Goal: Information Seeking & Learning: Learn about a topic

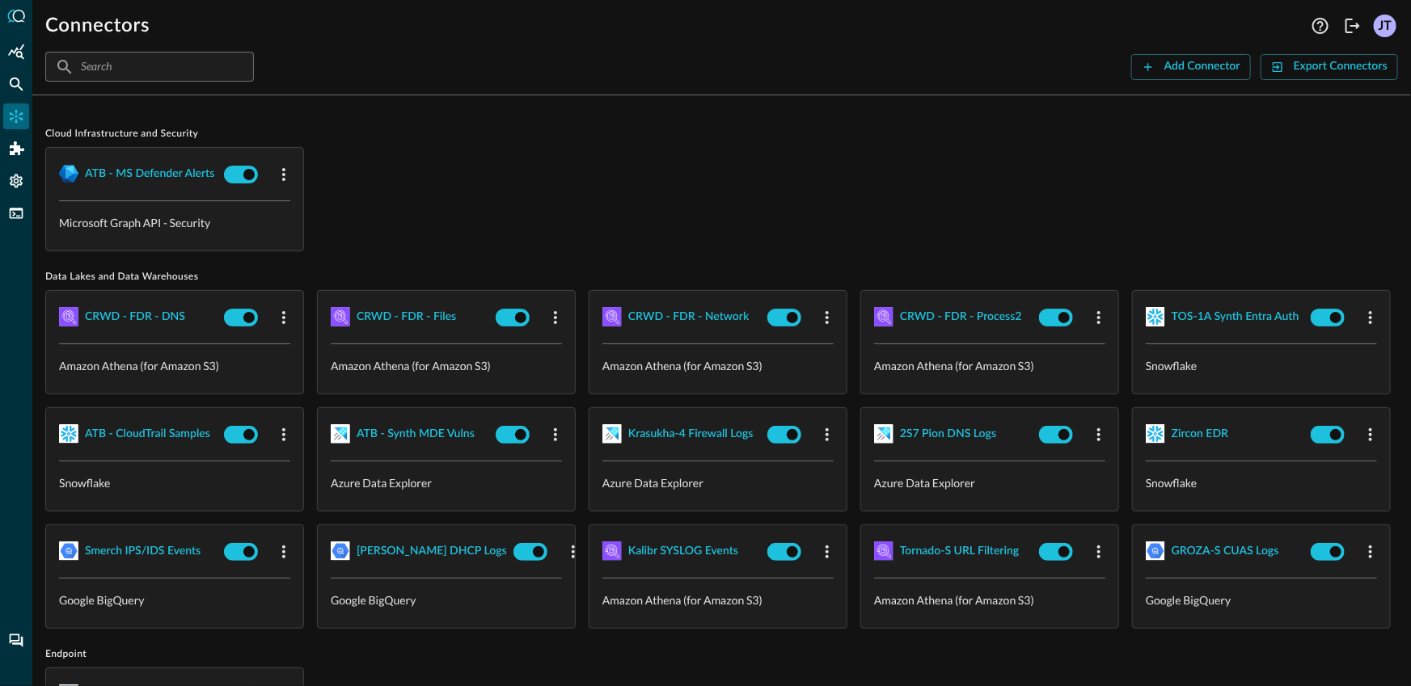
drag, startPoint x: 495, startPoint y: 201, endPoint x: 133, endPoint y: 156, distance: 364.2
click at [495, 201] on div "ATB - MS Defender Alerts Microsoft Graph API - Security" at bounding box center [721, 199] width 1353 height 104
click at [450, 175] on div "ATB - MS Defender Alerts Microsoft Graph API - Security" at bounding box center [721, 199] width 1353 height 104
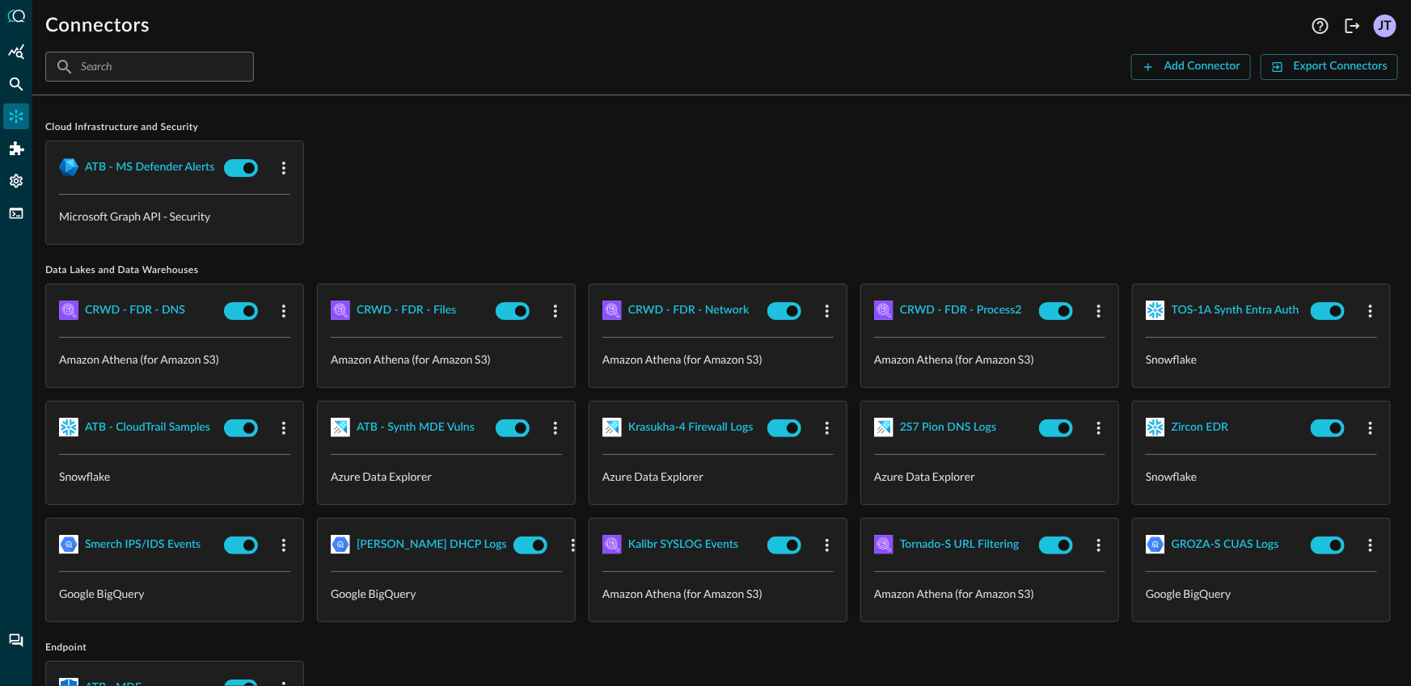
scroll to position [20, 0]
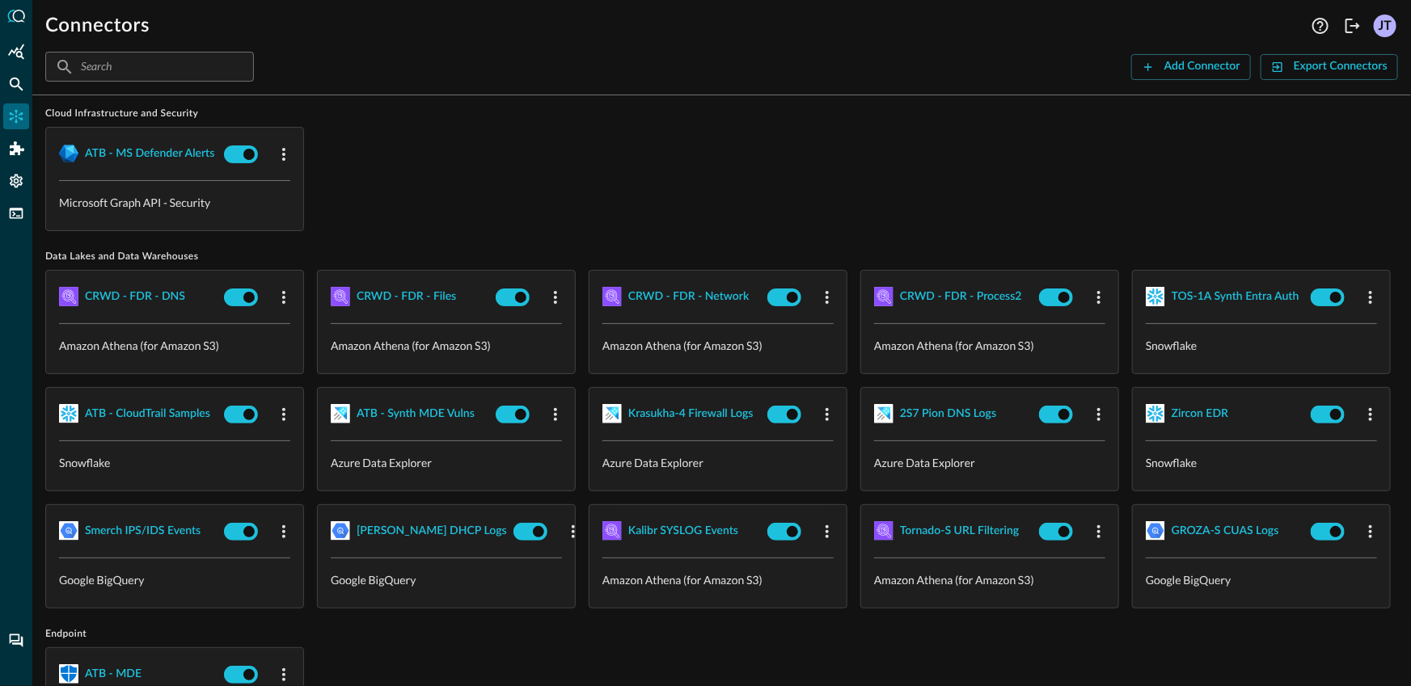
click at [576, 128] on div "ATB - MS Defender Alerts Microsoft Graph API - Security" at bounding box center [721, 179] width 1353 height 104
click at [27, 87] on div "Federated Search" at bounding box center [16, 84] width 26 height 26
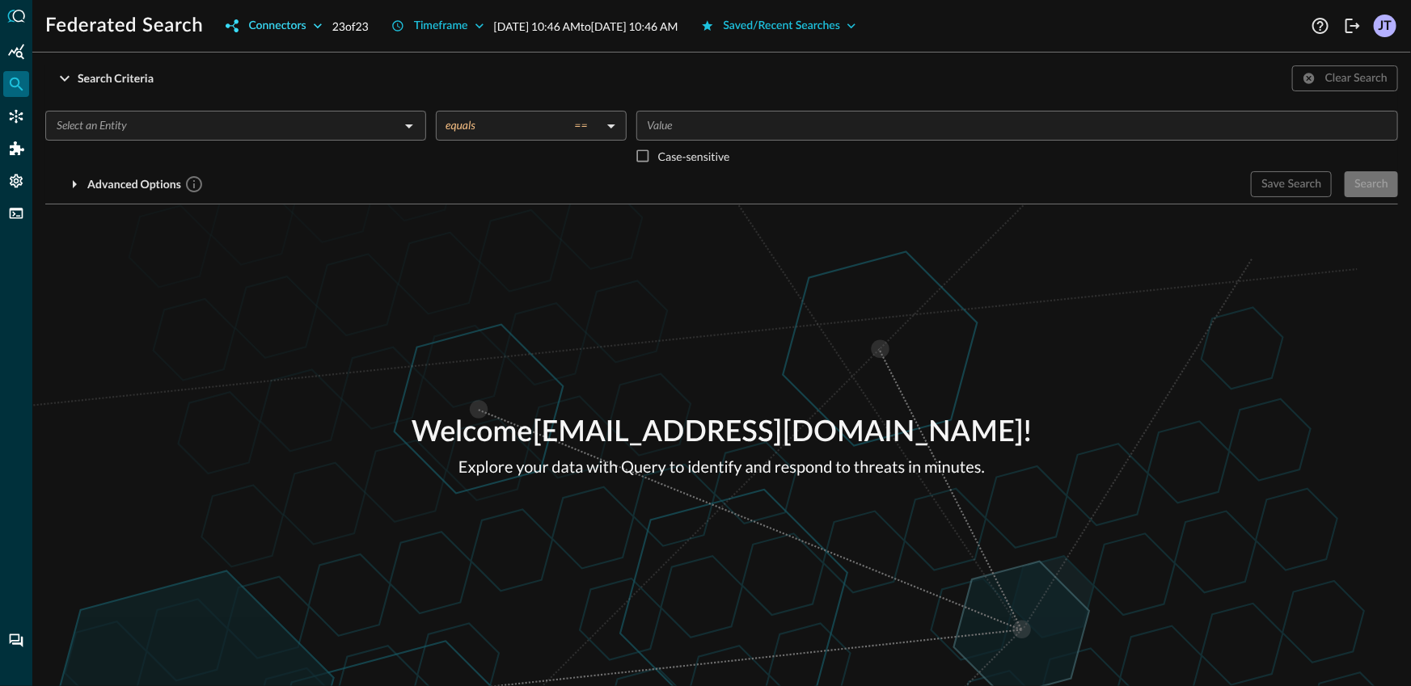
click at [271, 31] on div "Connectors" at bounding box center [276, 26] width 57 height 20
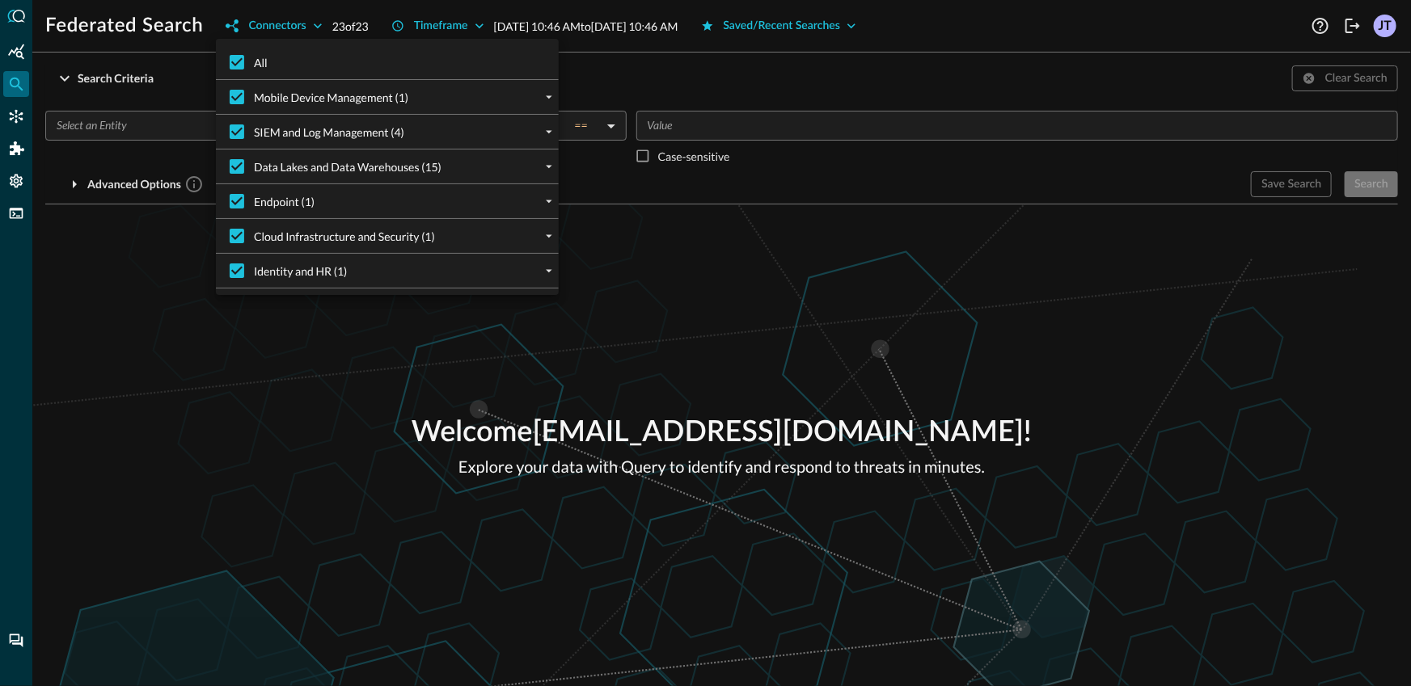
click at [261, 67] on span "All" at bounding box center [261, 62] width 14 height 17
click at [254, 67] on input "All" at bounding box center [237, 62] width 34 height 34
checkbox input "false"
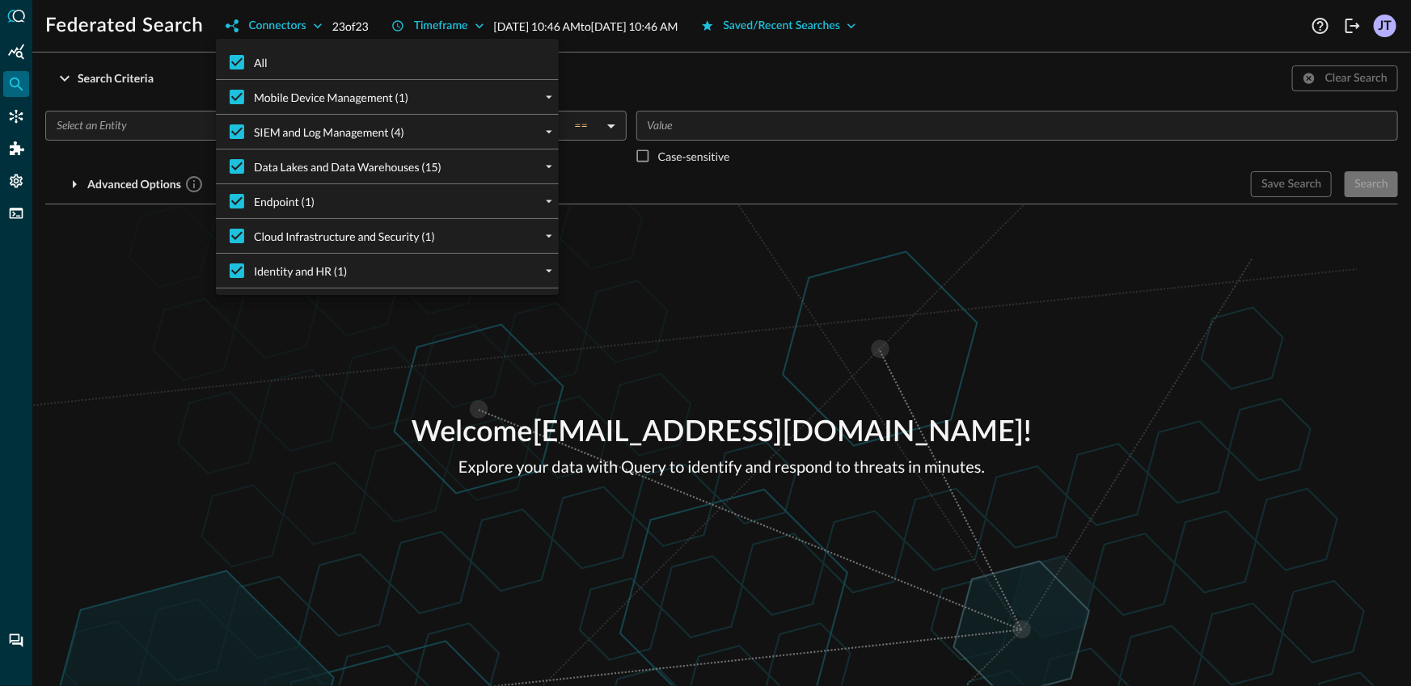
checkbox input "false"
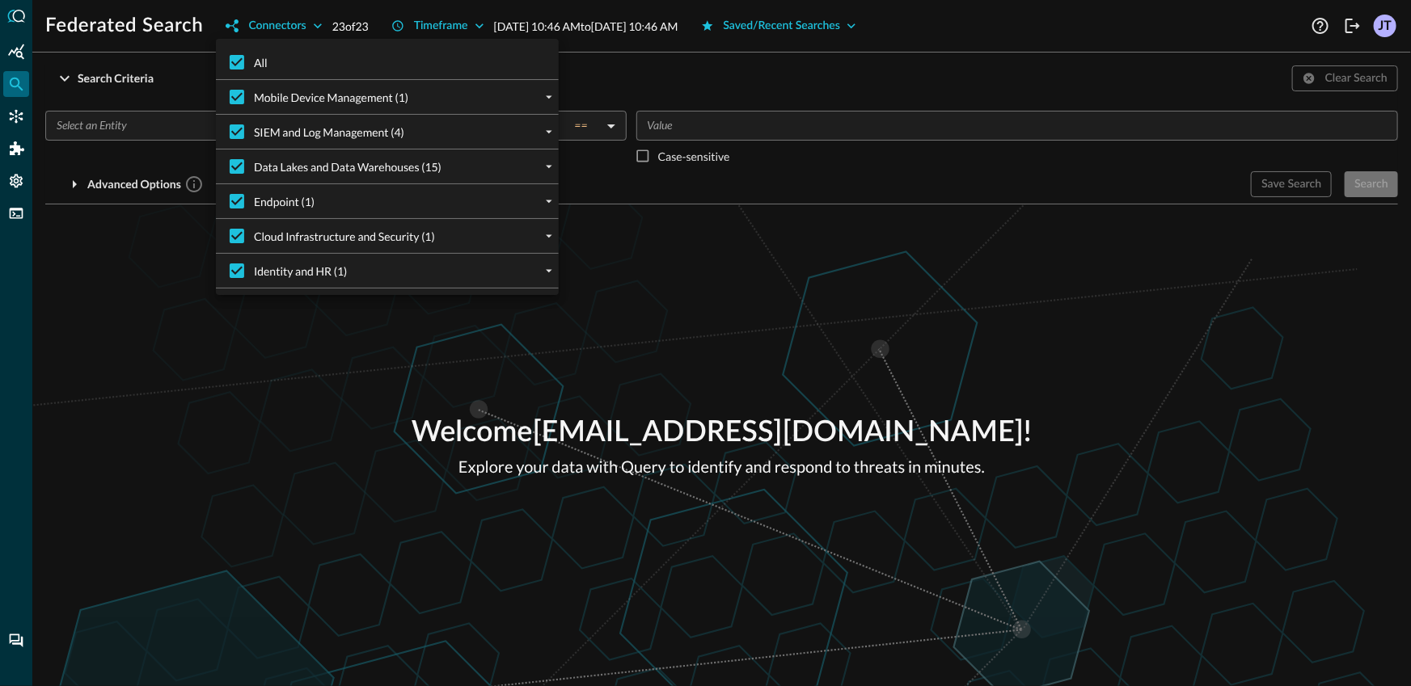
checkbox input "false"
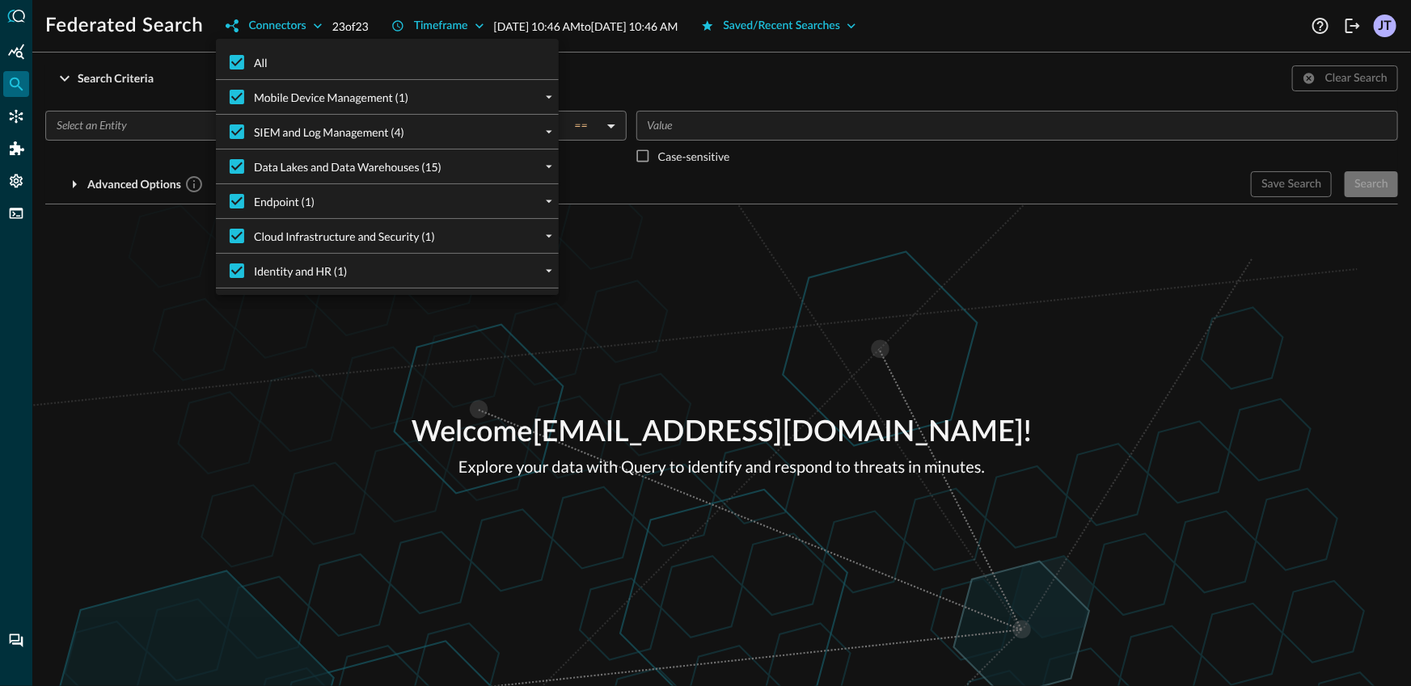
checkbox input "false"
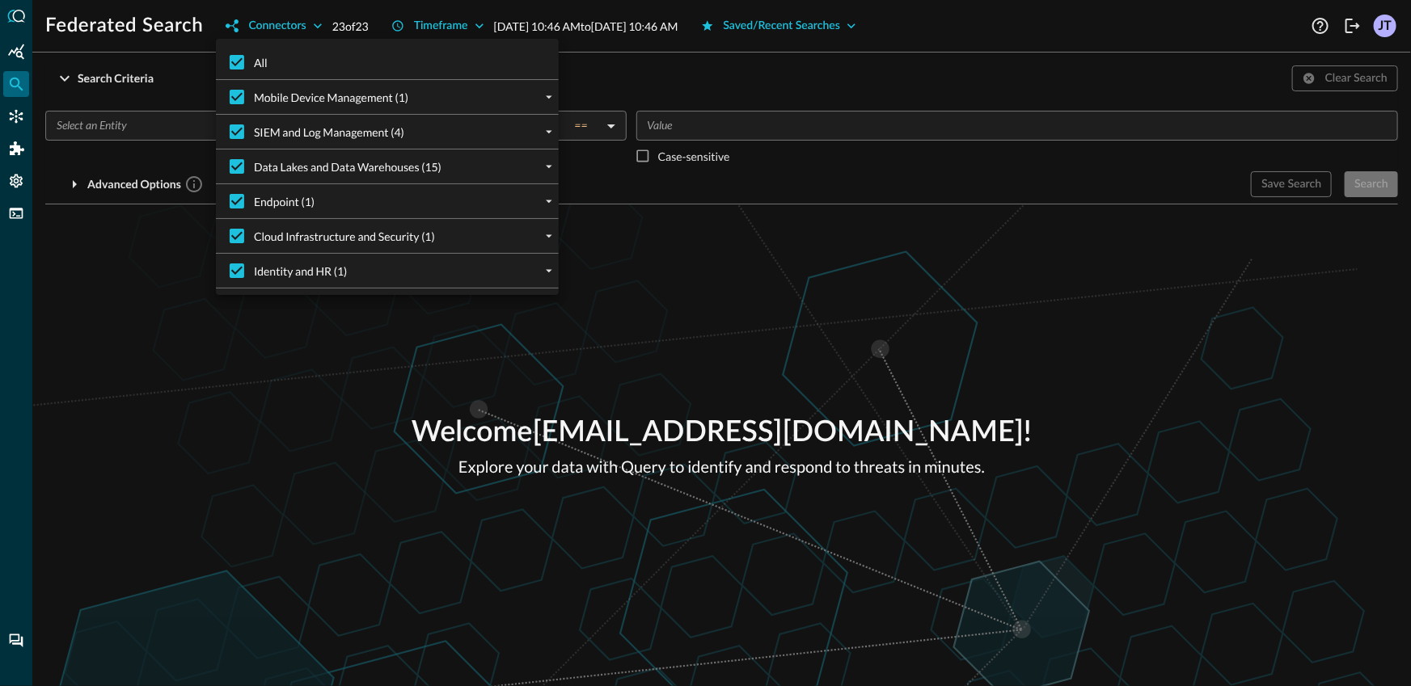
checkbox input "false"
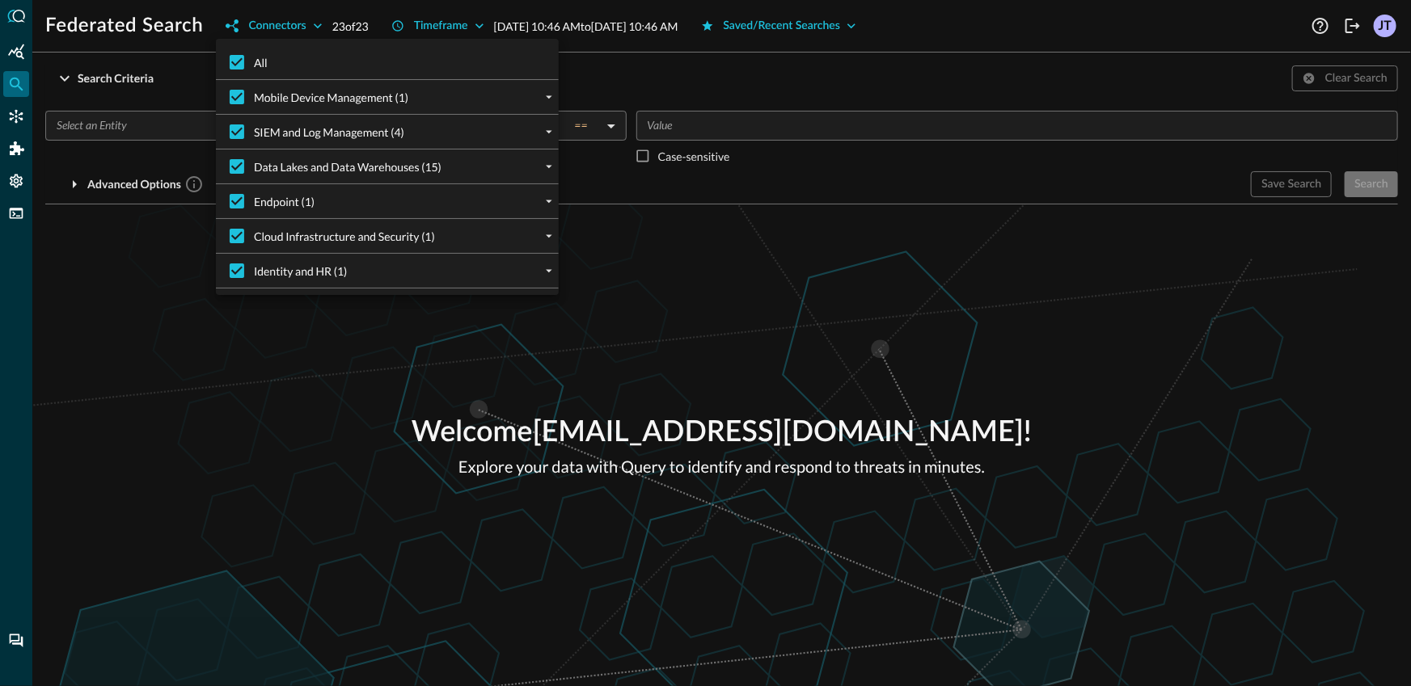
checkbox input "false"
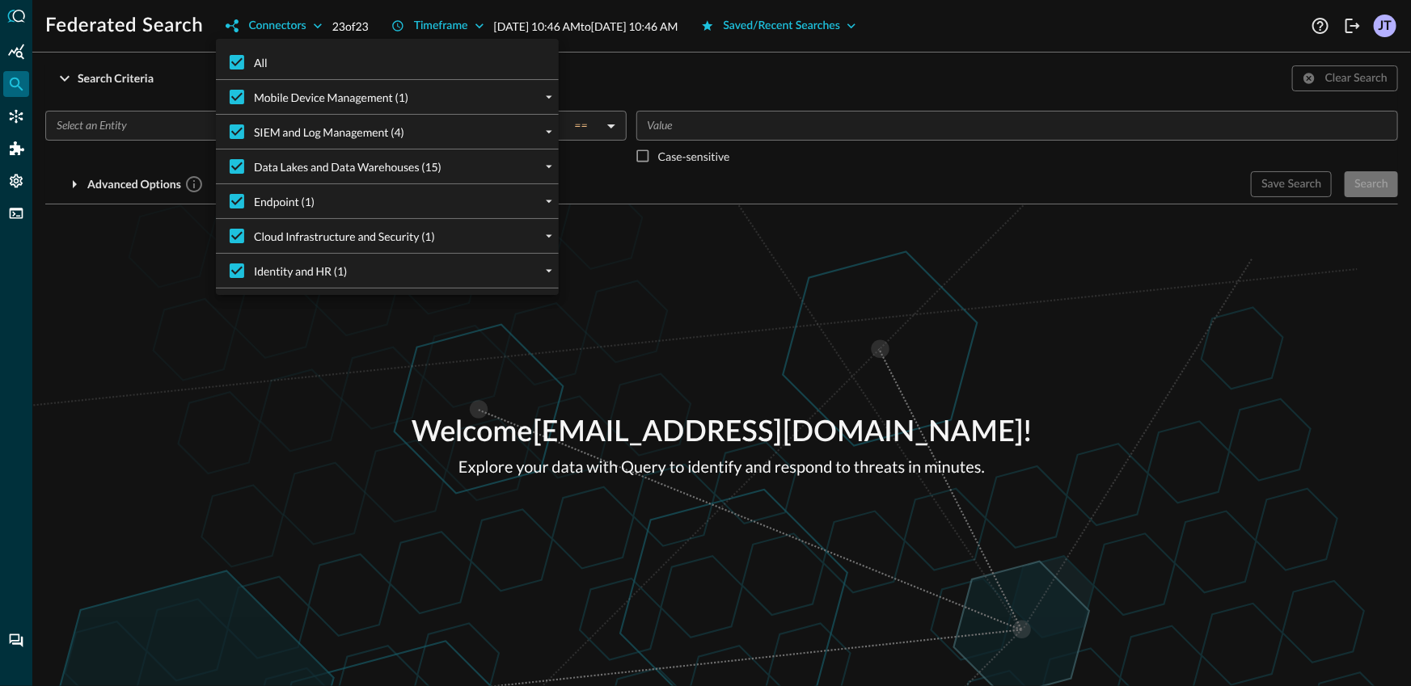
checkbox input "false"
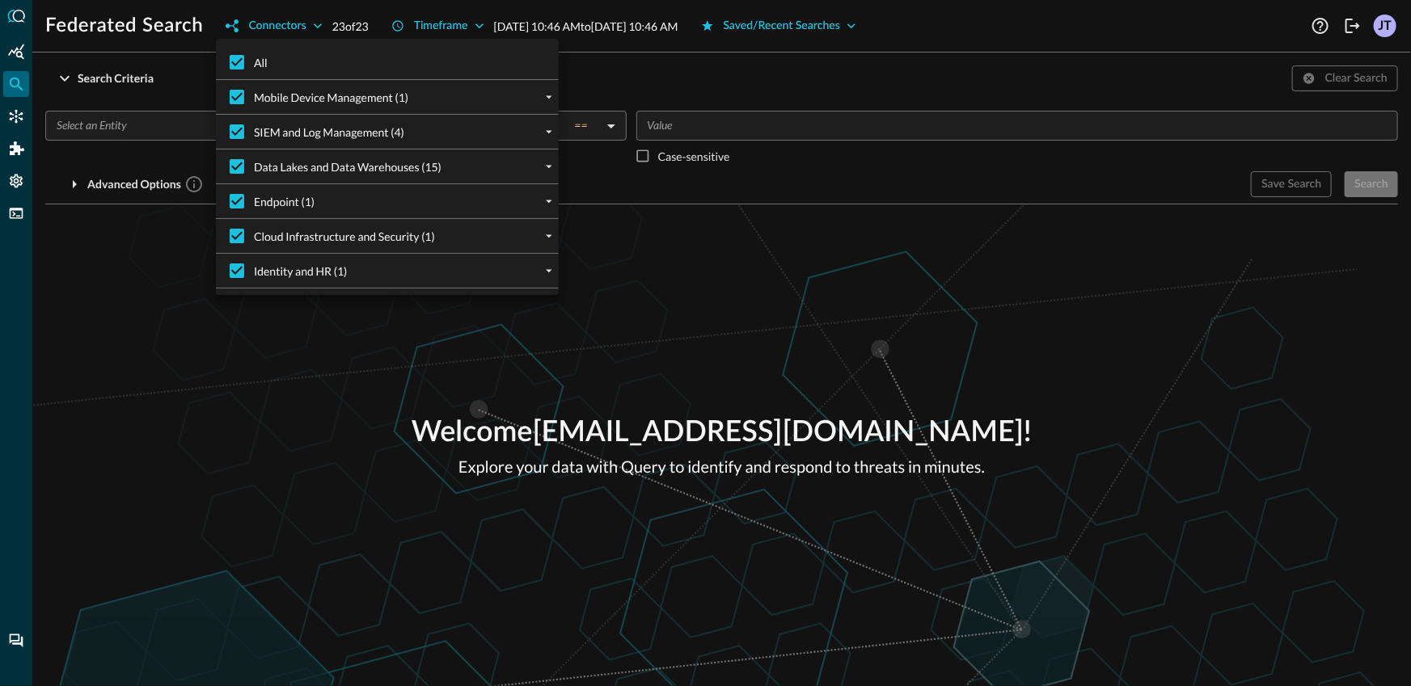
checkbox input "false"
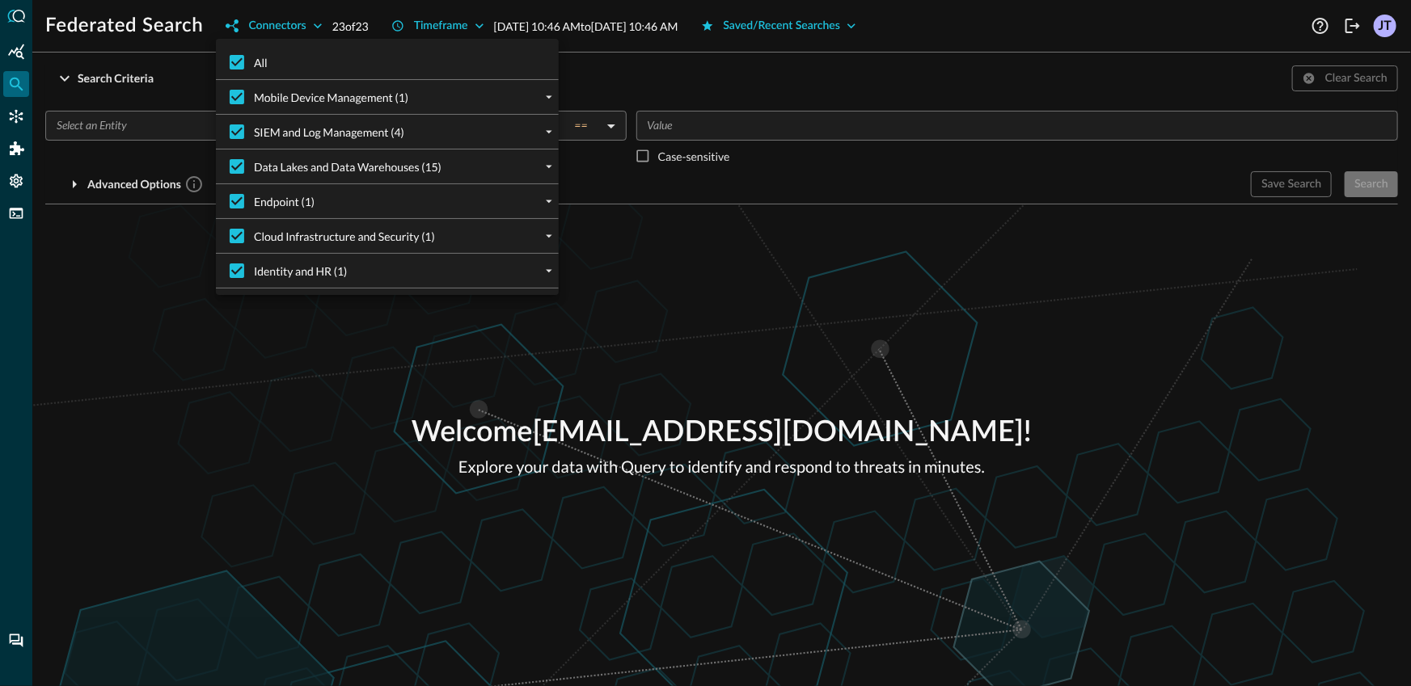
checkbox input "false"
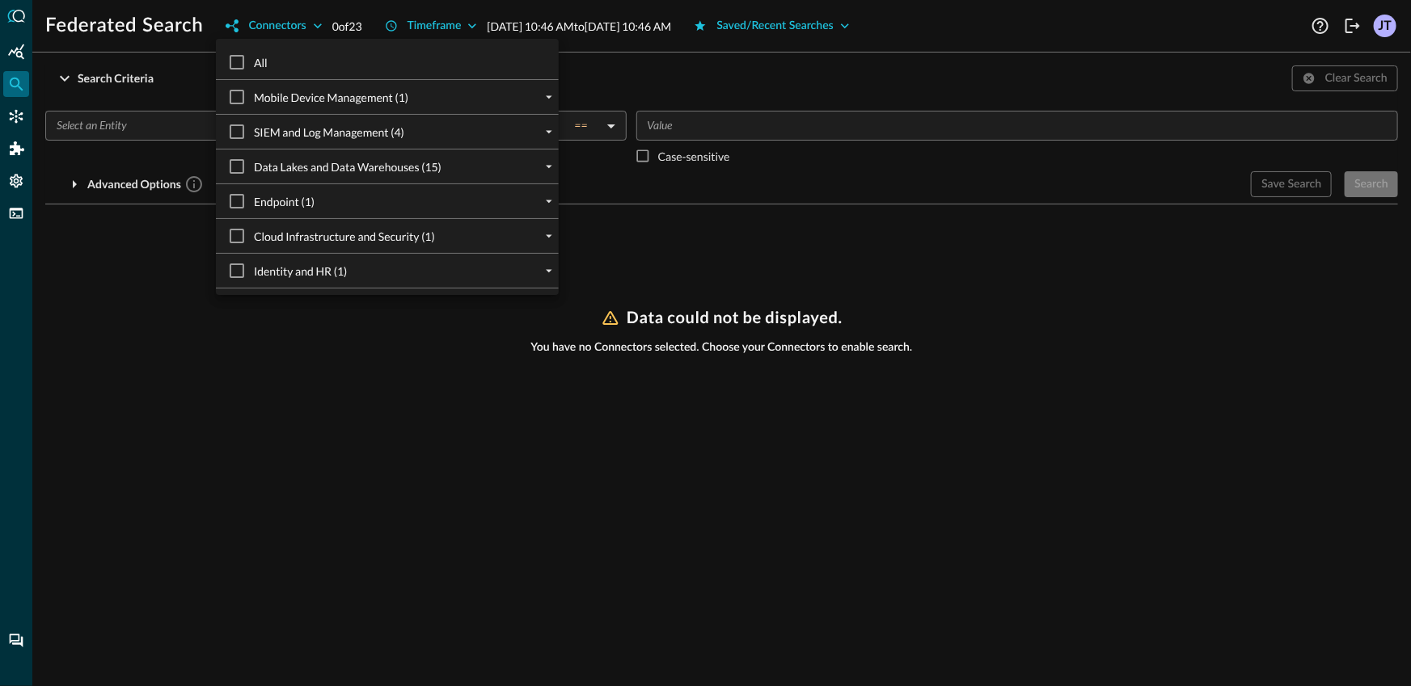
click at [527, 179] on div "Data Lakes and Data Warehouses (15)" at bounding box center [394, 167] width 330 height 34
click at [542, 172] on icon "expand" at bounding box center [549, 166] width 15 height 15
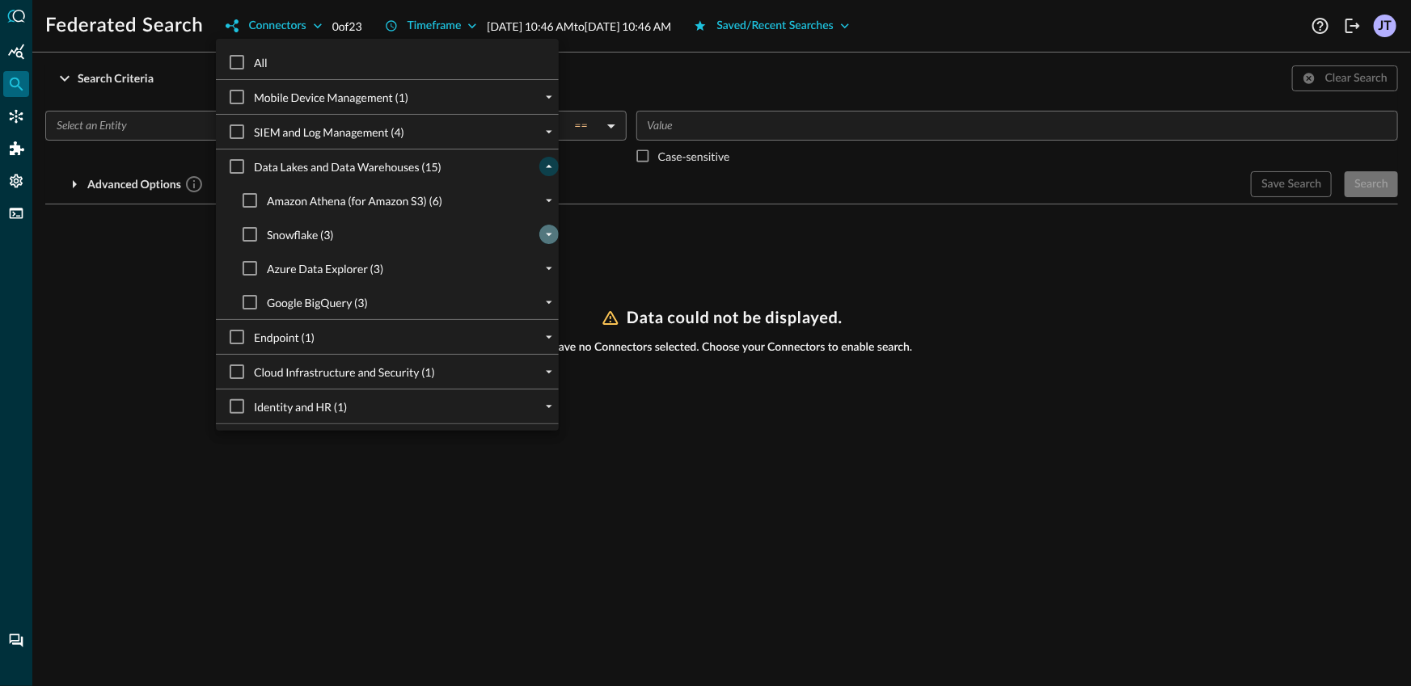
click at [542, 230] on icon "expand" at bounding box center [549, 234] width 15 height 15
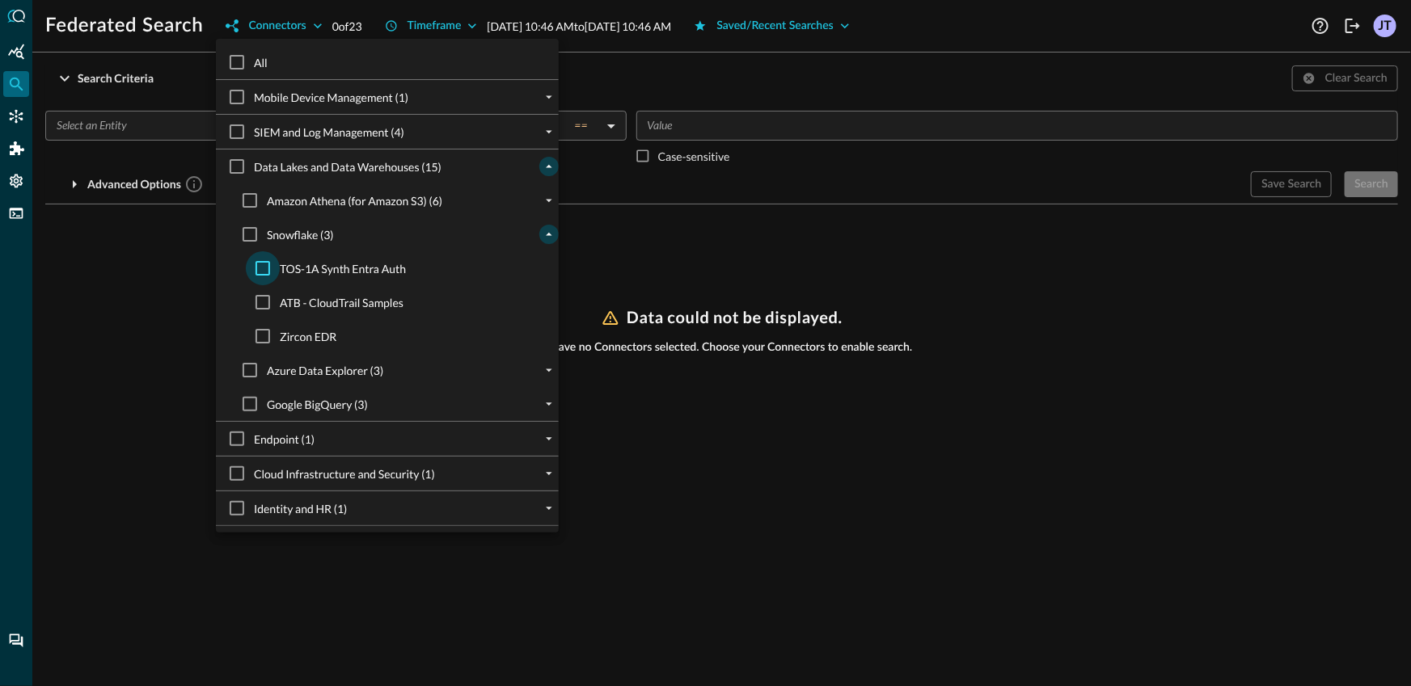
click at [256, 264] on input "TOS-1A Synth Entra Auth" at bounding box center [263, 268] width 34 height 34
checkbox input "true"
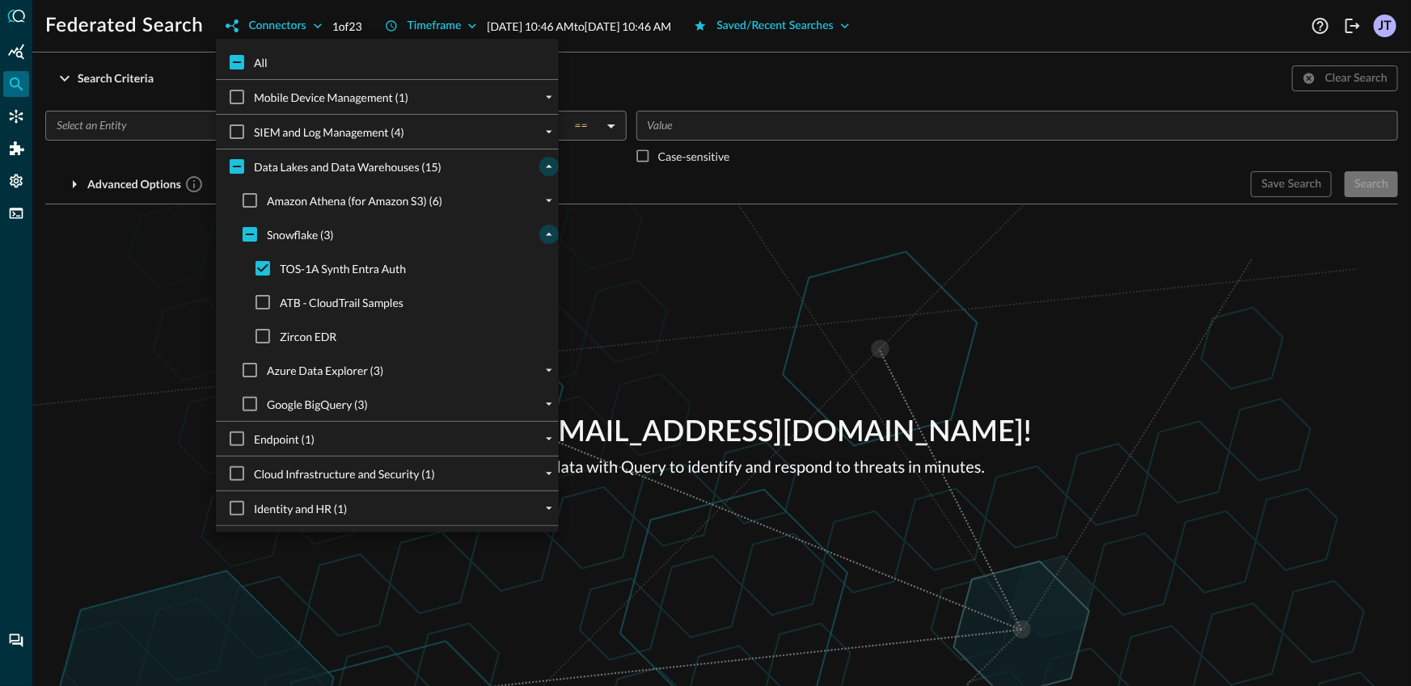
click at [111, 256] on div at bounding box center [705, 343] width 1411 height 686
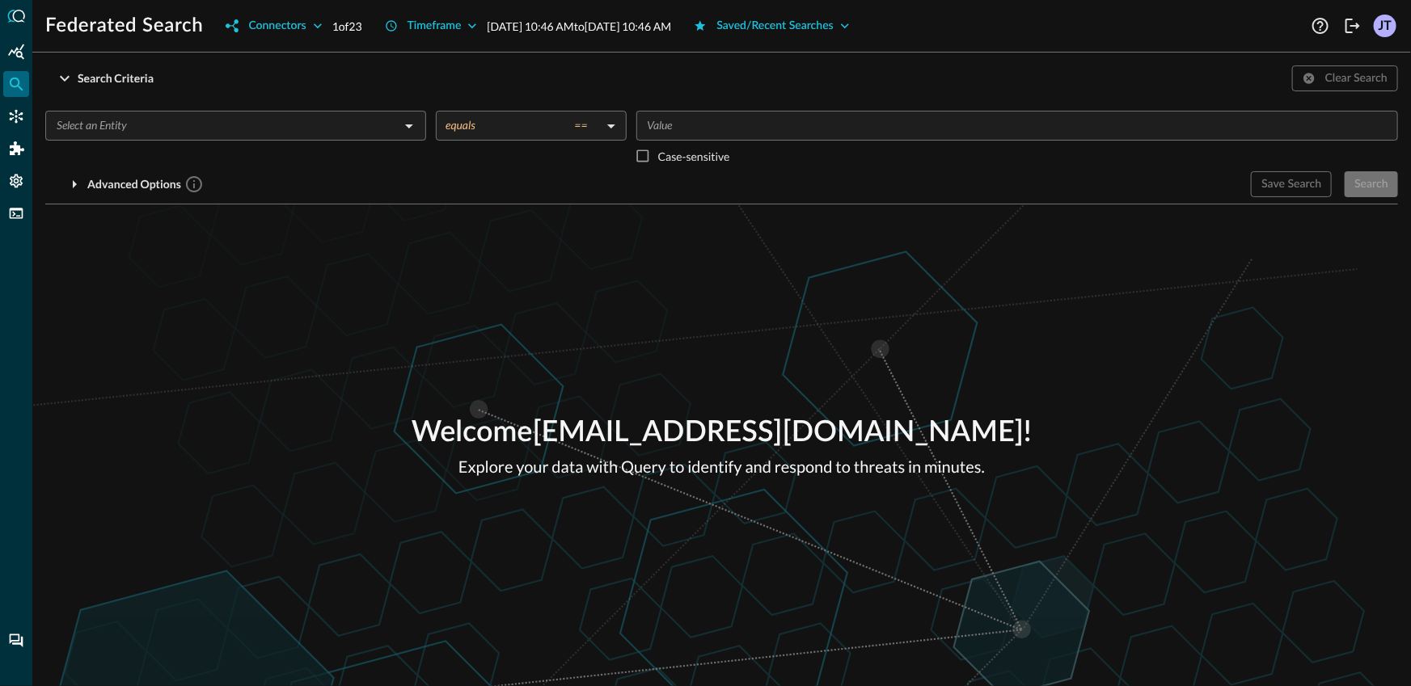
click at [146, 125] on input "text" at bounding box center [222, 126] width 344 height 20
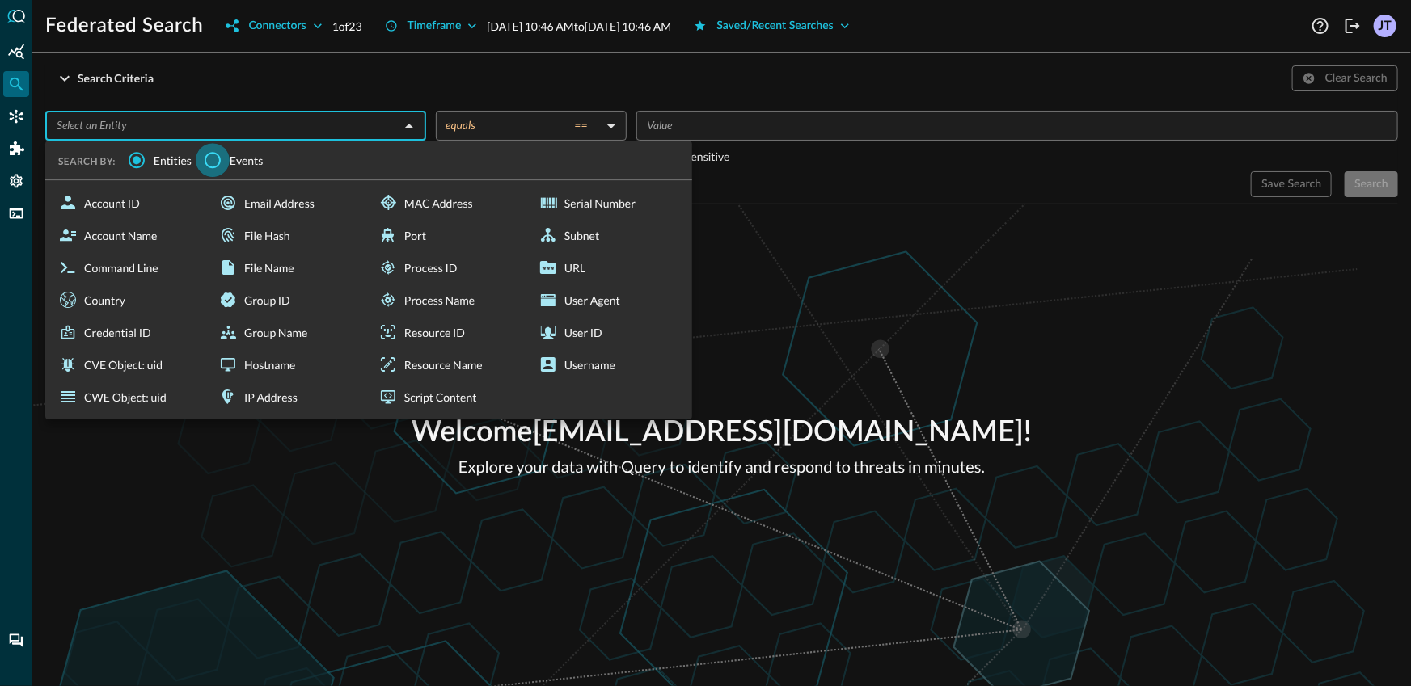
click at [209, 154] on input "Events" at bounding box center [213, 160] width 34 height 34
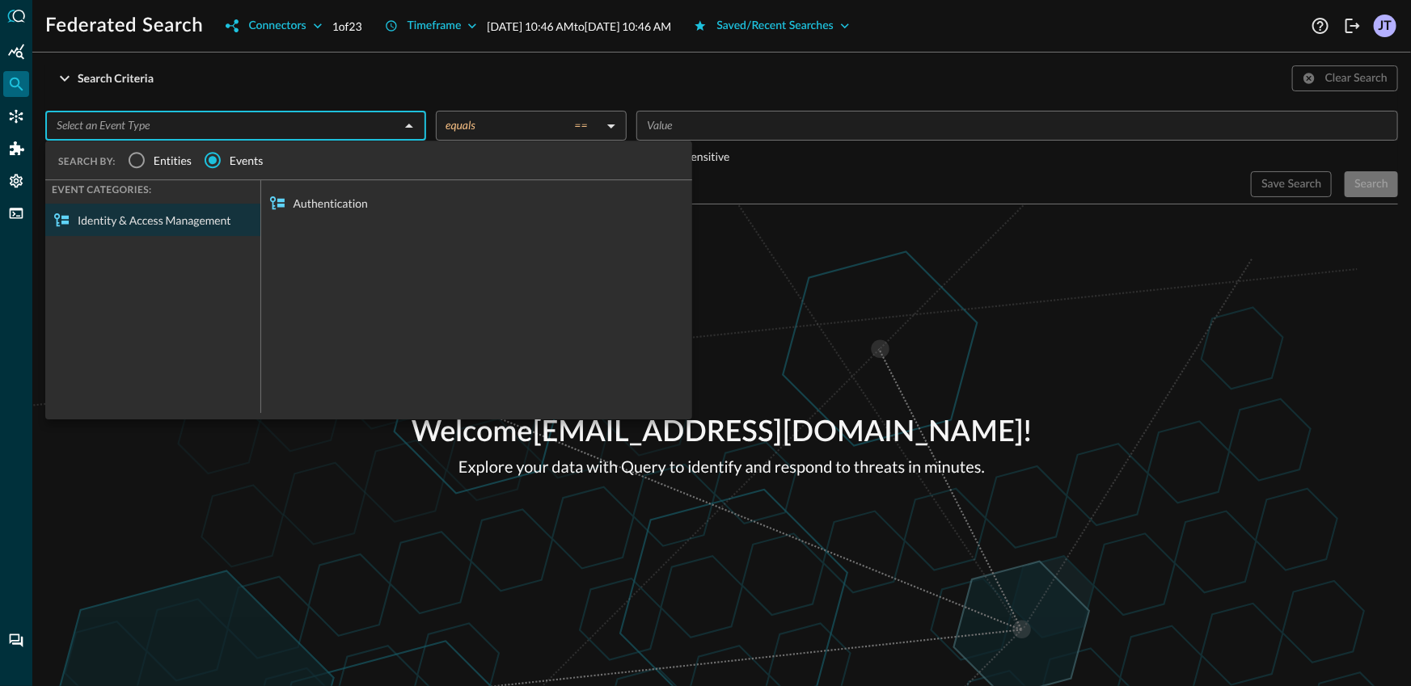
drag, startPoint x: 311, startPoint y: 203, endPoint x: 319, endPoint y: 207, distance: 8.3
click at [311, 203] on div "Authentication" at bounding box center [476, 203] width 431 height 32
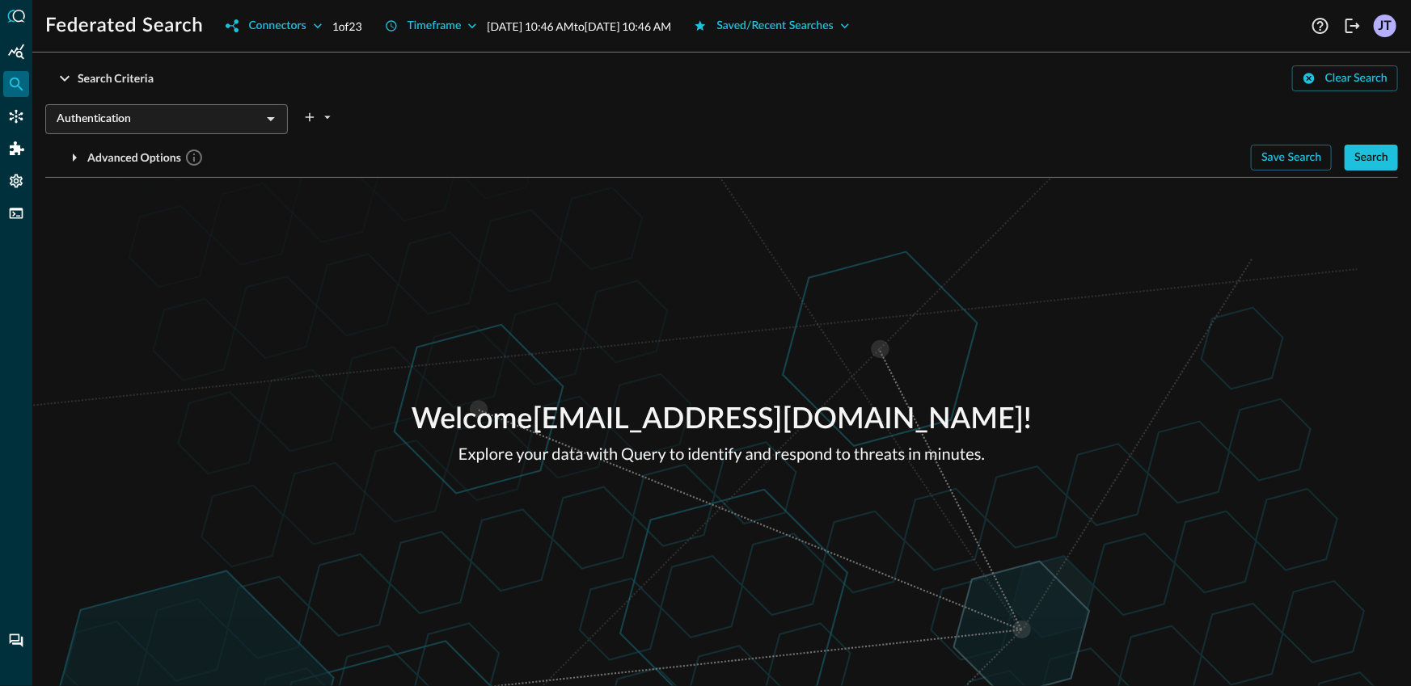
drag, startPoint x: 914, startPoint y: 304, endPoint x: 516, endPoint y: 196, distance: 412.3
click at [911, 303] on div "Welcome jonrau1+torq@electriceye.cloud ! Explore your data with Query to identi…" at bounding box center [721, 432] width 1379 height 509
click at [306, 115] on icon "plus-arrow-button" at bounding box center [309, 117] width 15 height 15
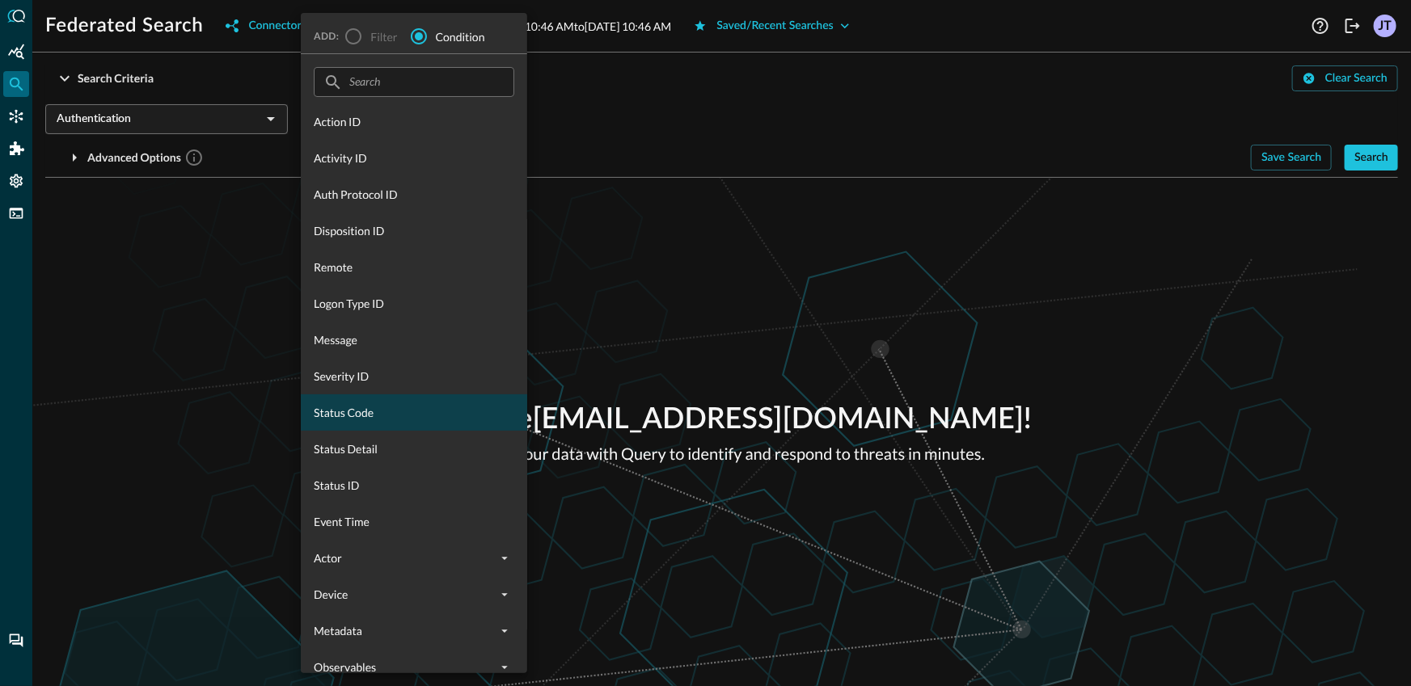
click at [414, 420] on span "Status Code" at bounding box center [414, 412] width 201 height 17
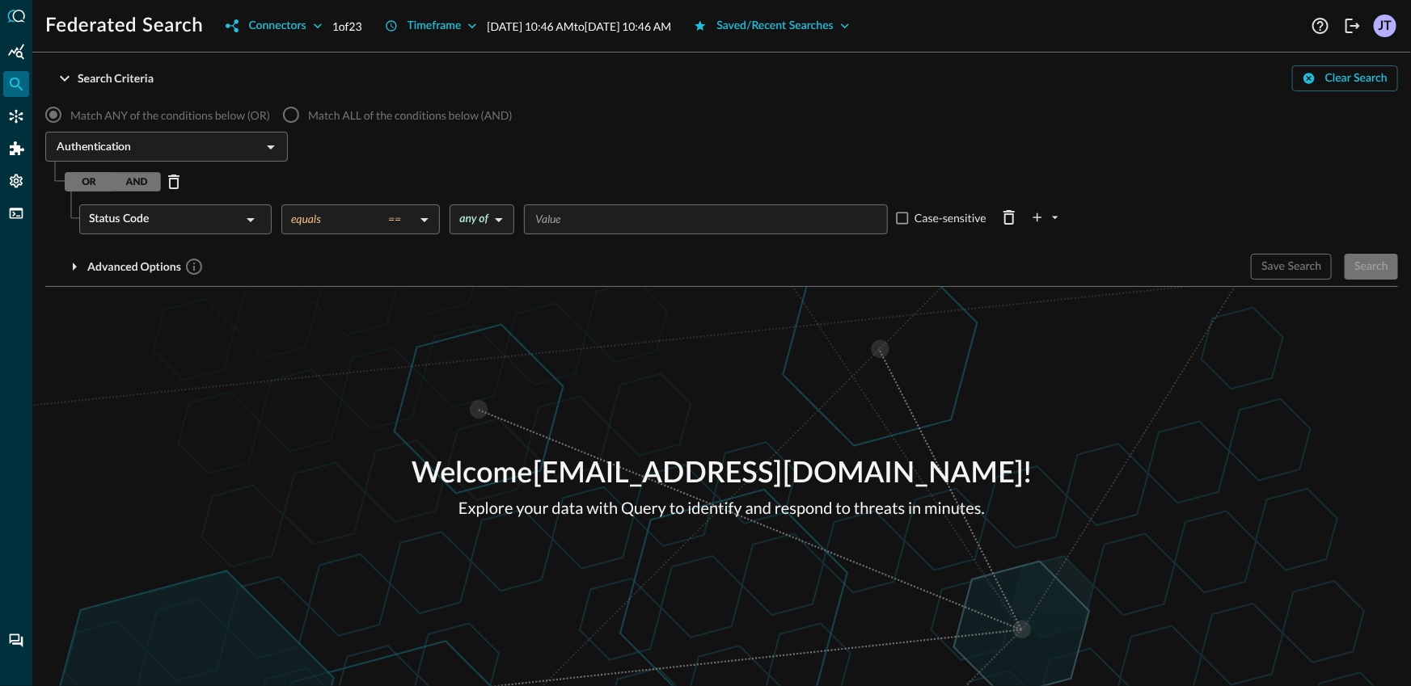
click at [648, 231] on div "​" at bounding box center [706, 220] width 364 height 30
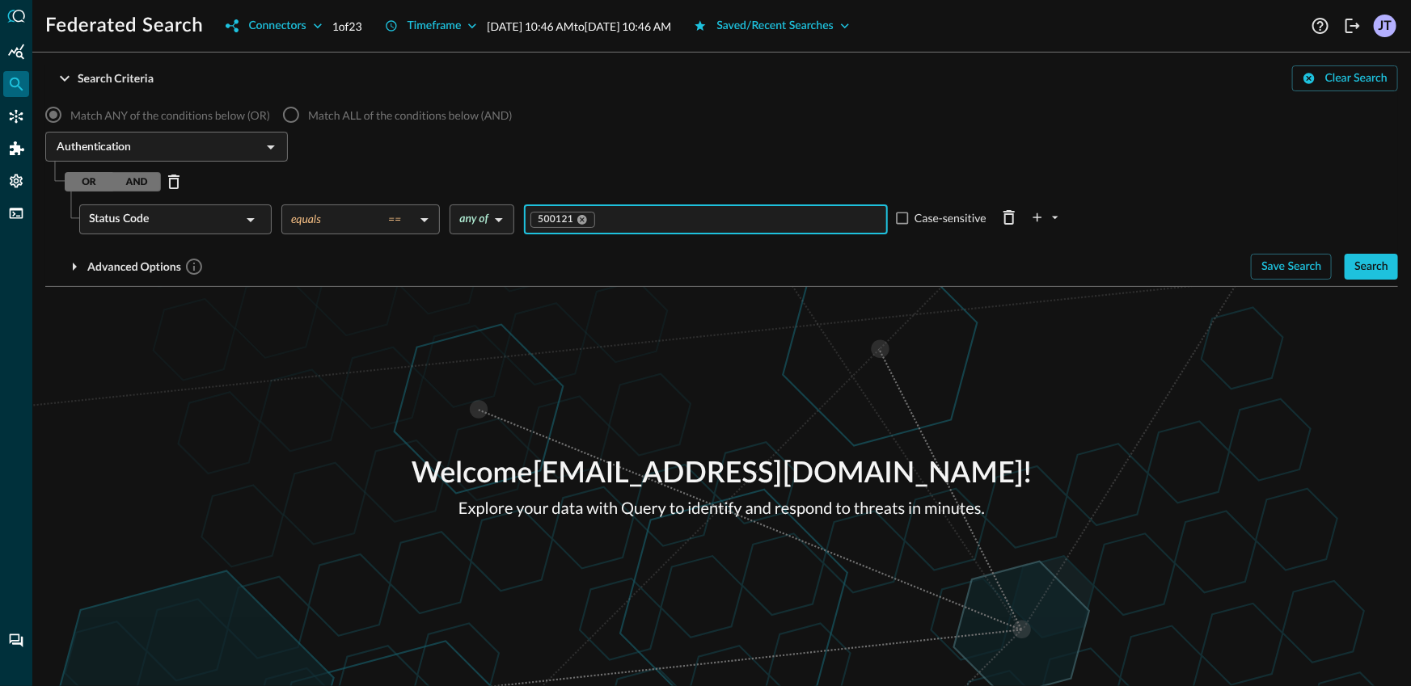
click at [473, 415] on div "Welcome jonrau1+torq@electriceye.cloud ! Explore your data with Query to identi…" at bounding box center [721, 486] width 1379 height 399
click at [1058, 217] on icon "plus-arrow-button" at bounding box center [1055, 217] width 15 height 15
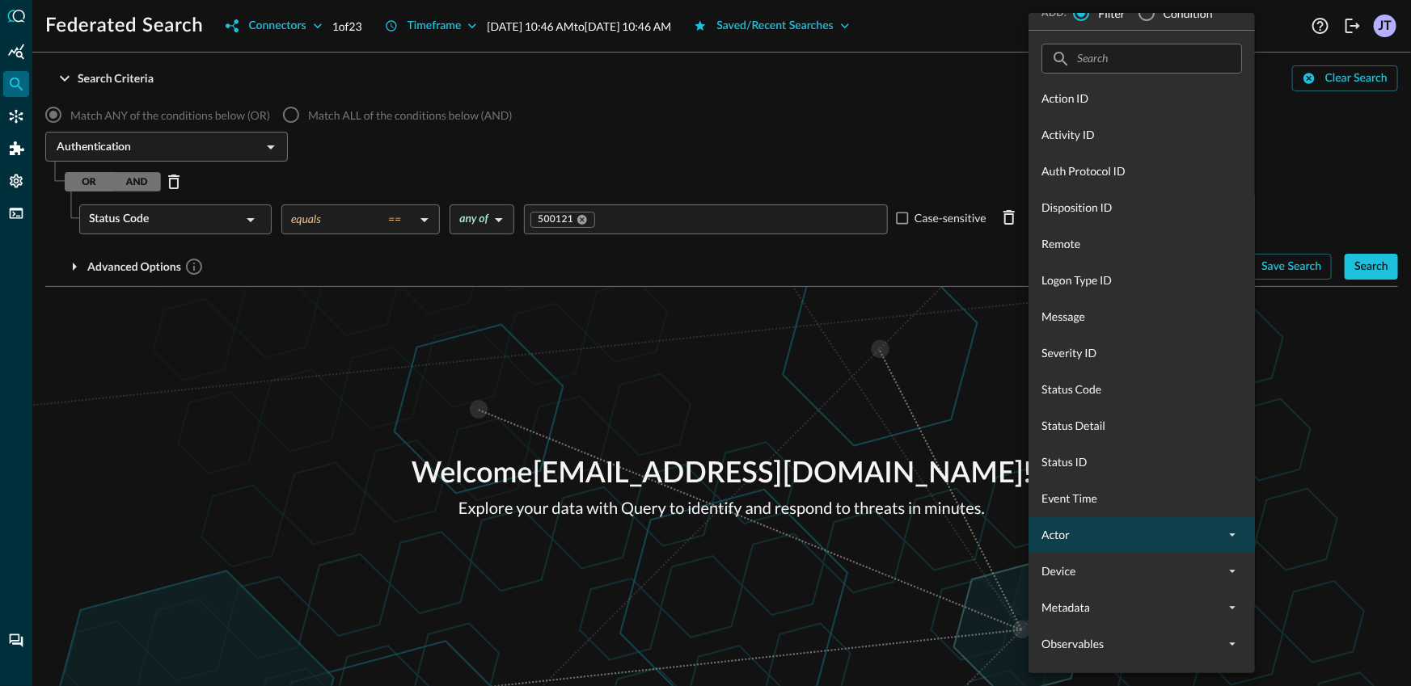
click at [1127, 531] on span "Actor" at bounding box center [1131, 534] width 181 height 17
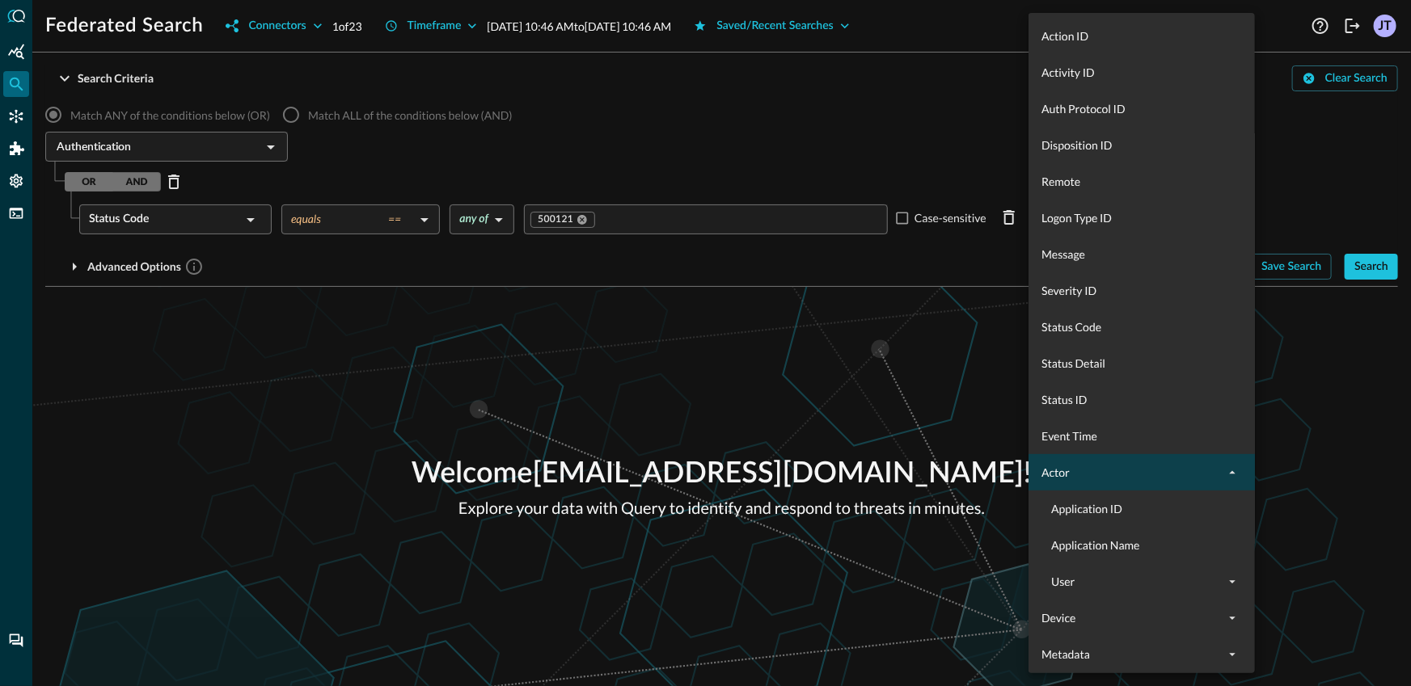
scroll to position [193, 0]
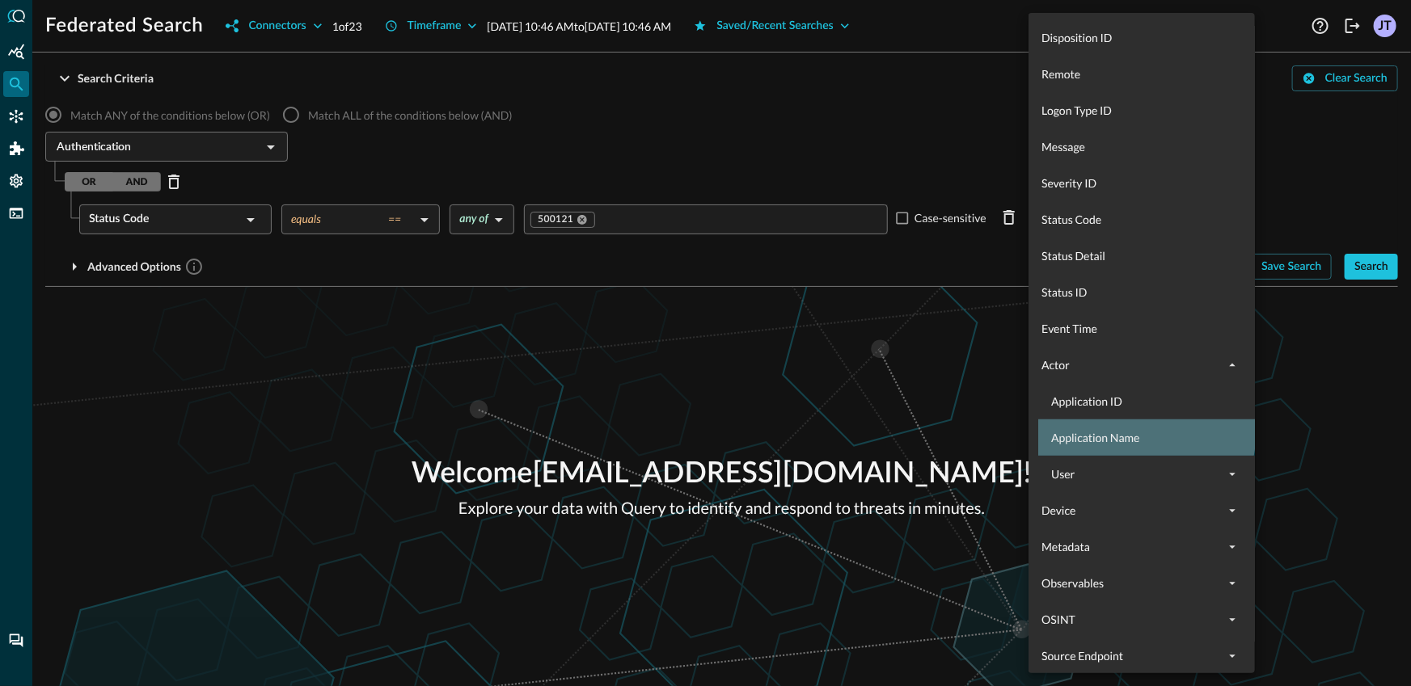
click at [1117, 429] on span "Application Name" at bounding box center [1151, 437] width 201 height 17
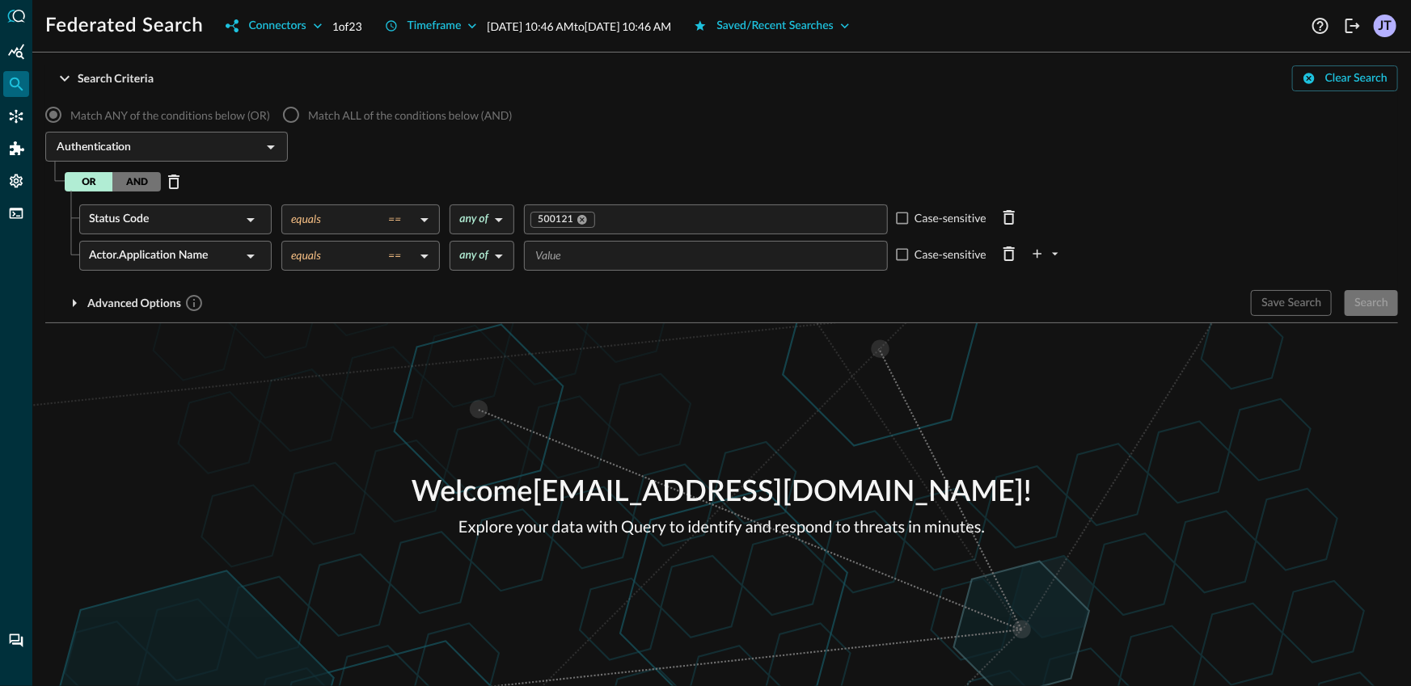
click at [679, 252] on input "Value" at bounding box center [705, 256] width 352 height 20
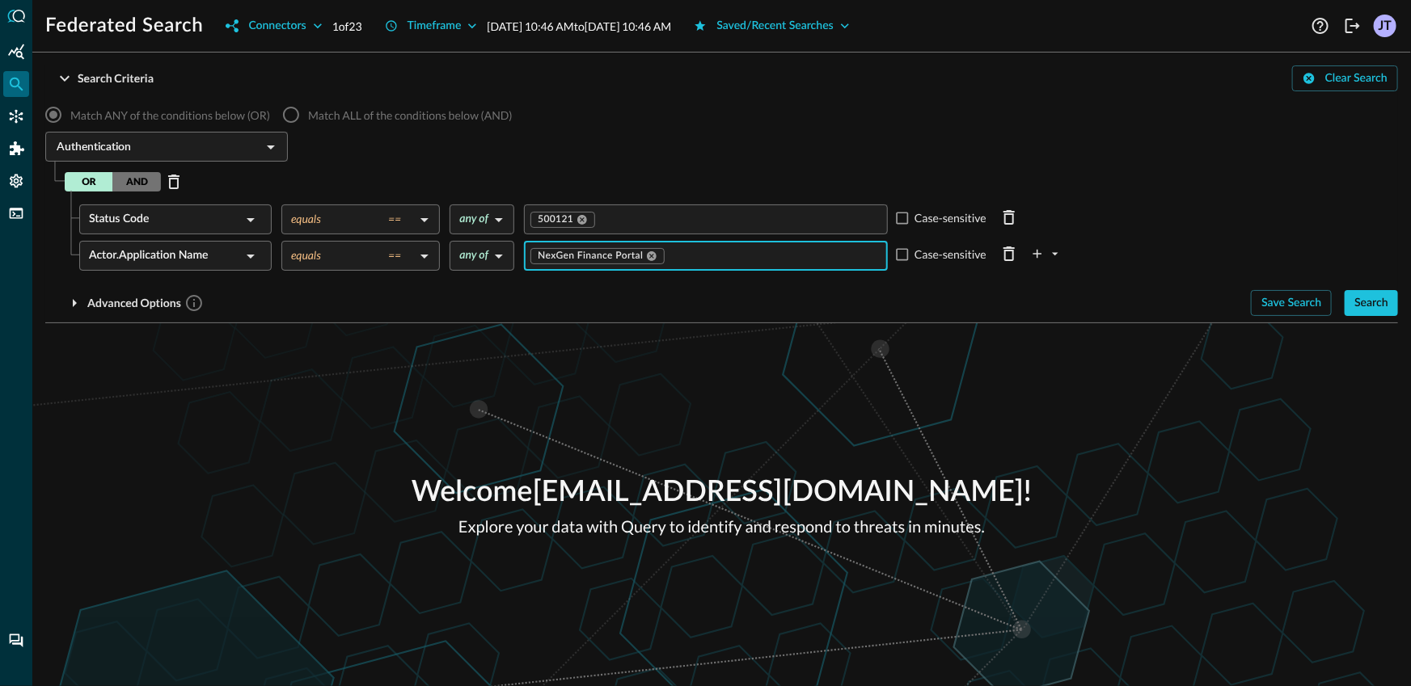
click at [334, 423] on div "Welcome jonrau1+torq@electriceye.cloud ! Explore your data with Query to identi…" at bounding box center [721, 504] width 1379 height 363
click at [149, 183] on button "AND" at bounding box center [136, 181] width 49 height 19
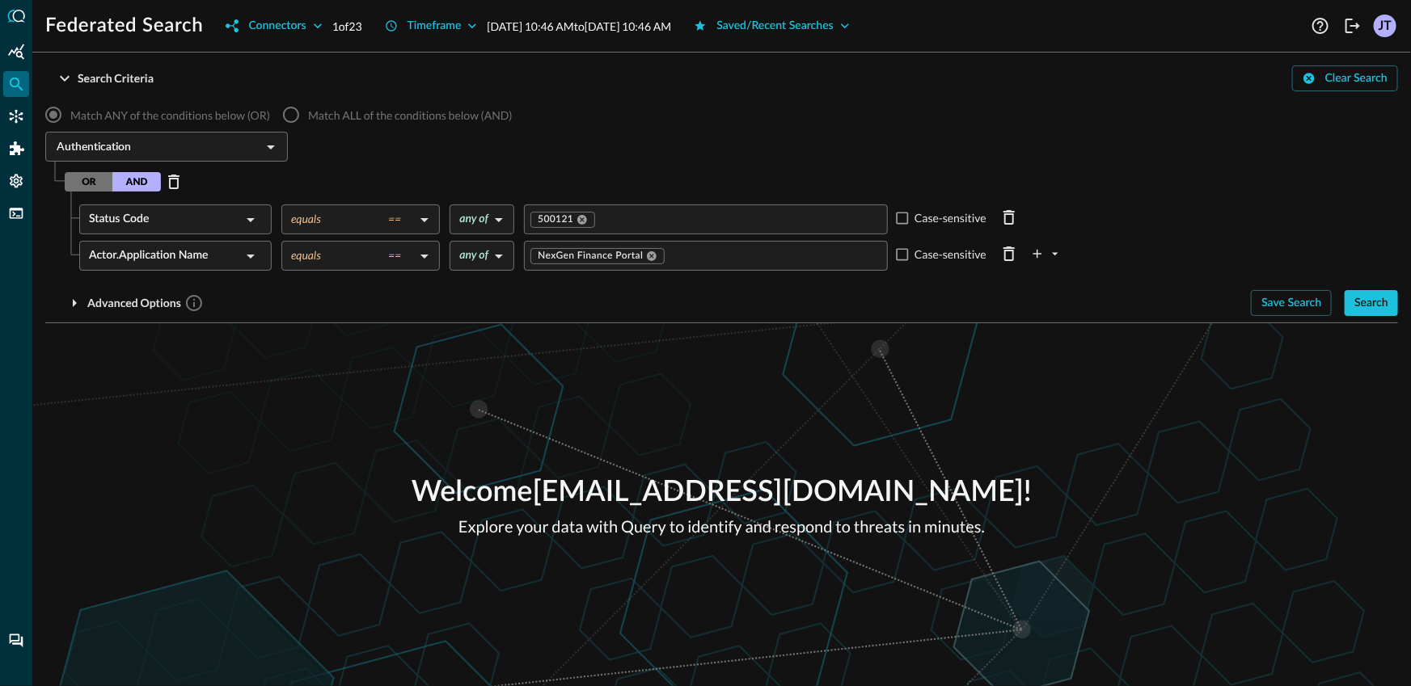
click at [355, 456] on div "Welcome jonrau1+torq@electriceye.cloud ! Explore your data with Query to identi…" at bounding box center [721, 504] width 1379 height 363
click at [460, 21] on div "Timeframe" at bounding box center [435, 26] width 54 height 20
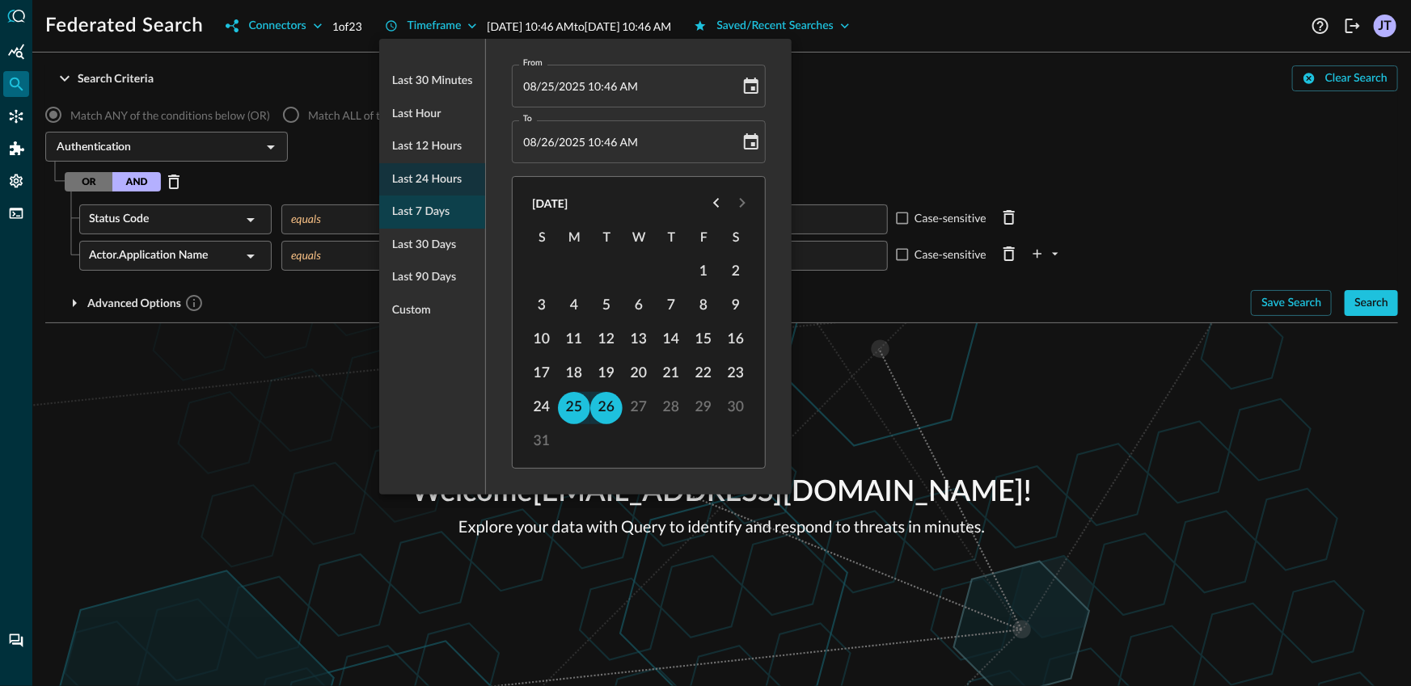
click at [429, 201] on div "Last 7 days" at bounding box center [432, 212] width 106 height 33
type input "08/19/2025 10:47 AM"
type input "08/26/2025 10:47 AM"
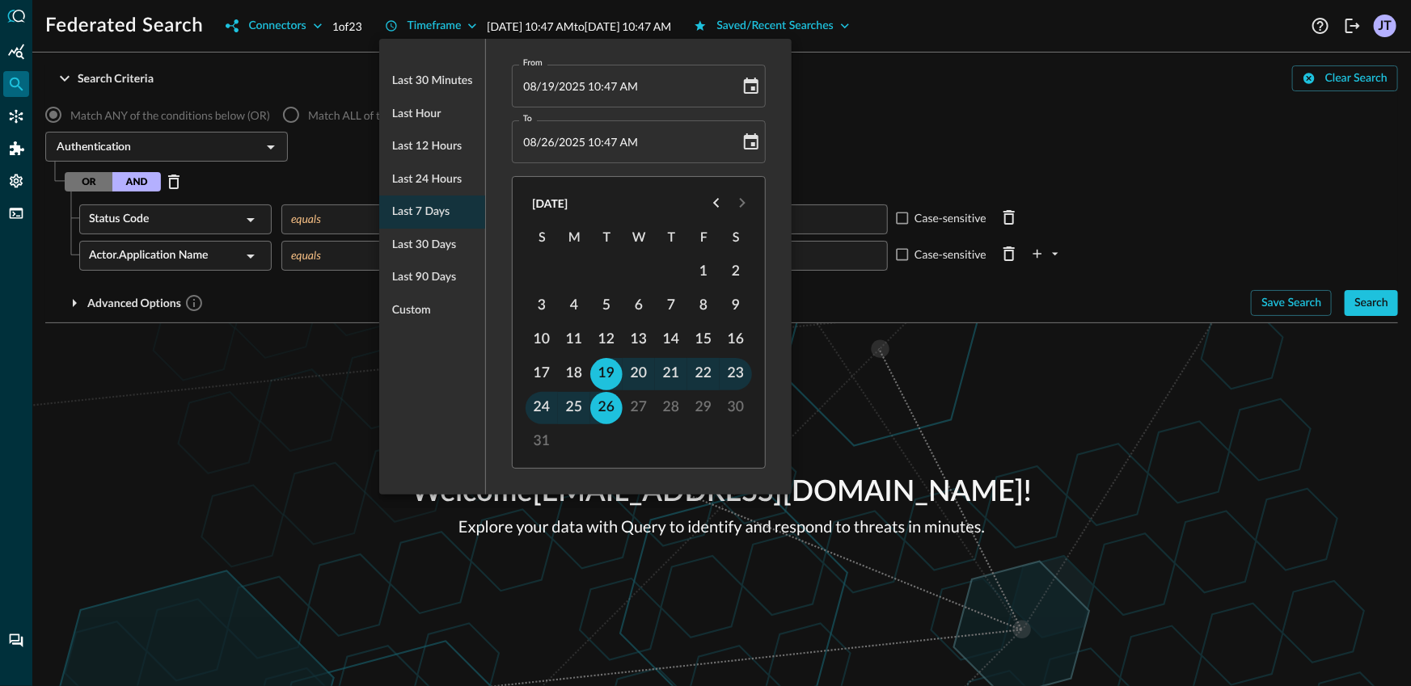
drag, startPoint x: 1236, startPoint y: 430, endPoint x: 1336, endPoint y: 383, distance: 110.0
click at [1236, 430] on div at bounding box center [705, 343] width 1411 height 686
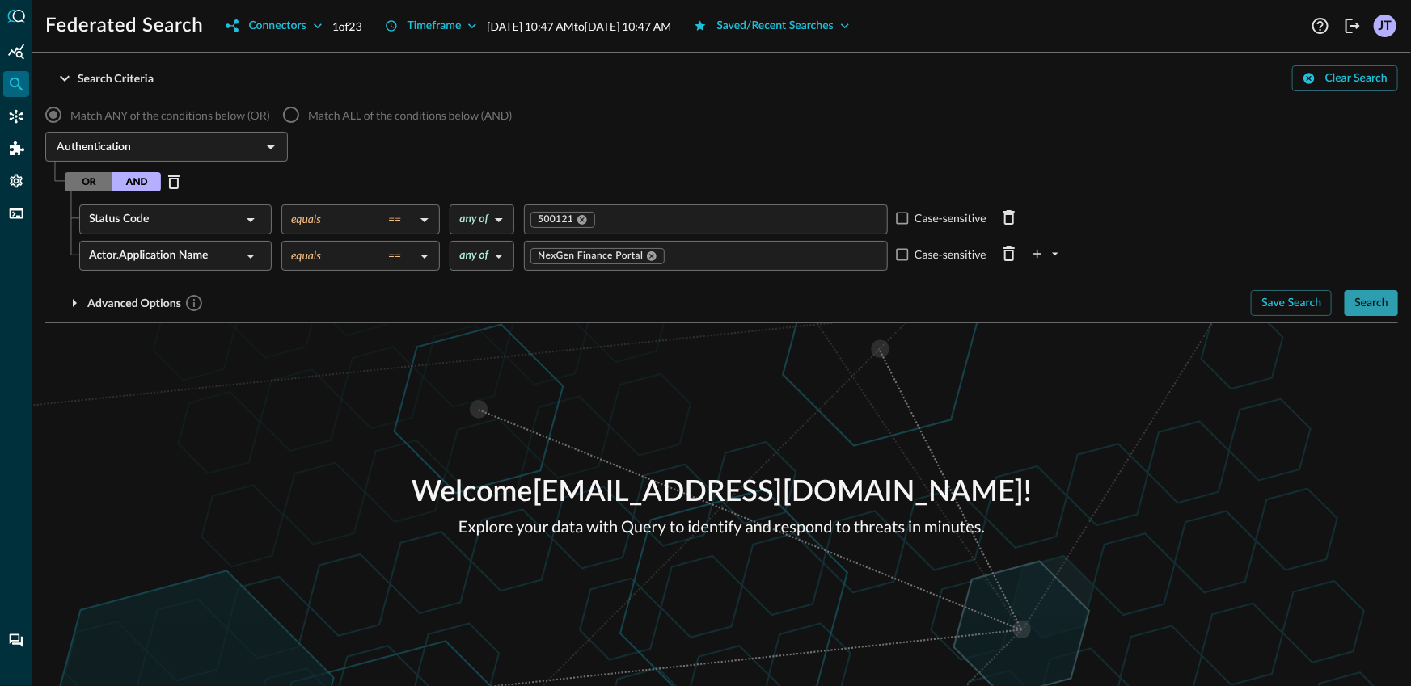
click at [1372, 310] on div "Search" at bounding box center [1371, 304] width 34 height 20
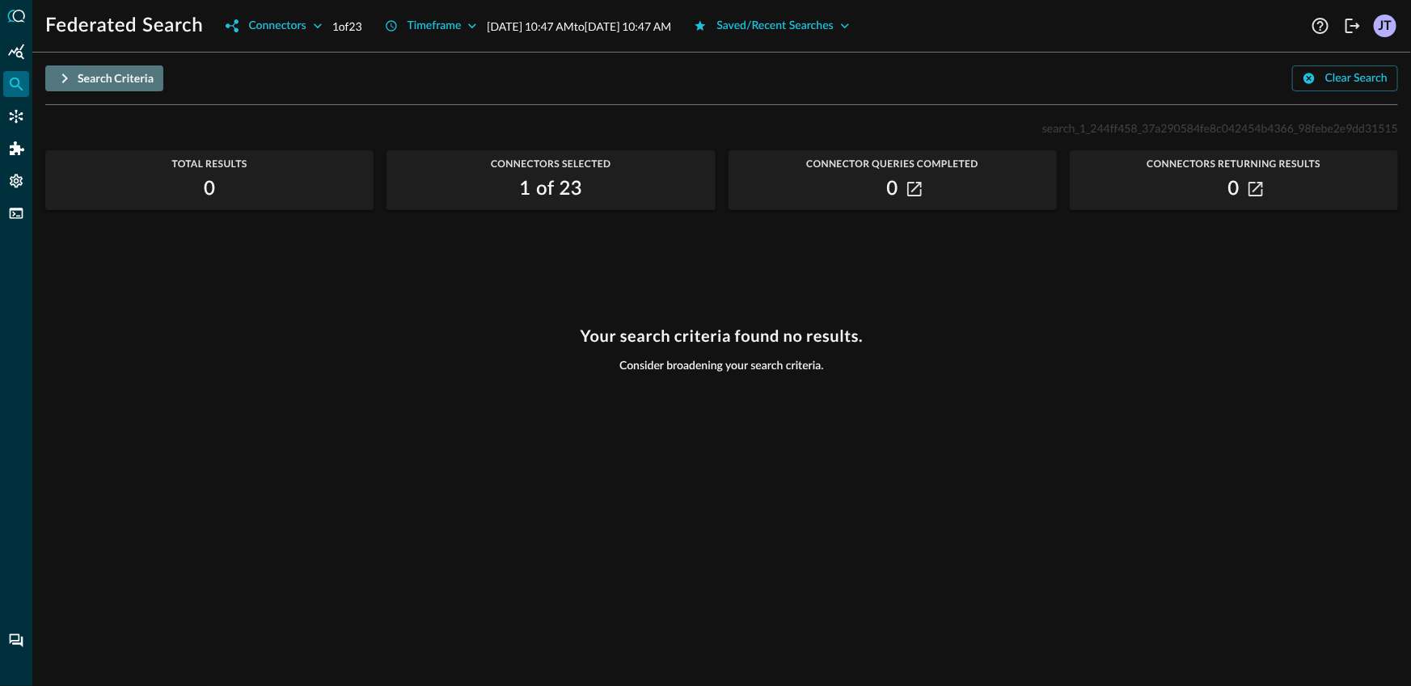
click at [108, 87] on div "Search Criteria" at bounding box center [116, 79] width 76 height 20
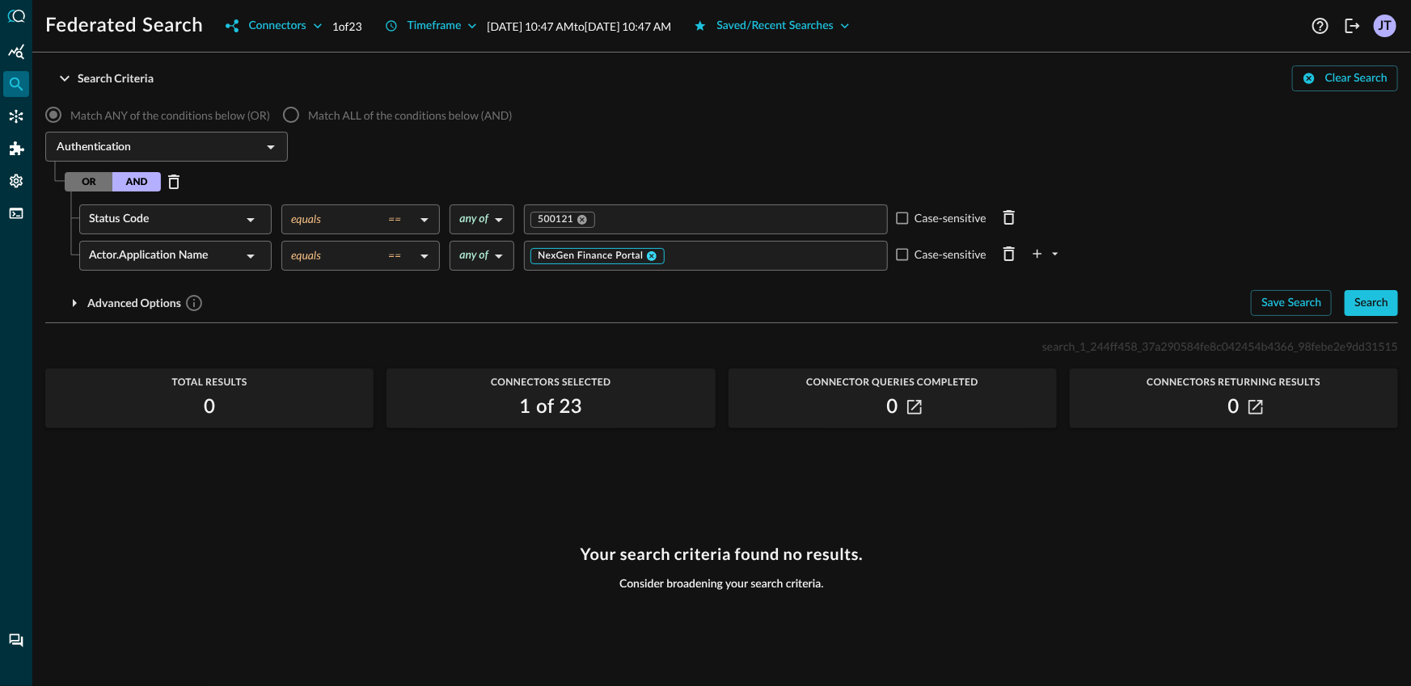
click at [654, 259] on icon at bounding box center [653, 256] width 10 height 10
click at [663, 259] on input "Value" at bounding box center [705, 256] width 352 height 20
click at [1364, 302] on div "Search" at bounding box center [1371, 304] width 34 height 20
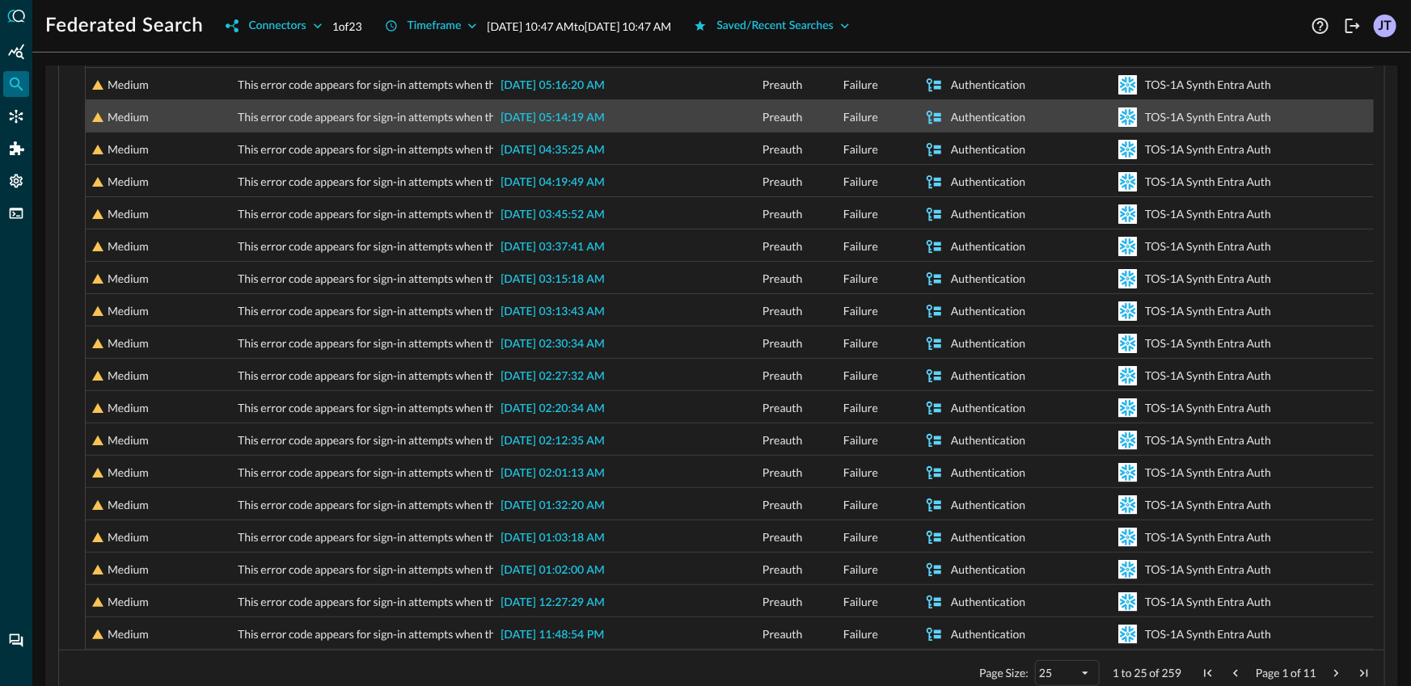
scroll to position [0, 0]
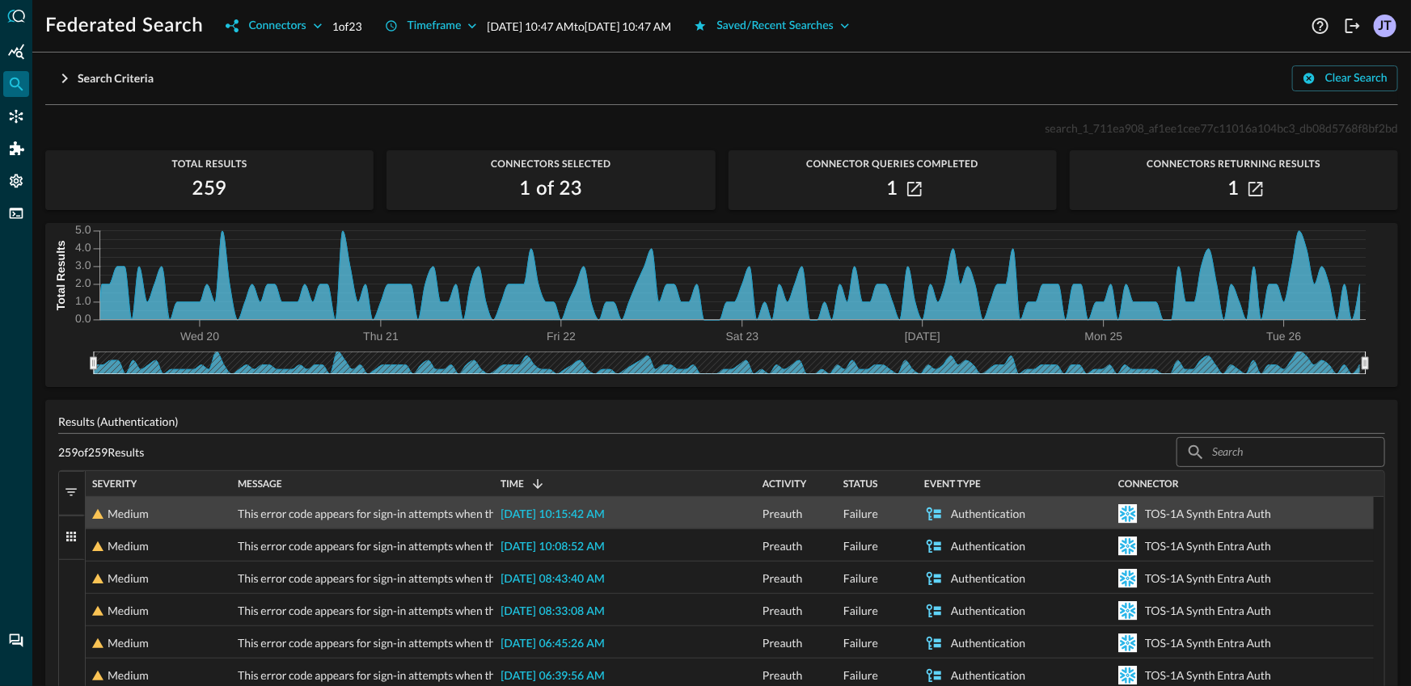
click at [564, 512] on span "2025-08-26 10:15:42 AM" at bounding box center [552, 514] width 104 height 11
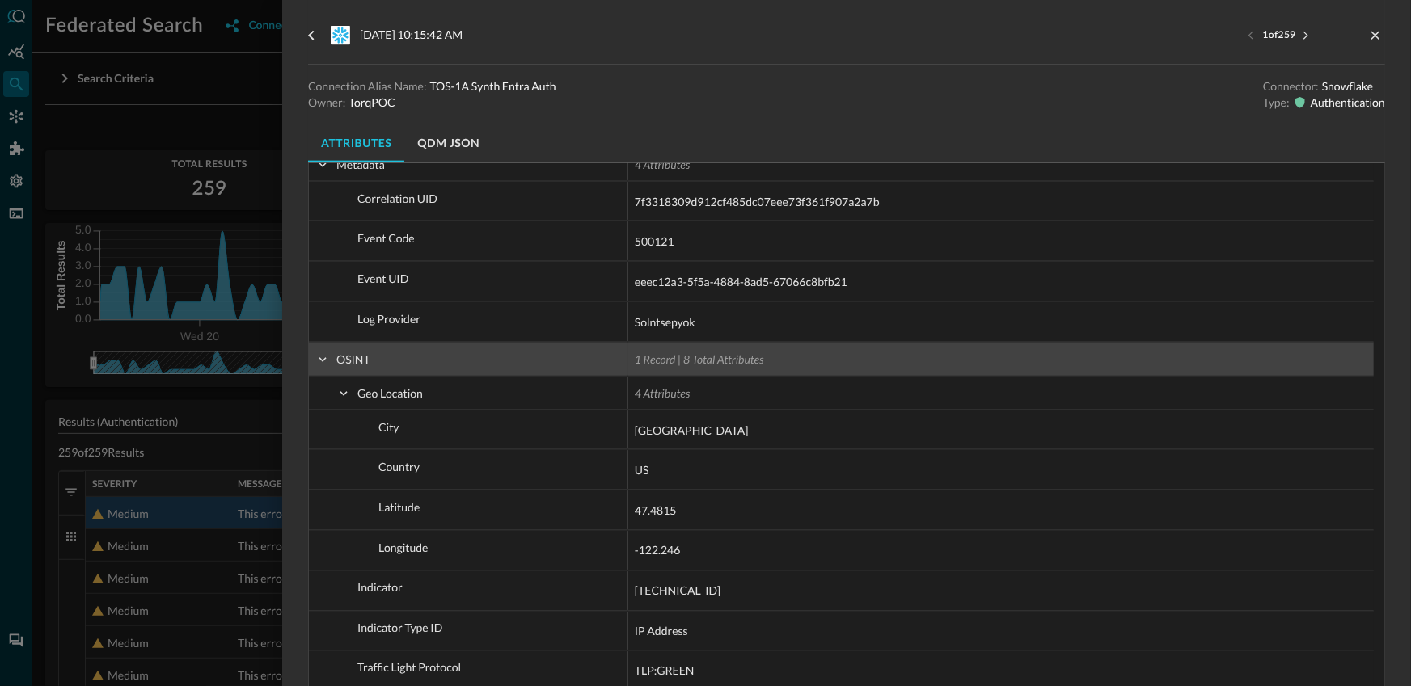
scroll to position [1096, 0]
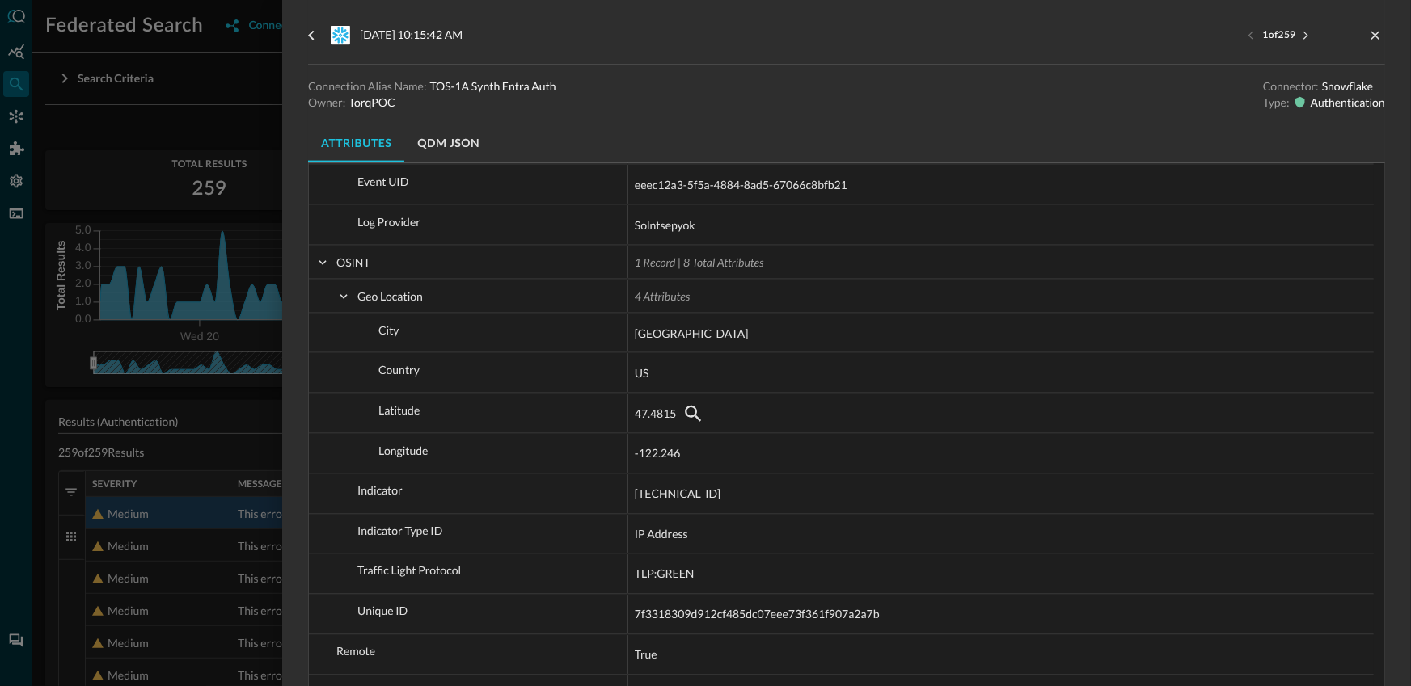
click at [195, 399] on div at bounding box center [705, 343] width 1411 height 686
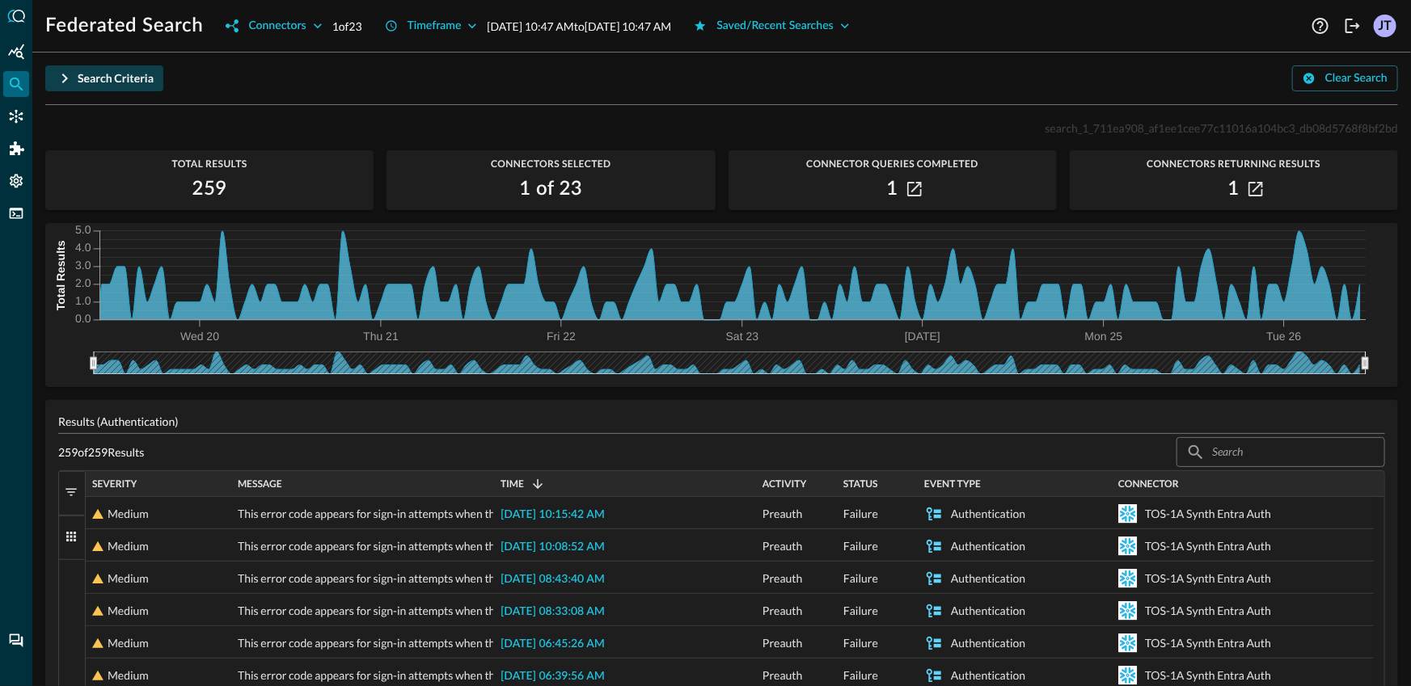
click at [58, 82] on icon "button" at bounding box center [64, 78] width 19 height 19
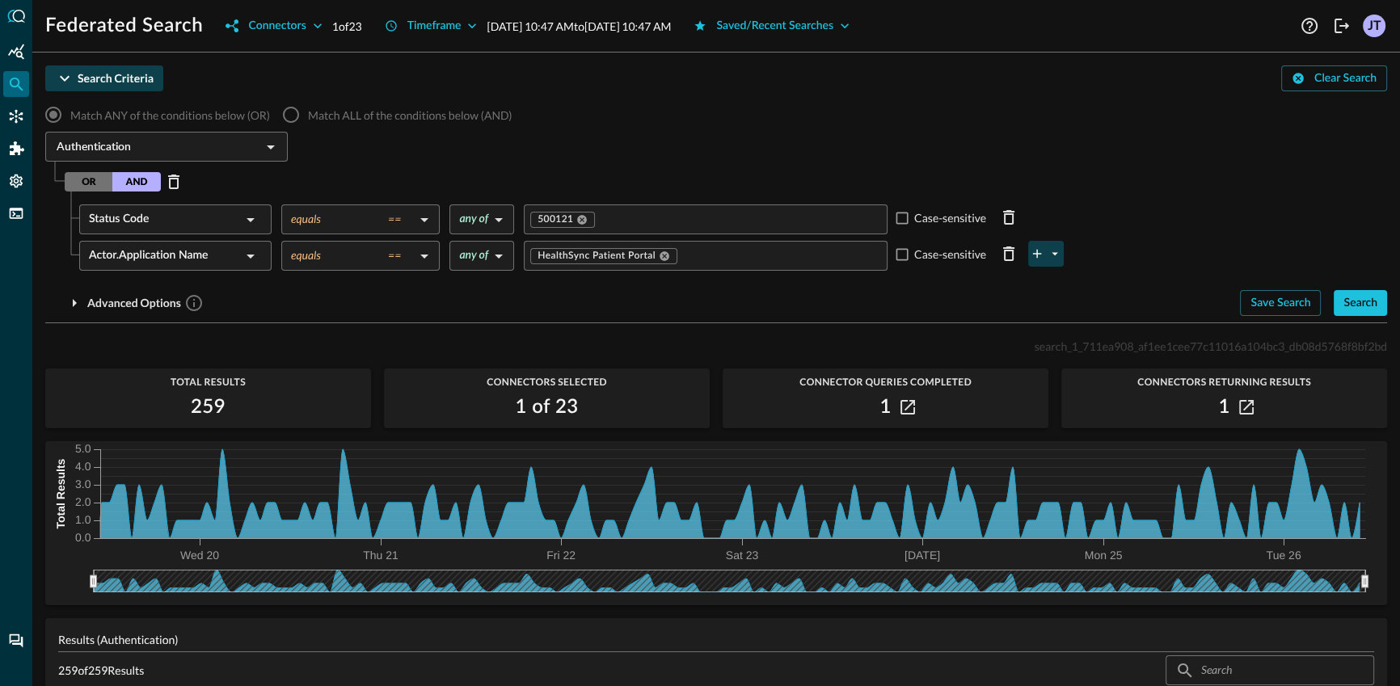
click at [1047, 258] on button "plus-arrow-button" at bounding box center [1046, 254] width 36 height 26
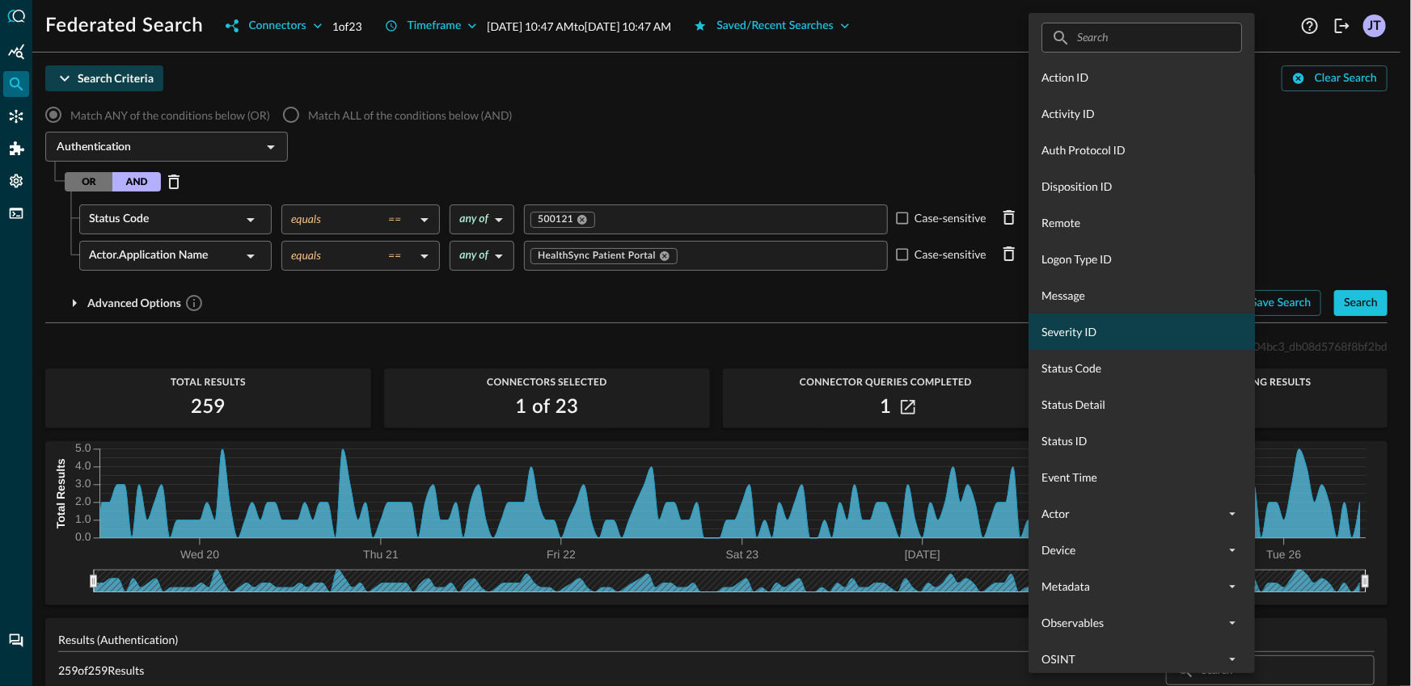
scroll to position [84, 0]
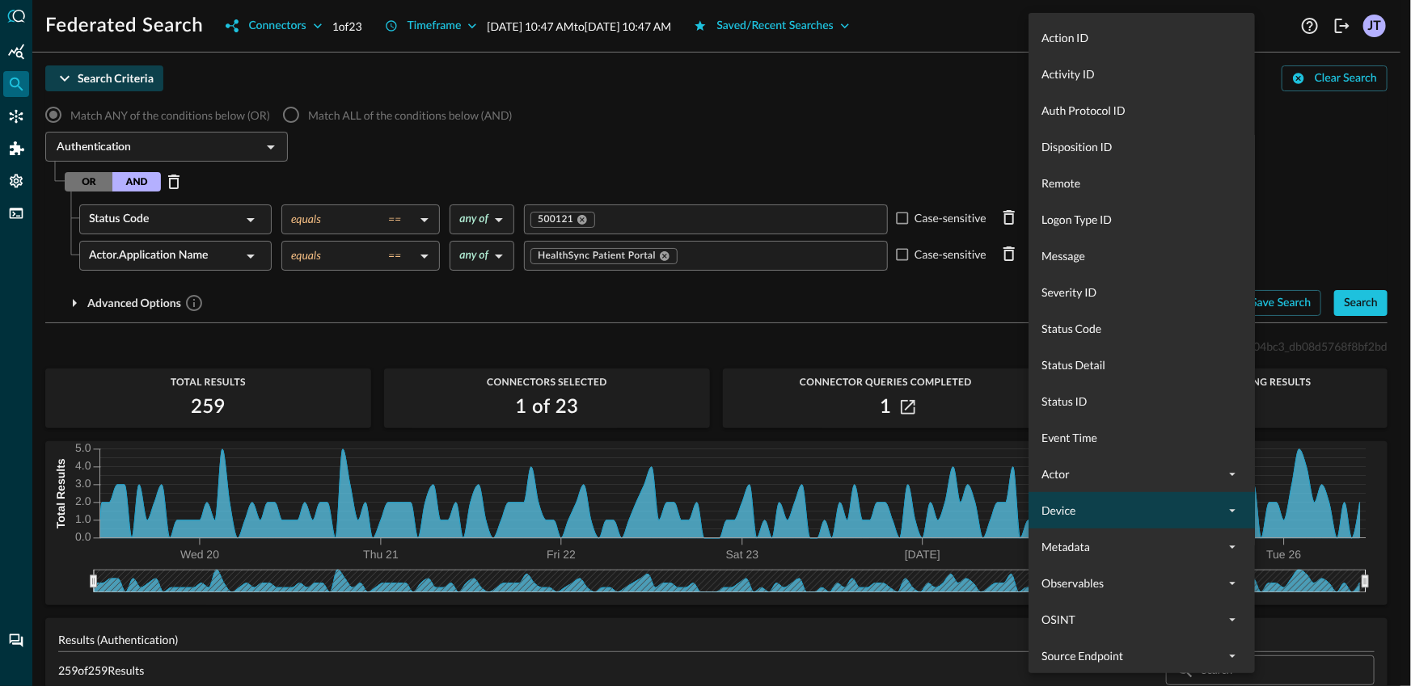
drag, startPoint x: 1097, startPoint y: 609, endPoint x: 1072, endPoint y: 500, distance: 111.2
click at [1097, 608] on div "OSINT" at bounding box center [1141, 620] width 226 height 36
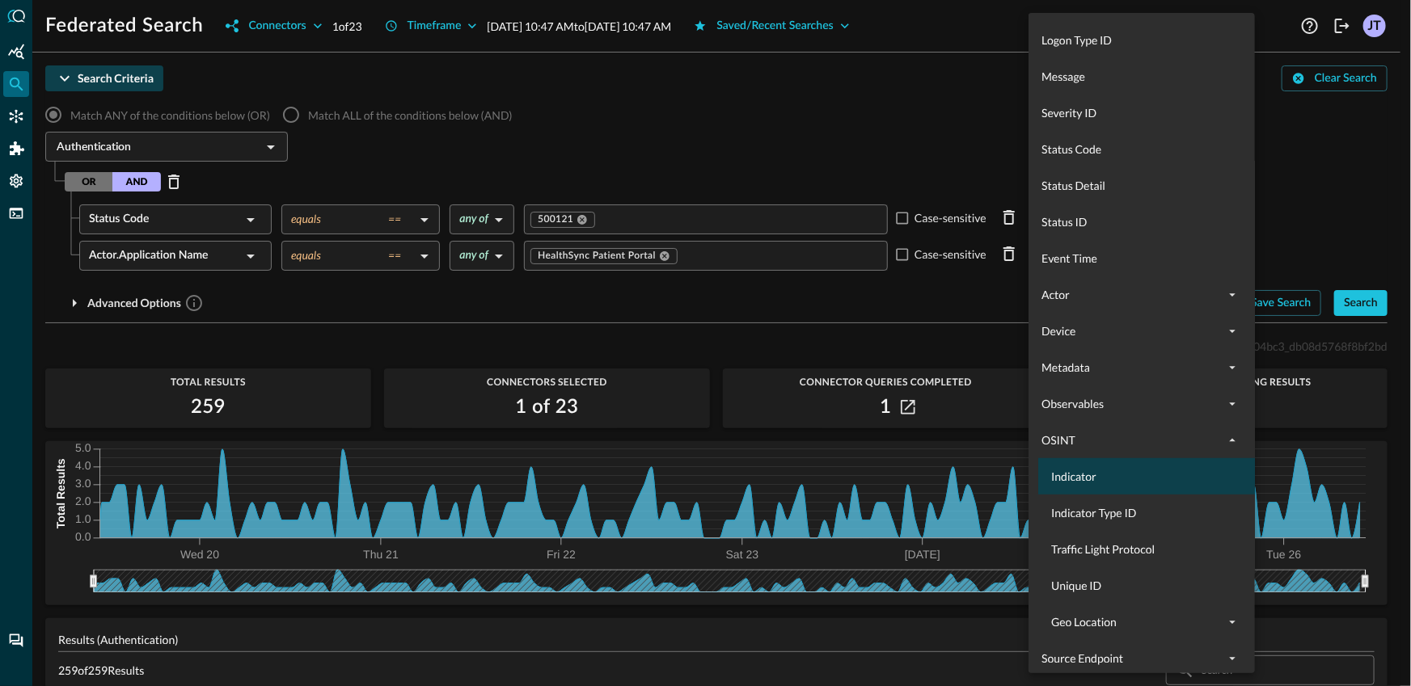
scroll to position [266, 0]
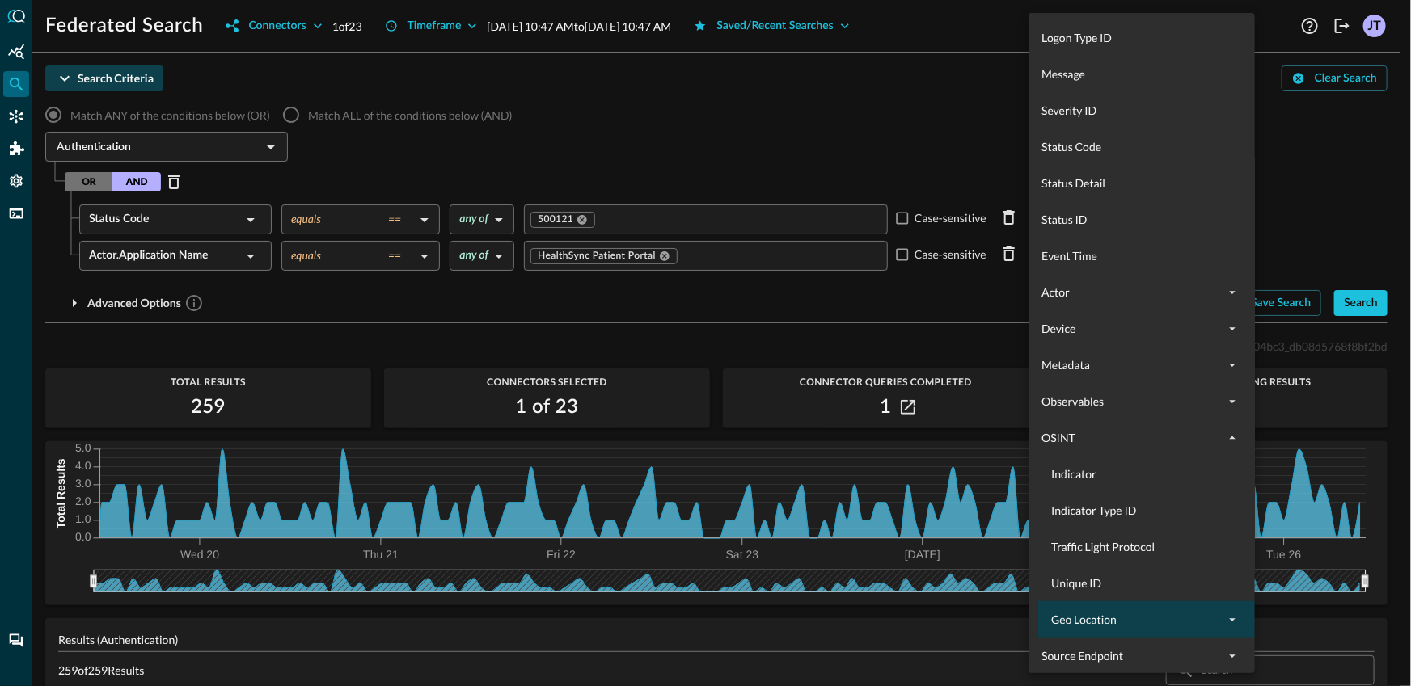
click at [1128, 616] on span "Geo Location" at bounding box center [1136, 619] width 171 height 17
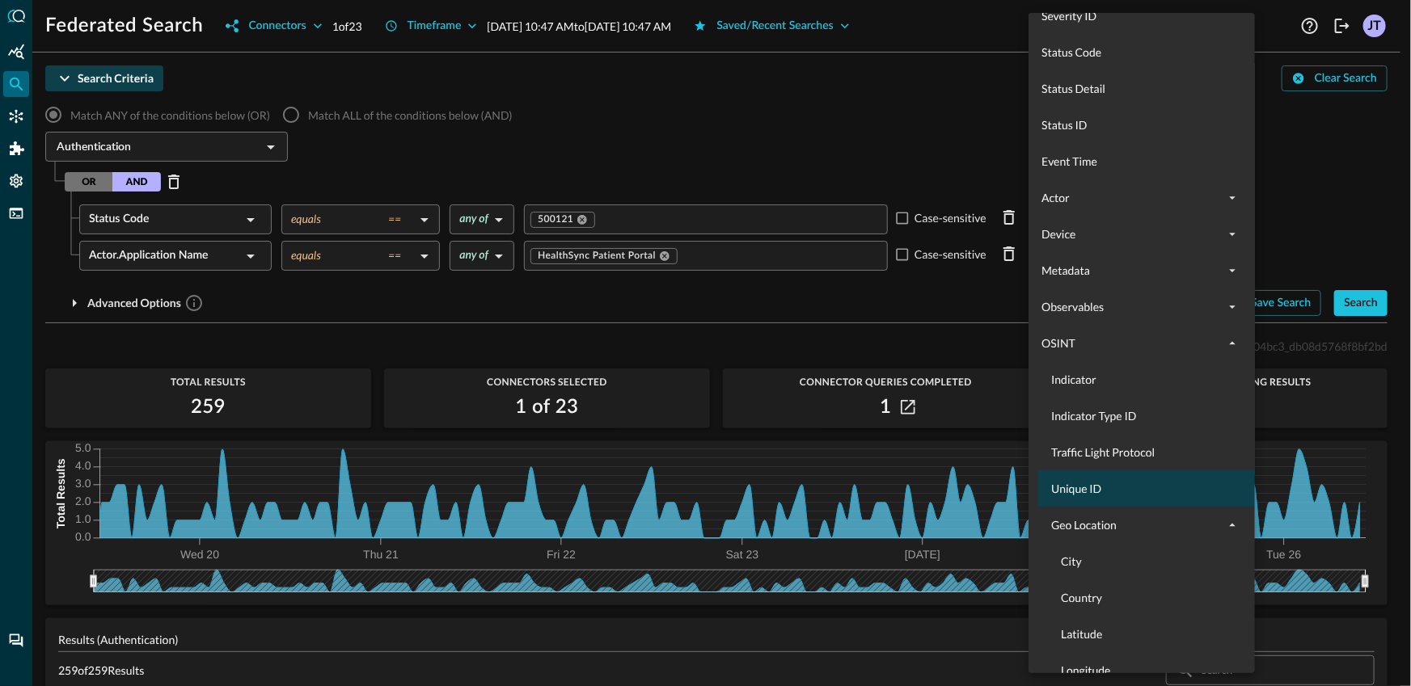
scroll to position [412, 0]
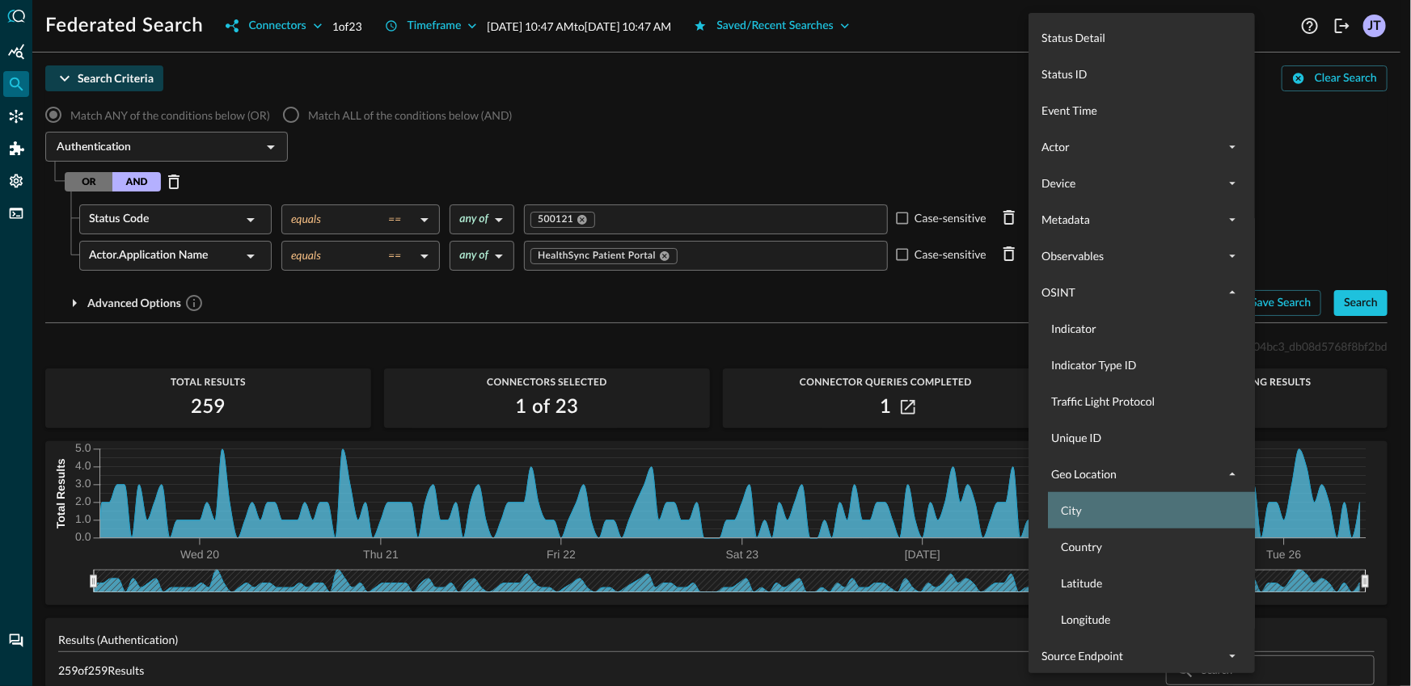
click at [1106, 506] on span "City" at bounding box center [1161, 510] width 201 height 17
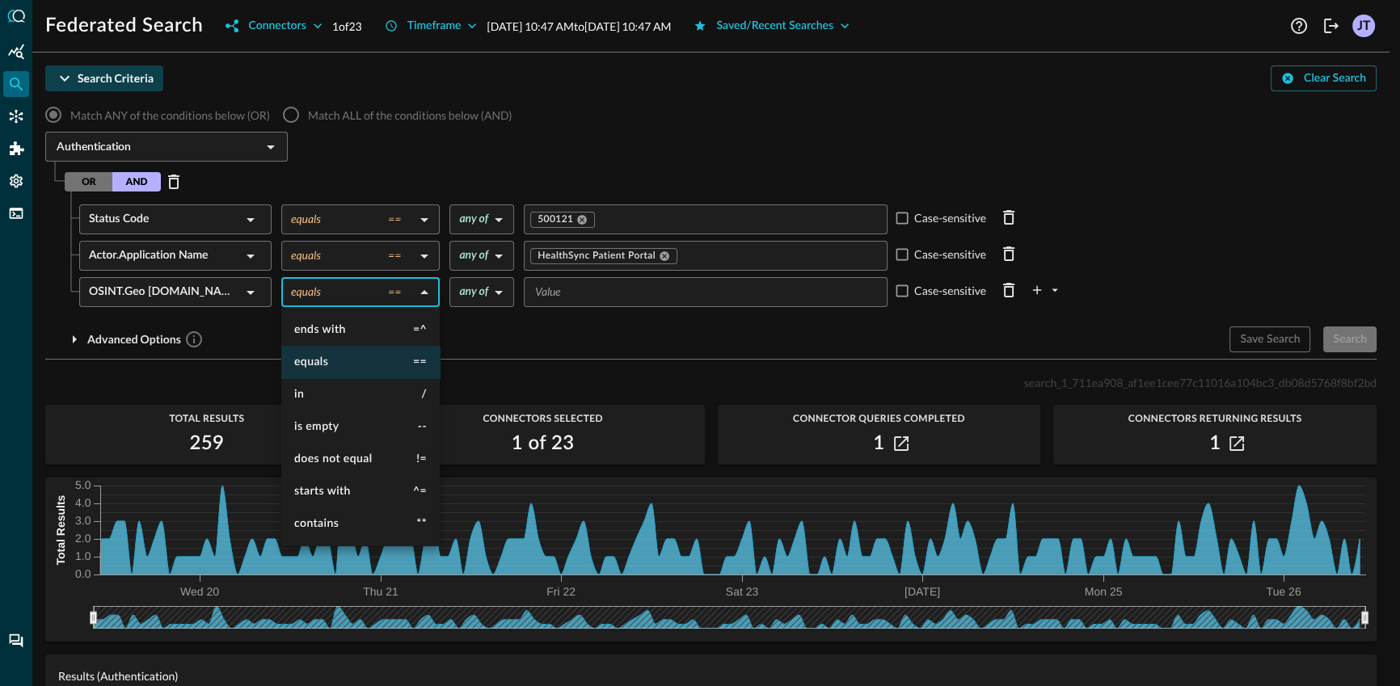
click at [344, 289] on body "Federated Search Connectors 1 of 23 Timeframe Aug 19, 2025 10:47 AM to Aug 26, …" at bounding box center [700, 343] width 1400 height 686
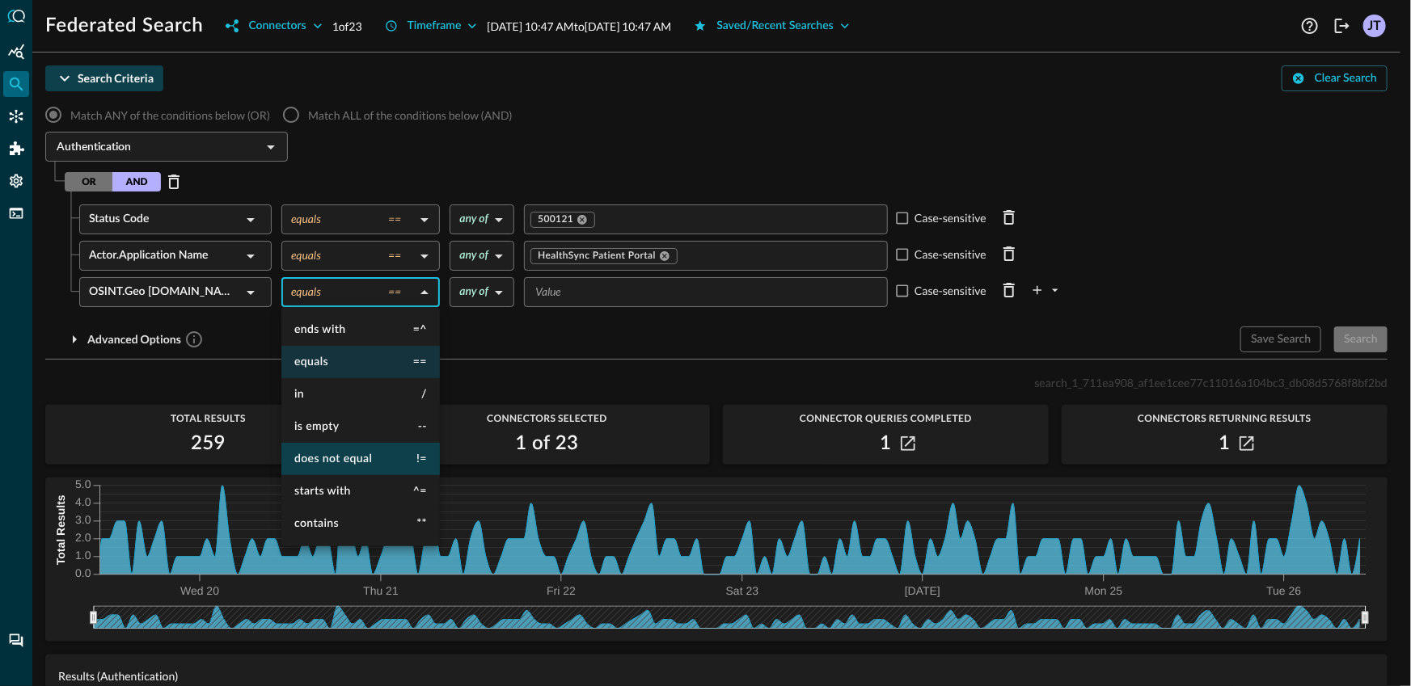
click at [370, 468] on li "does not equal !=" at bounding box center [360, 459] width 158 height 32
type input "does not equal"
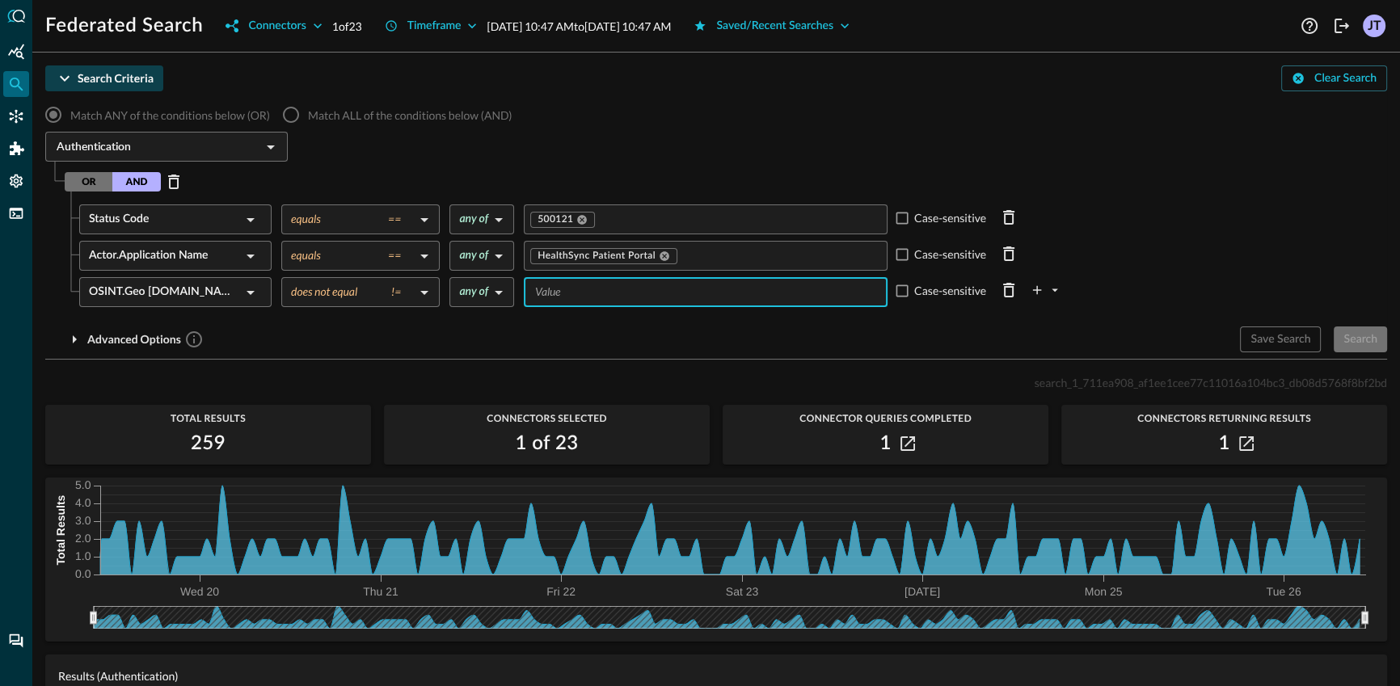
click at [603, 282] on input "Value" at bounding box center [705, 292] width 352 height 20
type input "US"
click at [647, 327] on div "Advanced Options" at bounding box center [636, 340] width 1182 height 26
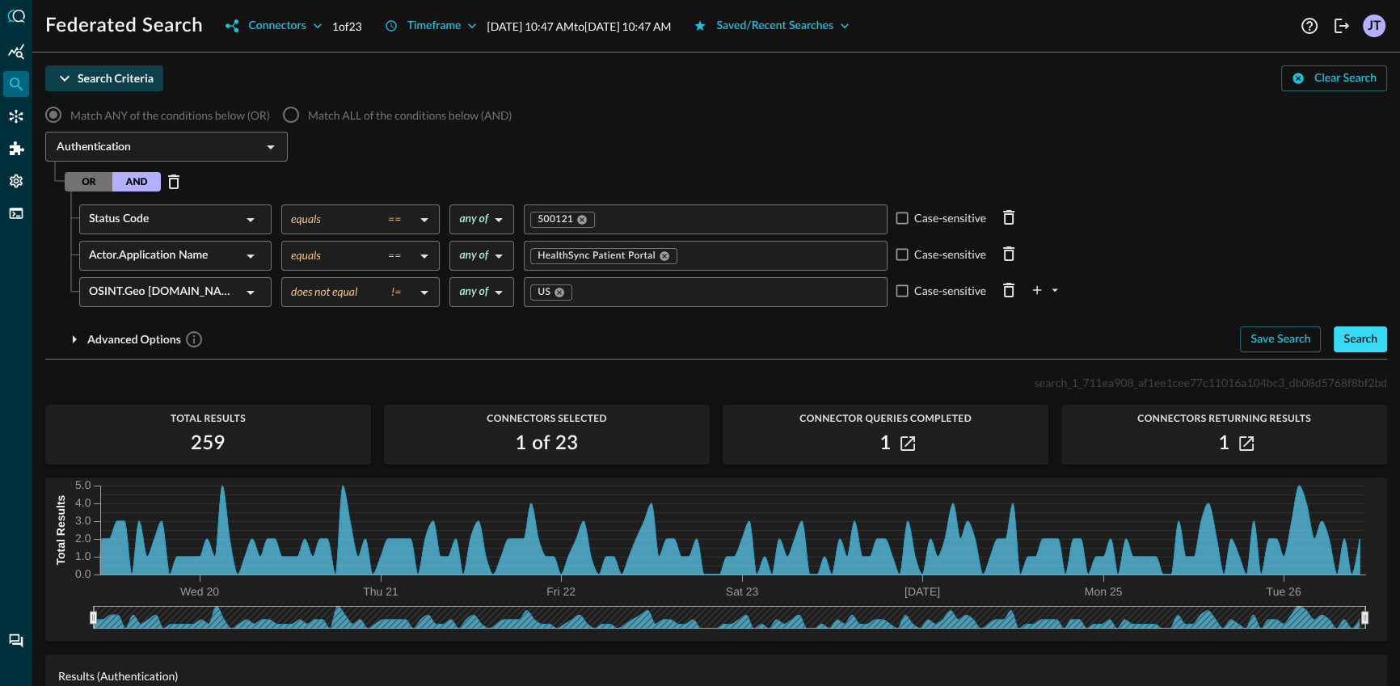
click at [1346, 341] on div "Search" at bounding box center [1361, 340] width 34 height 20
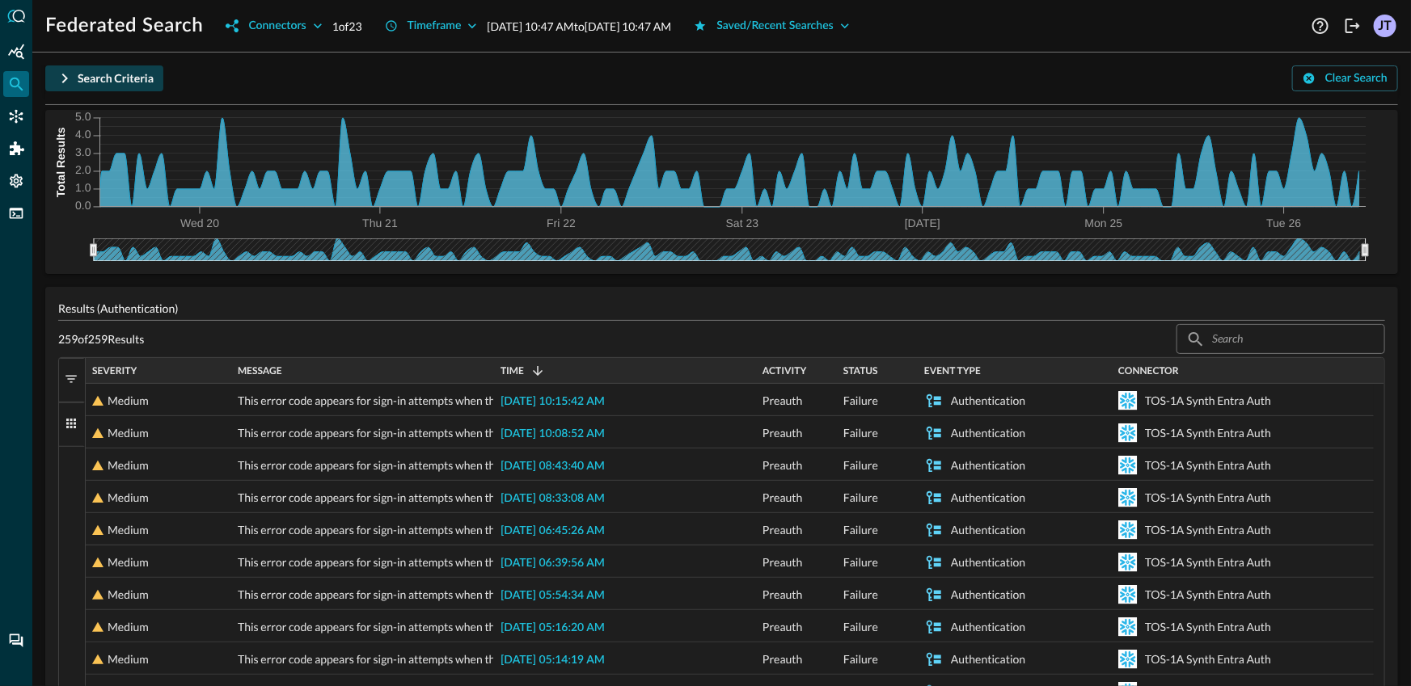
scroll to position [0, 0]
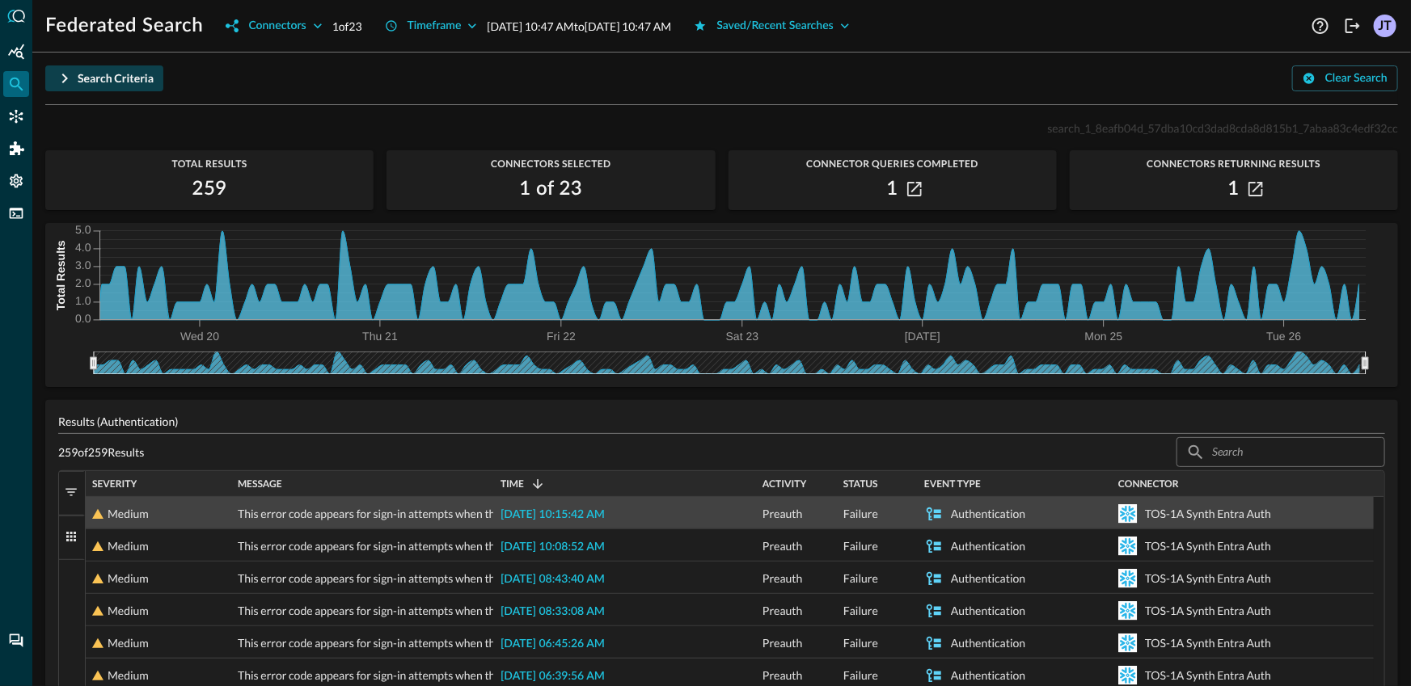
click at [526, 512] on span "2025-08-26 10:15:42 AM" at bounding box center [552, 514] width 104 height 11
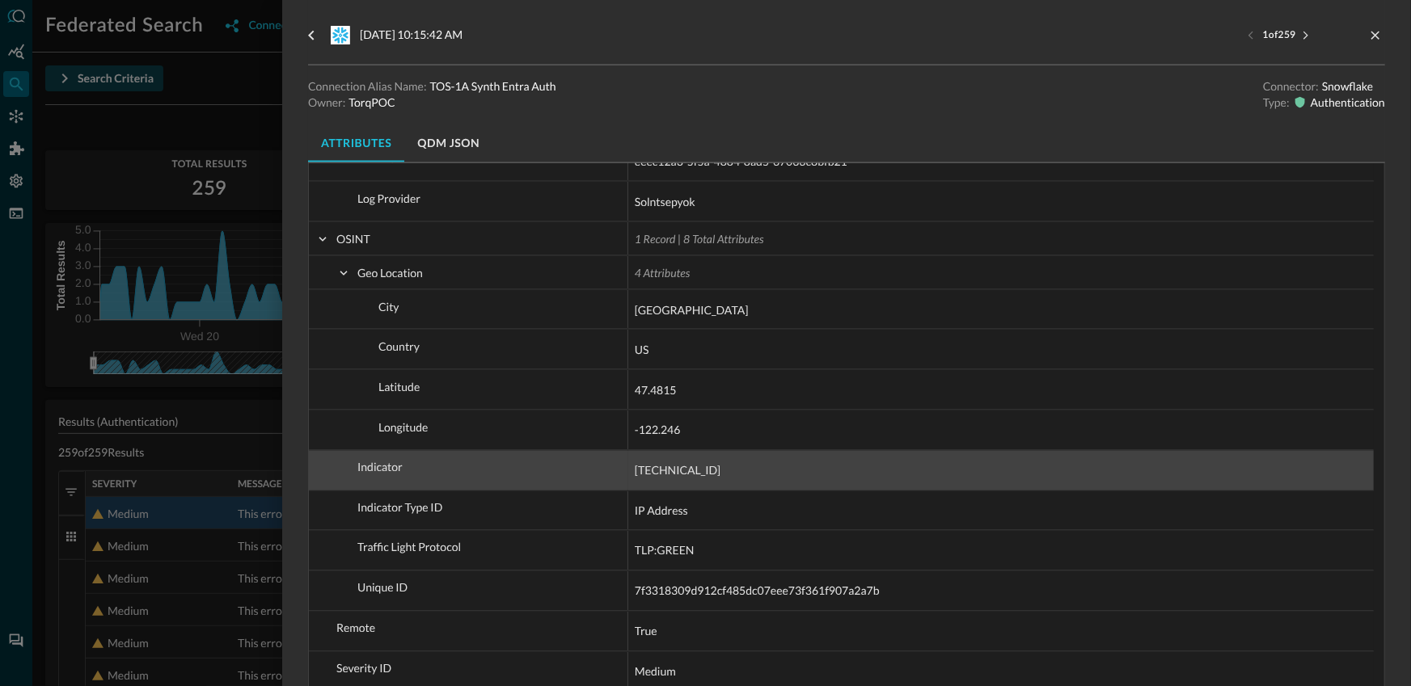
scroll to position [1120, 0]
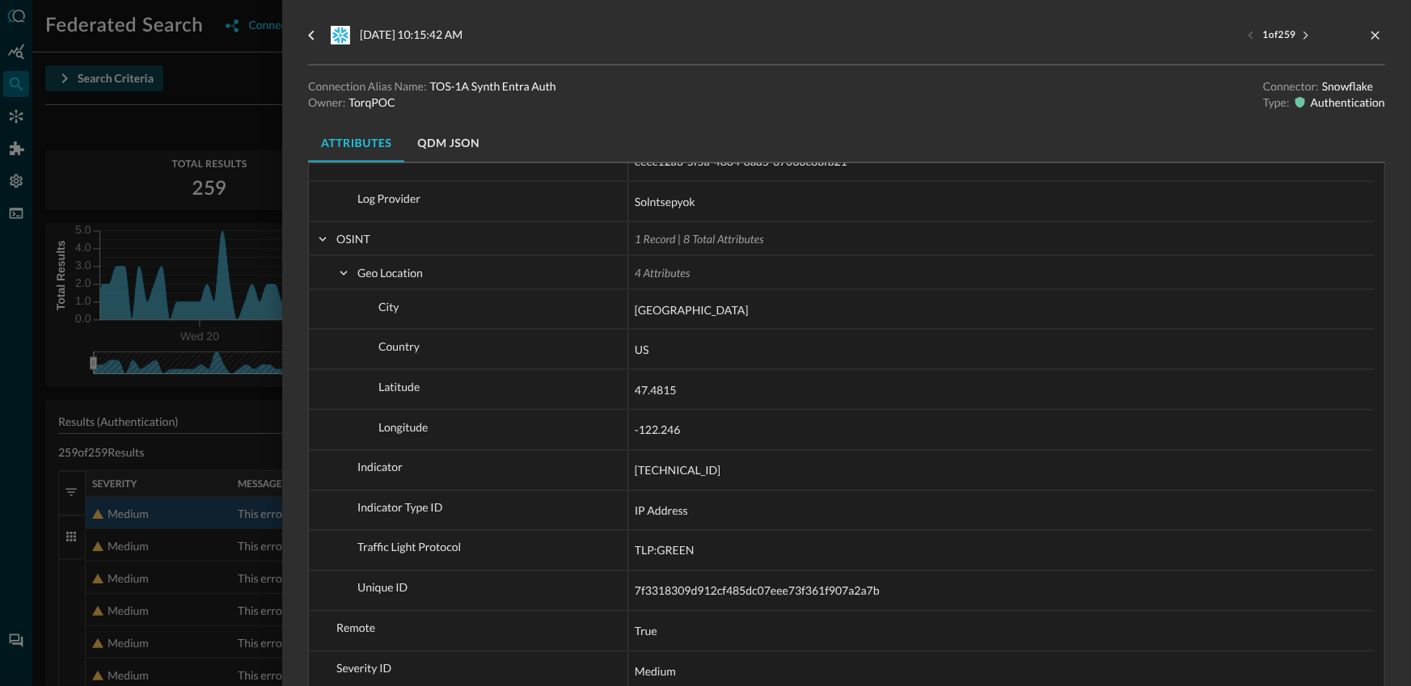
click at [184, 450] on div at bounding box center [705, 343] width 1411 height 686
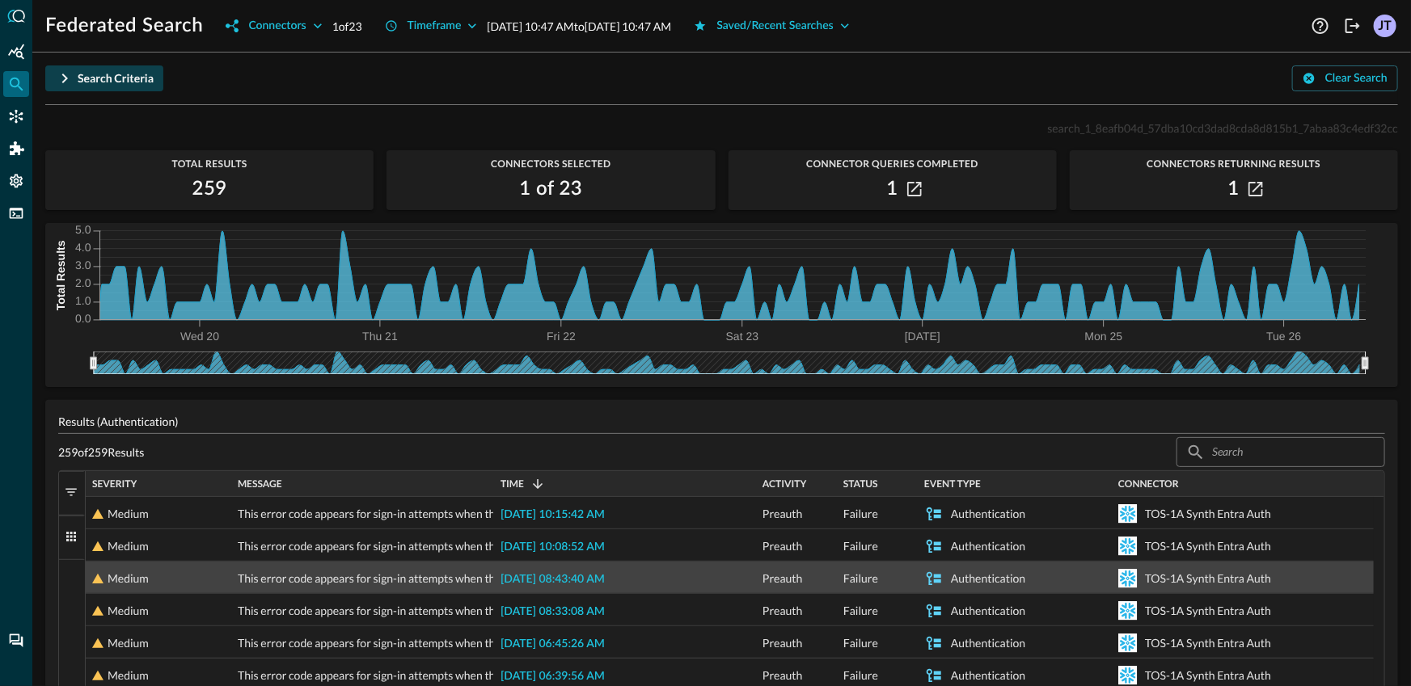
click at [588, 581] on span "2025-08-26 08:43:40 AM" at bounding box center [552, 579] width 104 height 11
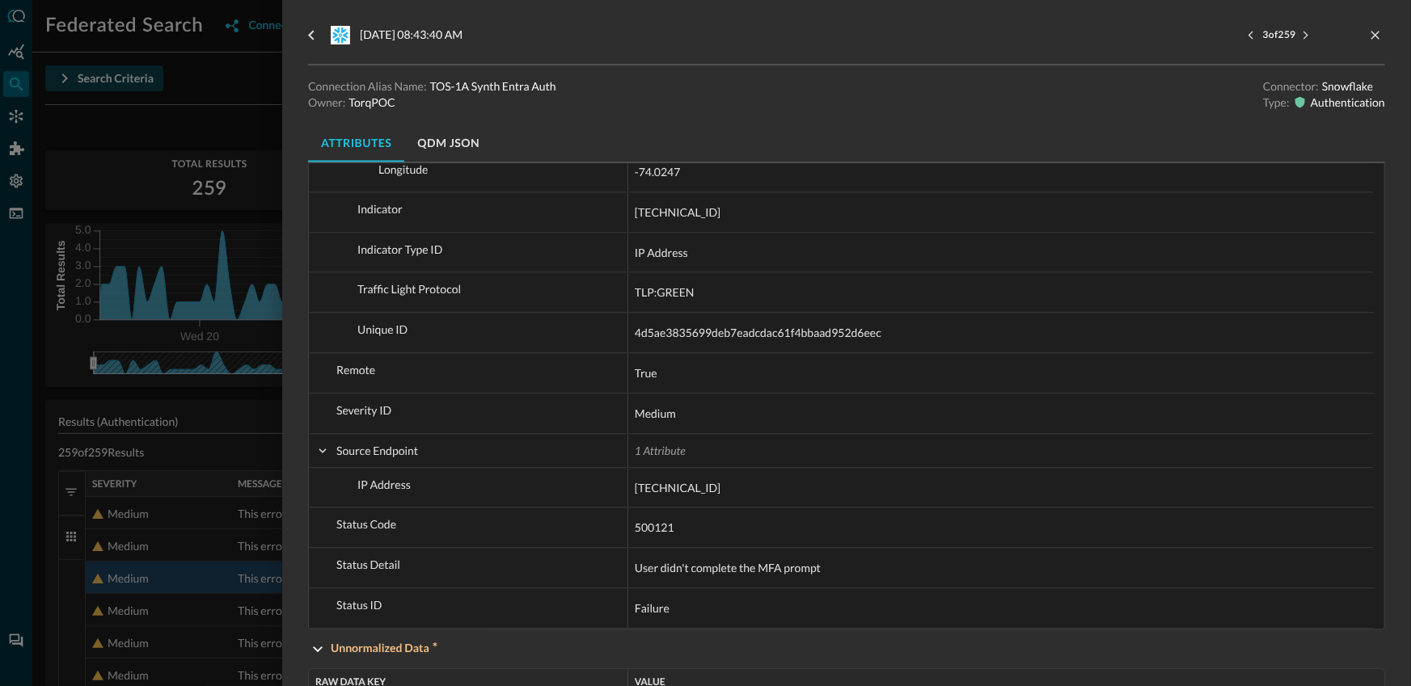
scroll to position [1070, 0]
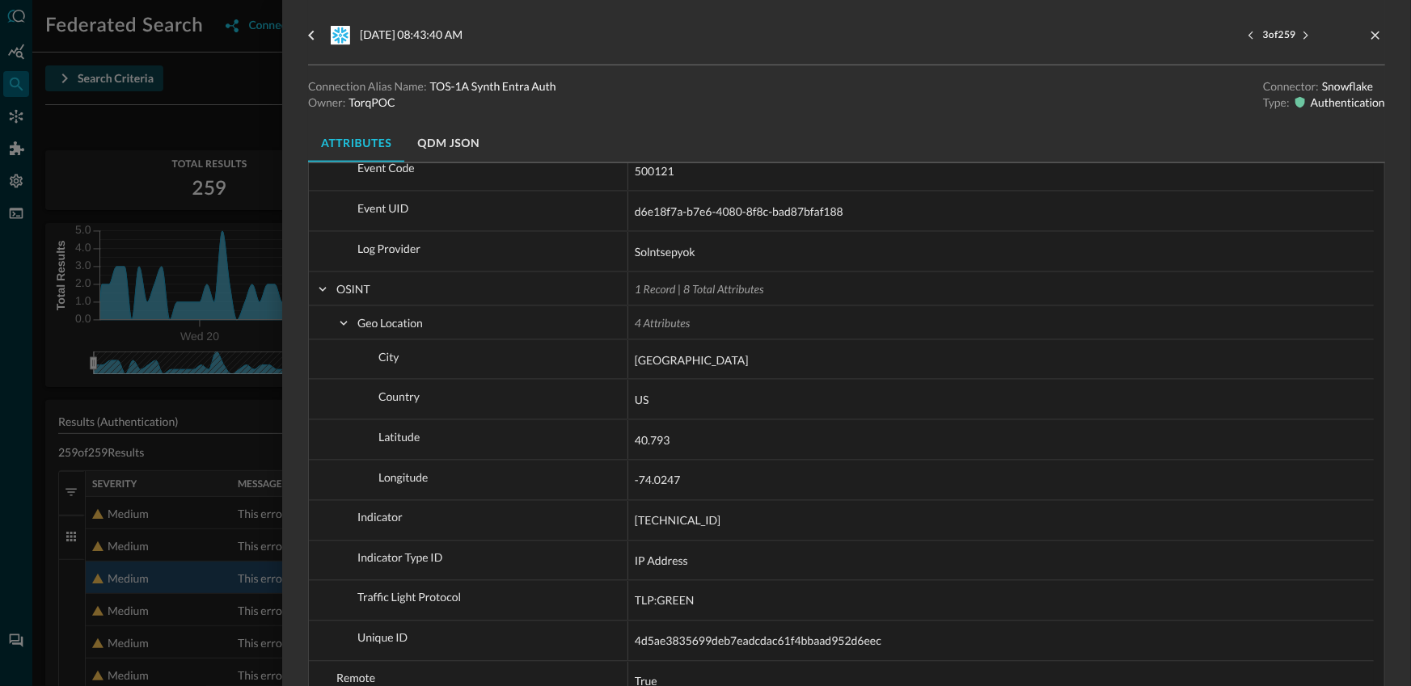
click at [150, 424] on div at bounding box center [705, 343] width 1411 height 686
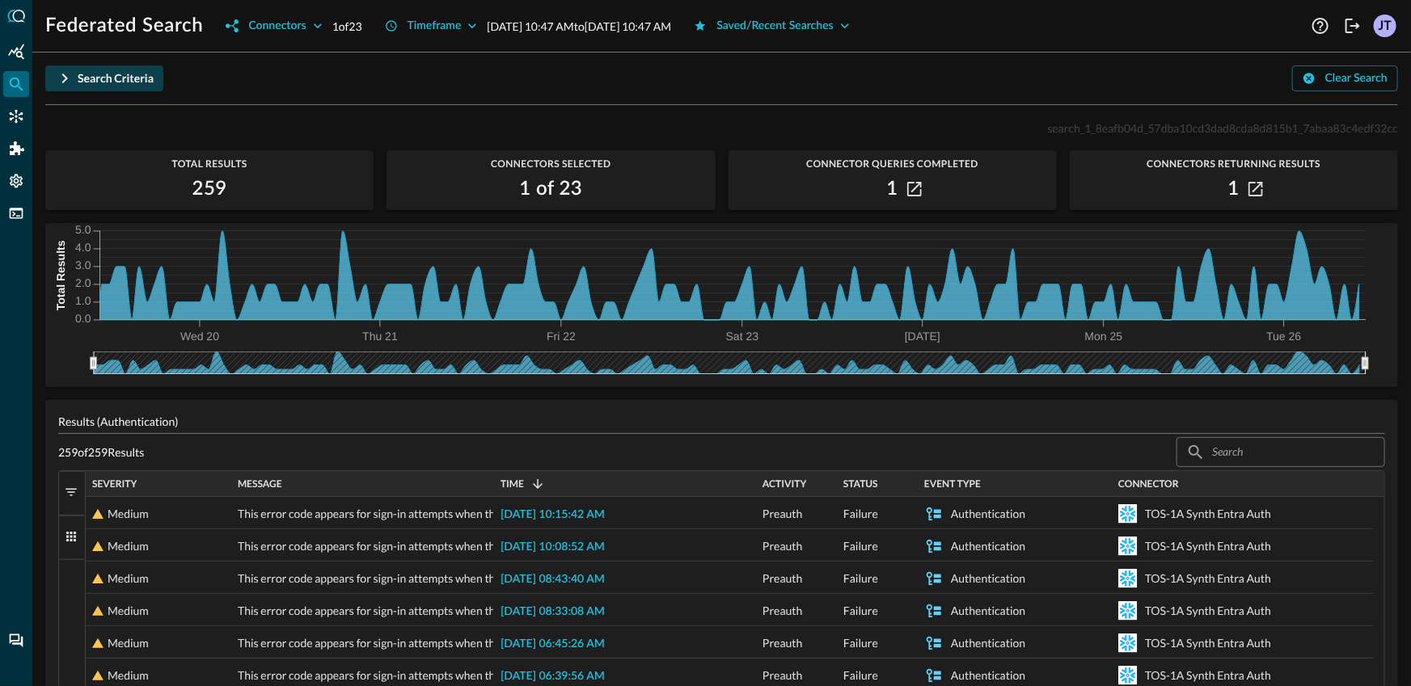
click at [68, 83] on icon "button" at bounding box center [64, 78] width 19 height 19
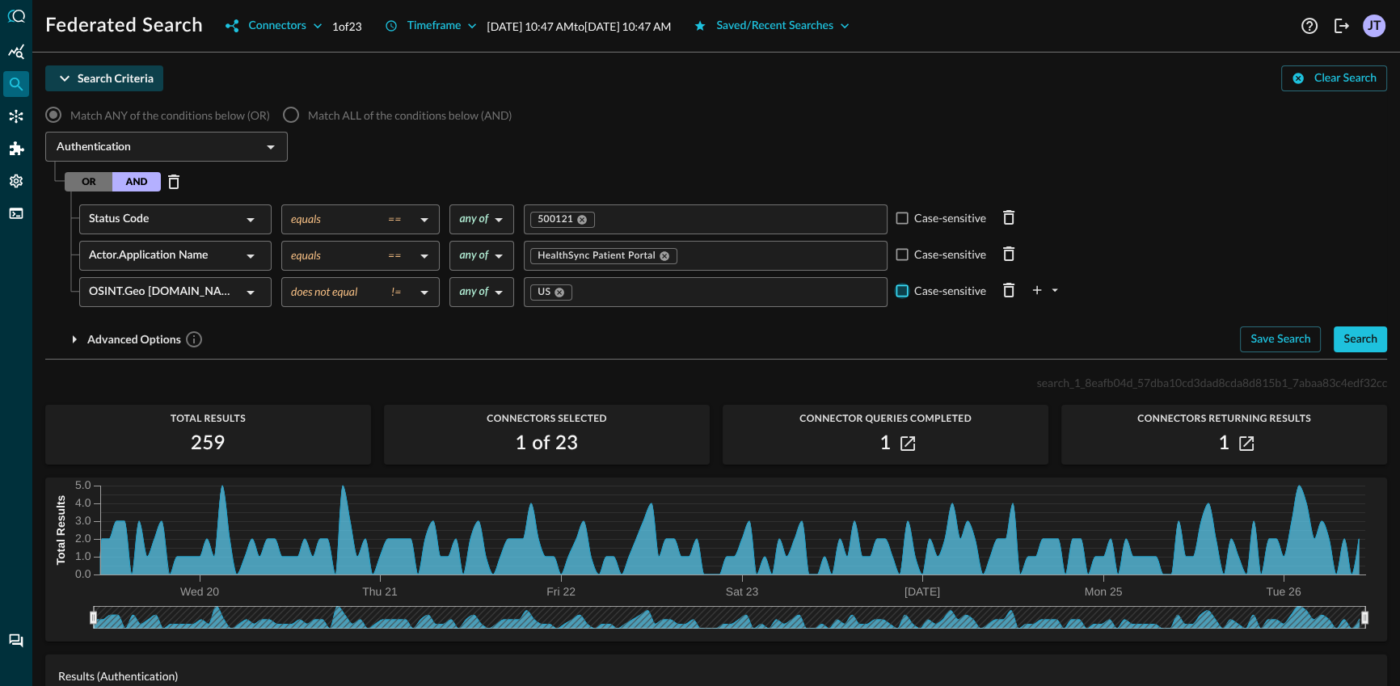
click at [904, 296] on input "Case-sensitive" at bounding box center [902, 291] width 16 height 16
click at [226, 302] on div "OSINT.Geo Location.City" at bounding box center [165, 292] width 152 height 30
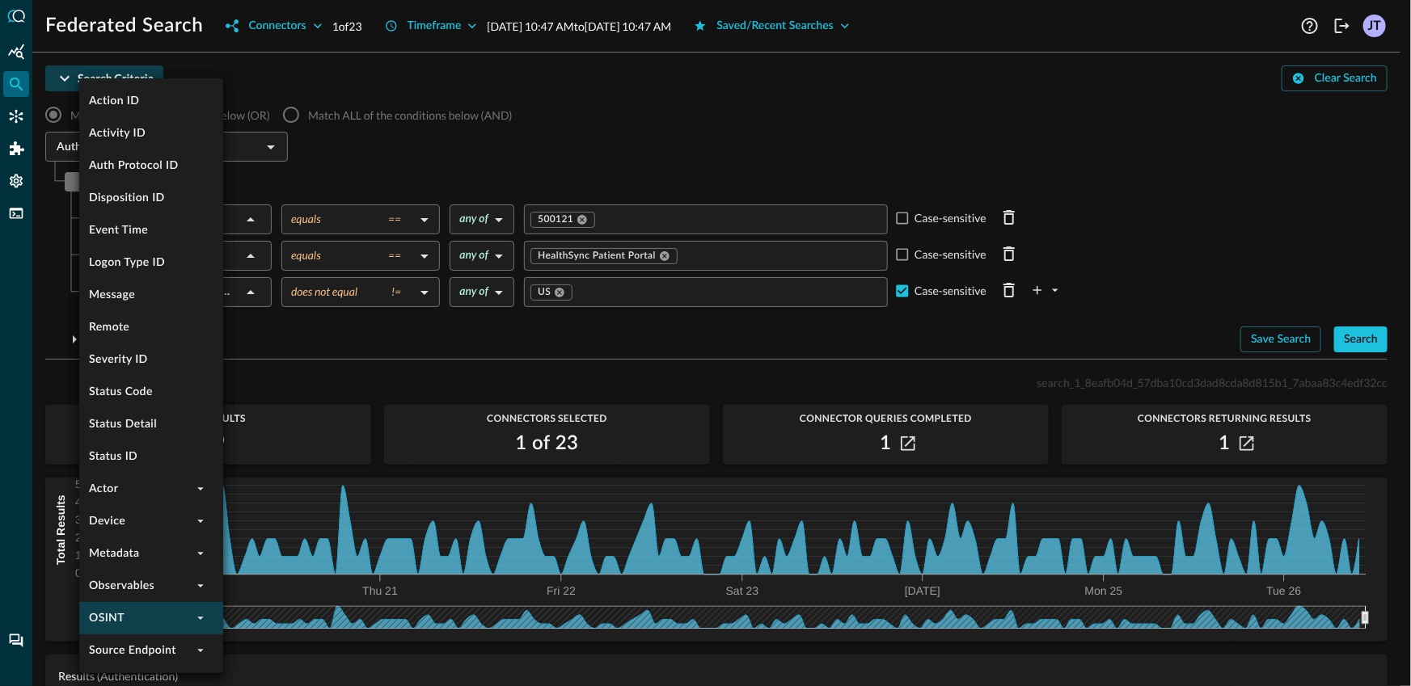
click at [195, 608] on li "OSINT" at bounding box center [151, 618] width 144 height 32
click at [204, 615] on icon "expand" at bounding box center [200, 618] width 15 height 15
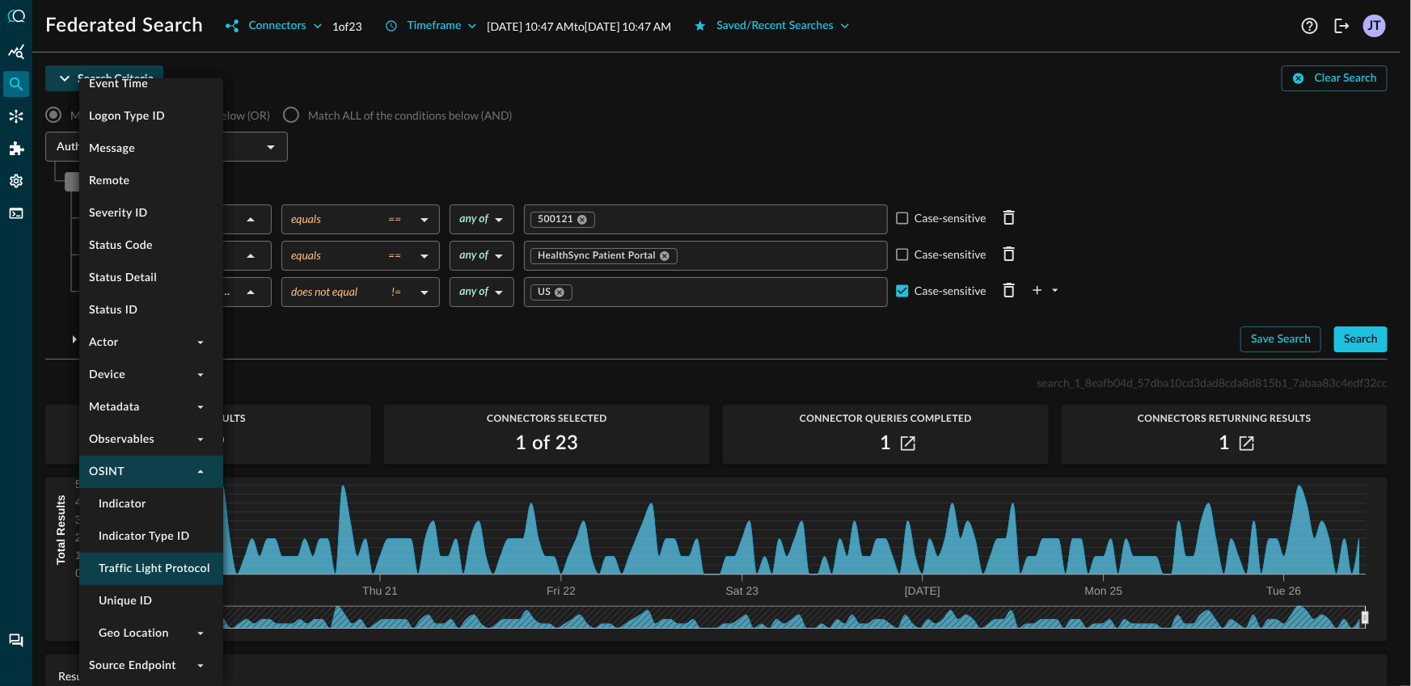
scroll to position [147, 0]
click at [203, 631] on icon "expand" at bounding box center [200, 633] width 15 height 15
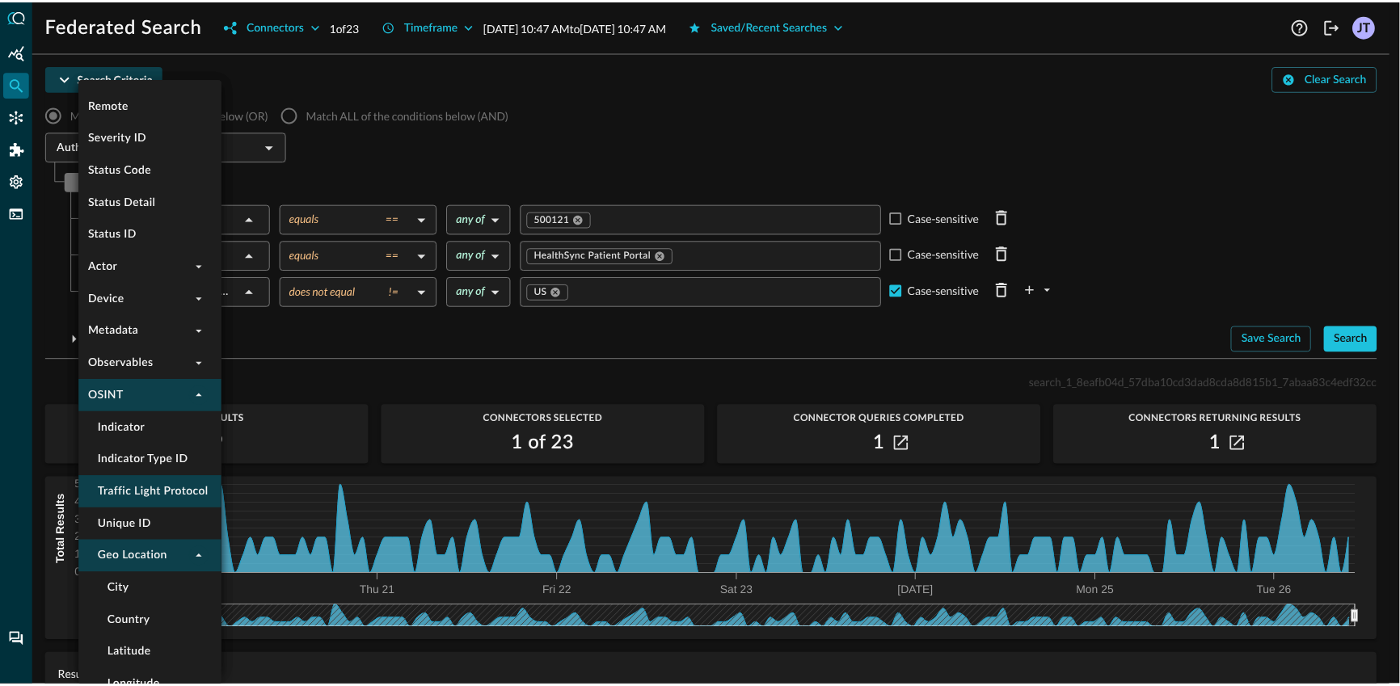
scroll to position [277, 0]
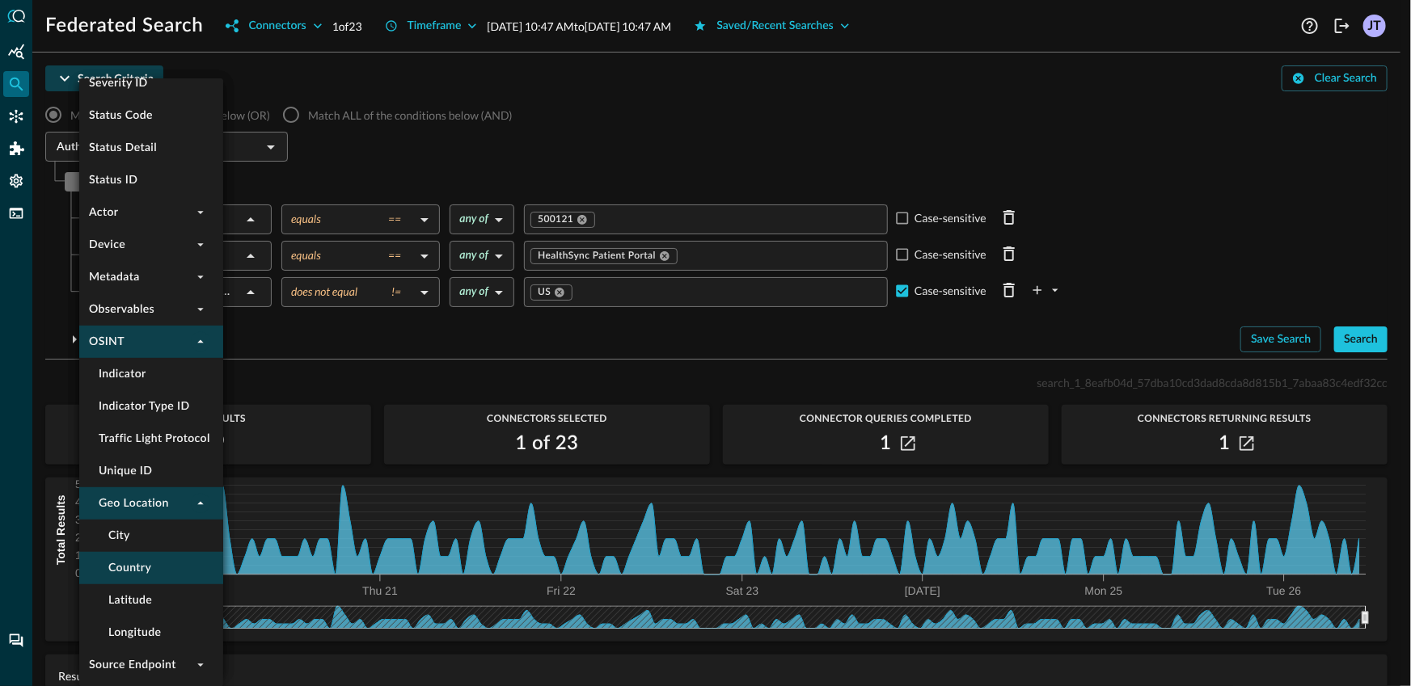
click at [175, 577] on li "Country" at bounding box center [151, 568] width 144 height 32
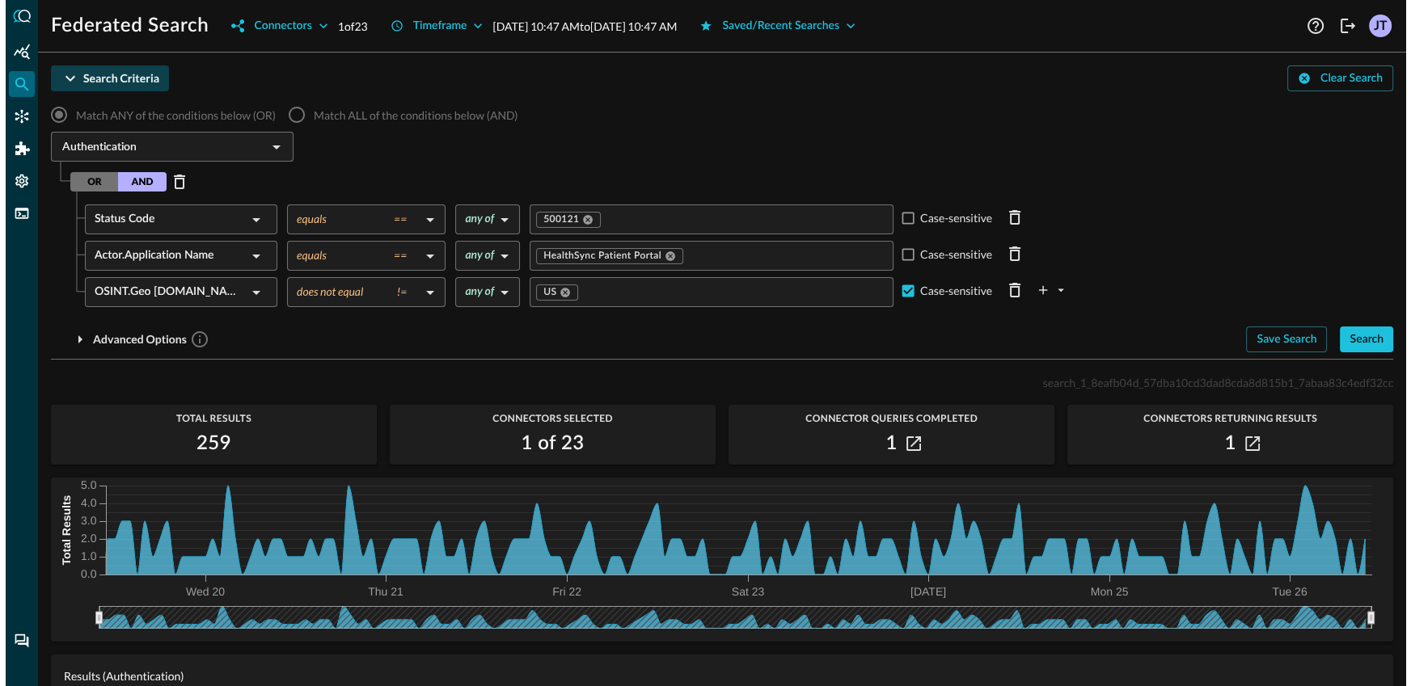
scroll to position [0, 0]
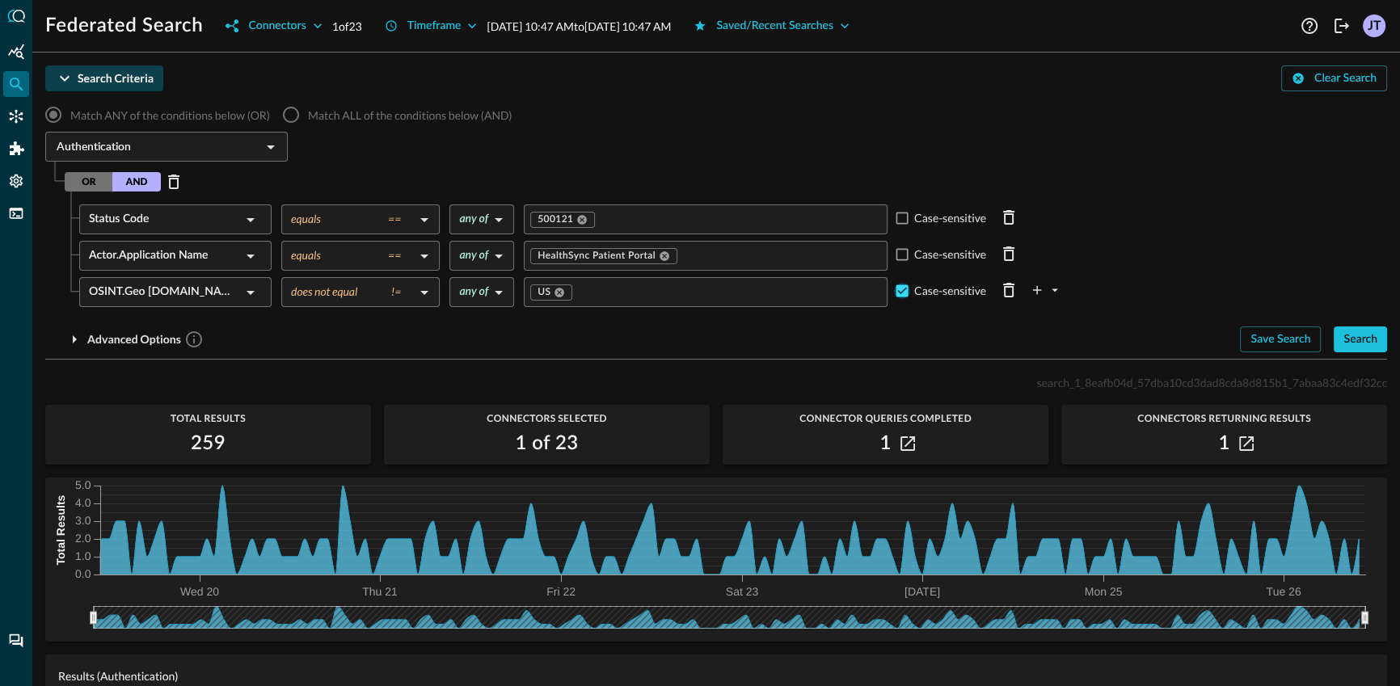
click at [899, 292] on input "Case-sensitive" at bounding box center [902, 291] width 16 height 16
checkbox input "false"
click at [1370, 344] on button "Search" at bounding box center [1360, 340] width 53 height 26
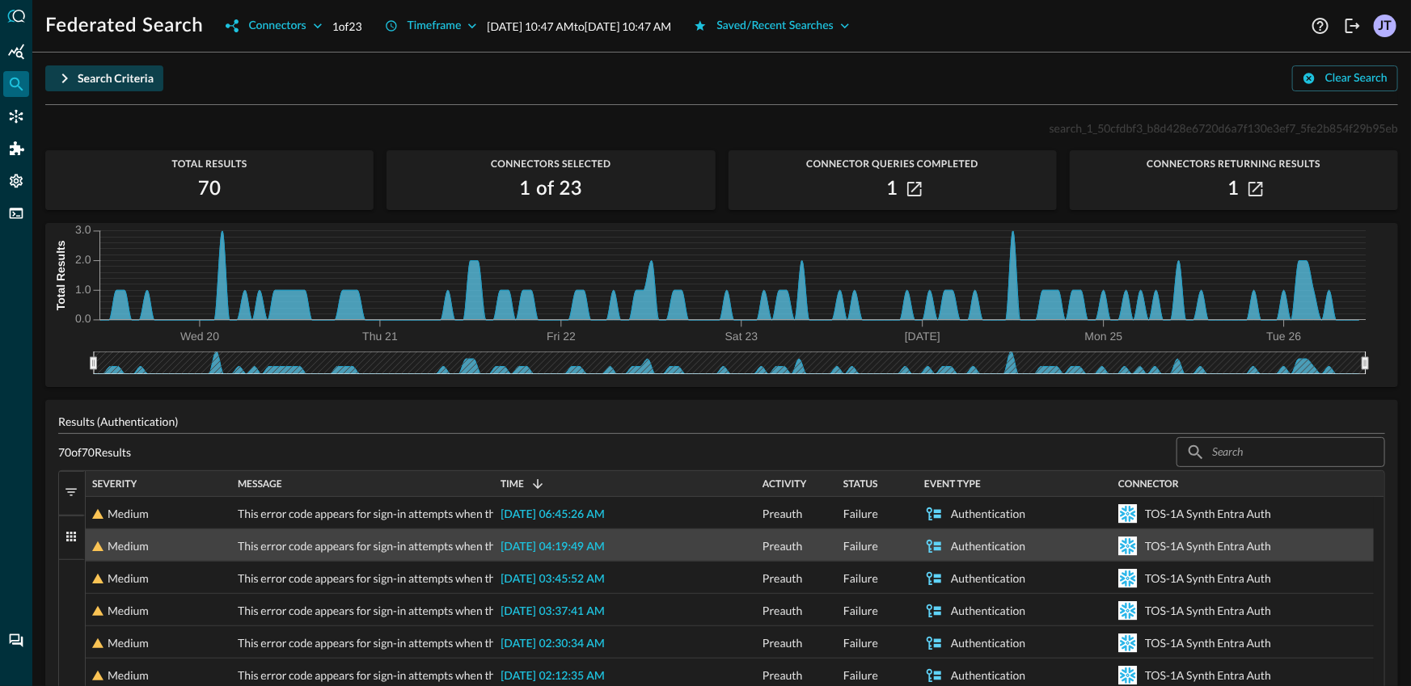
scroll to position [23, 0]
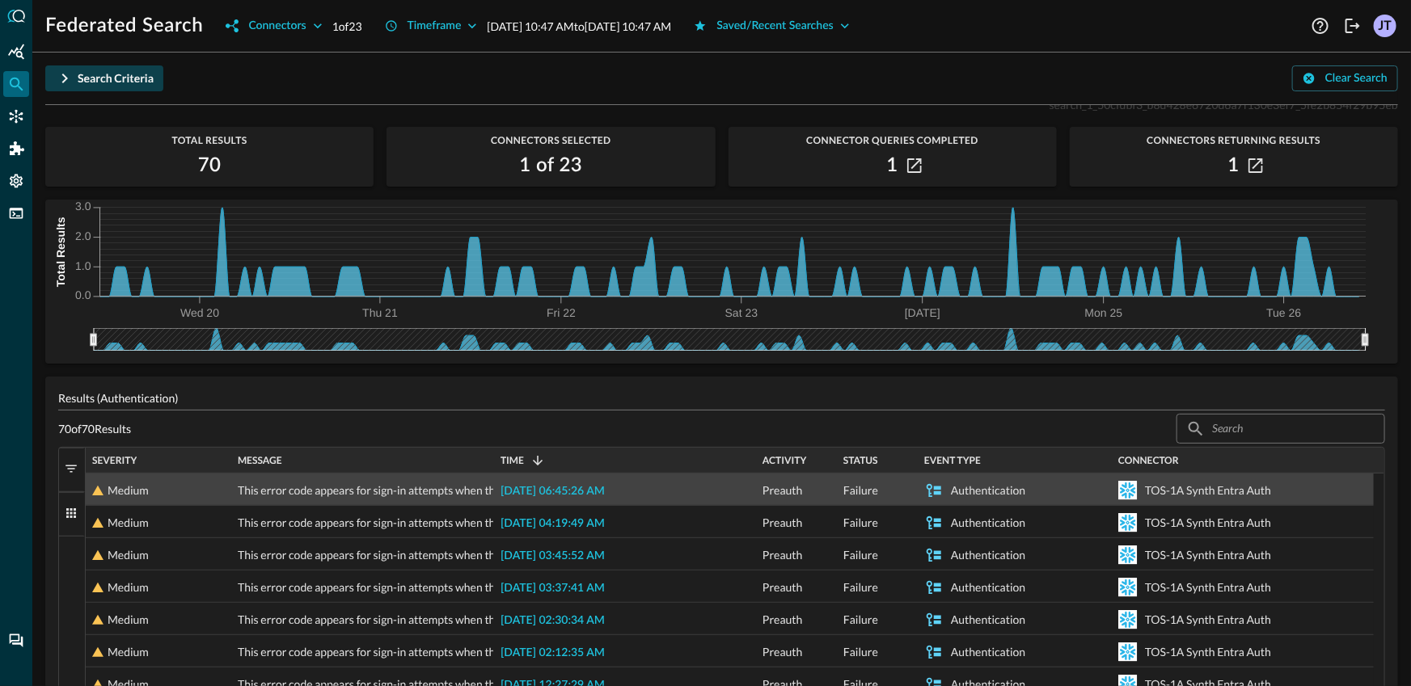
click at [547, 486] on span "2025-08-26 06:45:26 AM" at bounding box center [552, 491] width 104 height 11
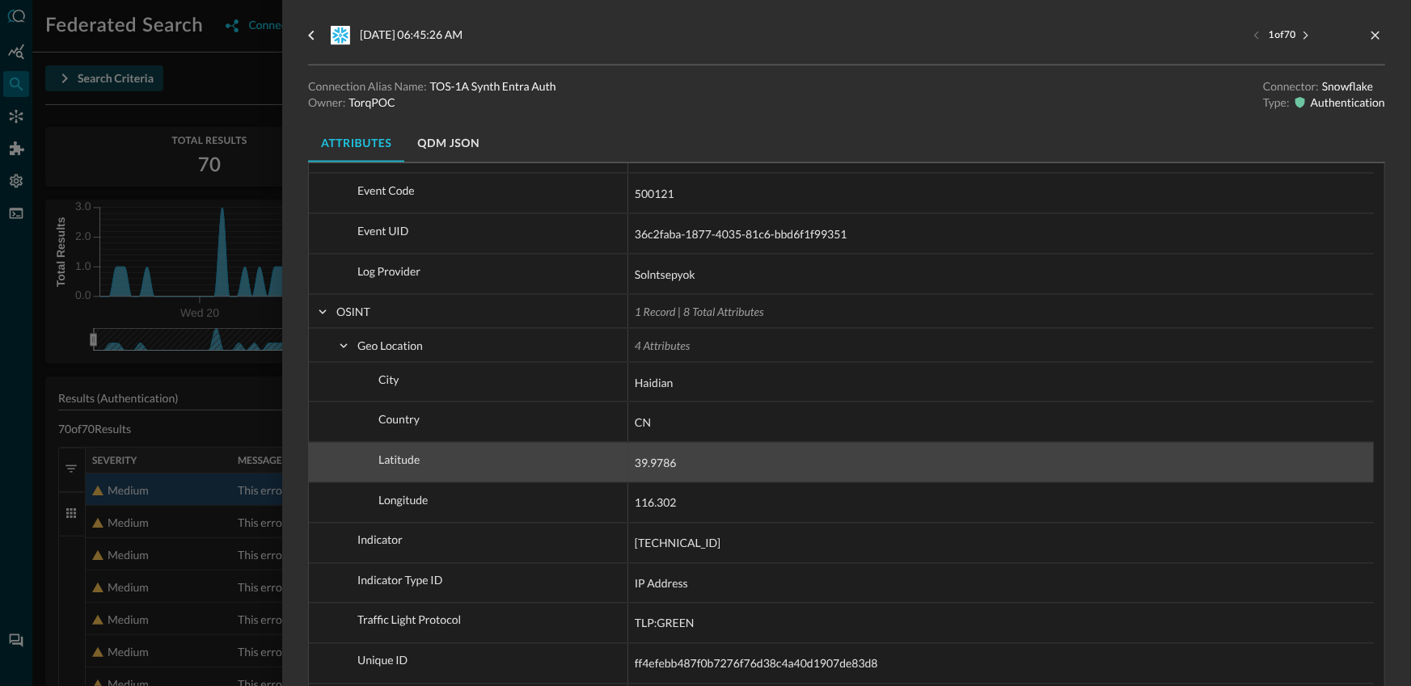
scroll to position [1047, 0]
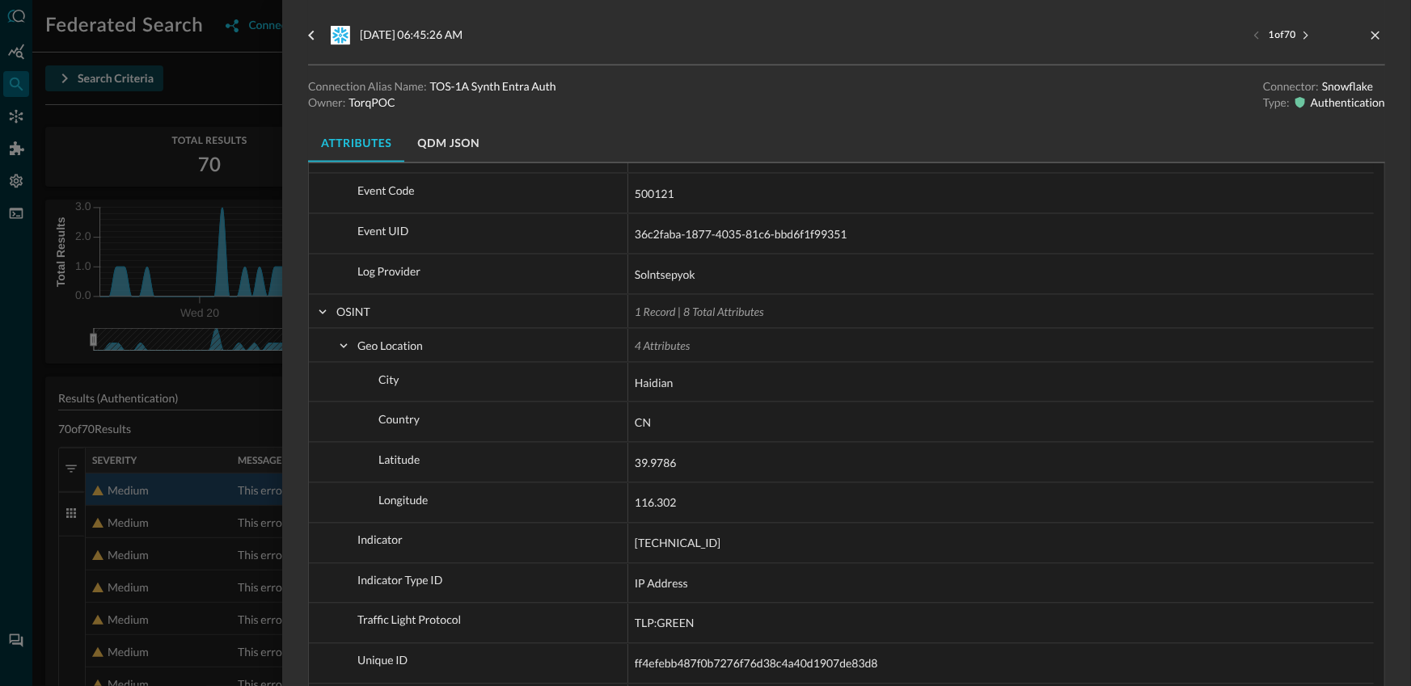
click at [224, 420] on div at bounding box center [705, 343] width 1411 height 686
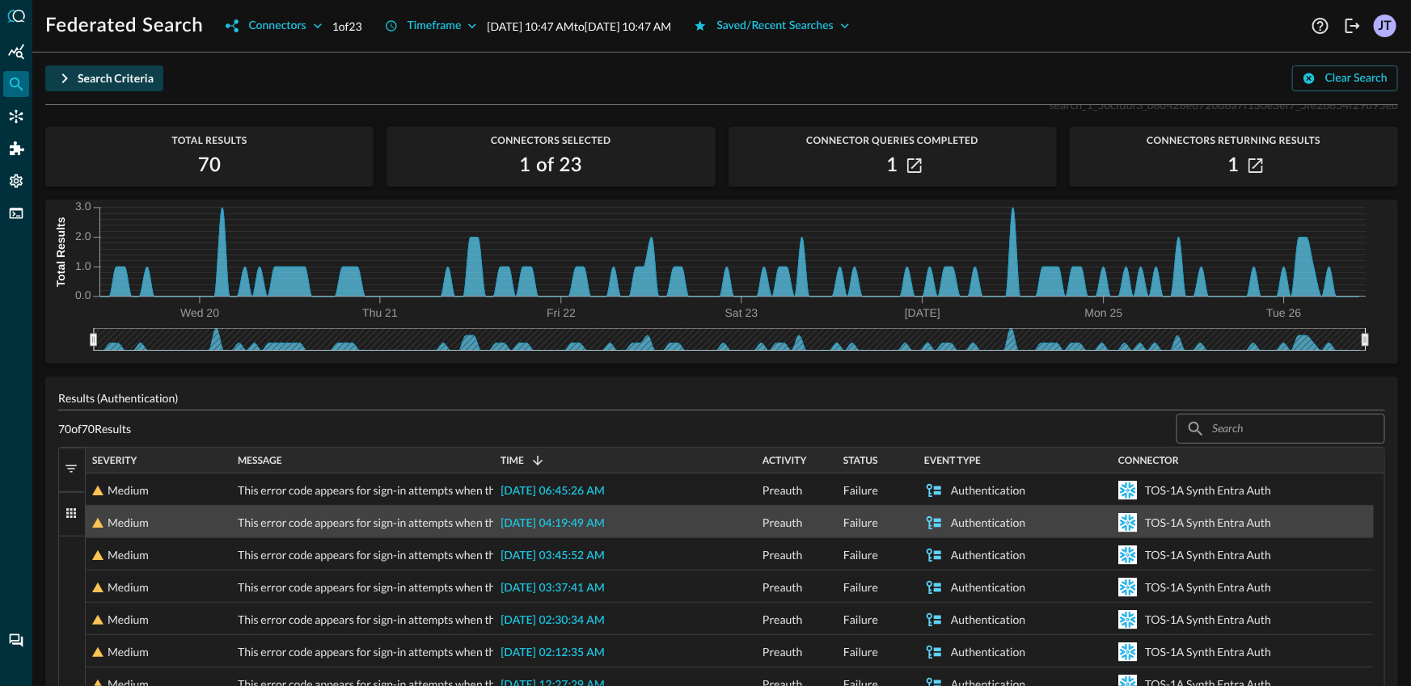
click at [550, 522] on span "2025-08-26 04:19:49 AM" at bounding box center [552, 523] width 104 height 11
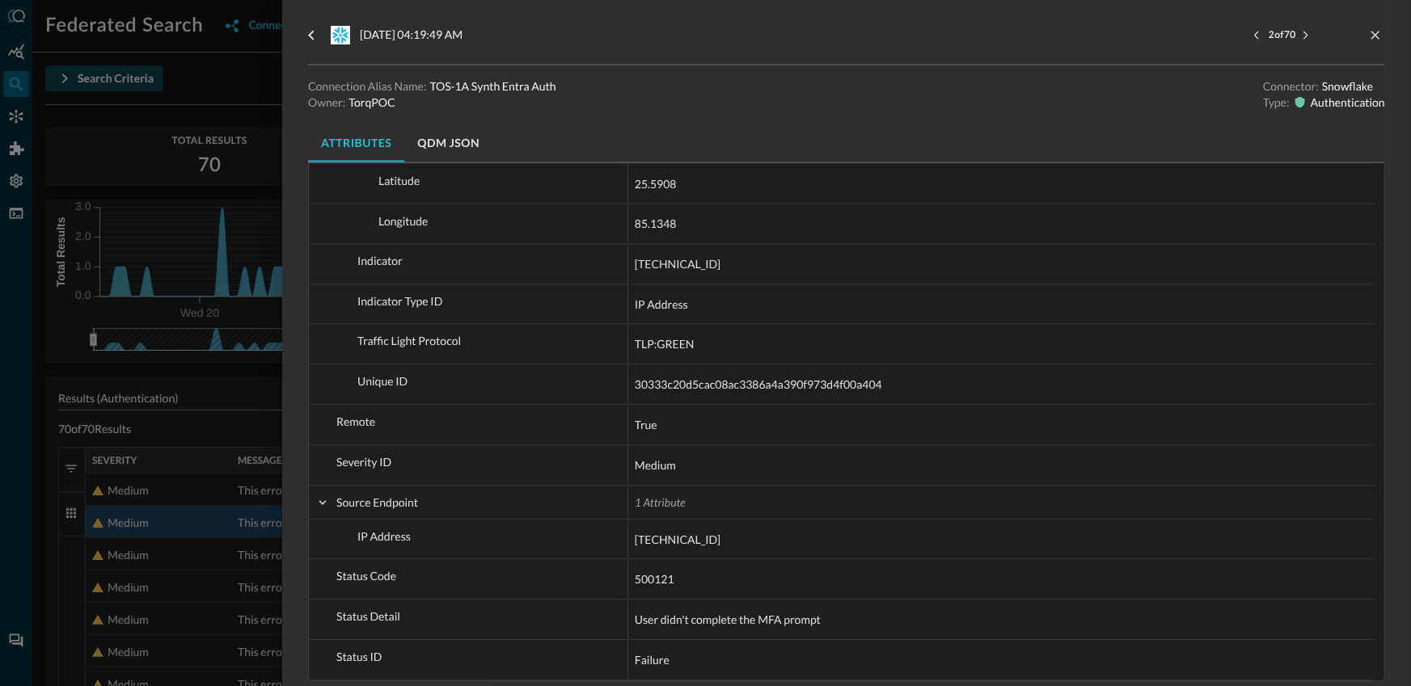
scroll to position [1037, 0]
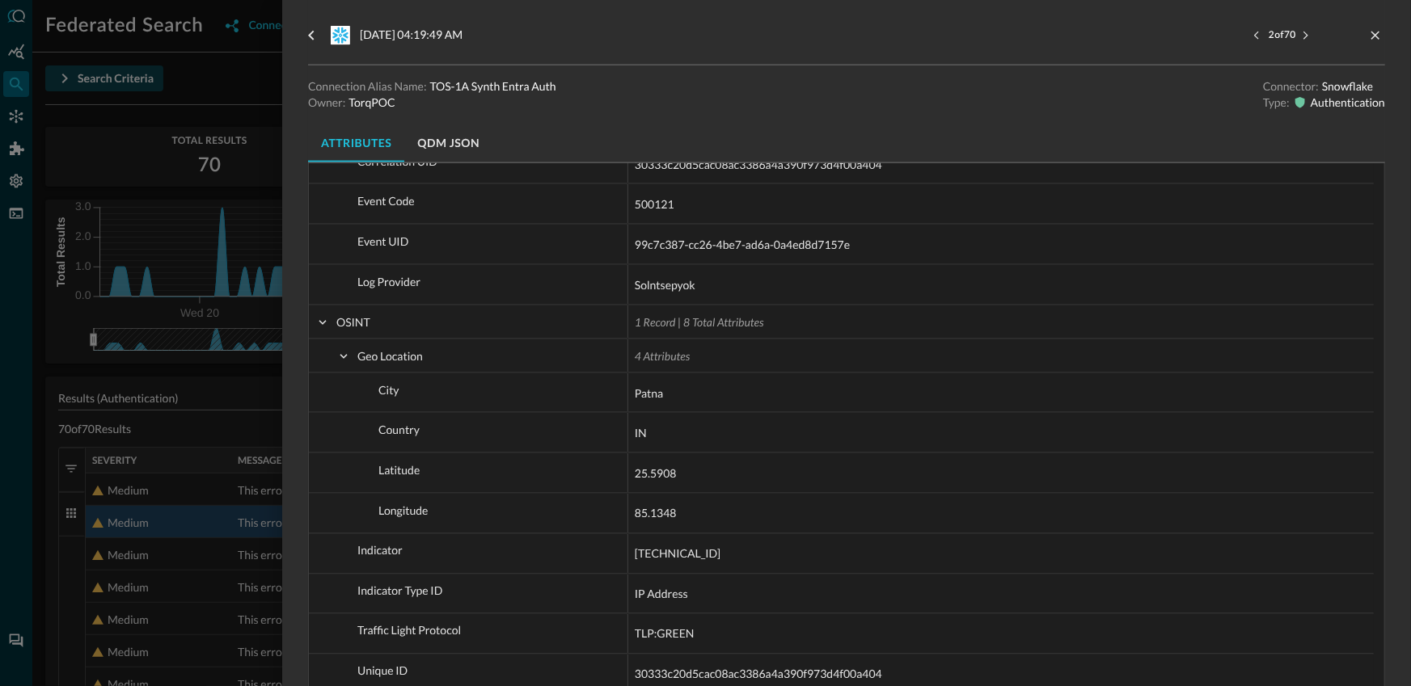
click at [222, 434] on div at bounding box center [705, 343] width 1411 height 686
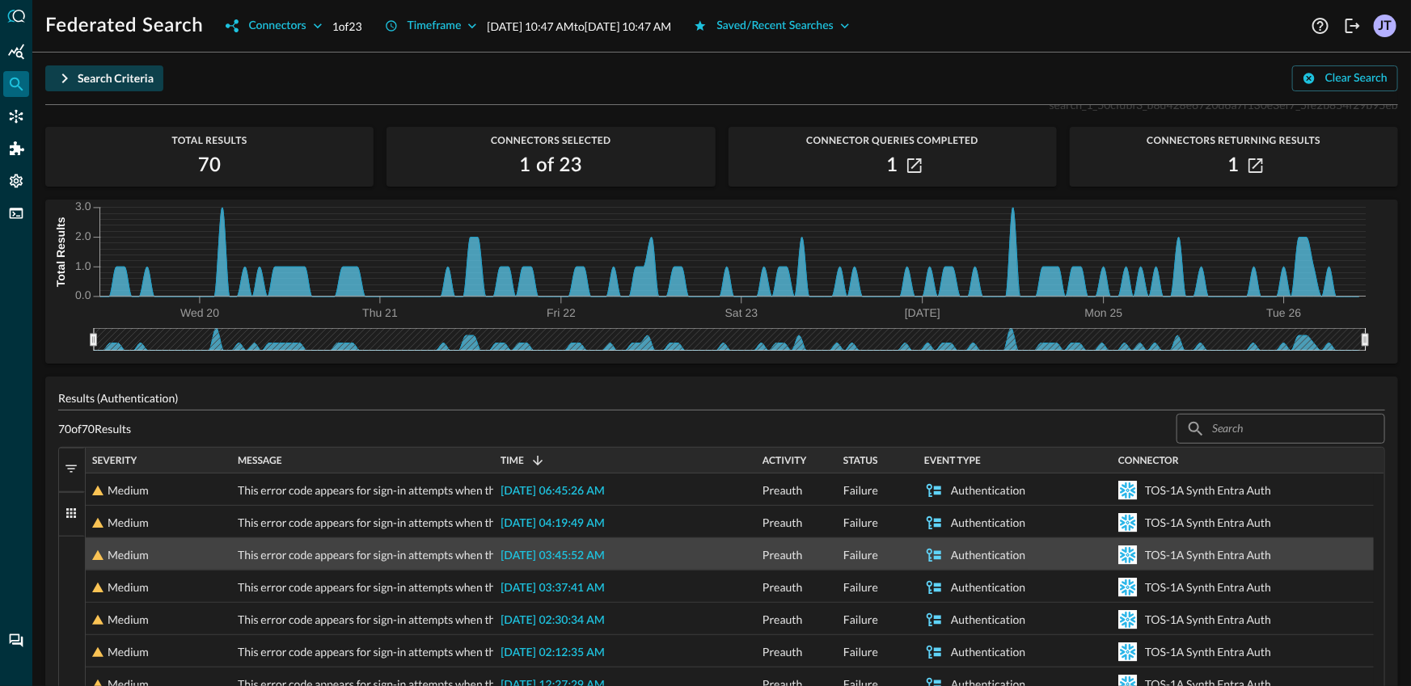
click at [578, 544] on div "2025-08-26 03:45:52 AM" at bounding box center [625, 554] width 262 height 32
click at [578, 551] on span "2025-08-26 03:45:52 AM" at bounding box center [552, 556] width 104 height 11
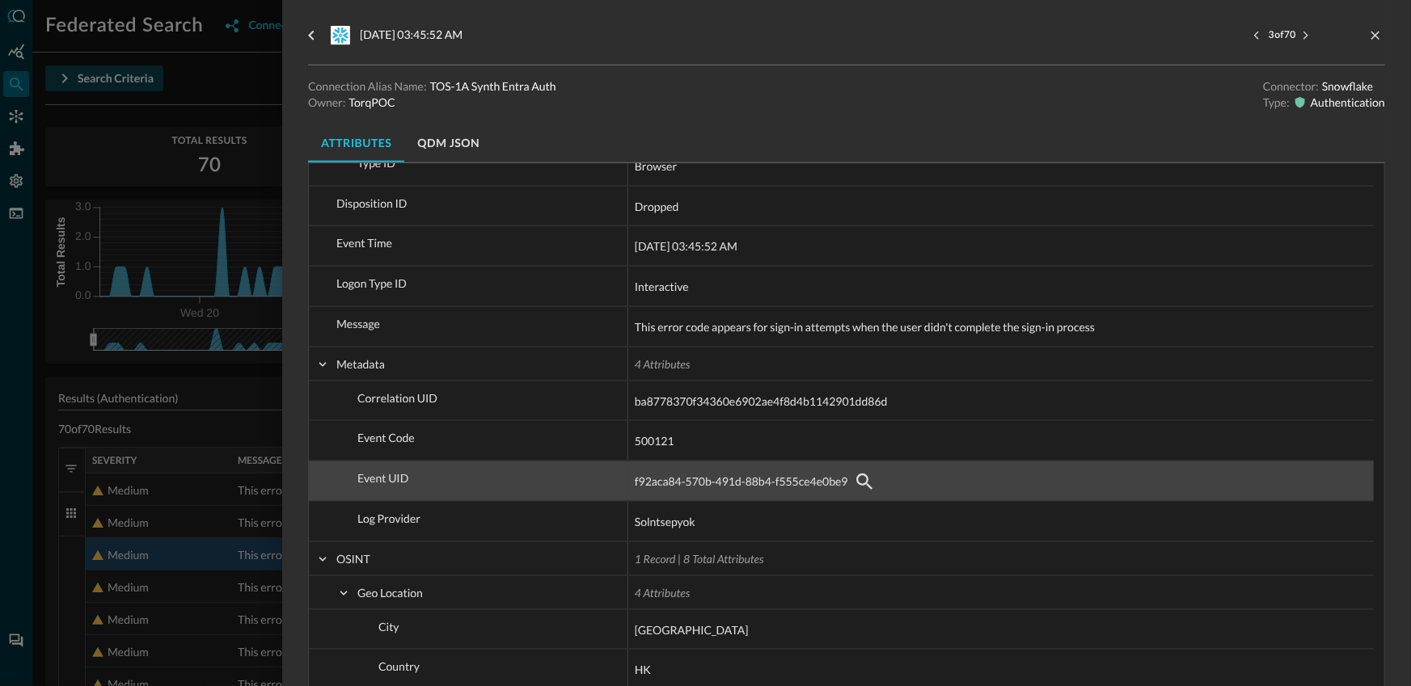
scroll to position [930, 0]
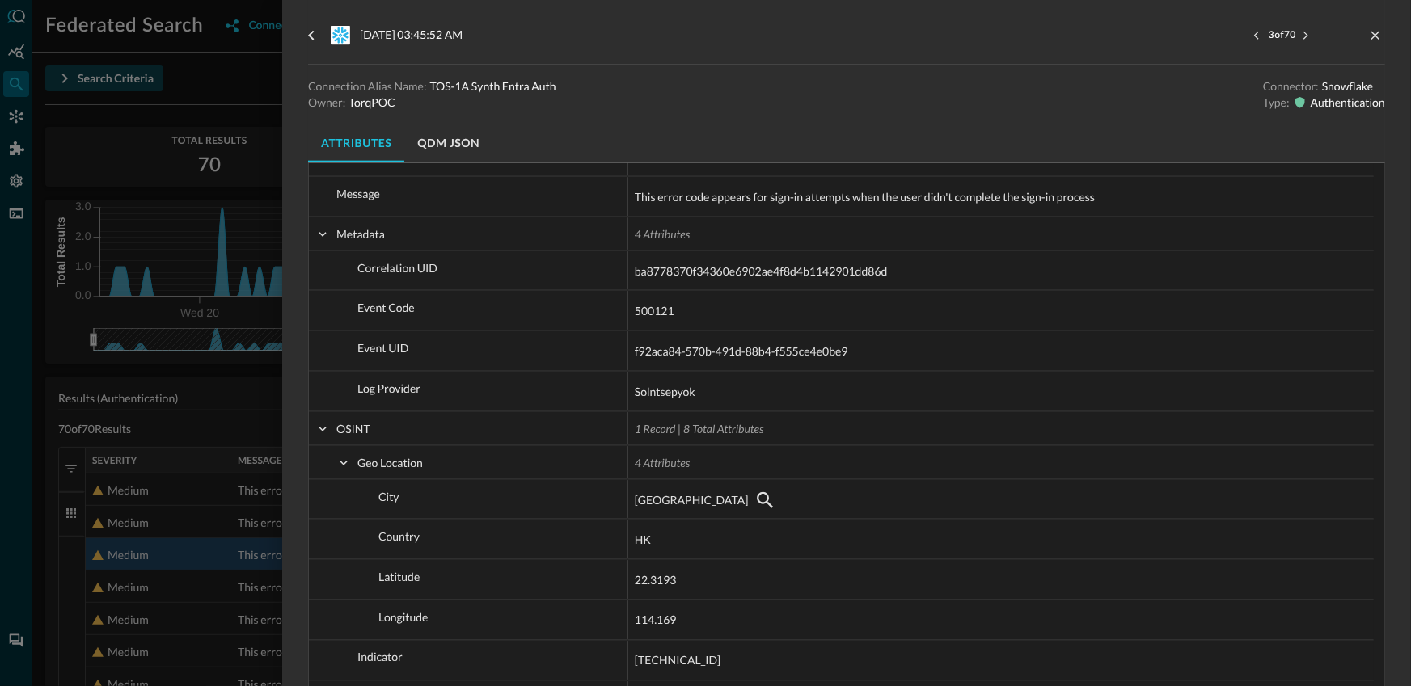
click at [209, 390] on div at bounding box center [705, 343] width 1411 height 686
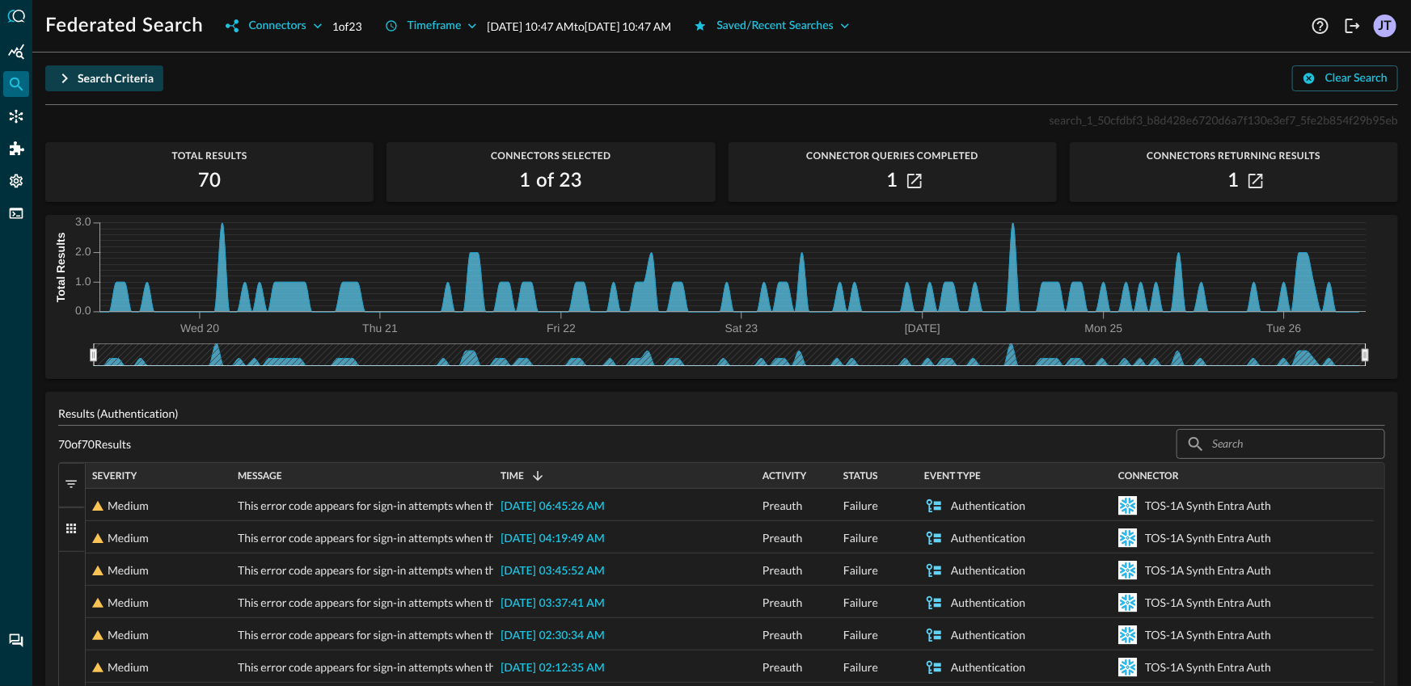
click at [69, 82] on icon "button" at bounding box center [64, 78] width 19 height 19
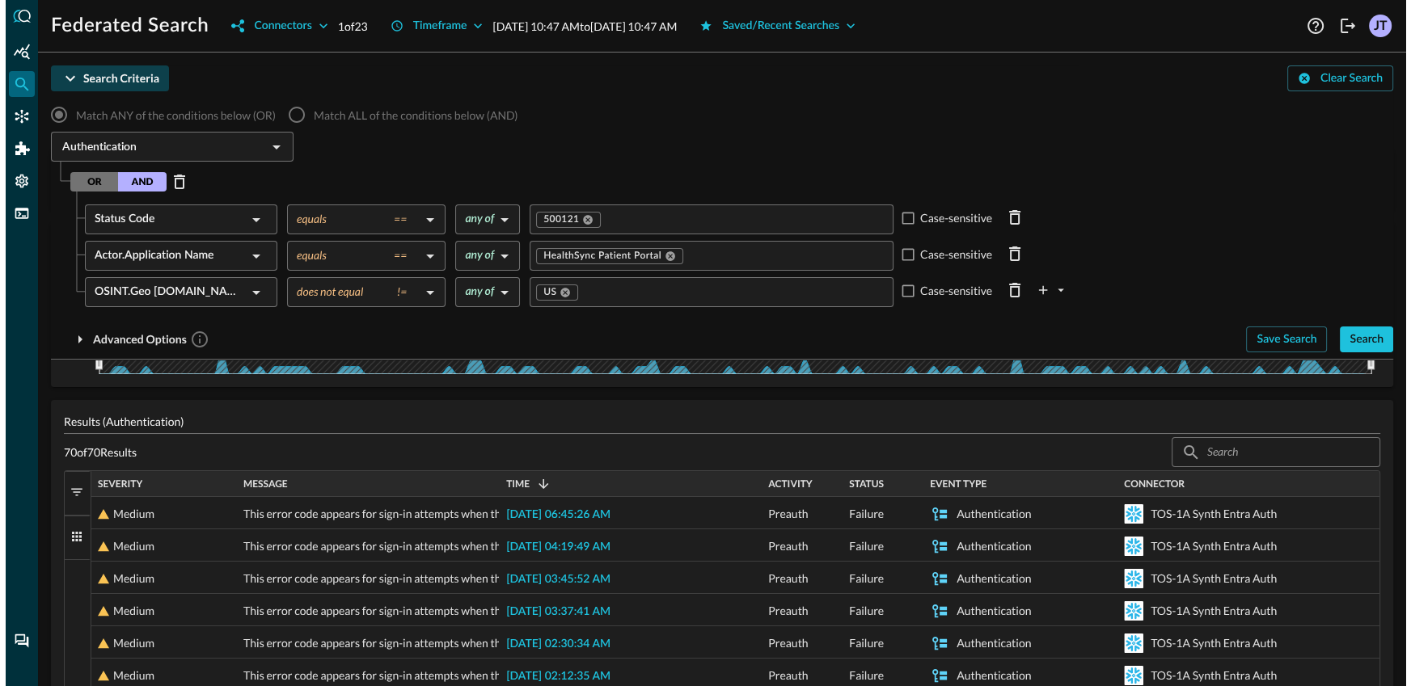
scroll to position [263, 0]
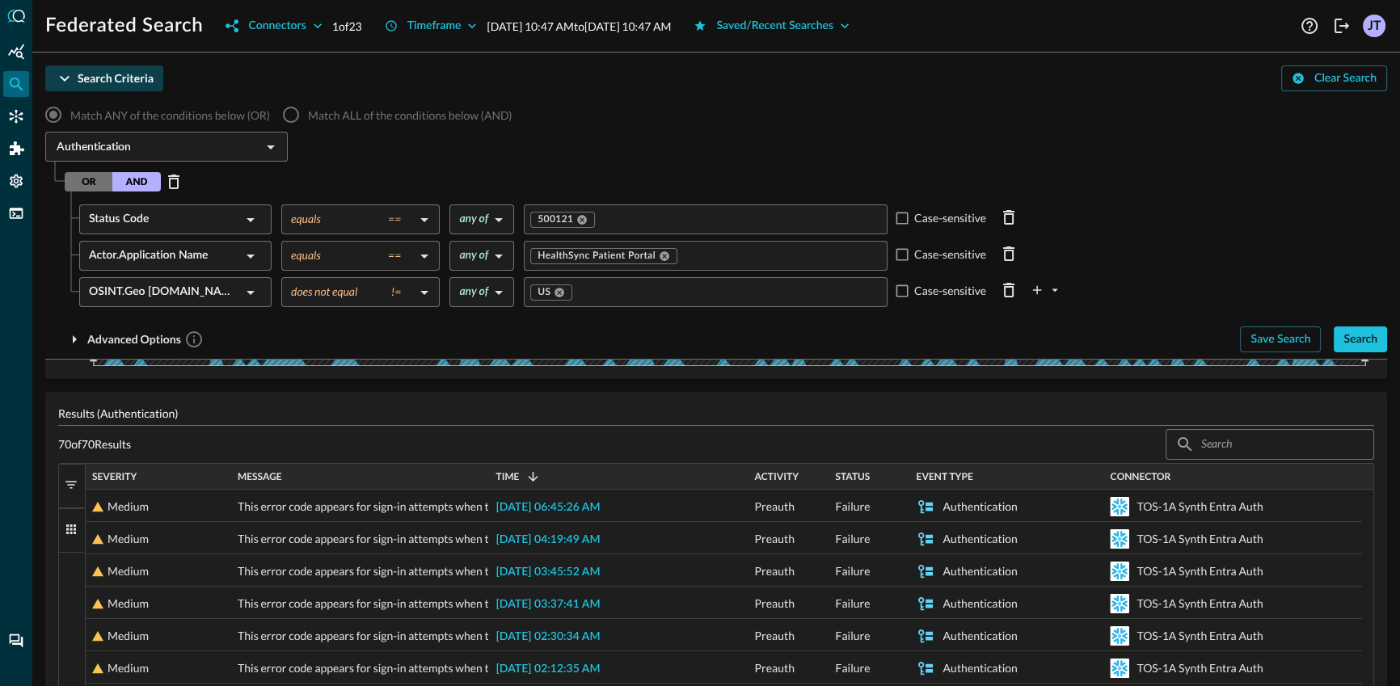
click at [392, 299] on body "Federated Search Connectors 1 of 23 Timeframe Aug 19, 2025 10:47 AM to Aug 26, …" at bounding box center [700, 343] width 1400 height 686
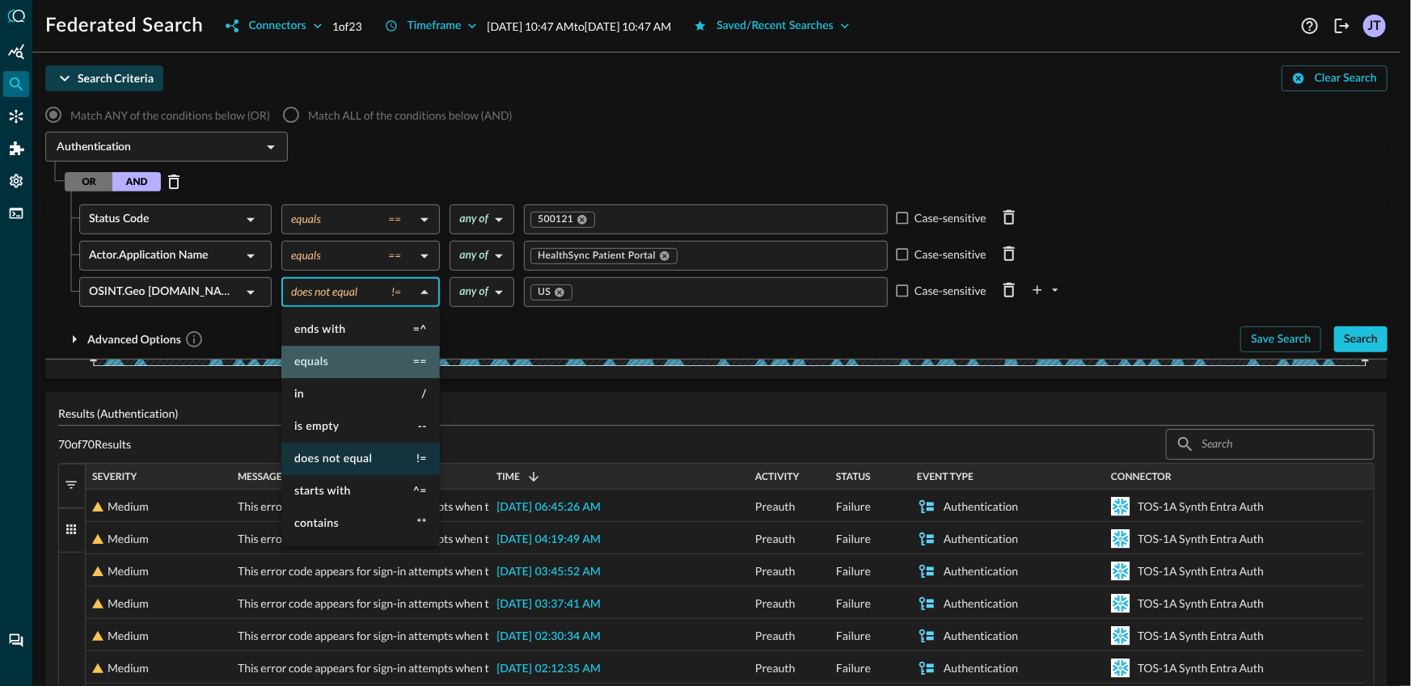
drag, startPoint x: 353, startPoint y: 356, endPoint x: 541, endPoint y: 275, distance: 204.3
click at [354, 356] on li "equals ==" at bounding box center [360, 362] width 158 height 32
type input "equals"
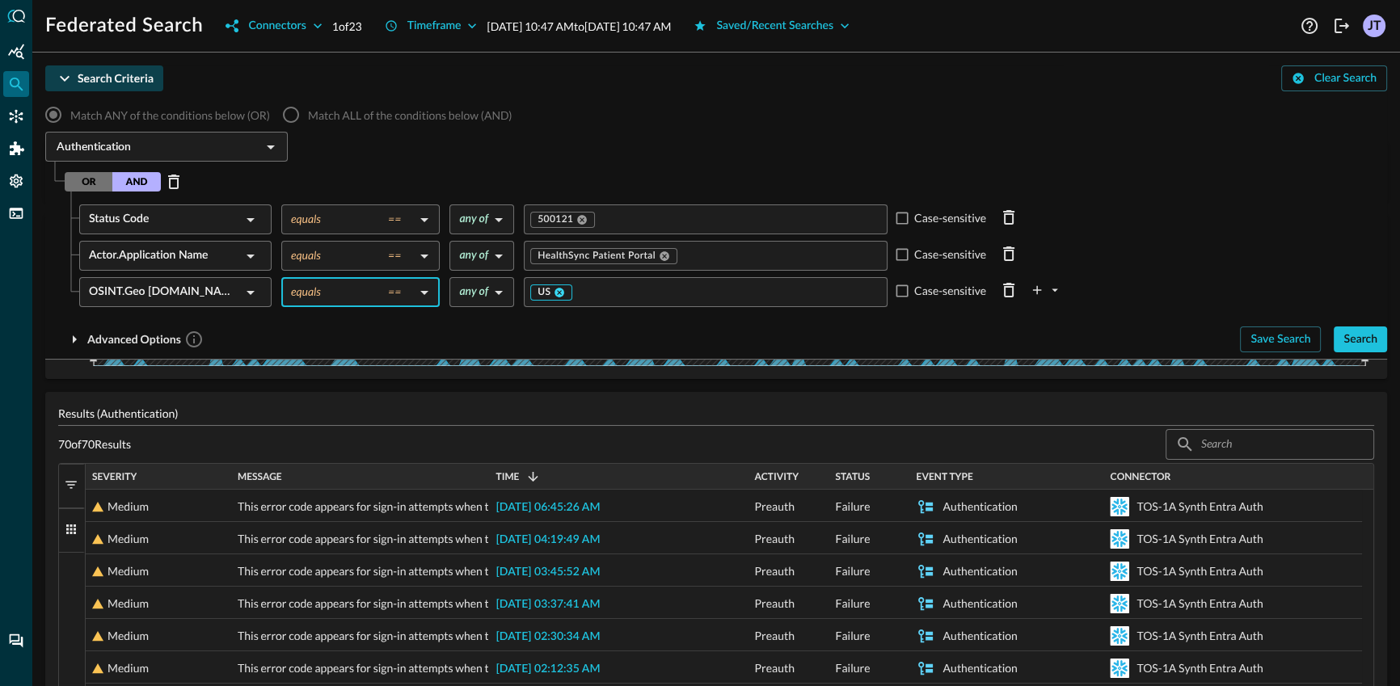
click at [561, 290] on icon at bounding box center [559, 292] width 11 height 11
click at [598, 294] on input "Value" at bounding box center [705, 292] width 352 height 20
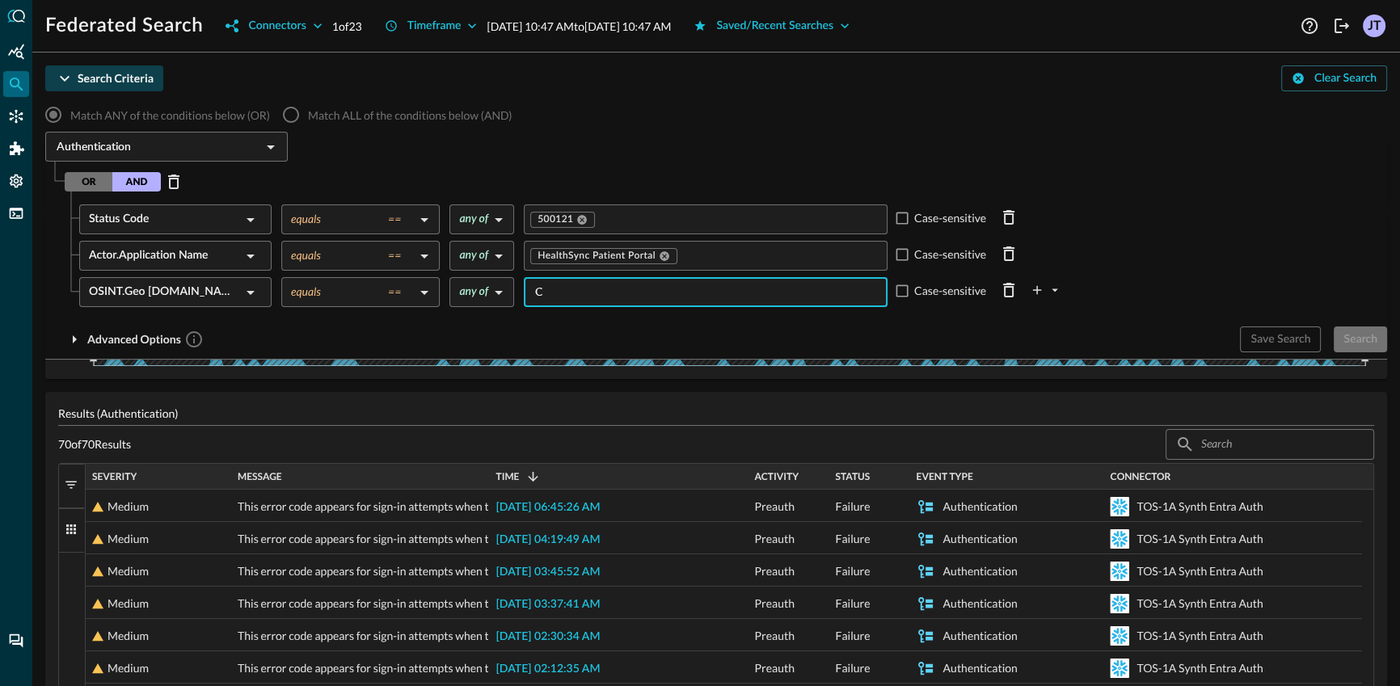
type input "CN"
type input "HK"
click at [534, 323] on div "Match ANY of the conditions below (OR) Match ALL of the conditions below (AND) …" at bounding box center [716, 225] width 1342 height 255
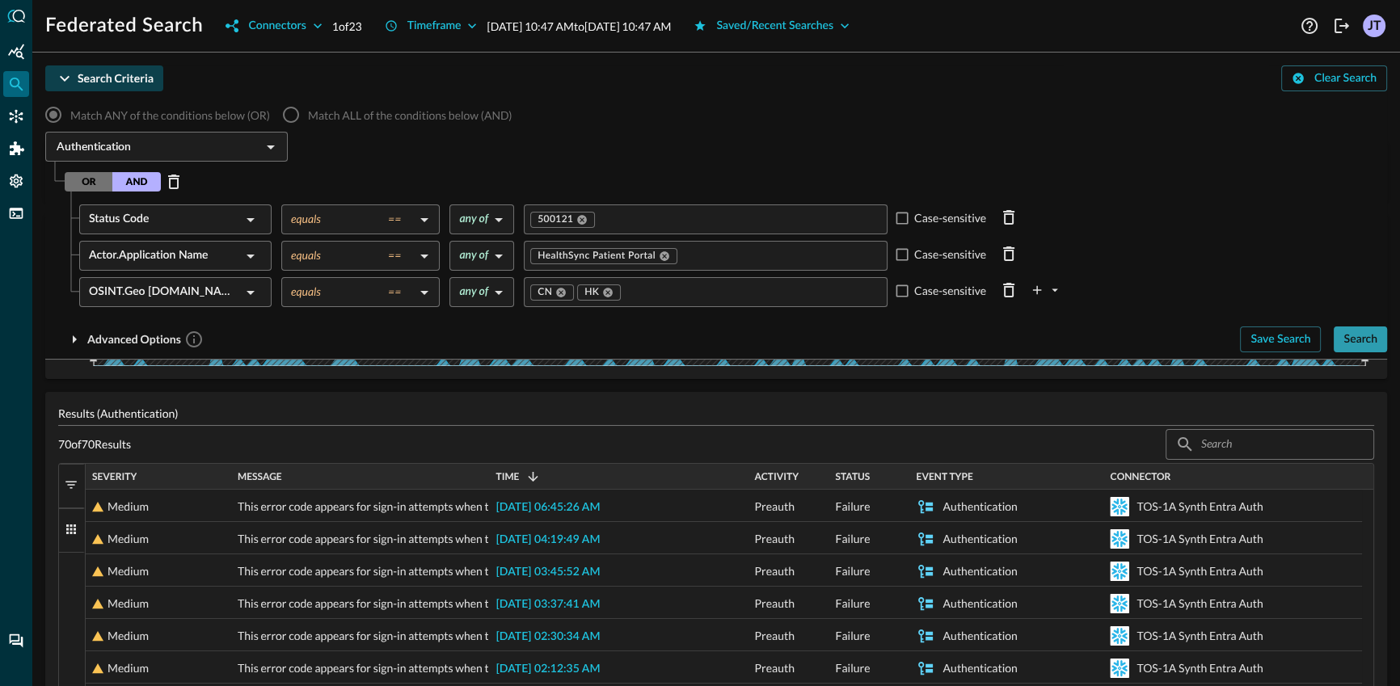
click at [1356, 340] on div "Search" at bounding box center [1361, 340] width 34 height 20
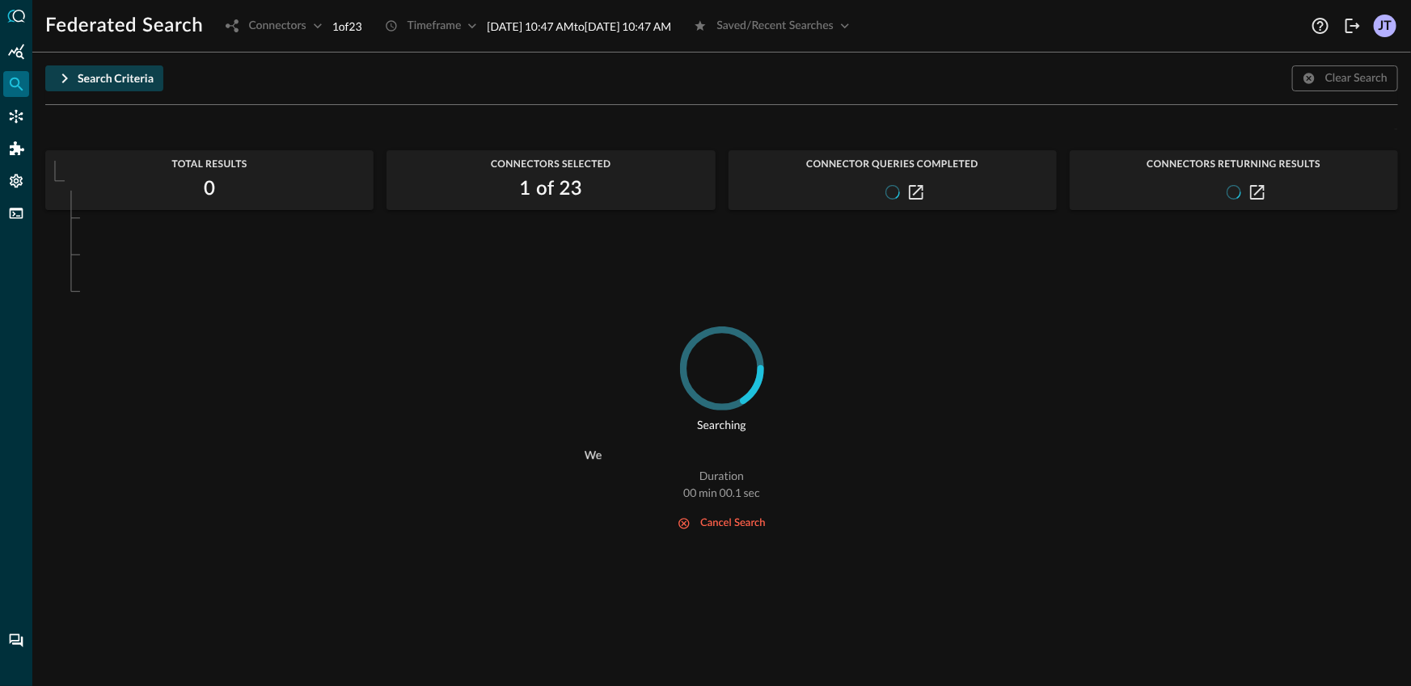
scroll to position [0, 0]
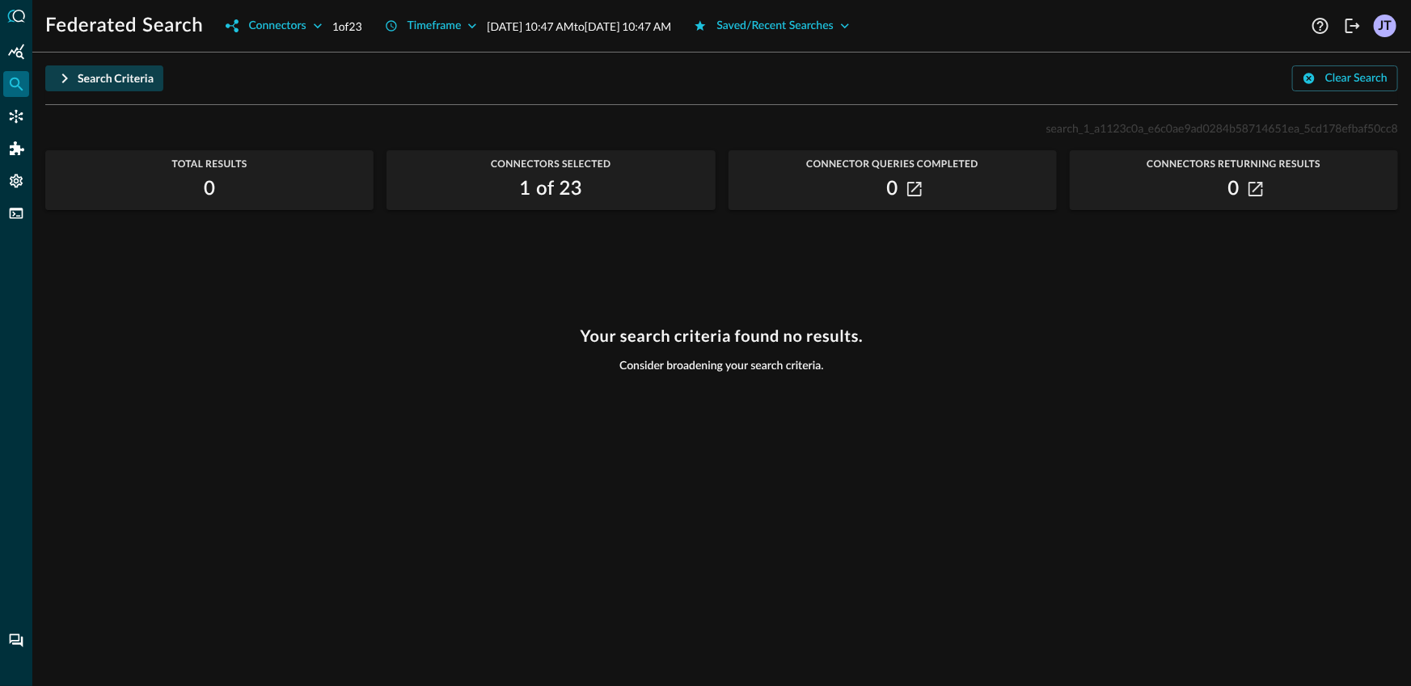
click at [134, 77] on div "Search Criteria" at bounding box center [116, 79] width 76 height 20
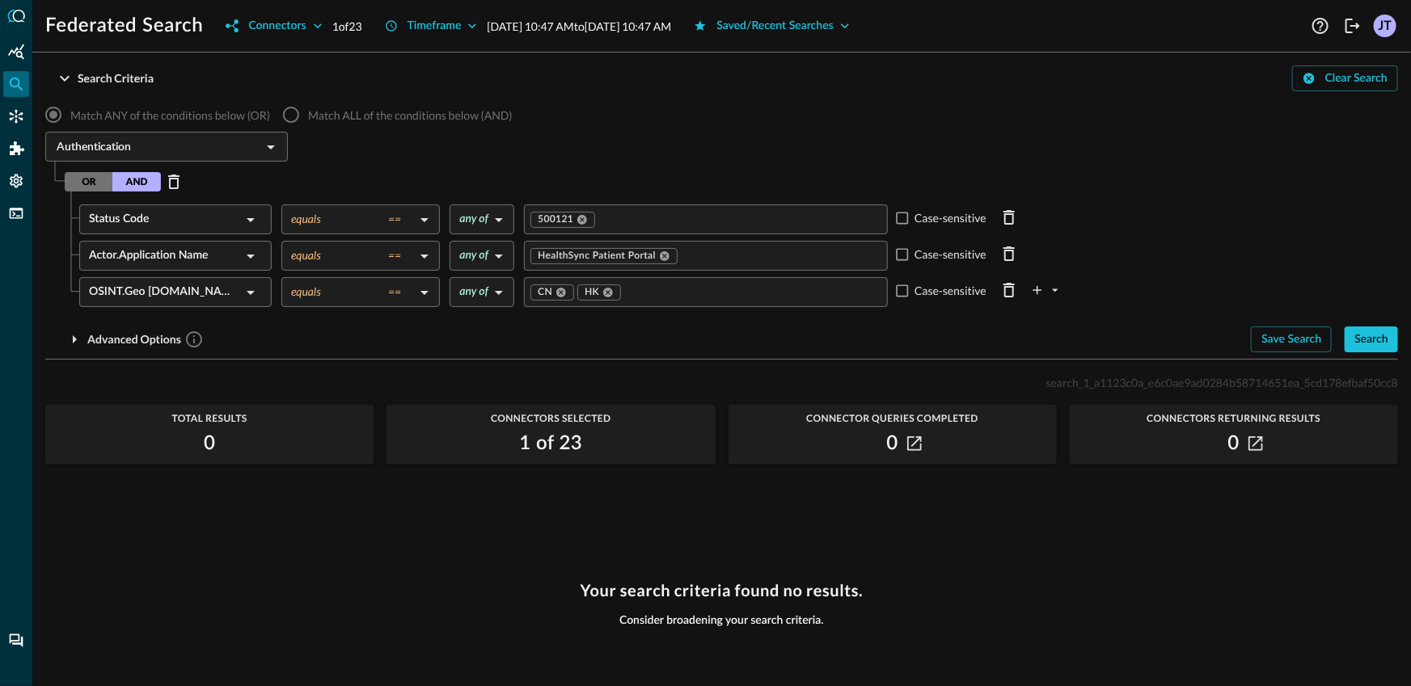
click at [510, 333] on div "Advanced Options" at bounding box center [641, 340] width 1193 height 26
click at [900, 292] on input "Case-sensitive" at bounding box center [902, 291] width 16 height 16
checkbox input "true"
click at [1383, 345] on div "Search" at bounding box center [1371, 340] width 34 height 20
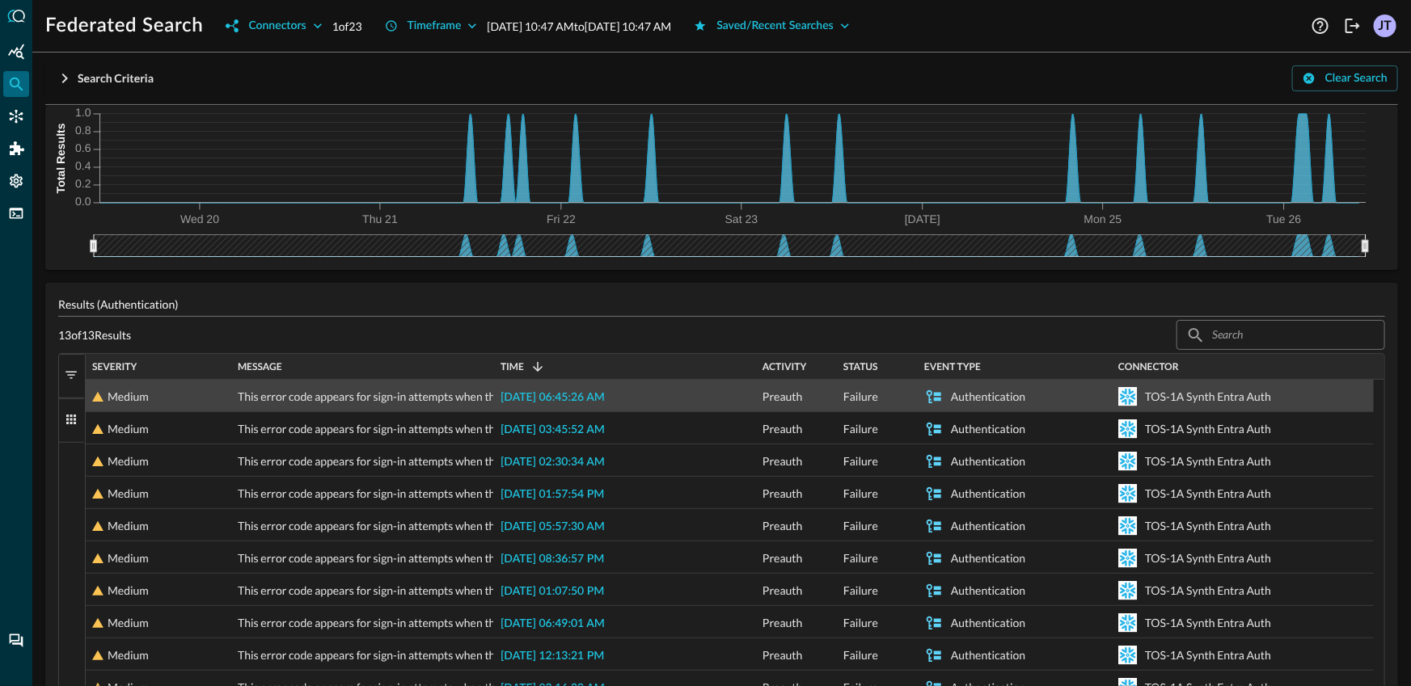
scroll to position [118, 0]
click at [568, 399] on span "2025-08-26 06:45:26 AM" at bounding box center [552, 396] width 104 height 11
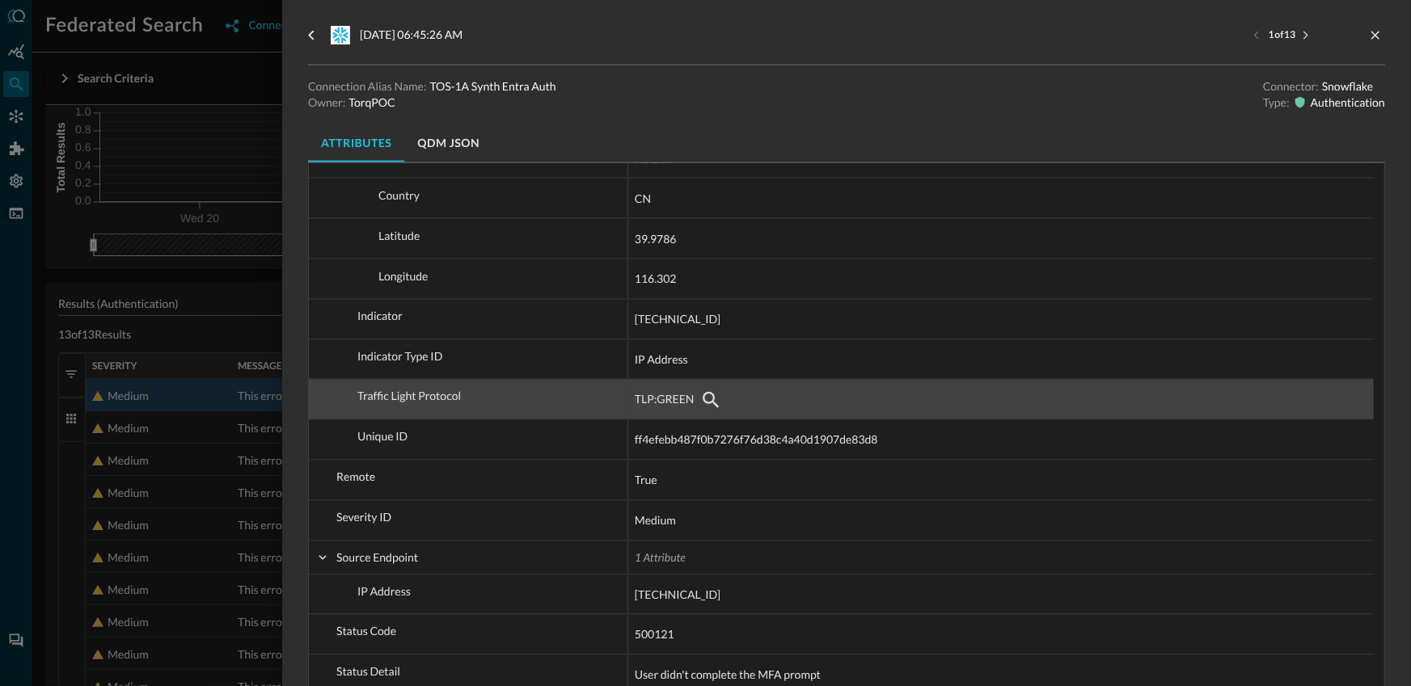
scroll to position [1500, 0]
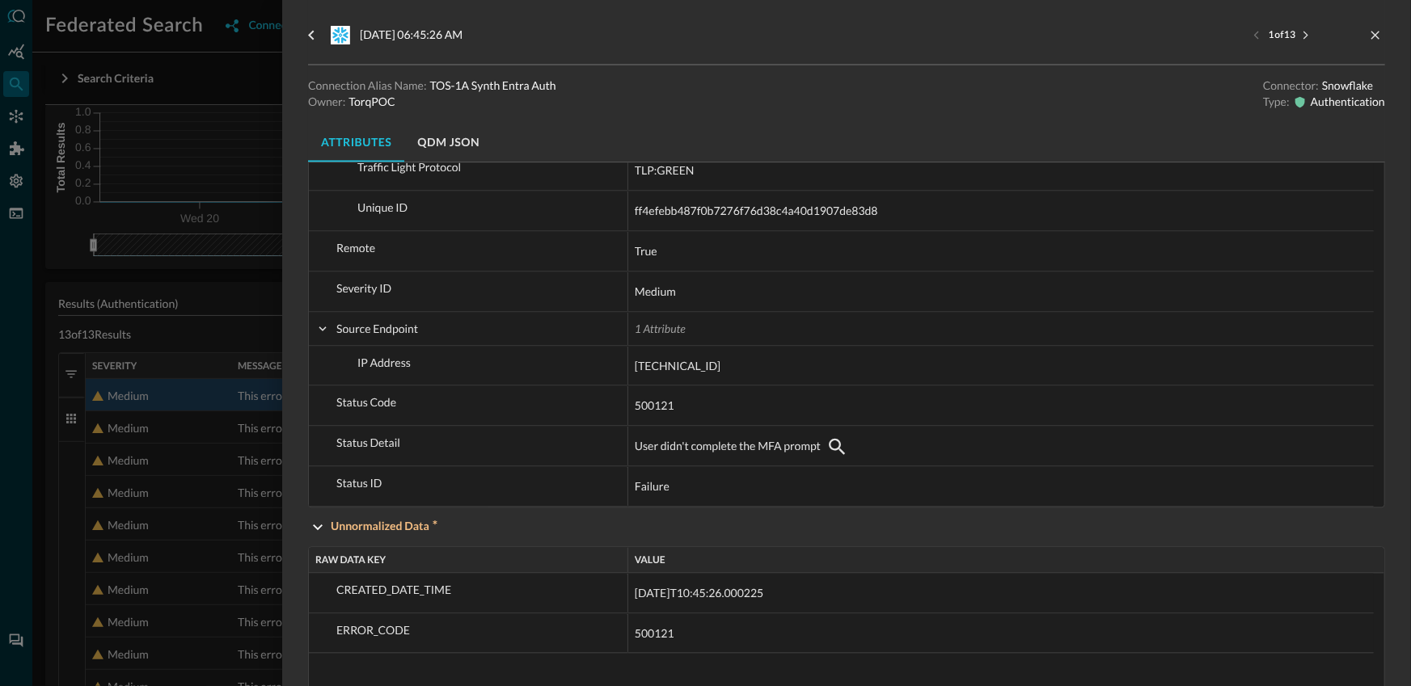
click at [226, 350] on div at bounding box center [705, 343] width 1411 height 686
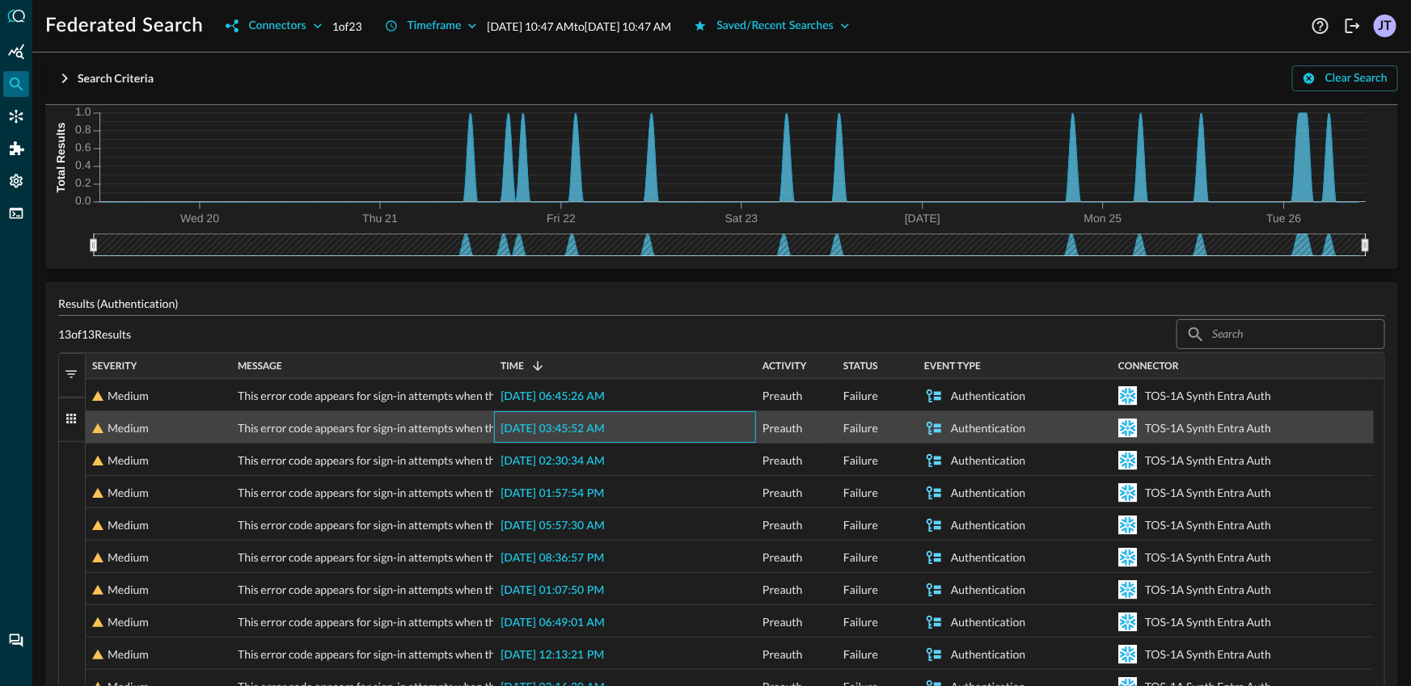
click at [599, 426] on span "2025-08-26 03:45:52 AM" at bounding box center [552, 429] width 104 height 11
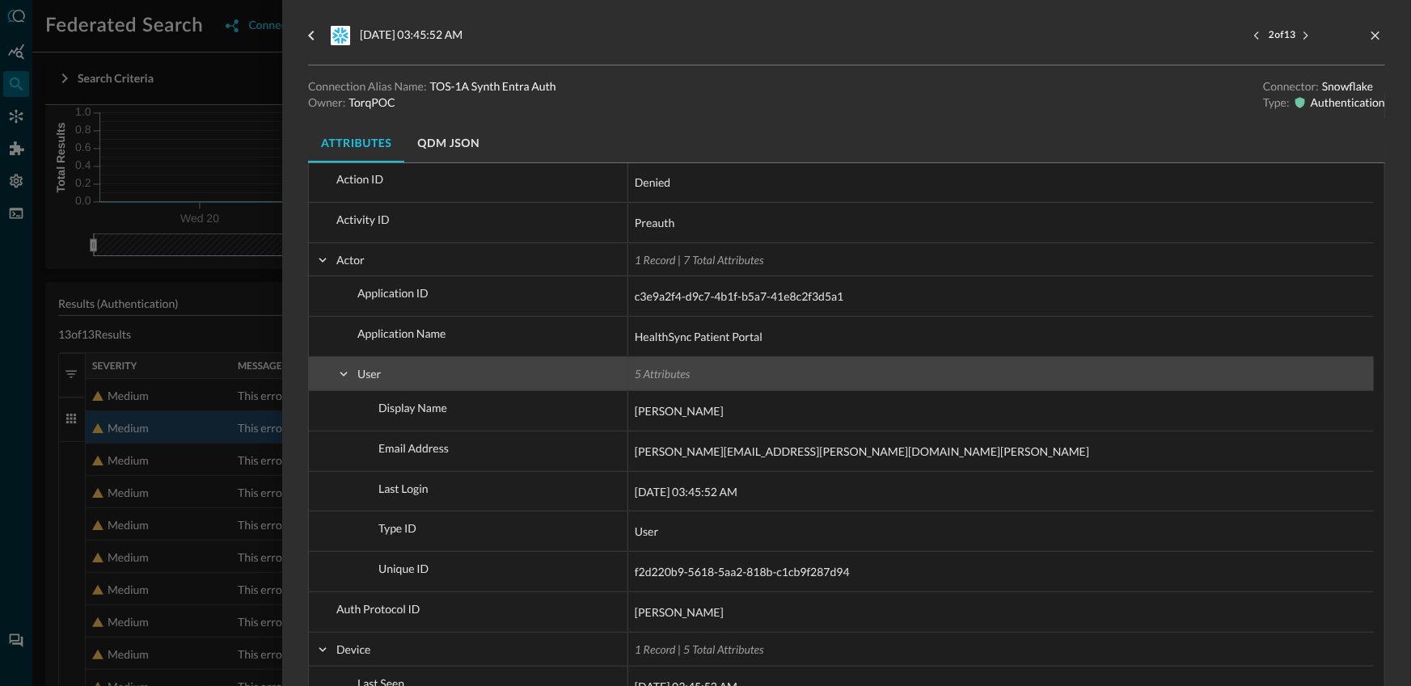
scroll to position [122, 0]
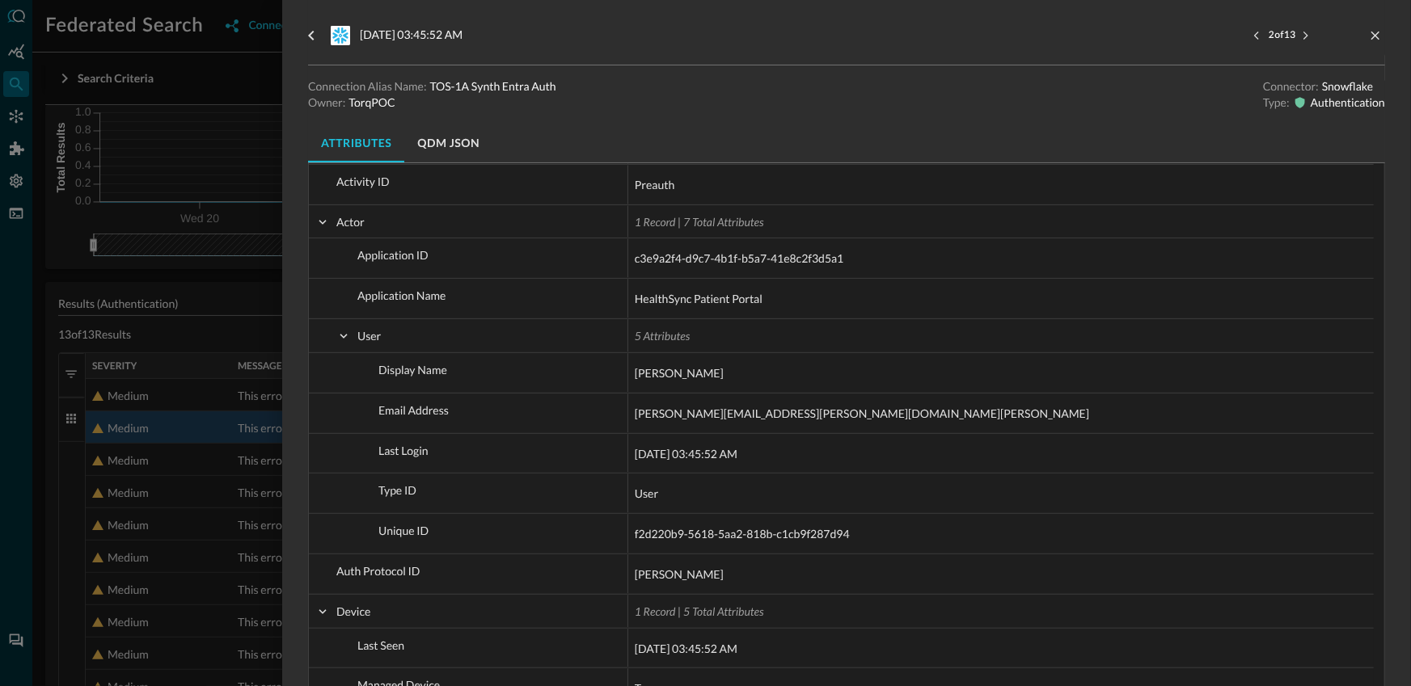
click at [193, 323] on div at bounding box center [705, 343] width 1411 height 686
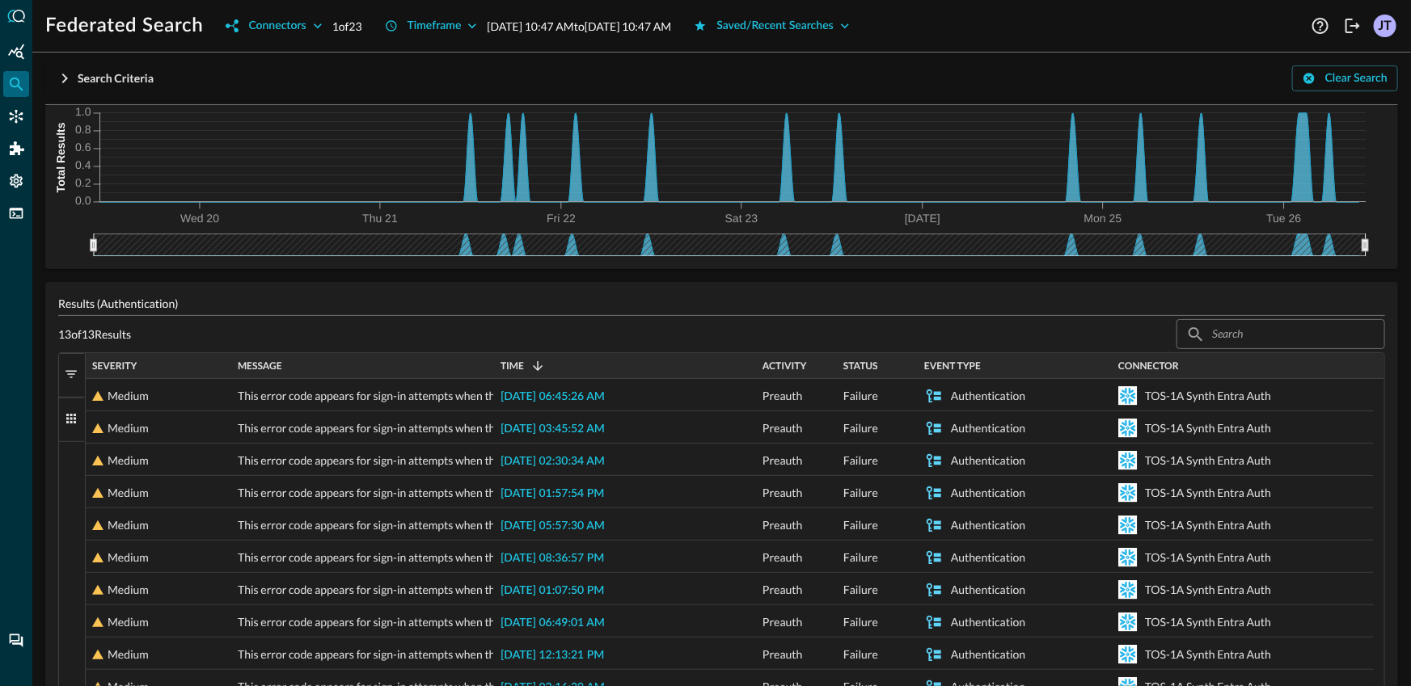
click at [71, 431] on button "Columns" at bounding box center [72, 420] width 26 height 44
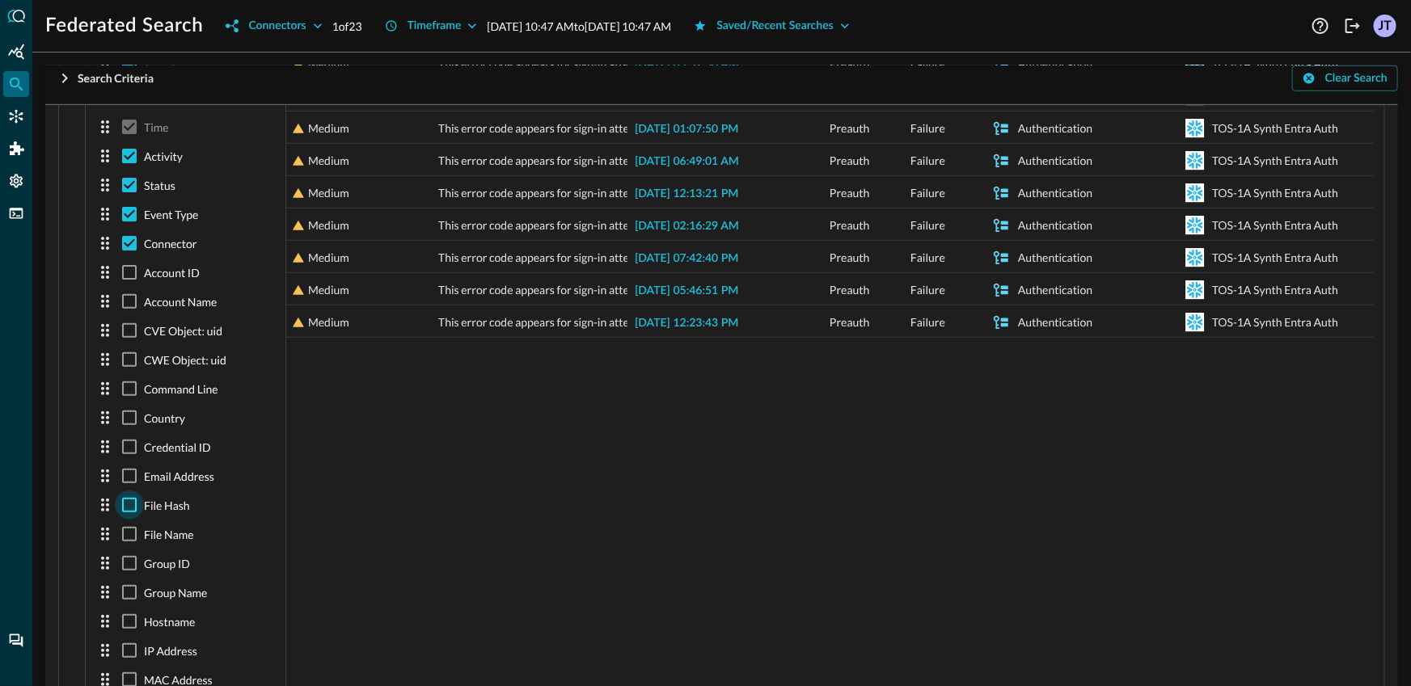
scroll to position [599, 0]
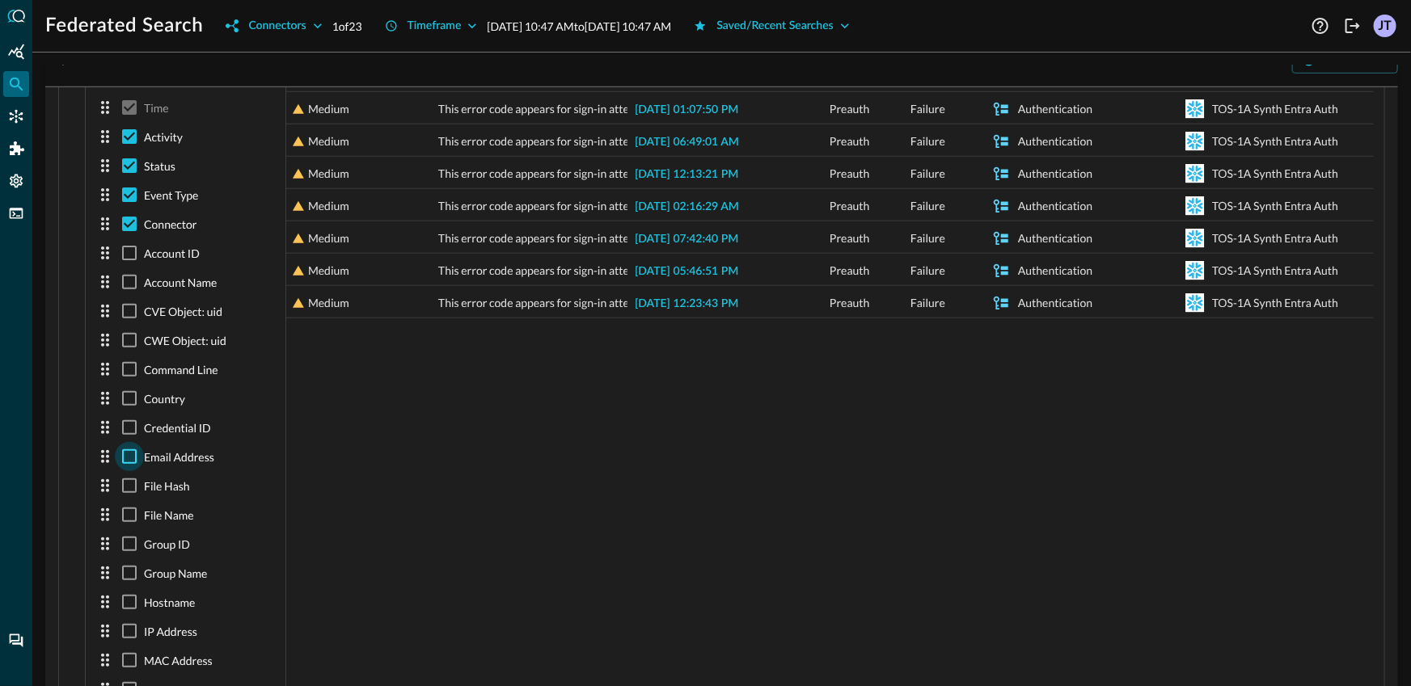
click at [125, 463] on input "checkbox" at bounding box center [129, 456] width 29 height 29
checkbox input "true"
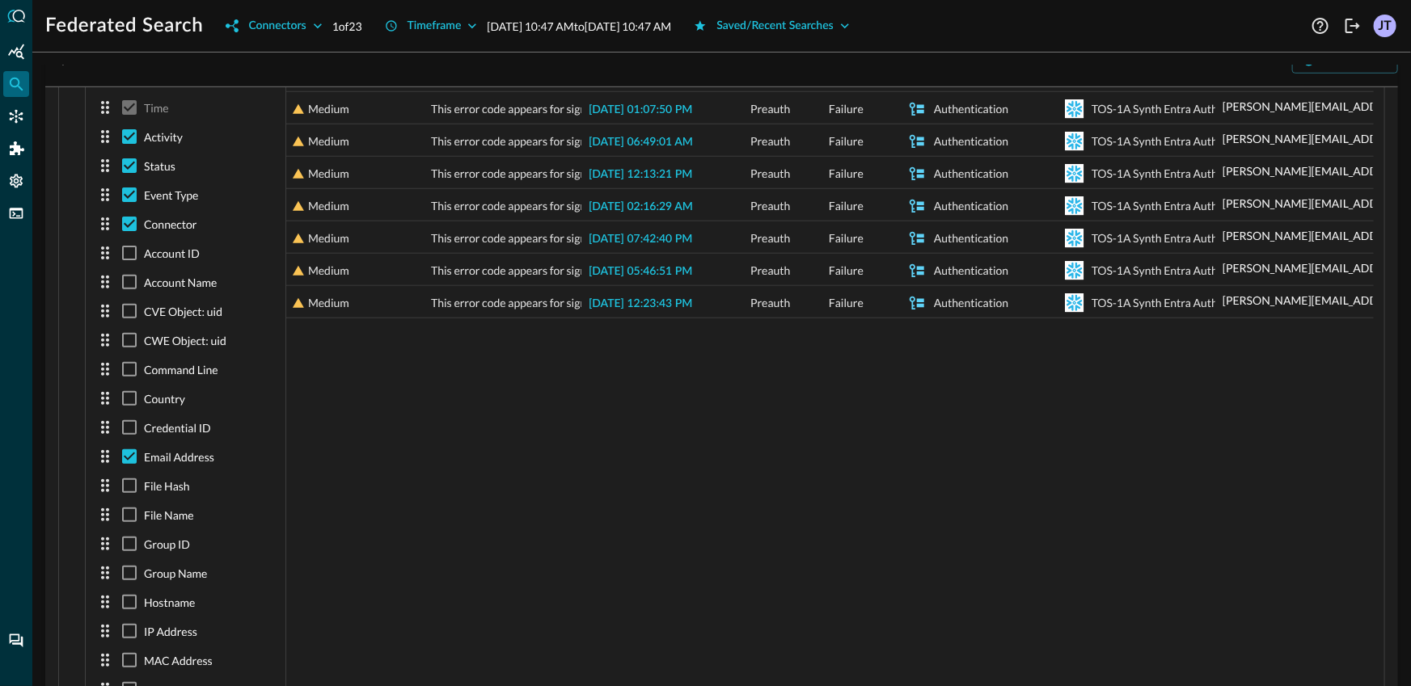
click at [898, 418] on div "Medium This error code appears for sign-in attempts when the user didn't comple…" at bounding box center [835, 383] width 1098 height 971
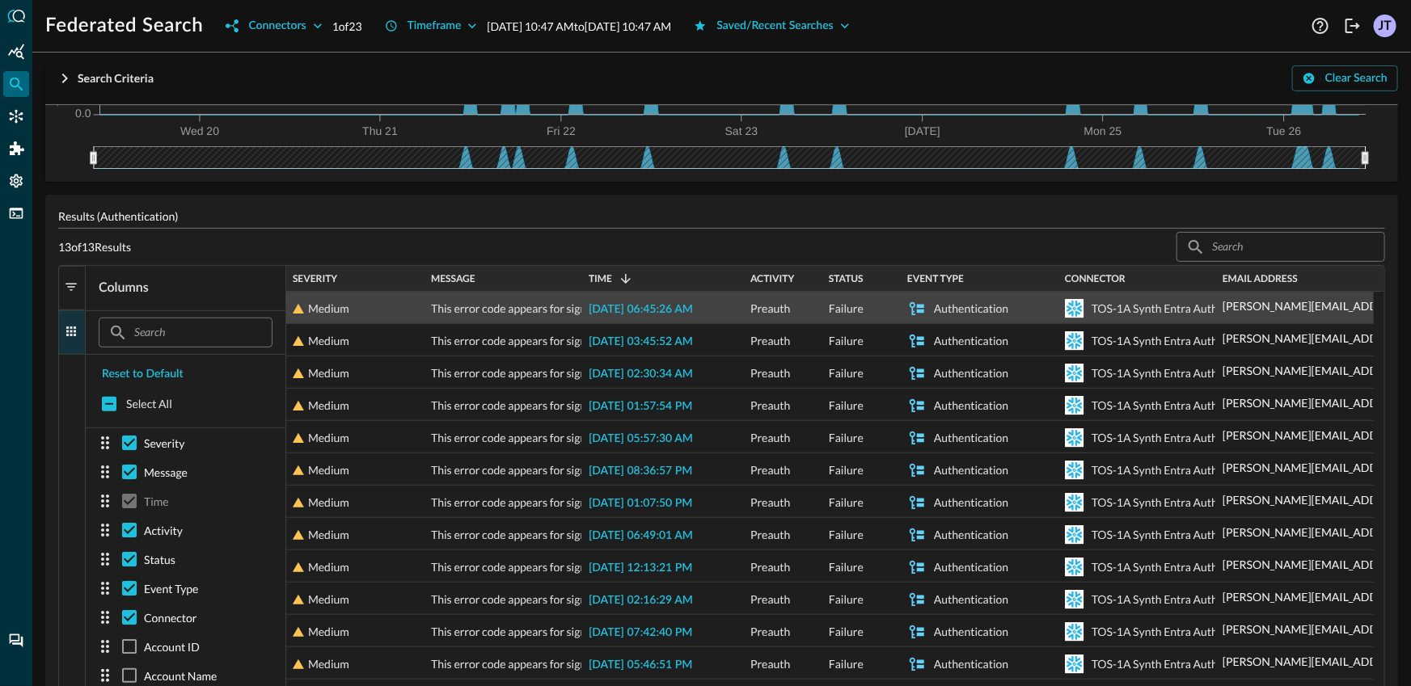
scroll to position [91, 0]
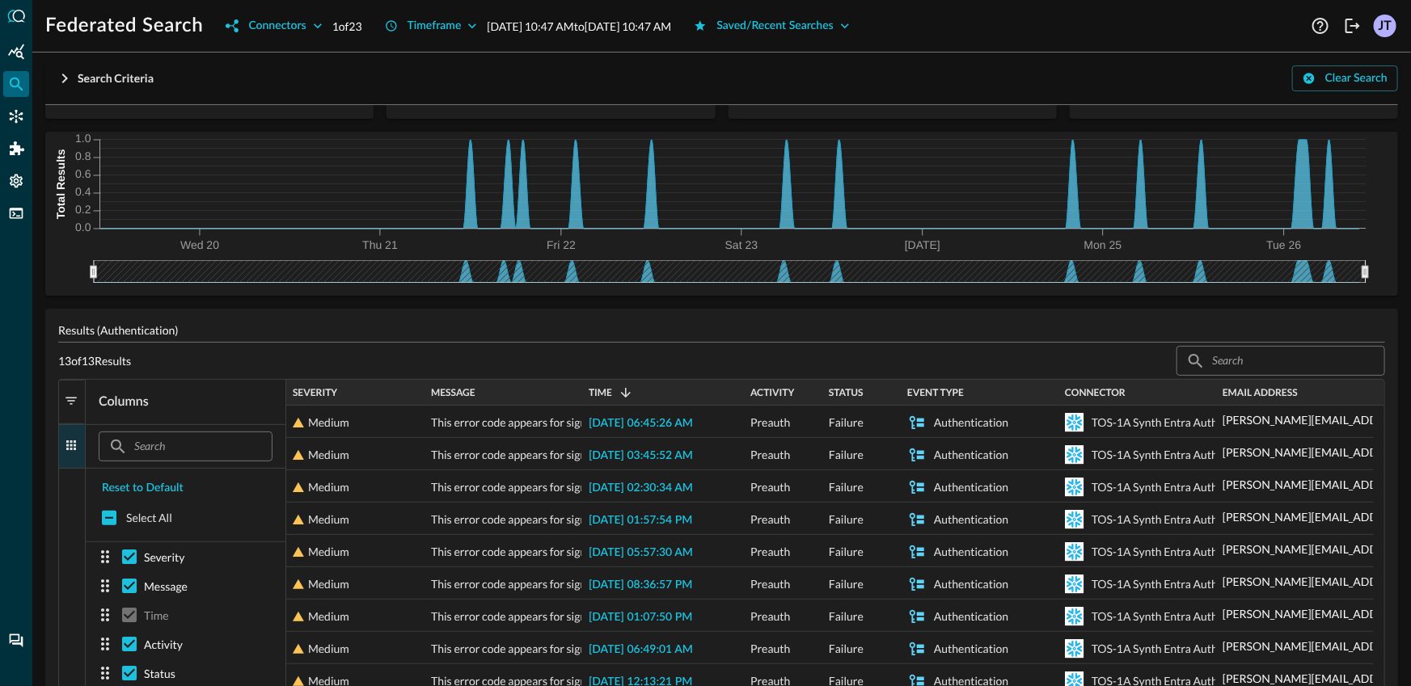
click at [74, 443] on span "button" at bounding box center [71, 445] width 15 height 15
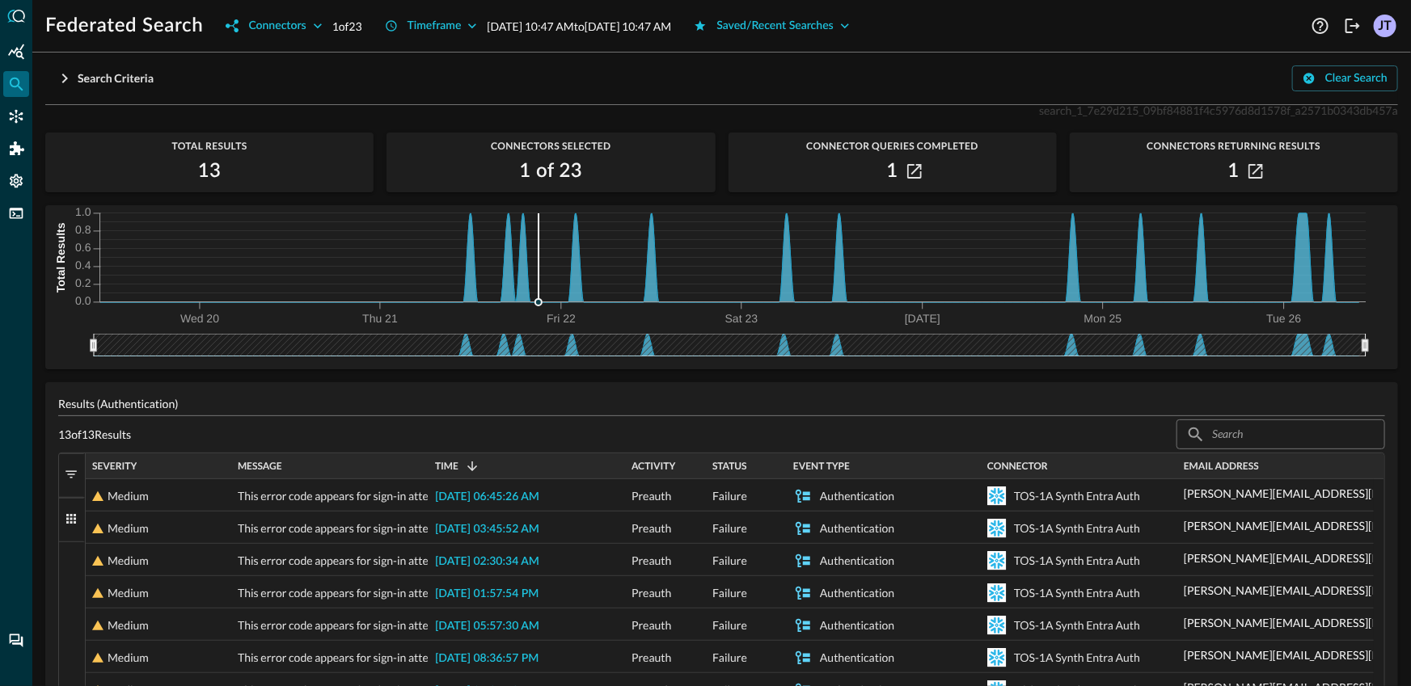
scroll to position [0, 0]
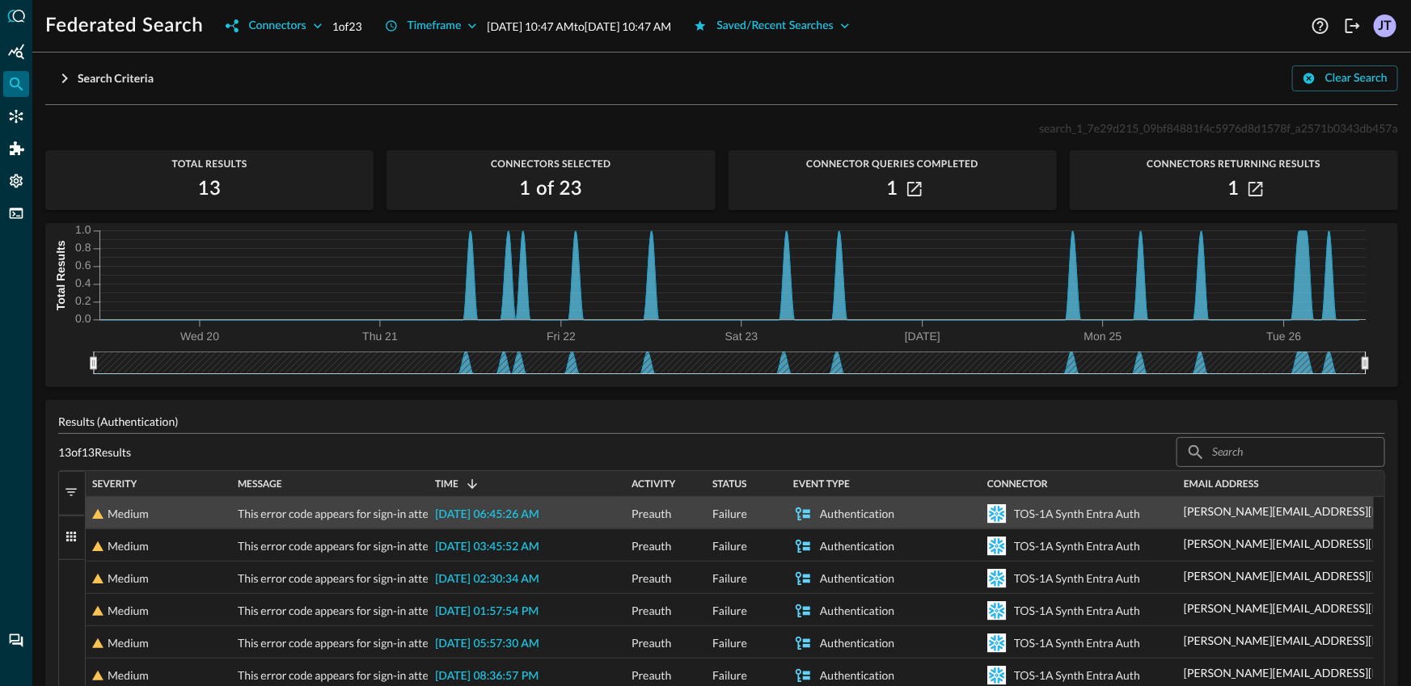
click at [534, 482] on div "Time 1" at bounding box center [527, 484] width 184 height 18
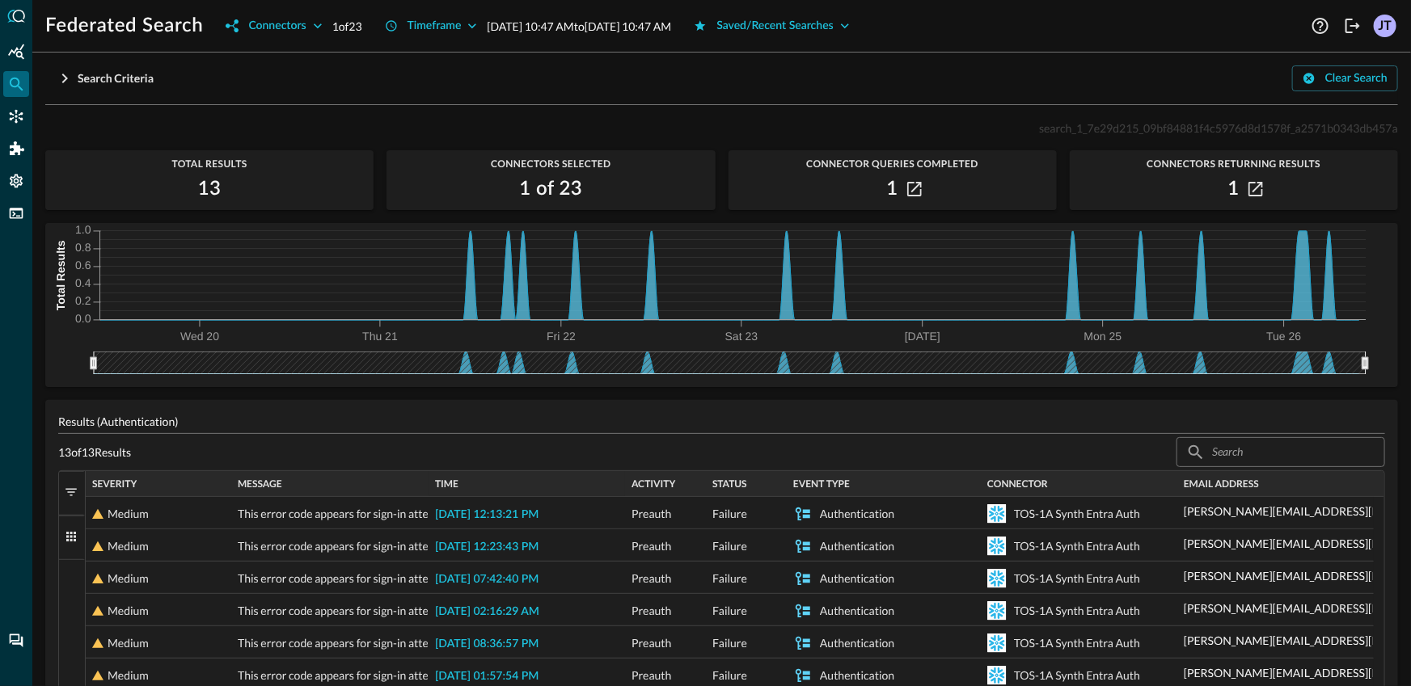
click at [534, 482] on div "Time" at bounding box center [527, 484] width 184 height 18
click at [534, 482] on div "Time 1" at bounding box center [527, 484] width 184 height 18
click at [555, 429] on p "Results (Authentication)" at bounding box center [721, 421] width 1327 height 17
click at [65, 82] on icon "button" at bounding box center [64, 78] width 19 height 19
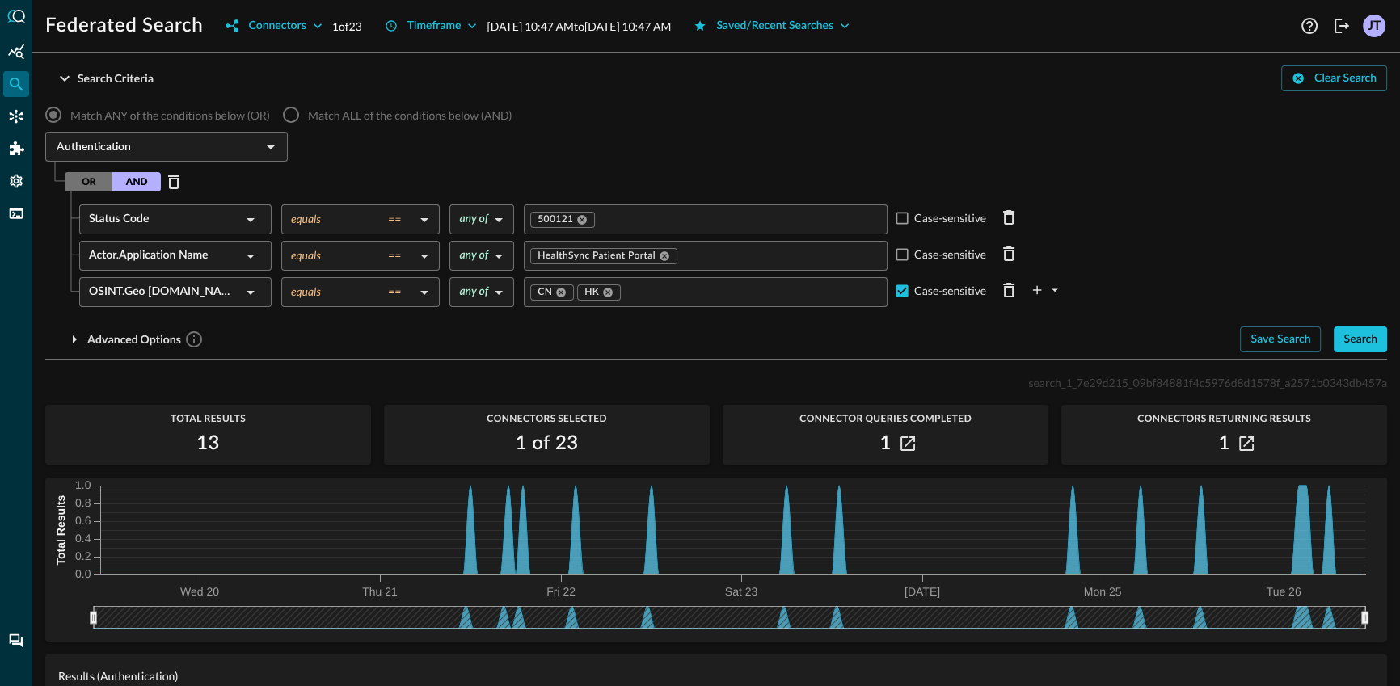
click at [807, 116] on div "Match ANY of the conditions below (OR) Match ALL of the conditions below (AND)" at bounding box center [716, 115] width 1342 height 34
click at [1290, 337] on div "Save Search" at bounding box center [1281, 340] width 60 height 20
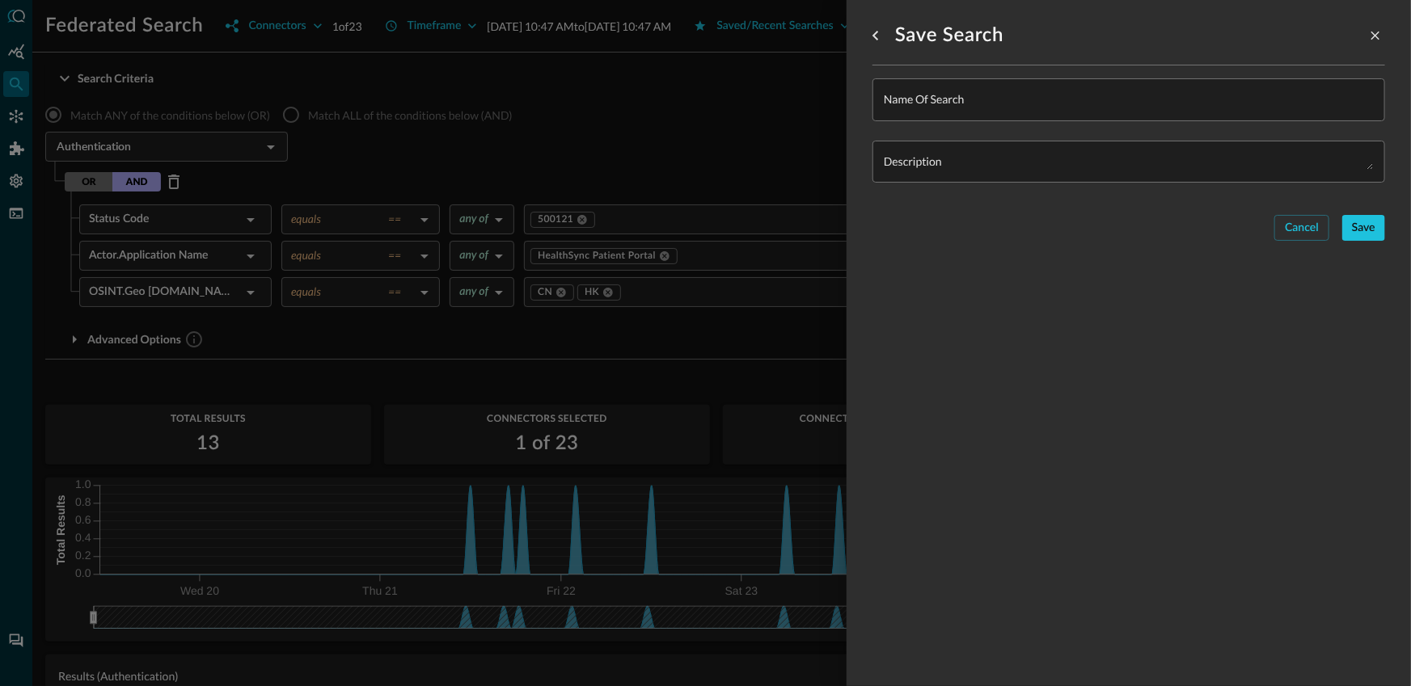
click at [637, 95] on div at bounding box center [705, 343] width 1411 height 686
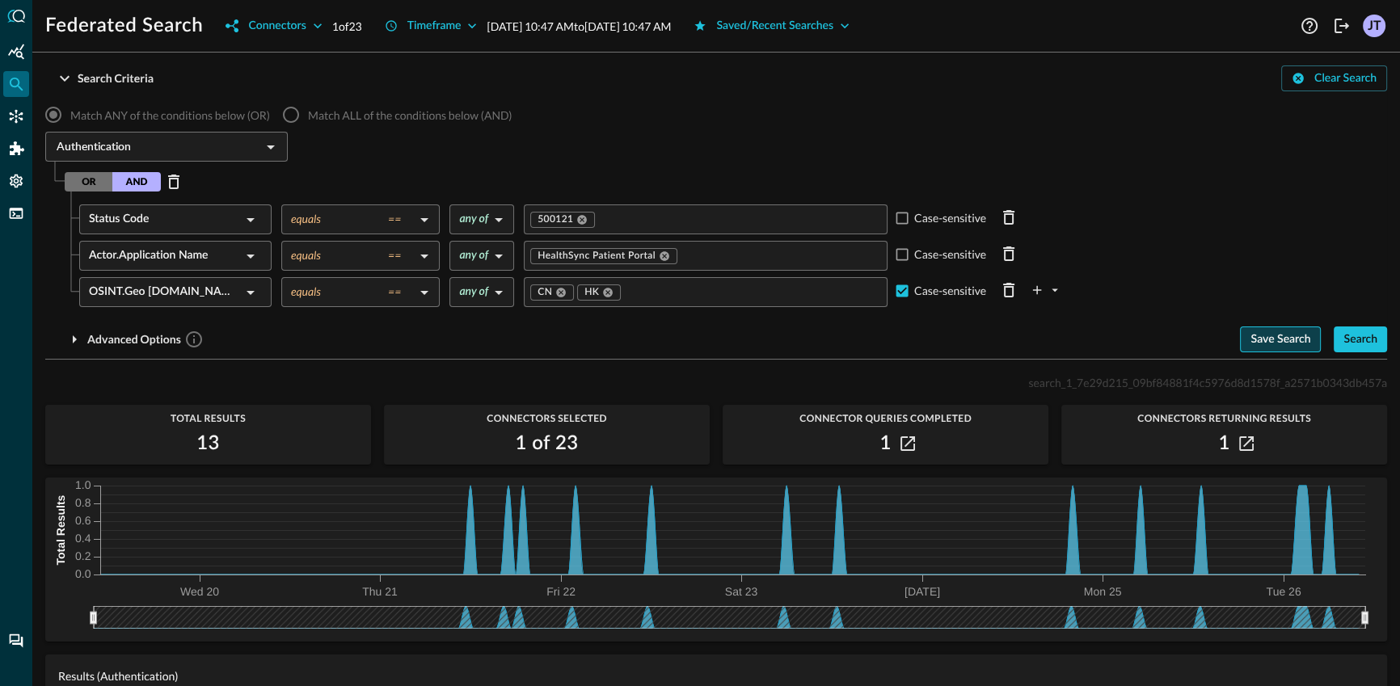
click at [1262, 346] on div "Save Search" at bounding box center [1281, 340] width 60 height 20
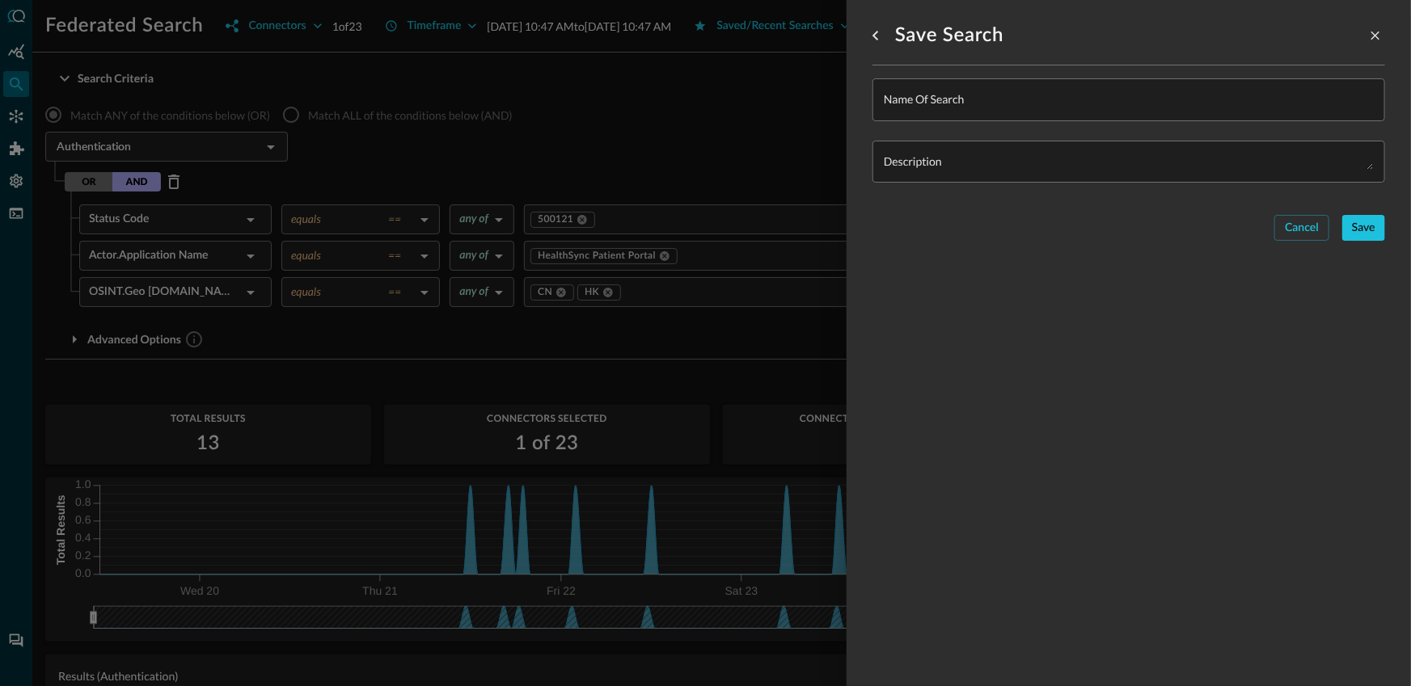
click at [1007, 108] on input "Name of Search" at bounding box center [1133, 99] width 503 height 43
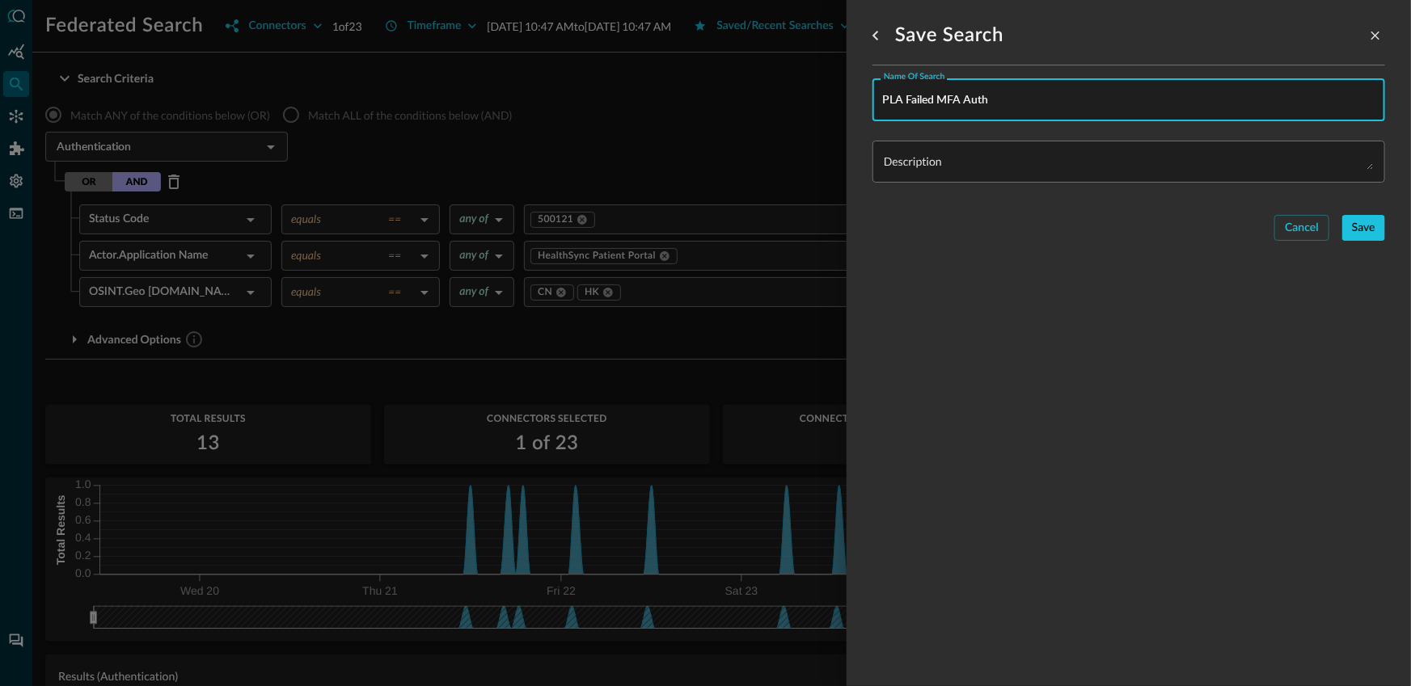
type input "PLA Failed MFA Auth"
click at [983, 161] on textarea "Description" at bounding box center [1128, 161] width 492 height 15
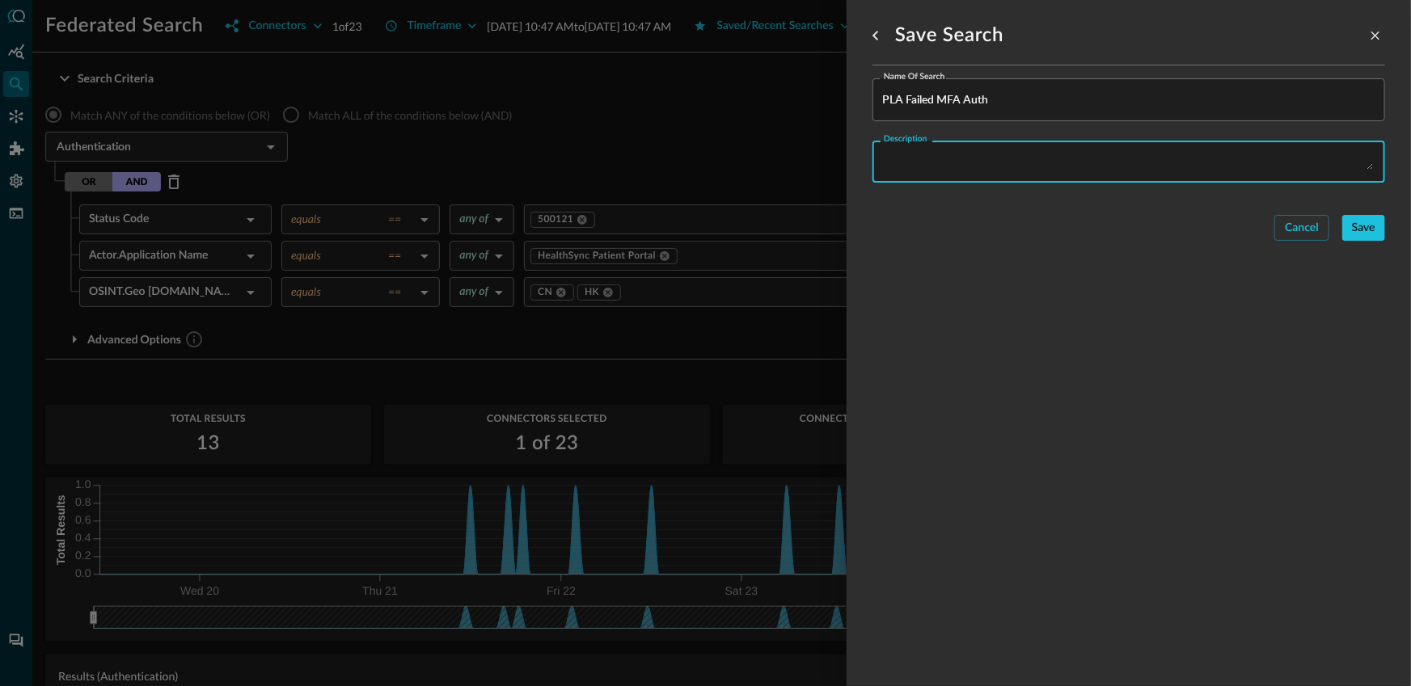
click at [1152, 298] on div "Save Search Name of Search PLA Failed MFA Auth Name of Search Description x Des…" at bounding box center [1128, 333] width 513 height 667
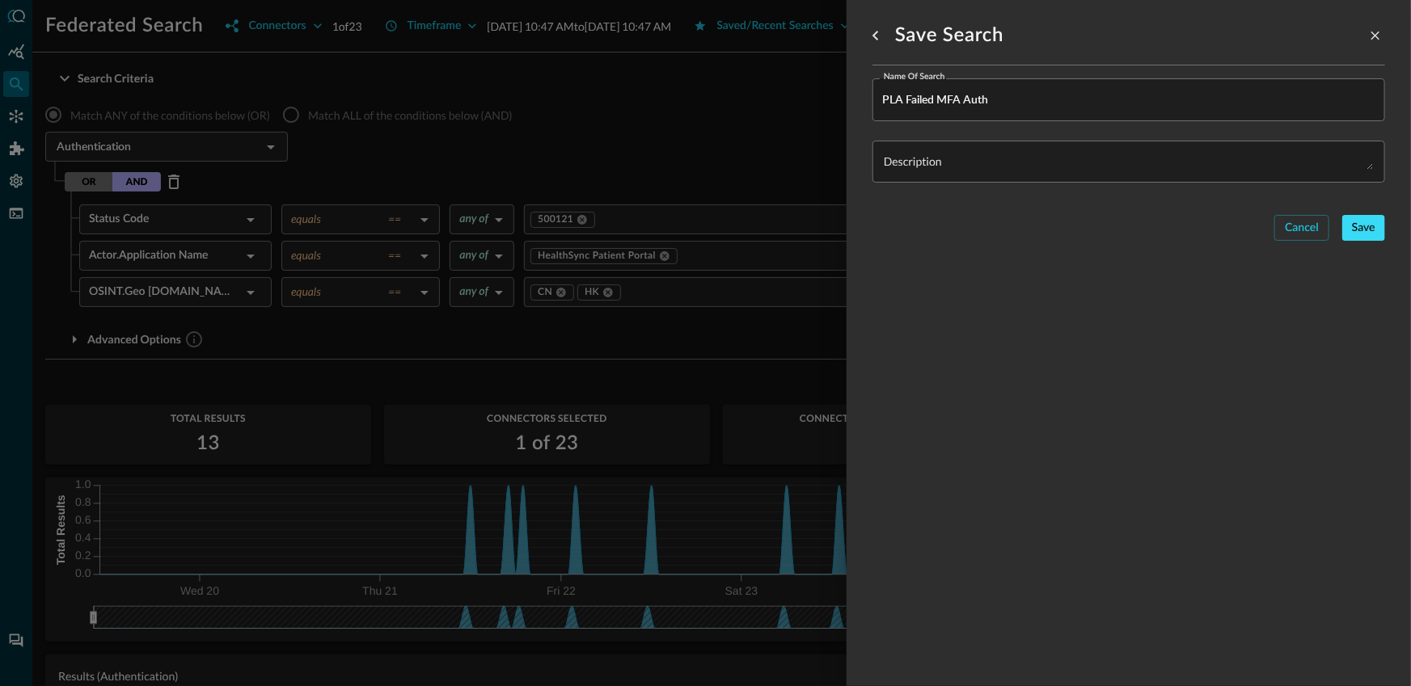
click at [1362, 236] on div "Save" at bounding box center [1363, 228] width 23 height 20
type input "ALL"
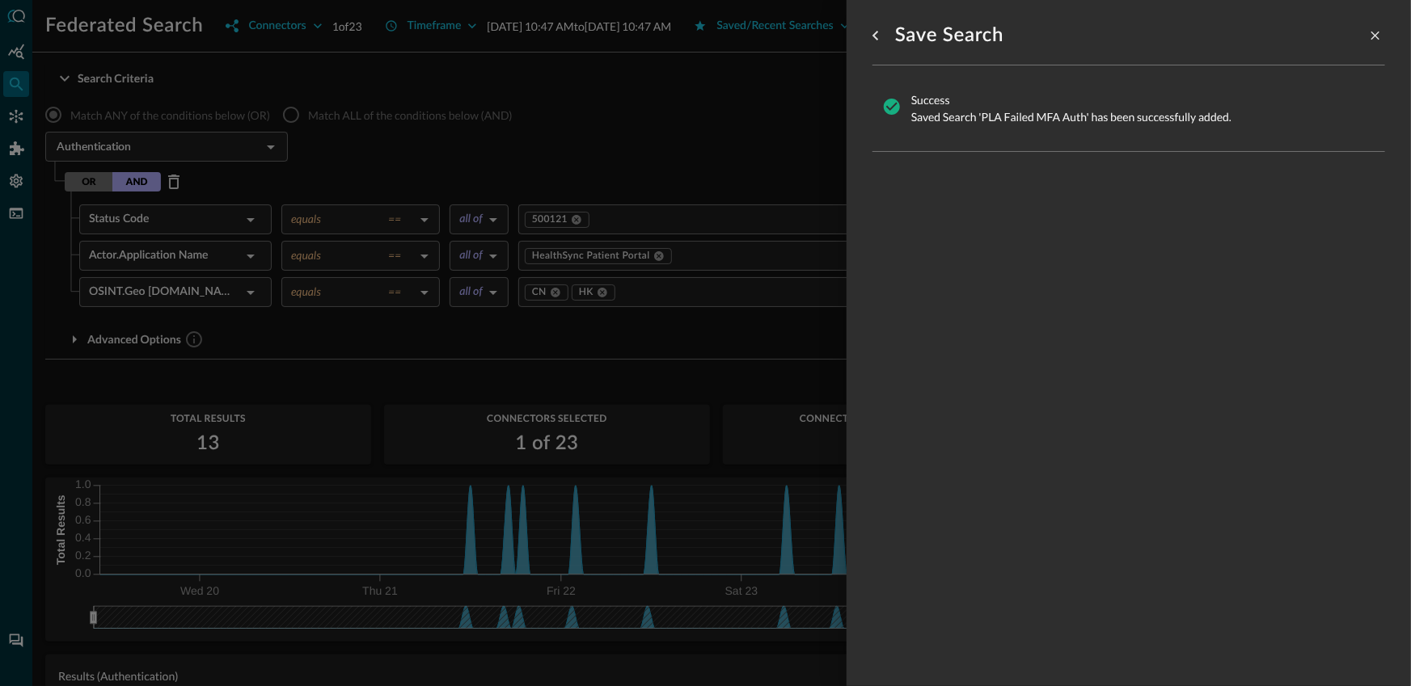
click at [674, 147] on div at bounding box center [705, 343] width 1411 height 686
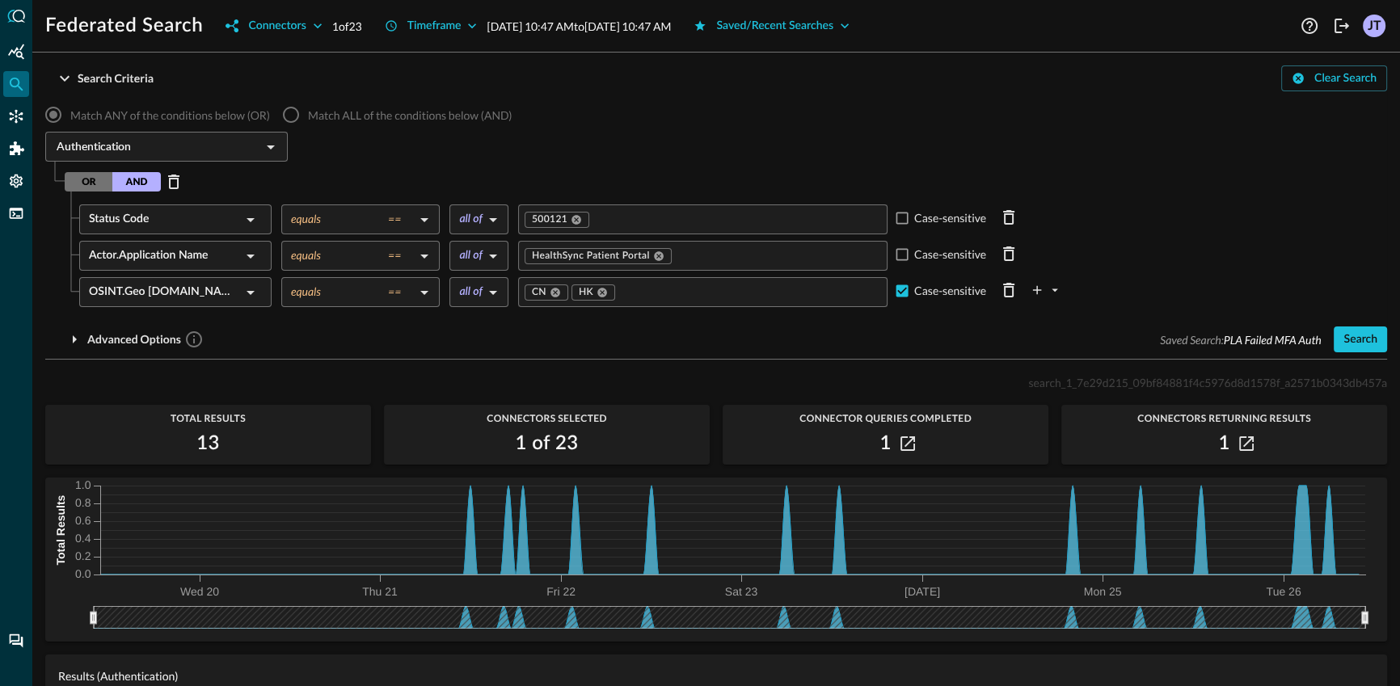
click at [0, 112] on div at bounding box center [16, 343] width 32 height 686
click at [19, 116] on icon "Connectors" at bounding box center [16, 116] width 16 height 16
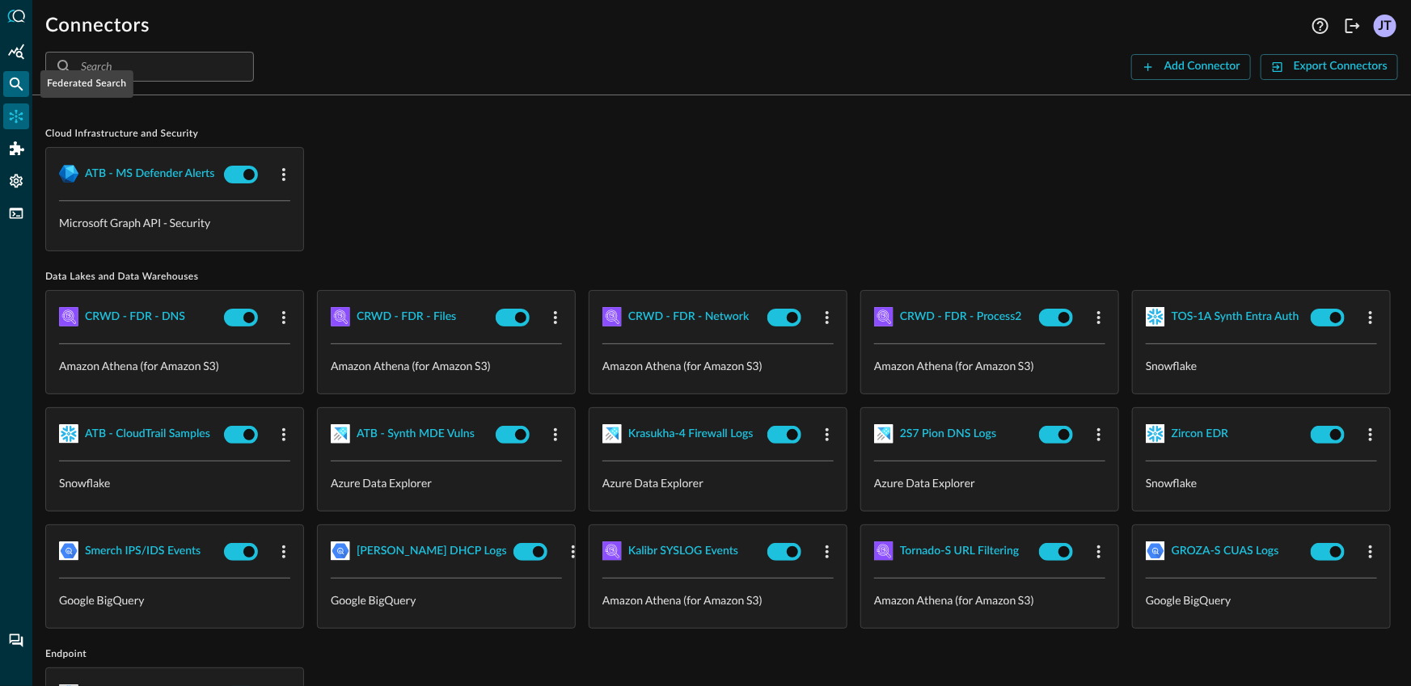
click at [15, 79] on icon "Federated Search" at bounding box center [16, 84] width 16 height 16
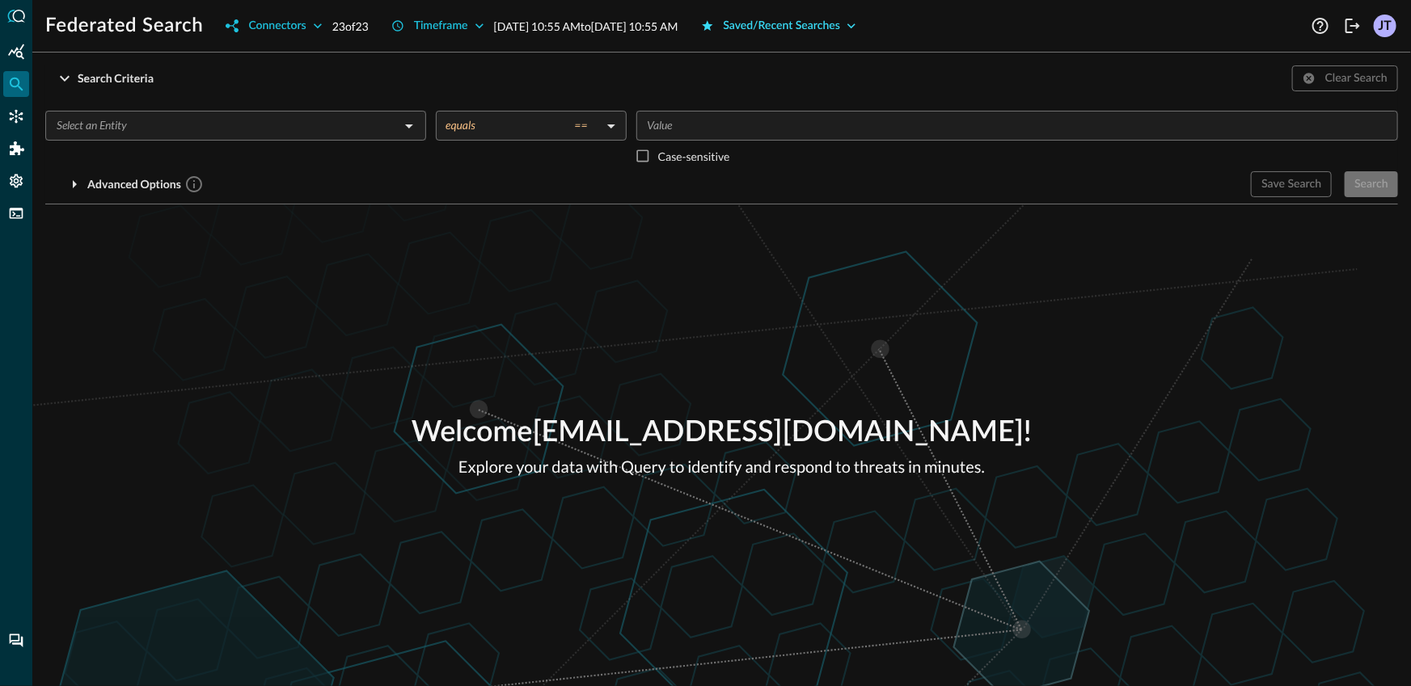
click at [829, 34] on div "Saved/Recent Searches" at bounding box center [782, 26] width 117 height 20
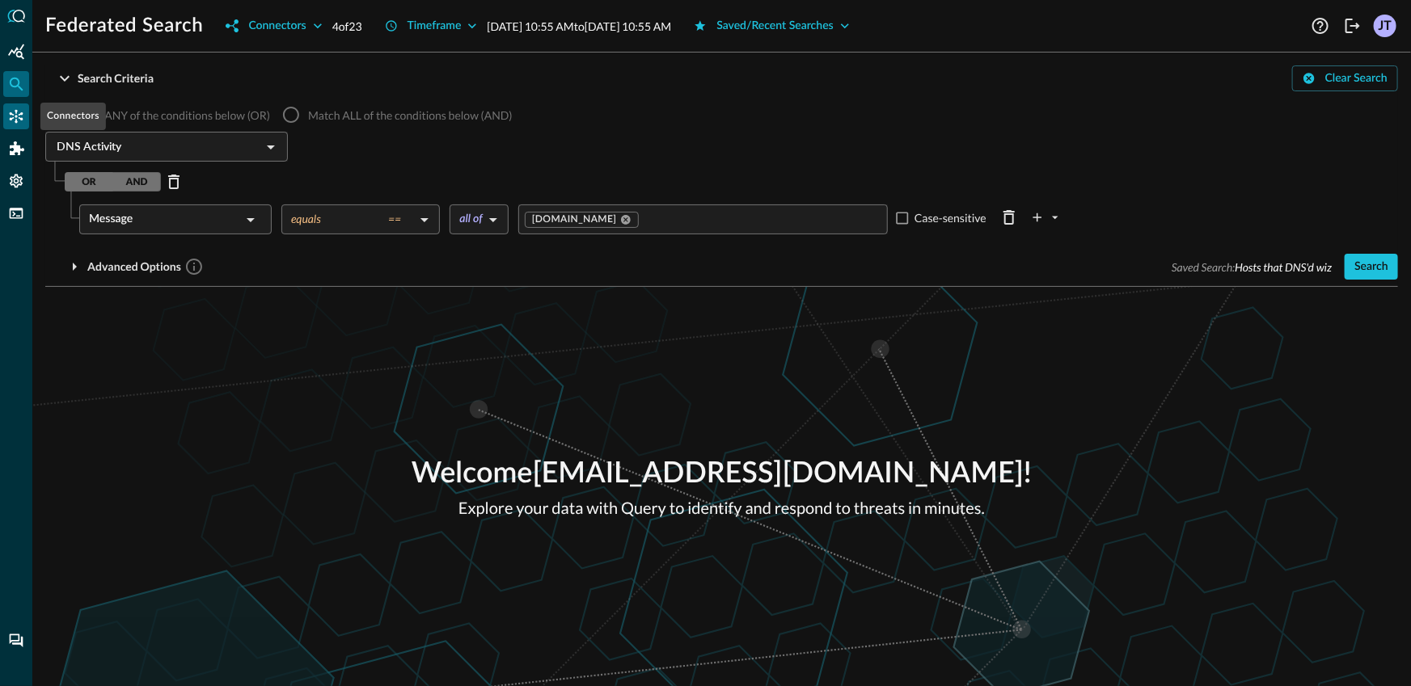
click at [20, 117] on icon "Connectors" at bounding box center [16, 116] width 16 height 16
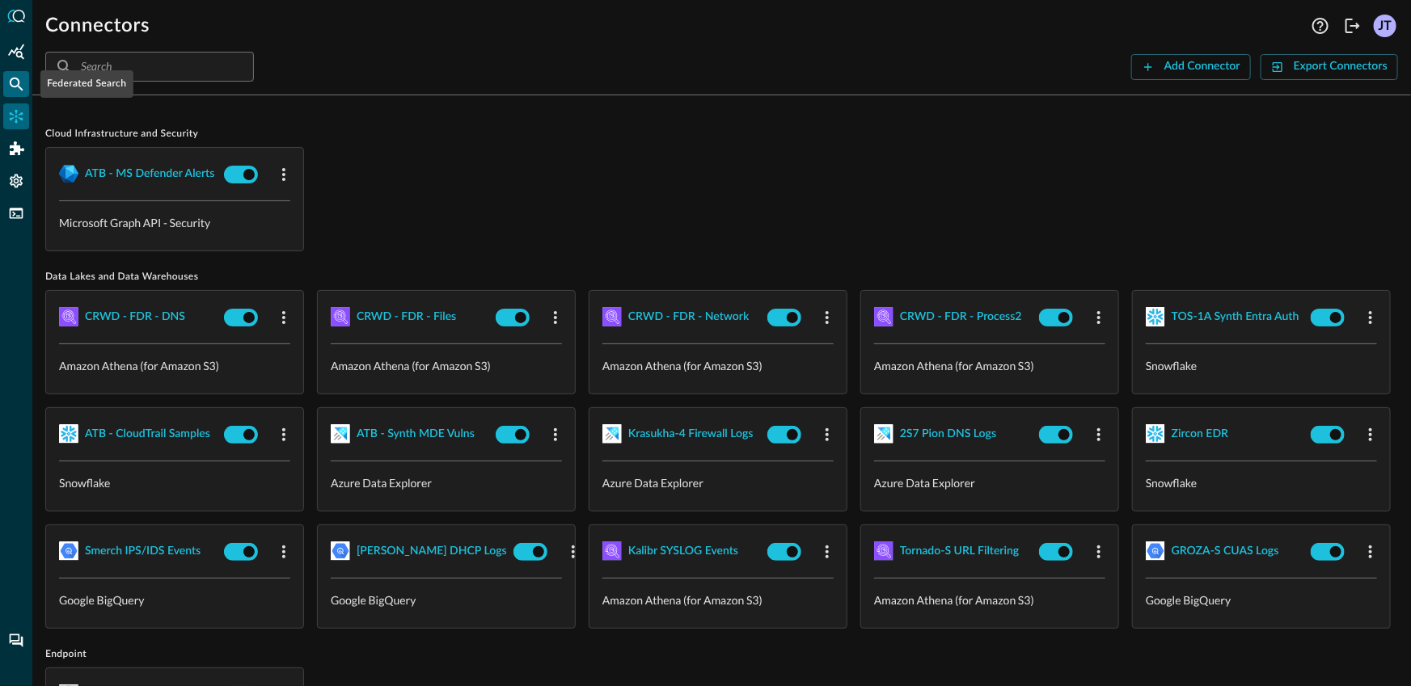
click at [19, 88] on icon "Federated Search" at bounding box center [16, 84] width 16 height 16
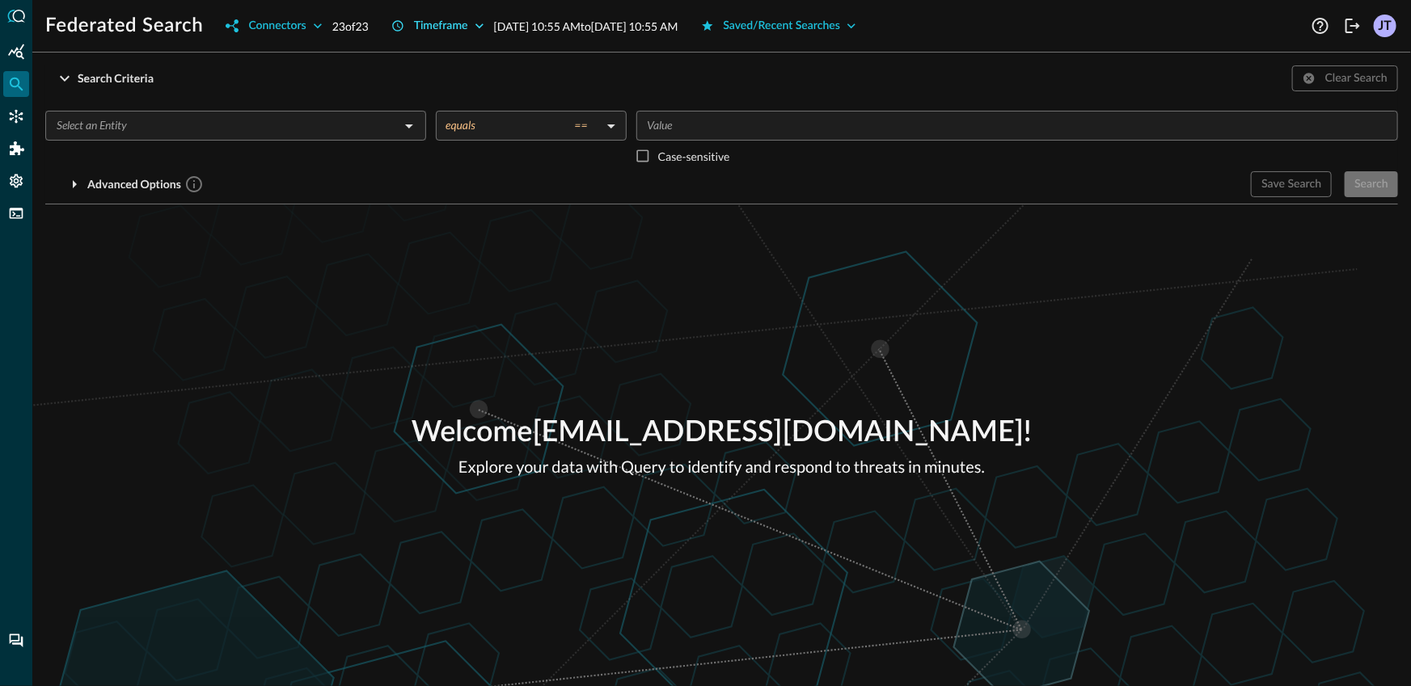
click at [441, 23] on div "Timeframe" at bounding box center [441, 26] width 54 height 20
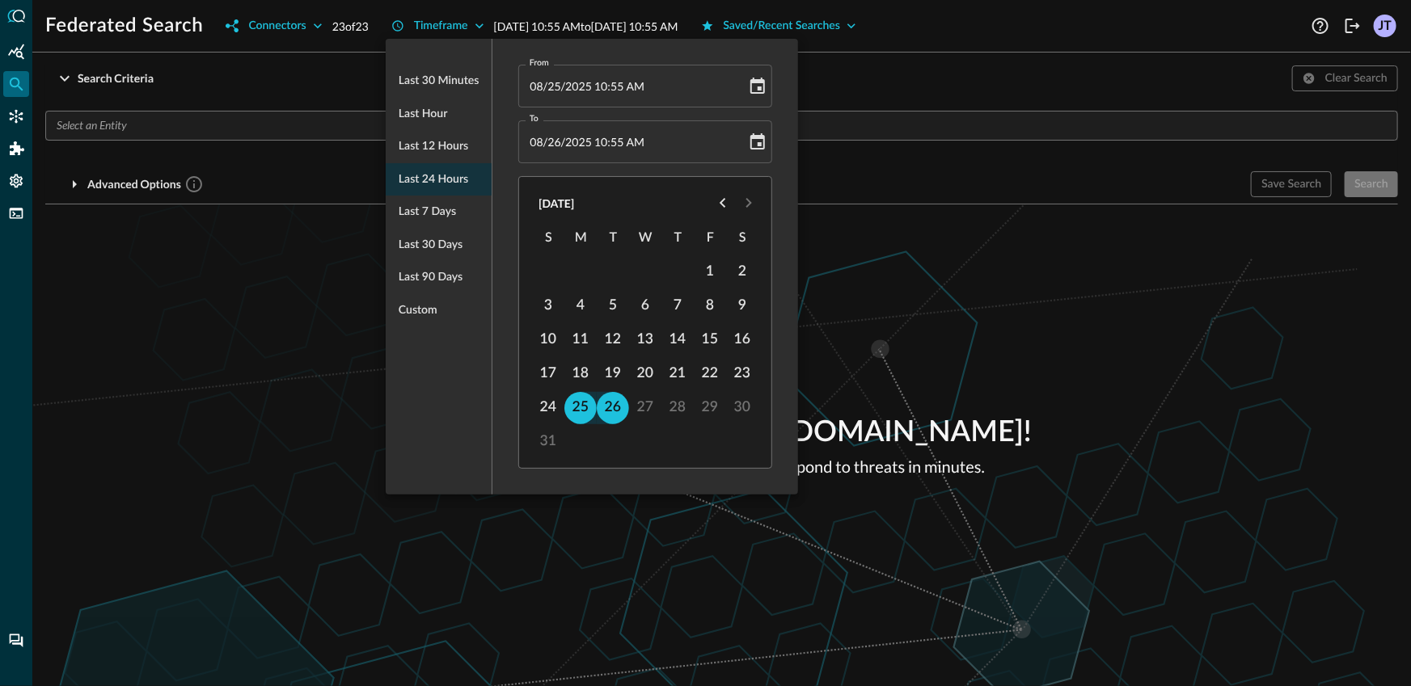
click at [299, 73] on div at bounding box center [705, 343] width 1411 height 686
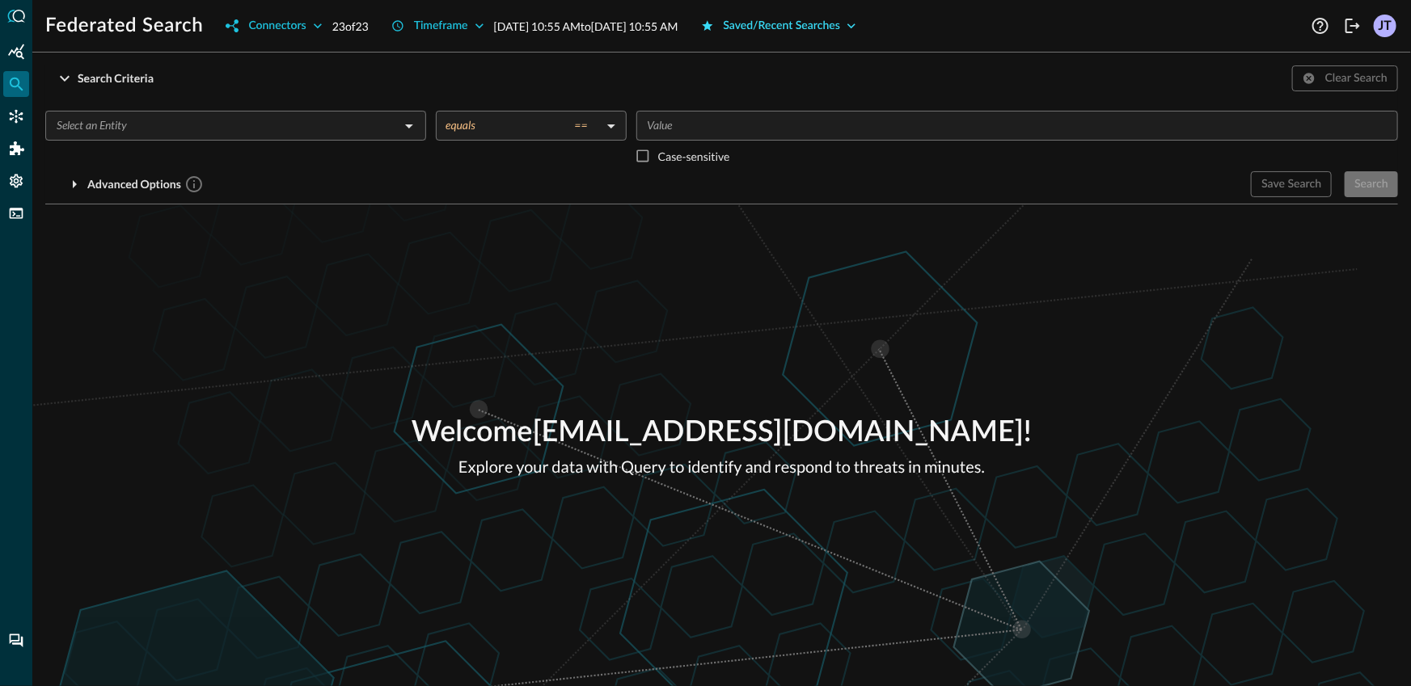
click at [841, 25] on div "Saved/Recent Searches" at bounding box center [782, 26] width 117 height 20
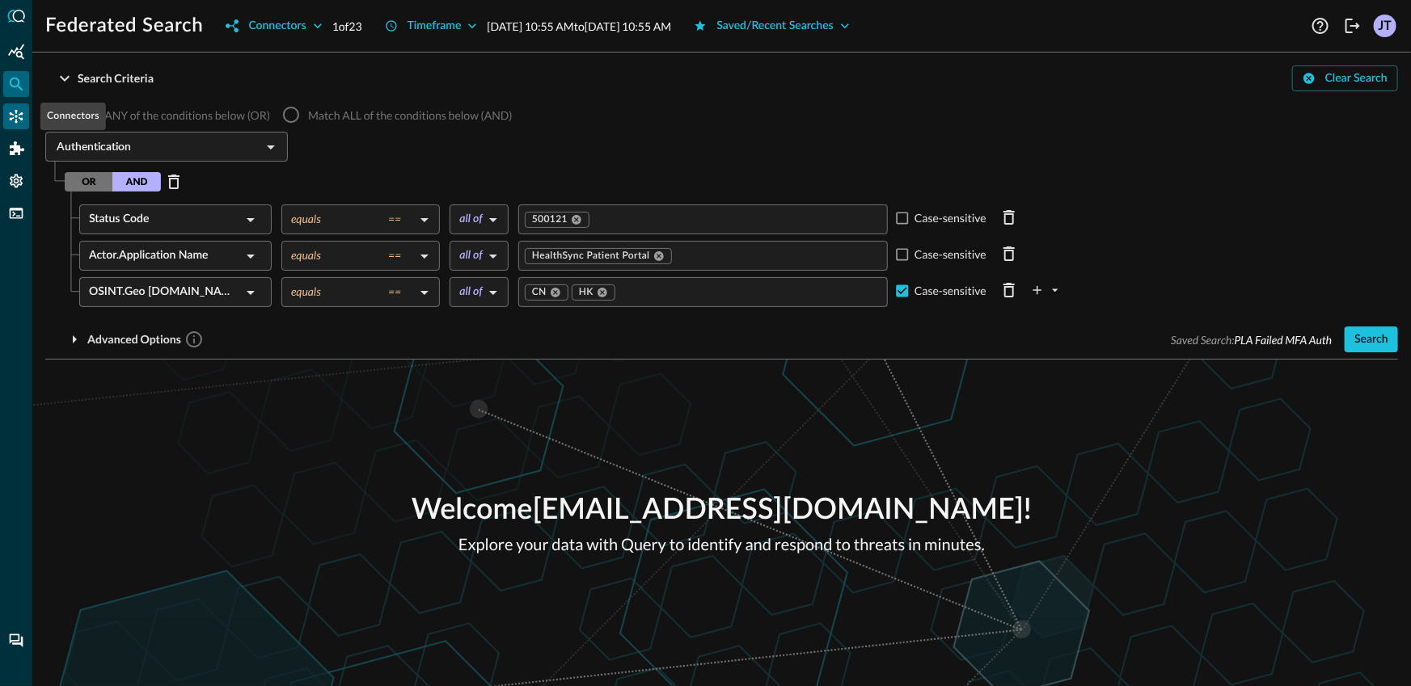
click at [11, 108] on icon "Connectors" at bounding box center [16, 116] width 16 height 16
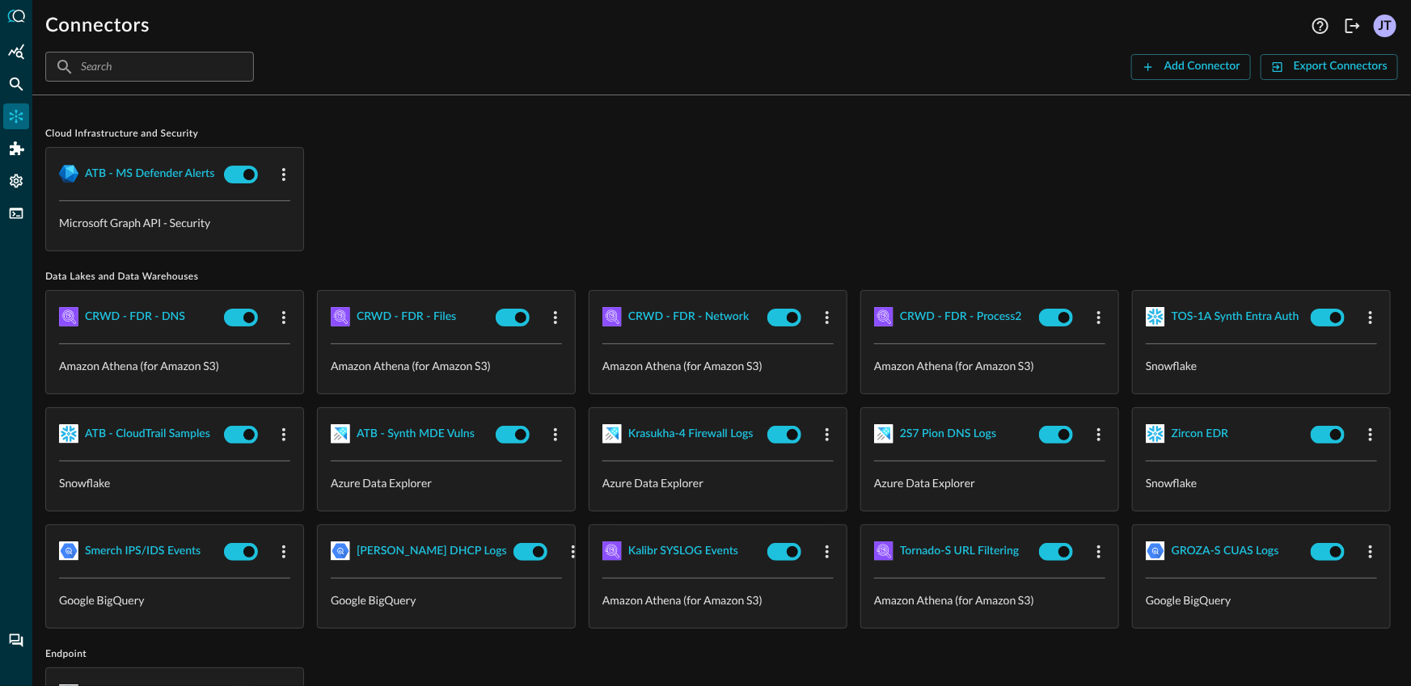
click at [661, 129] on span "Cloud Infrastructure and Security" at bounding box center [721, 134] width 1353 height 13
click at [646, 243] on div "ATB - MS Defender Alerts Microsoft Graph API - Security" at bounding box center [721, 199] width 1353 height 104
click at [654, 159] on div "ATB - MS Defender Alerts Microsoft Graph API - Security" at bounding box center [721, 199] width 1353 height 104
click at [424, 58] on div "​ ​ Add Connector Export Connectors" at bounding box center [721, 67] width 1353 height 30
click at [705, 147] on div "ATB - MS Defender Alerts Microsoft Graph API - Security" at bounding box center [721, 199] width 1353 height 104
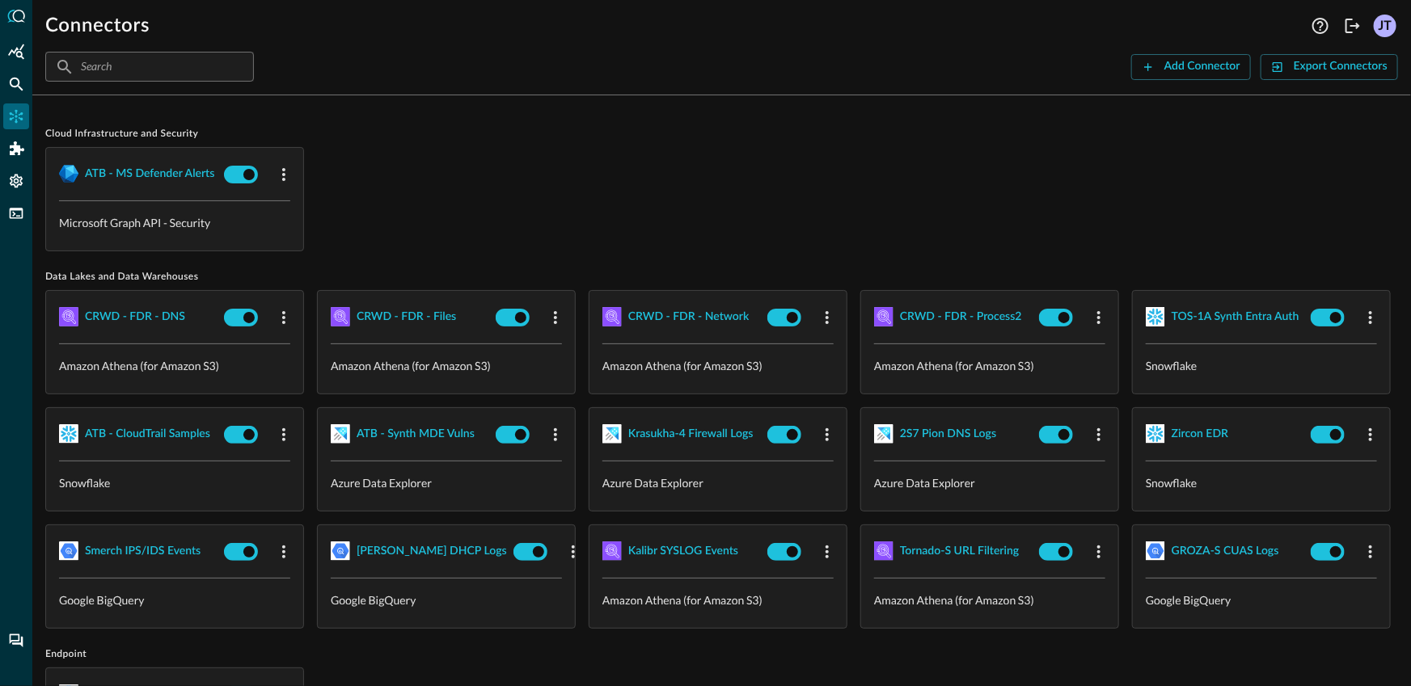
click at [808, 113] on div "Cloud Infrastructure and Security ATB - MS Defender Alerts Microsoft Graph API …" at bounding box center [721, 674] width 1353 height 1132
click at [479, 68] on div "​ ​ Add Connector Export Connectors" at bounding box center [721, 67] width 1353 height 30
click at [552, 103] on div "Connectors Help Logout JT ​ ​ Add Connector Export Connectors Cloud Infrastruct…" at bounding box center [721, 343] width 1379 height 686
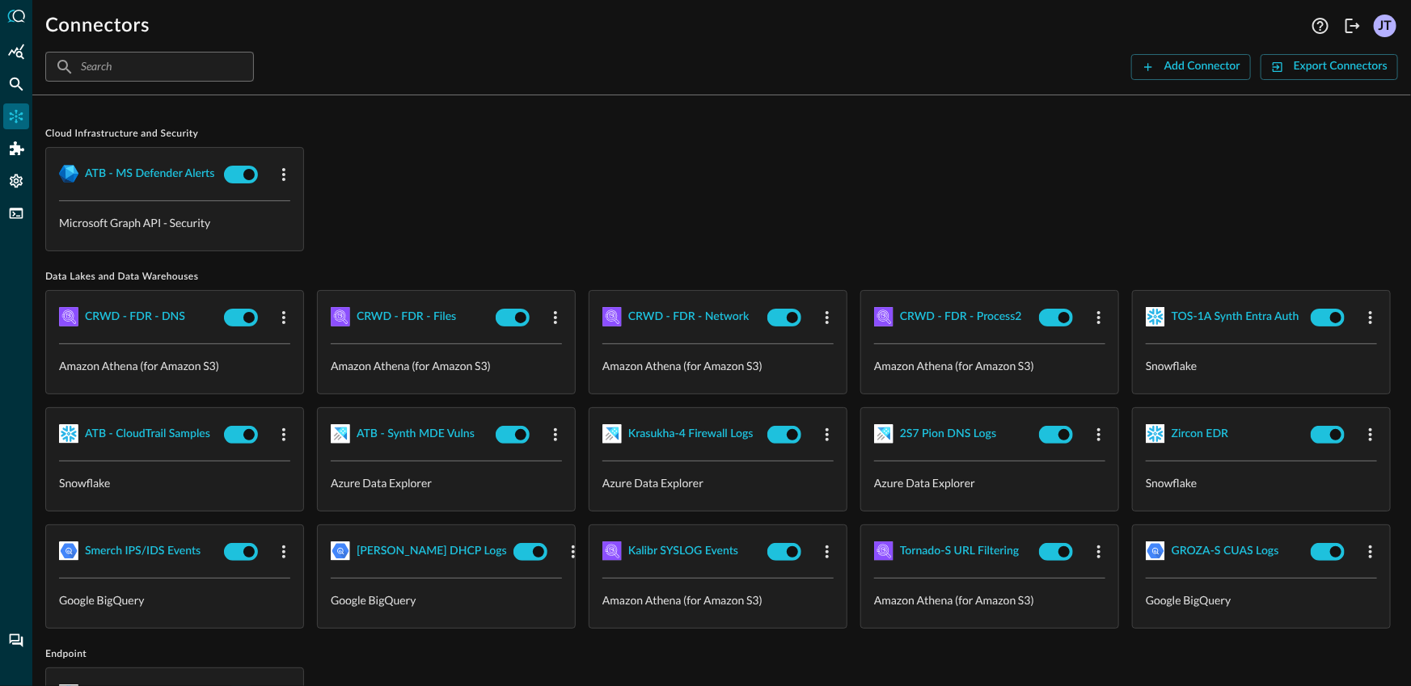
click at [552, 103] on div "Connectors Help Logout JT ​ ​ Add Connector Export Connectors Cloud Infrastruct…" at bounding box center [721, 343] width 1379 height 686
click at [645, 144] on div "Cloud Infrastructure and Security ATB - MS Defender Alerts Microsoft Graph API …" at bounding box center [721, 190] width 1353 height 124
click at [529, 177] on div "ATB - MS Defender Alerts Microsoft Graph API - Security" at bounding box center [721, 199] width 1353 height 104
click at [631, 146] on div "Cloud Infrastructure and Security ATB - MS Defender Alerts Microsoft Graph API …" at bounding box center [721, 190] width 1353 height 124
click at [609, 184] on div "ATB - MS Defender Alerts Microsoft Graph API - Security" at bounding box center [721, 199] width 1353 height 104
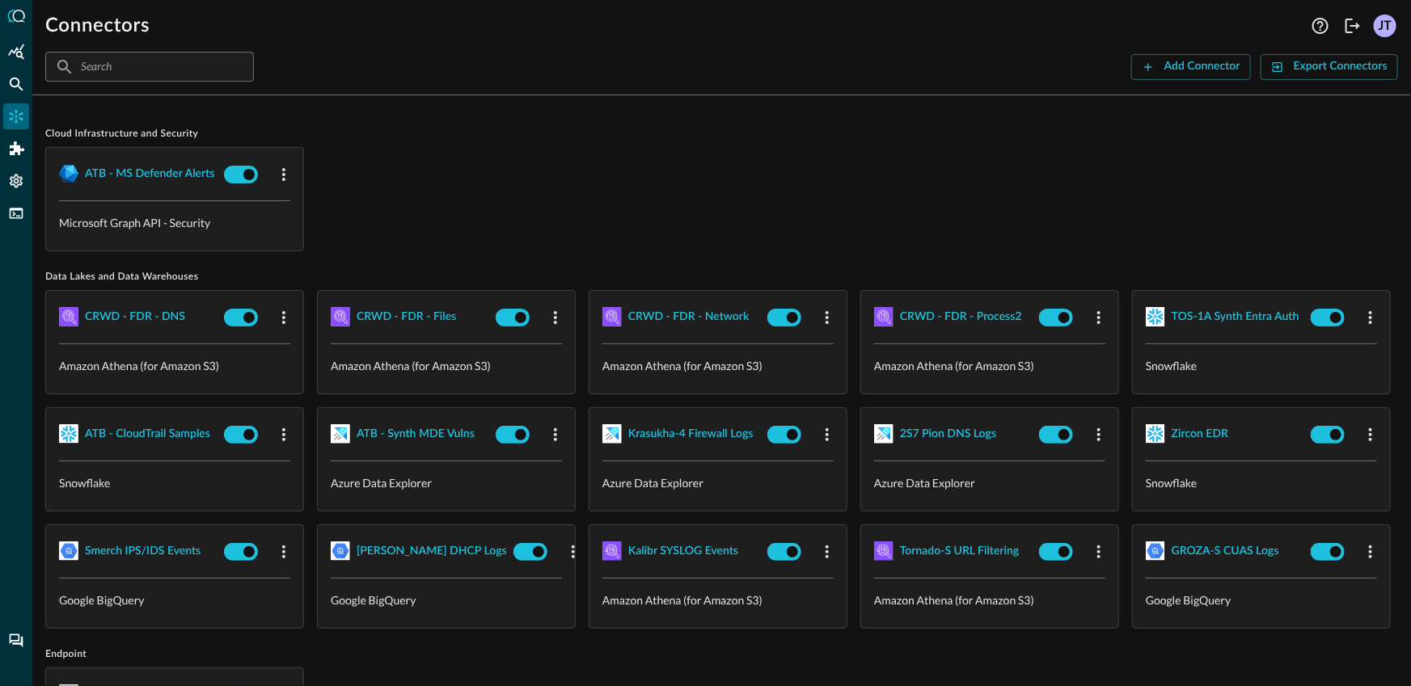
click at [71, 168] on img at bounding box center [68, 173] width 19 height 19
click at [95, 168] on div "ATB - MS Defender Alerts" at bounding box center [149, 174] width 129 height 20
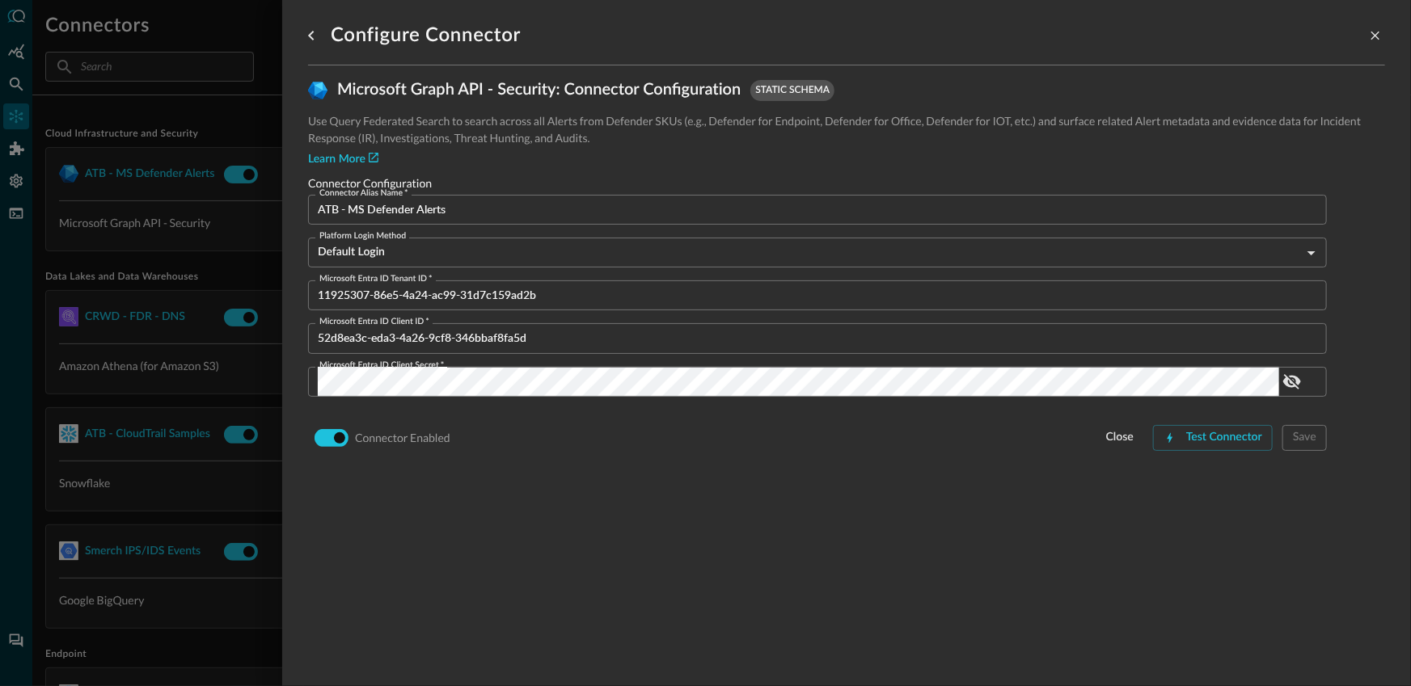
click at [160, 234] on div at bounding box center [705, 343] width 1411 height 686
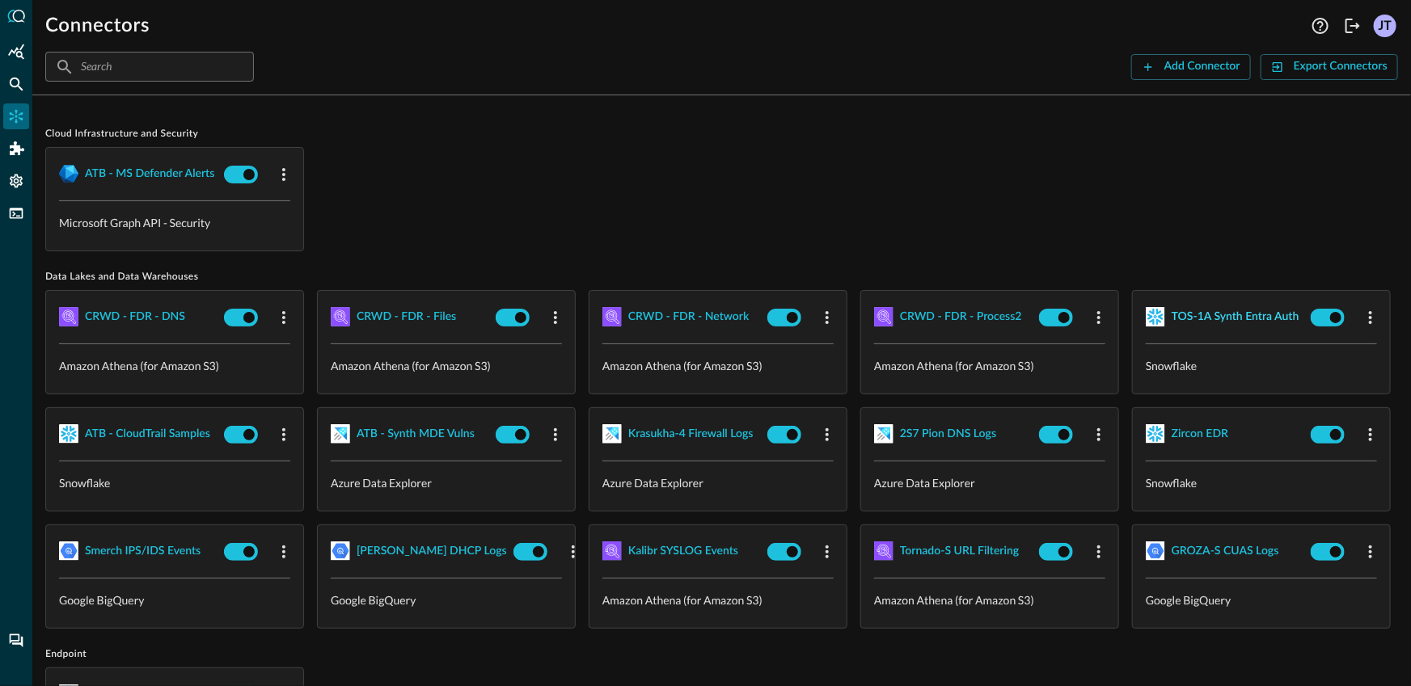
click at [1172, 327] on div "TOS-1A Synth Entra Auth" at bounding box center [1236, 317] width 128 height 20
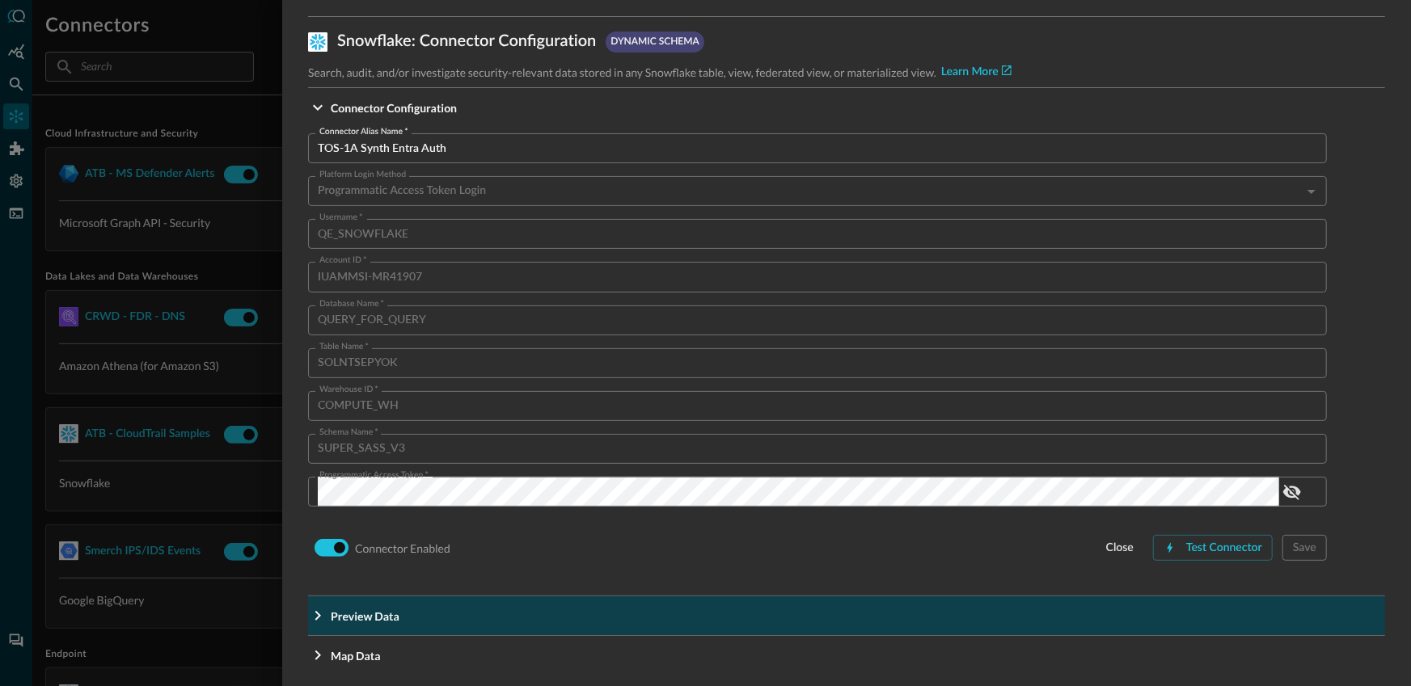
scroll to position [62, 0]
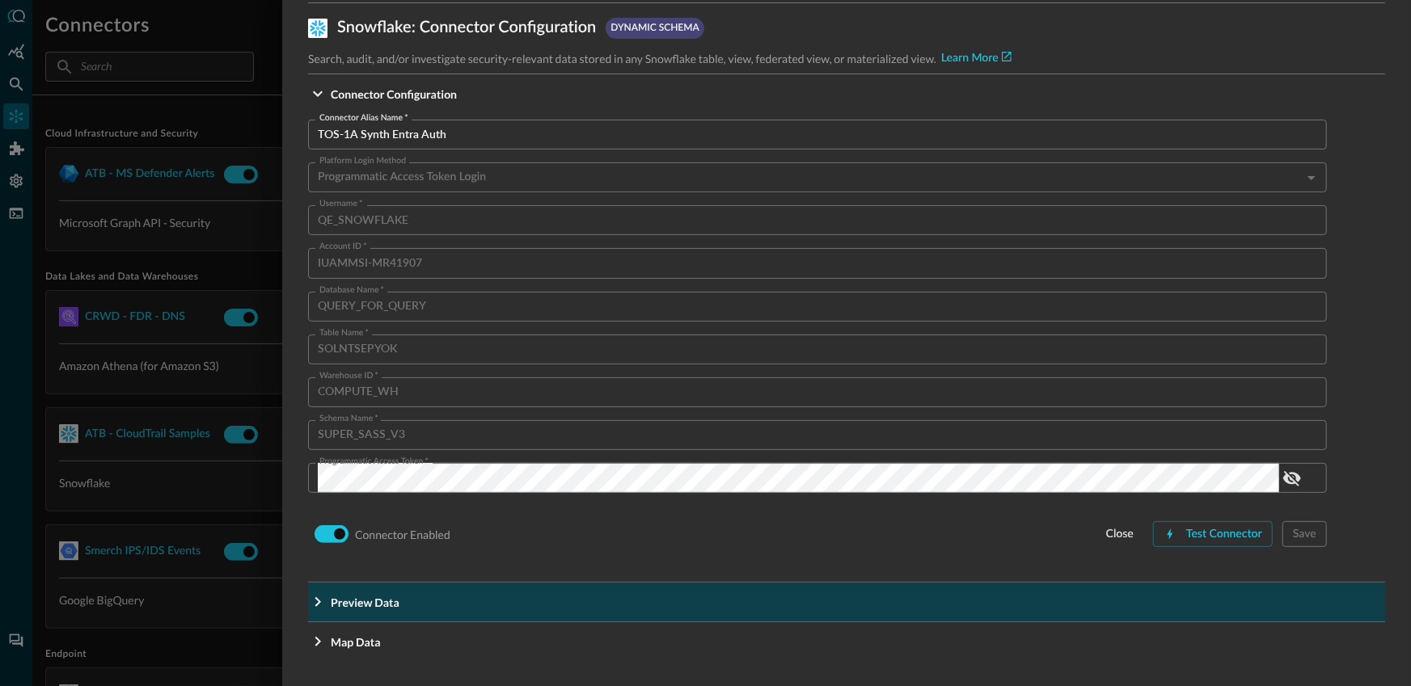
click at [442, 598] on span "Preview Data" at bounding box center [851, 602] width 1041 height 17
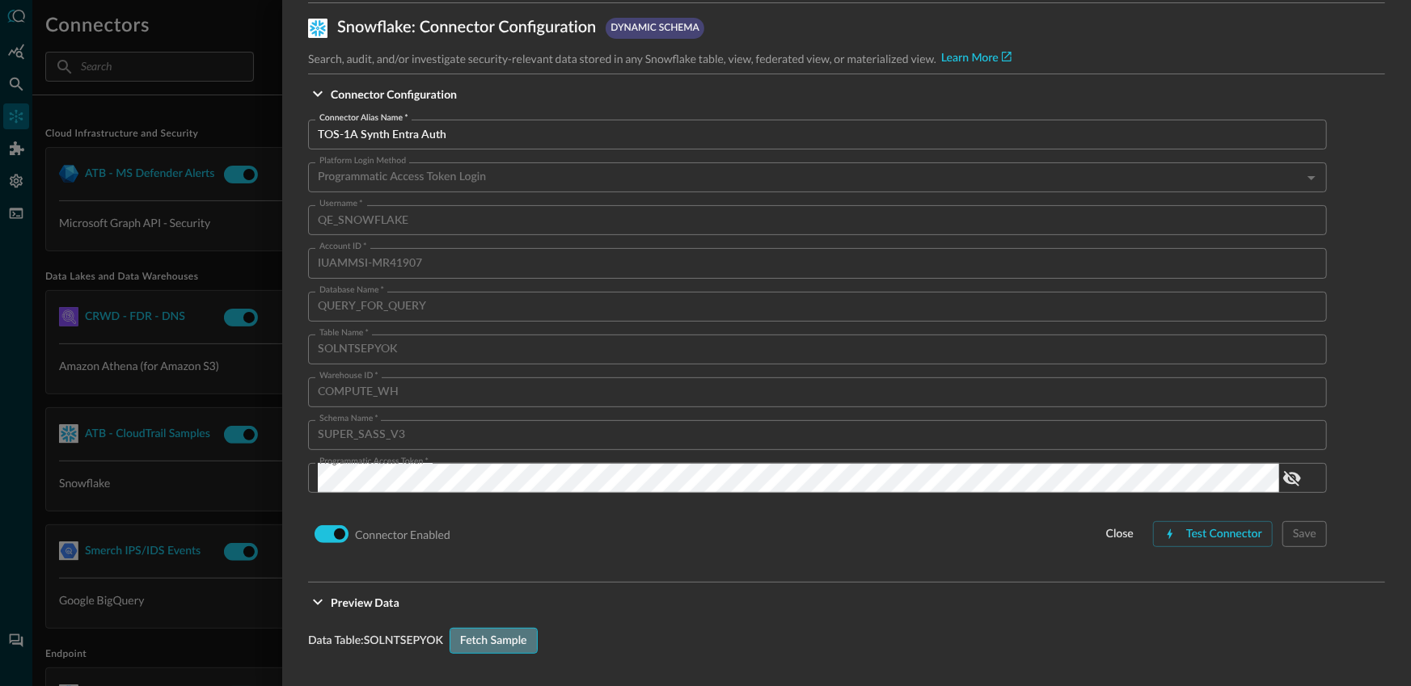
click at [524, 640] on div "Fetch Sample" at bounding box center [493, 641] width 67 height 20
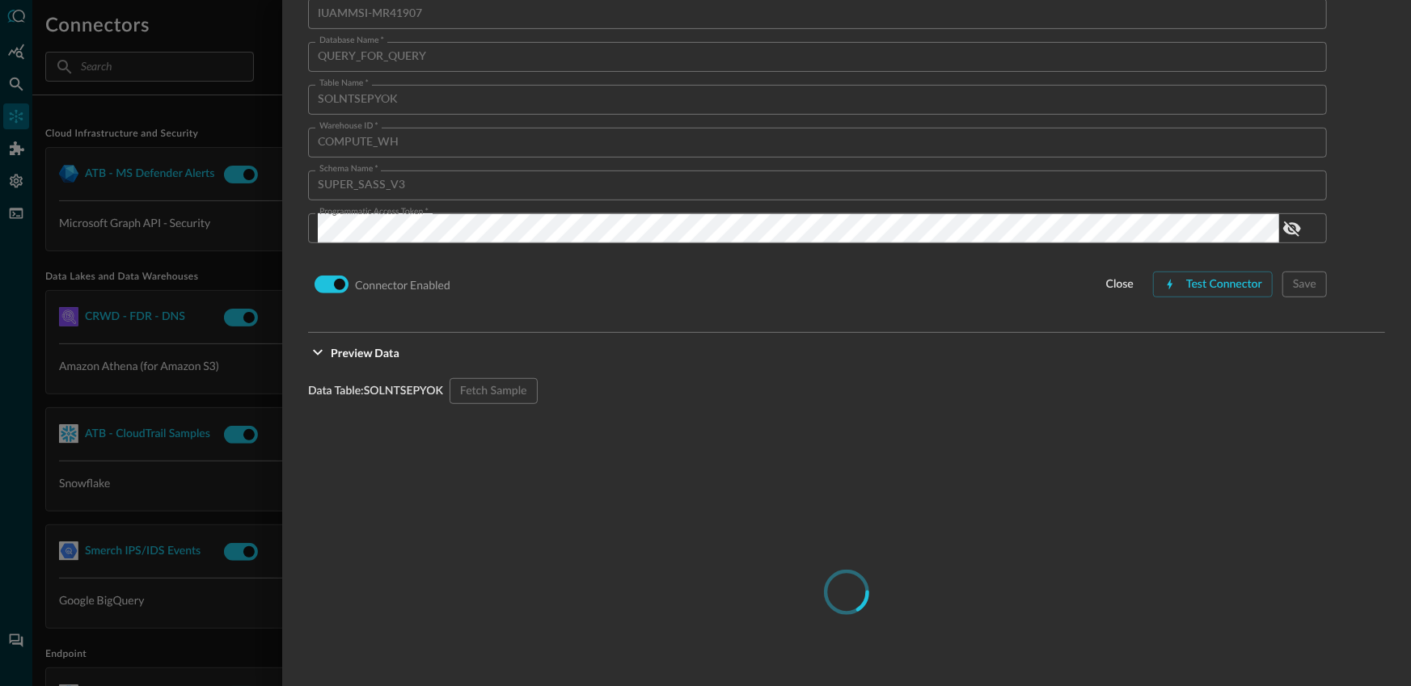
scroll to position [530, 0]
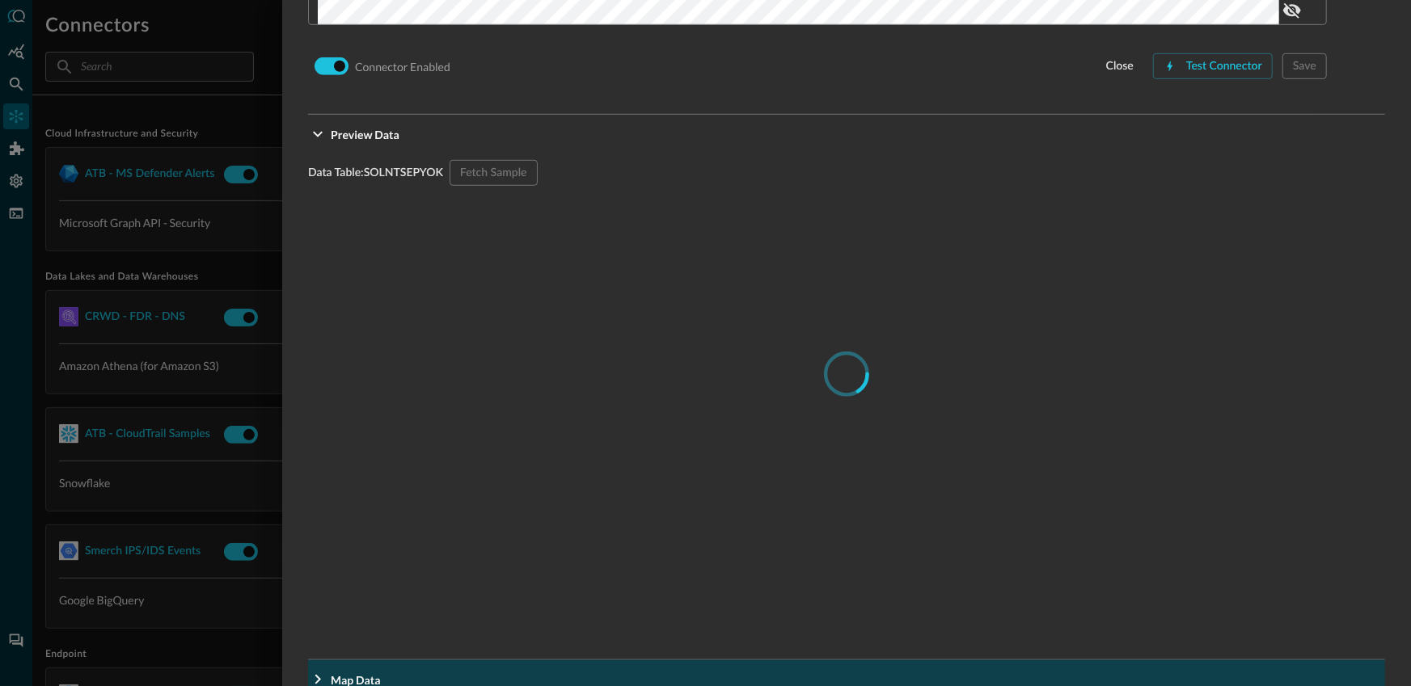
click at [508, 666] on button "Map Data" at bounding box center [846, 680] width 1077 height 39
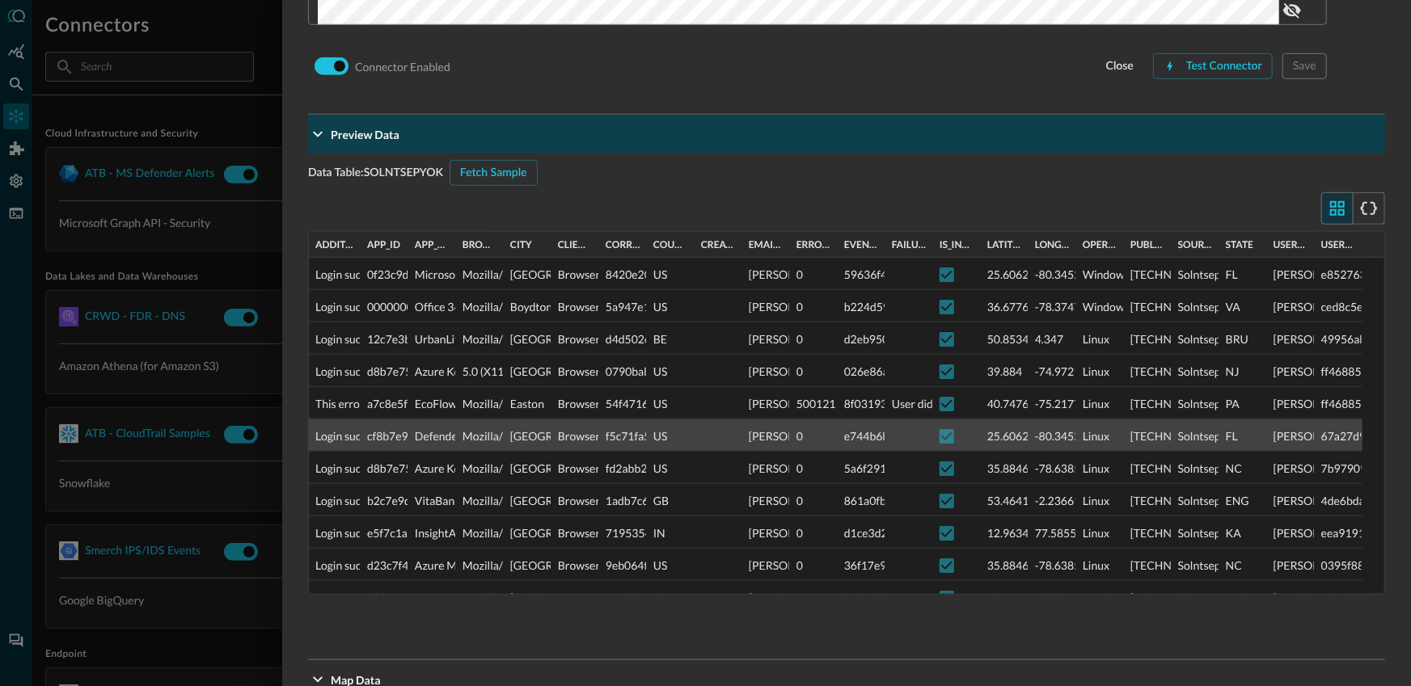
scroll to position [473, 0]
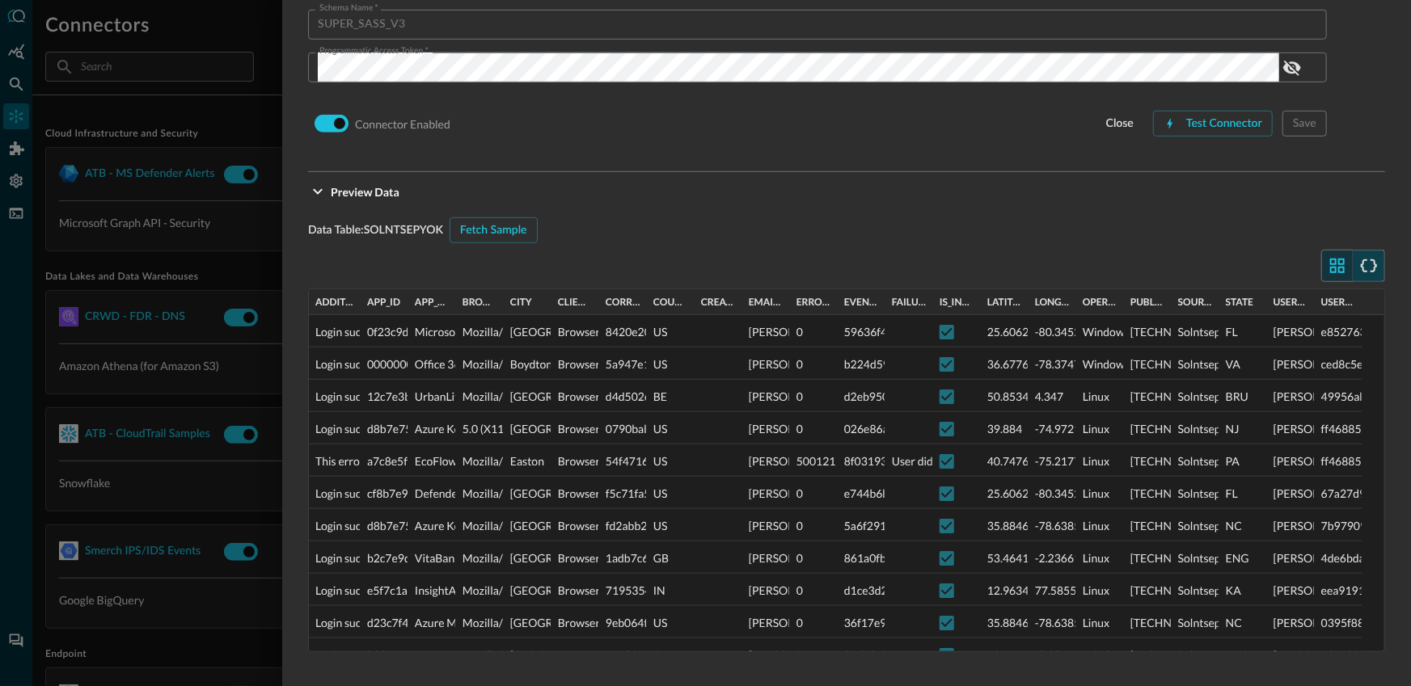
click at [1359, 268] on icon "button" at bounding box center [1368, 265] width 19 height 19
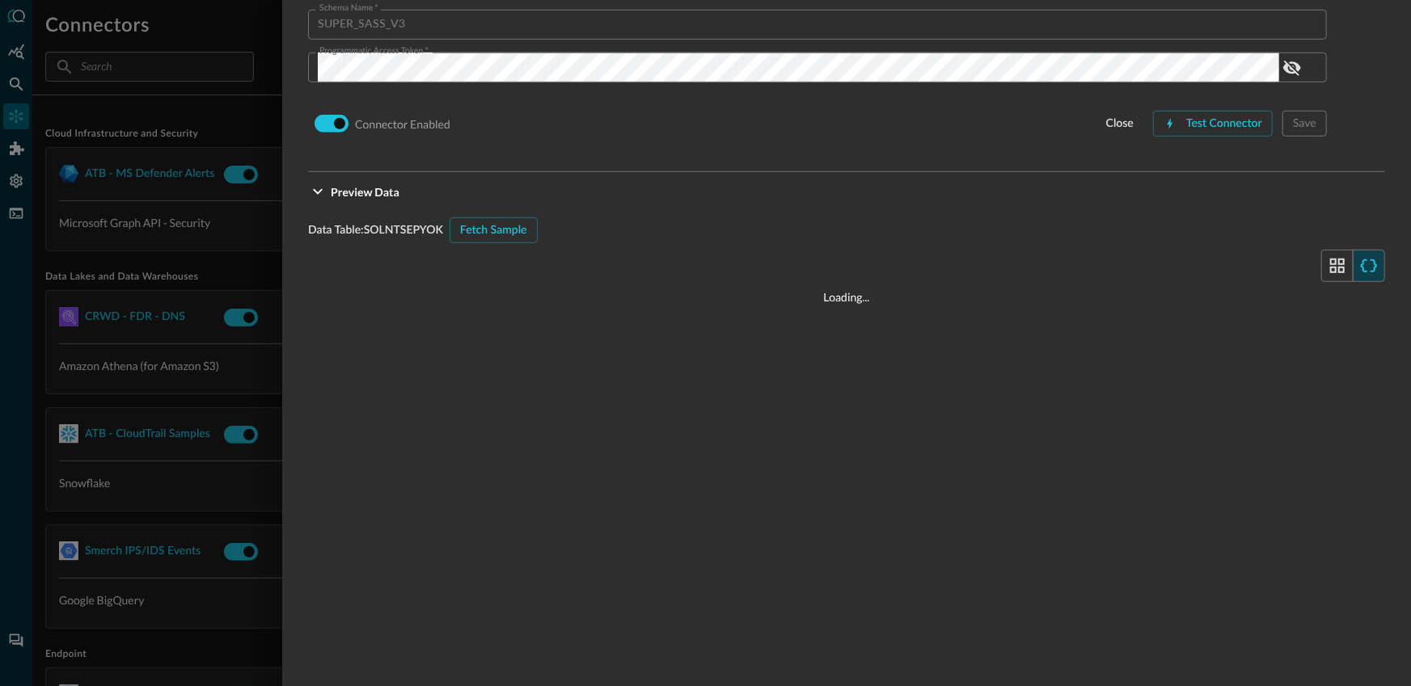
type input "CLASS_AUTHENTICATION"
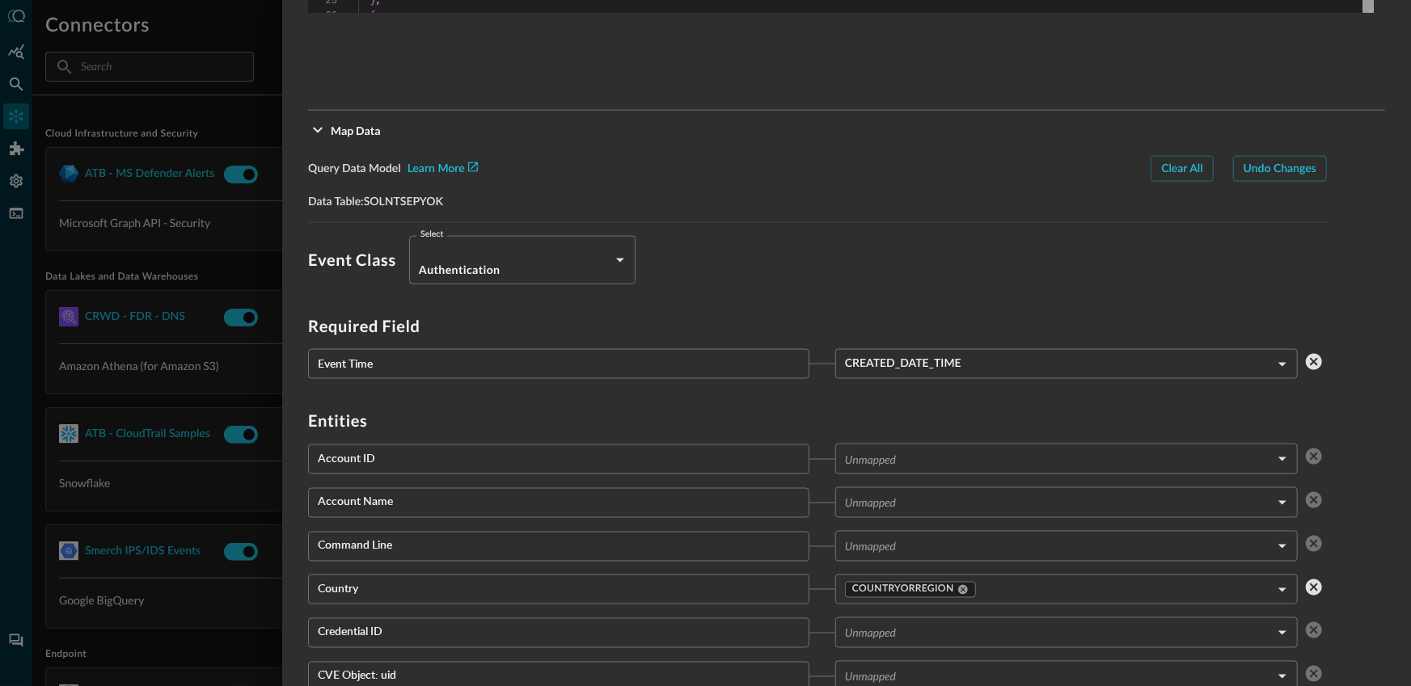
scroll to position [1281, 0]
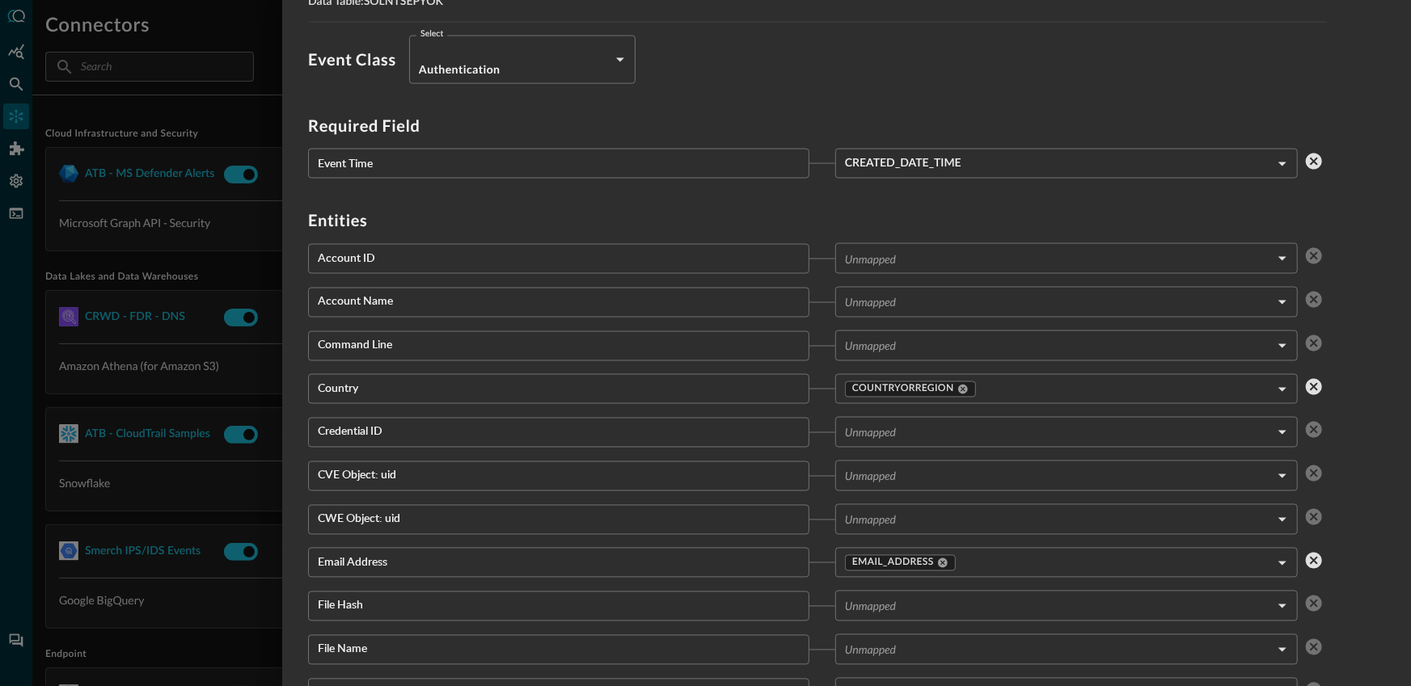
click at [154, 353] on div at bounding box center [705, 343] width 1411 height 686
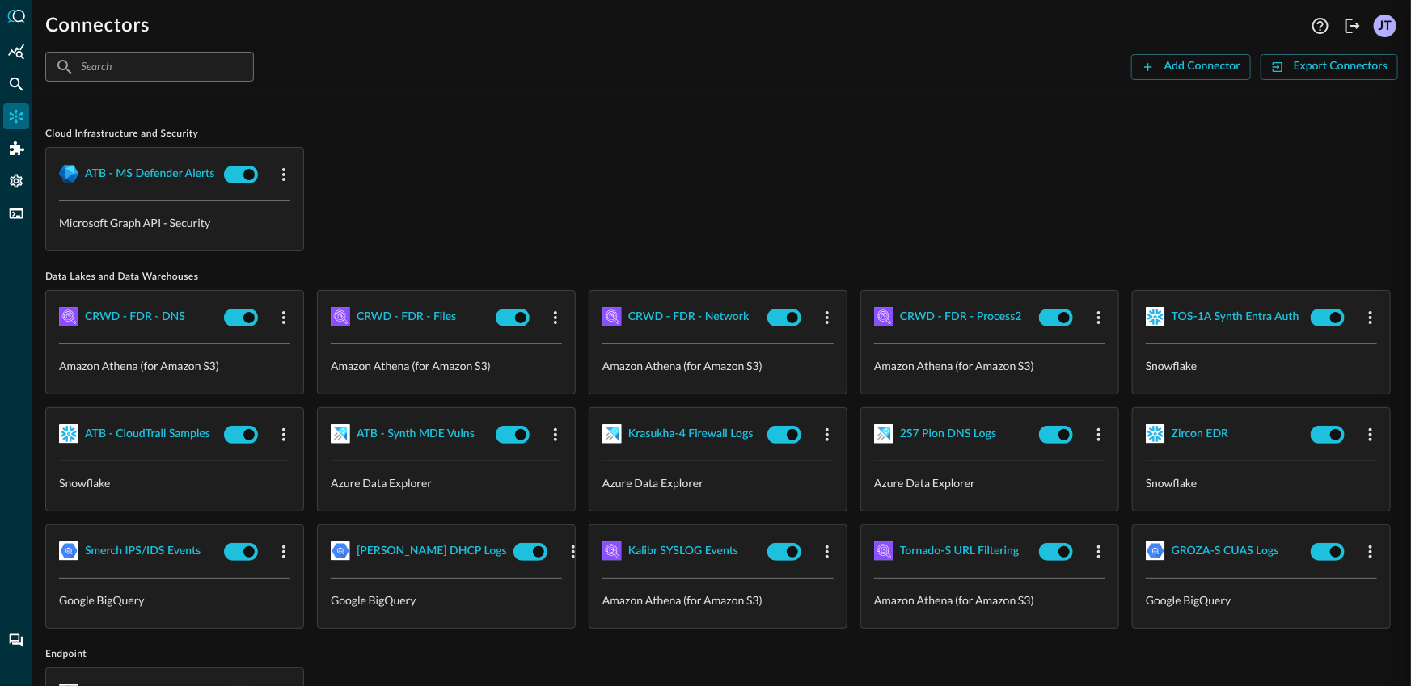
scroll to position [699, 0]
click at [509, 188] on div "ATB - MS Defender Alerts Microsoft Graph API - Security" at bounding box center [721, 199] width 1353 height 104
click at [509, 189] on div "ATB - MS Defender Alerts Microsoft Graph API - Security" at bounding box center [721, 199] width 1353 height 104
click at [19, 91] on icon "Federated Search" at bounding box center [16, 84] width 16 height 16
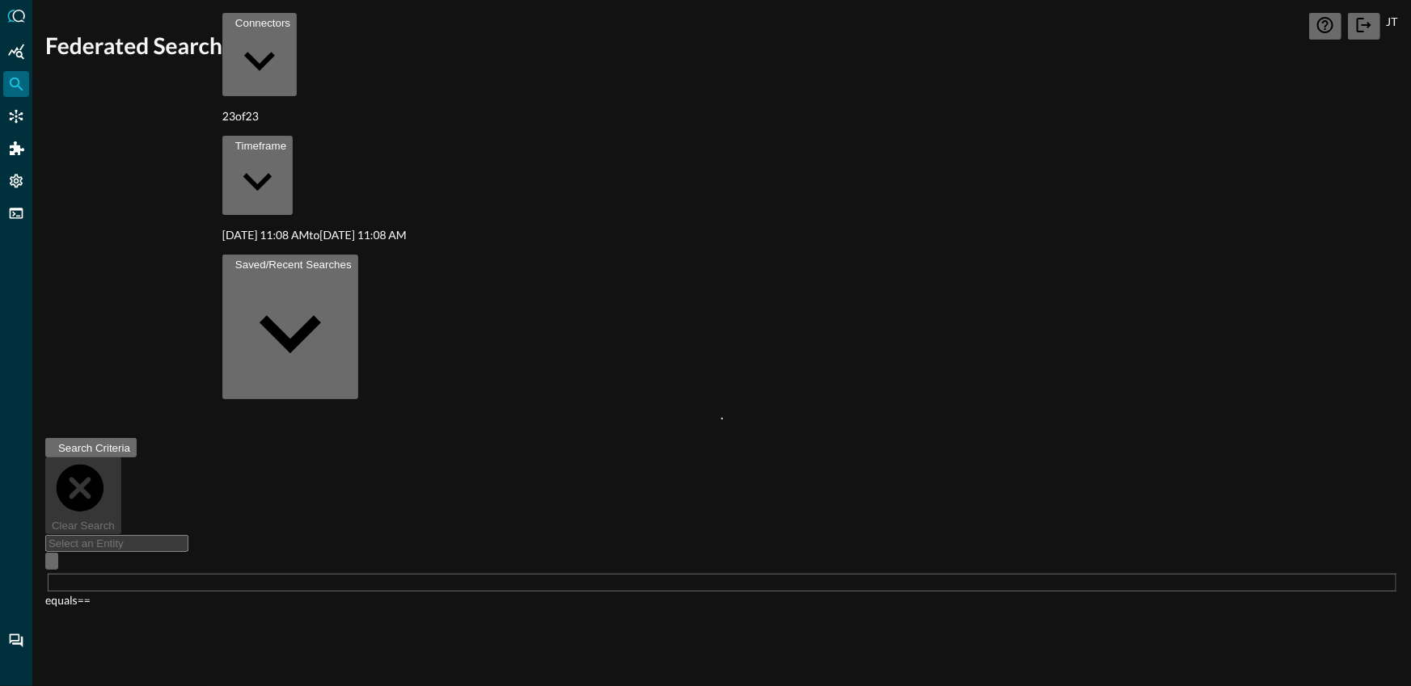
click at [352, 259] on div "Saved/Recent Searches" at bounding box center [293, 265] width 116 height 12
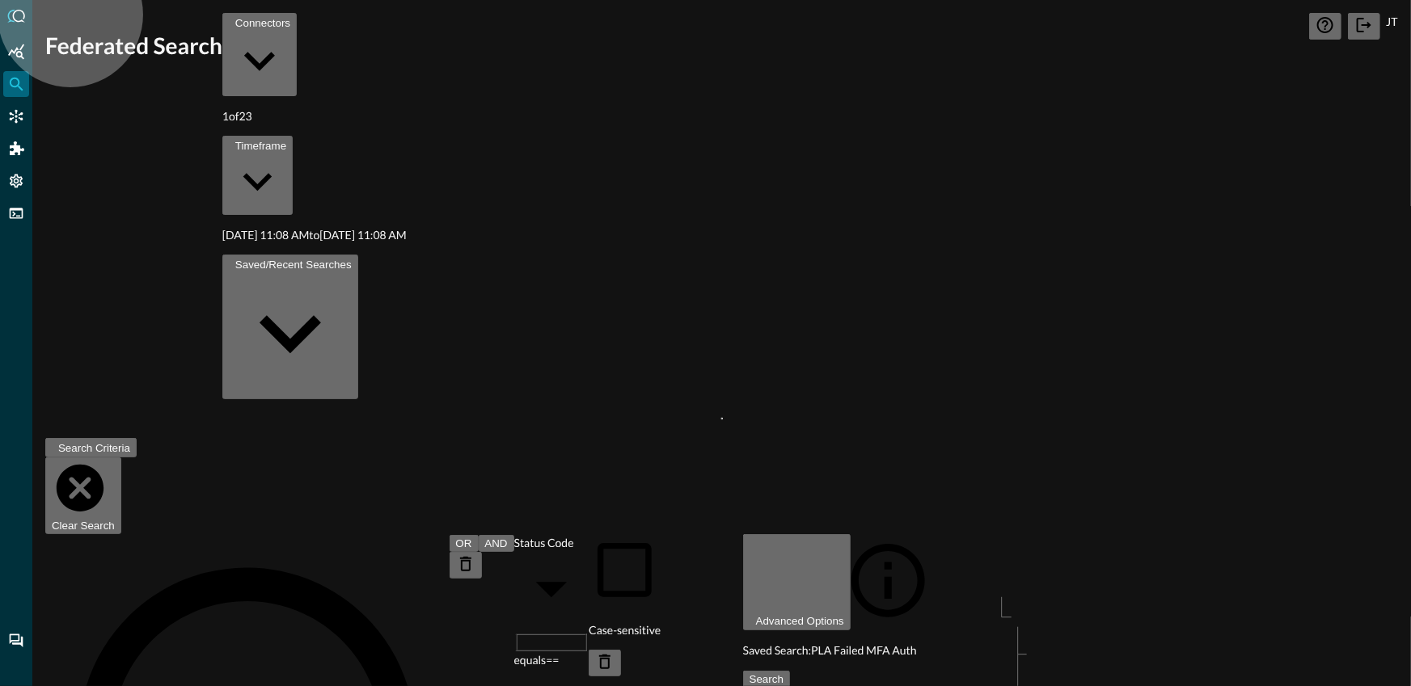
click at [286, 27] on div "Connectors" at bounding box center [262, 23] width 55 height 12
click at [790, 671] on button "Search" at bounding box center [766, 679] width 47 height 17
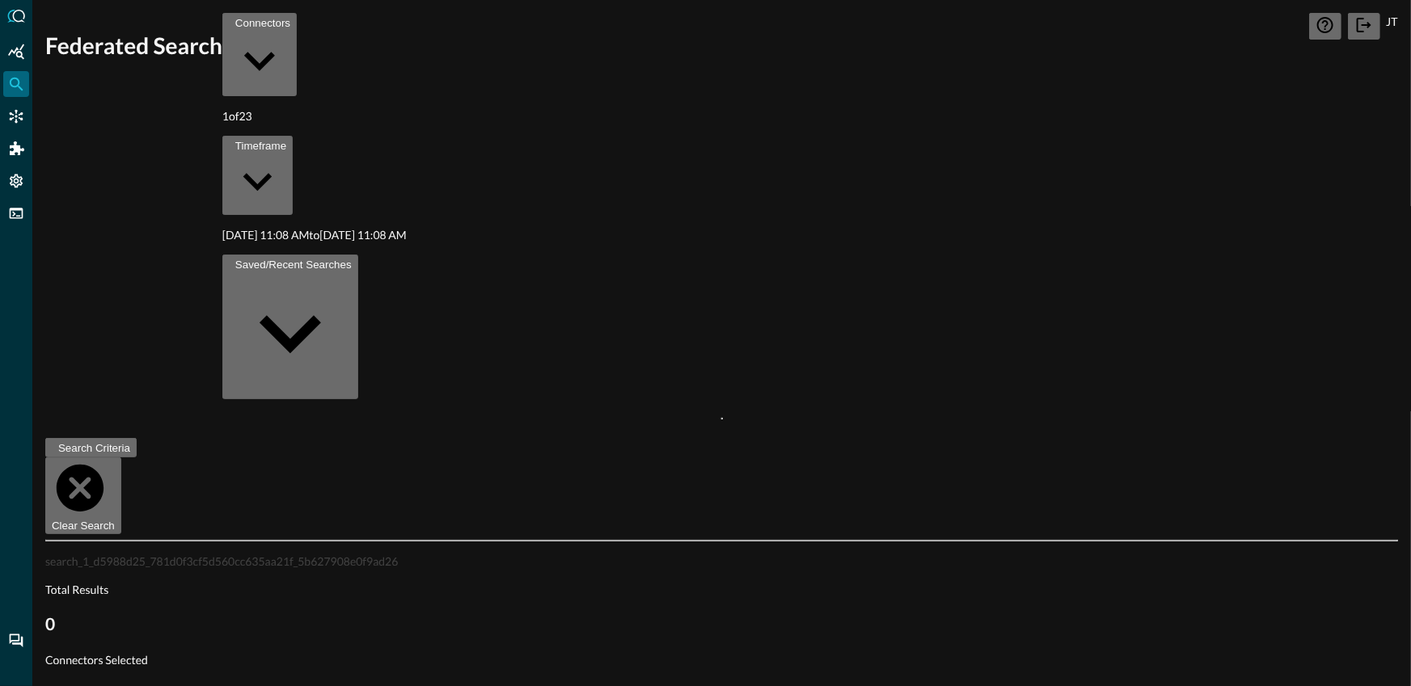
click at [286, 140] on div "Timeframe" at bounding box center [260, 146] width 51 height 12
click at [52, 452] on icon "button" at bounding box center [52, 452] width 0 height 0
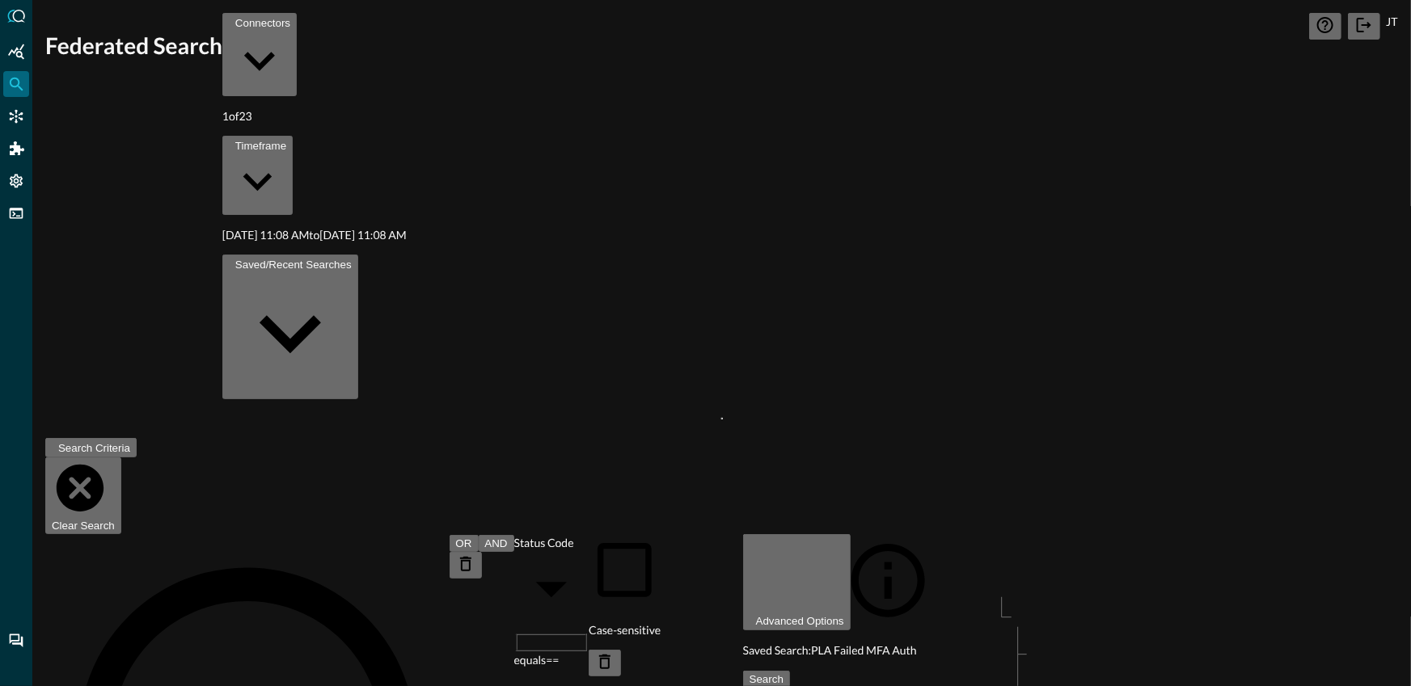
click at [908, 292] on input "Case-sensitive" at bounding box center [705, 343] width 1411 height 686
click at [907, 293] on input "Case-sensitive" at bounding box center [705, 343] width 1411 height 686
checkbox input "true"
click at [790, 671] on button "Search" at bounding box center [766, 679] width 47 height 17
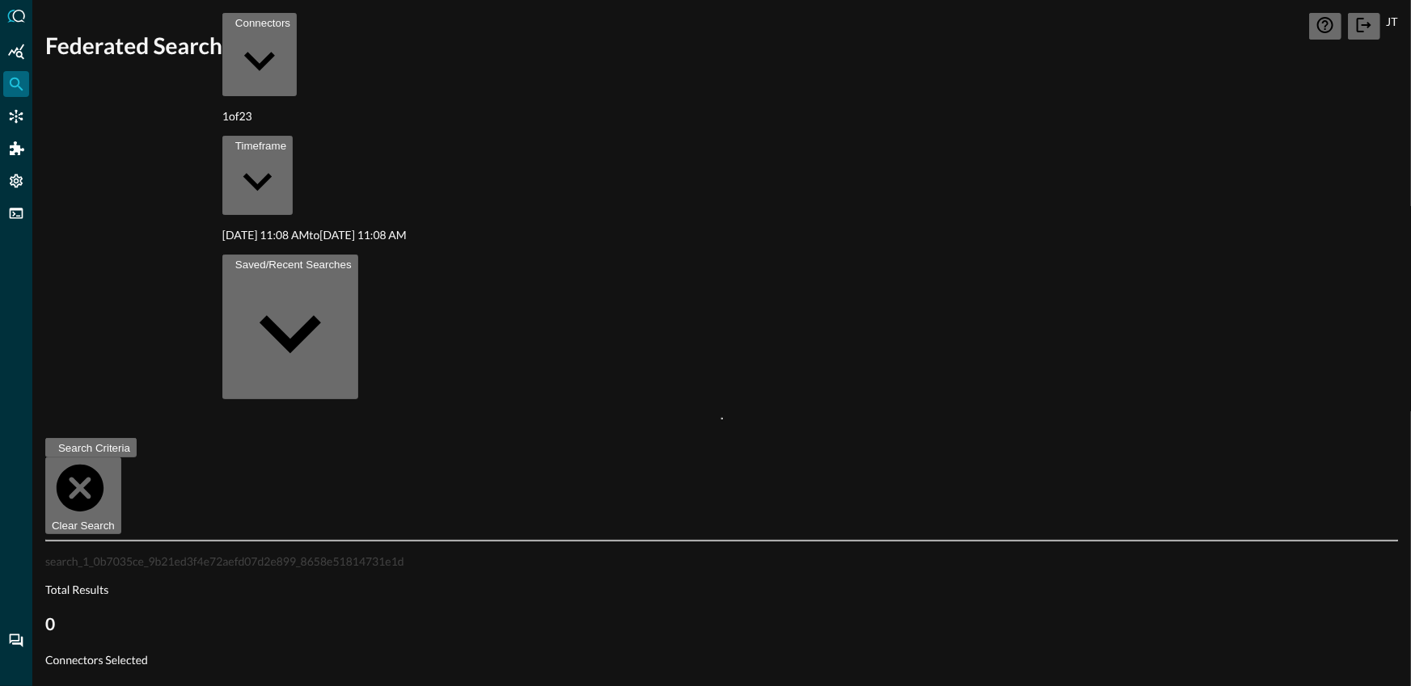
click at [106, 442] on div "Search Criteria" at bounding box center [94, 448] width 72 height 12
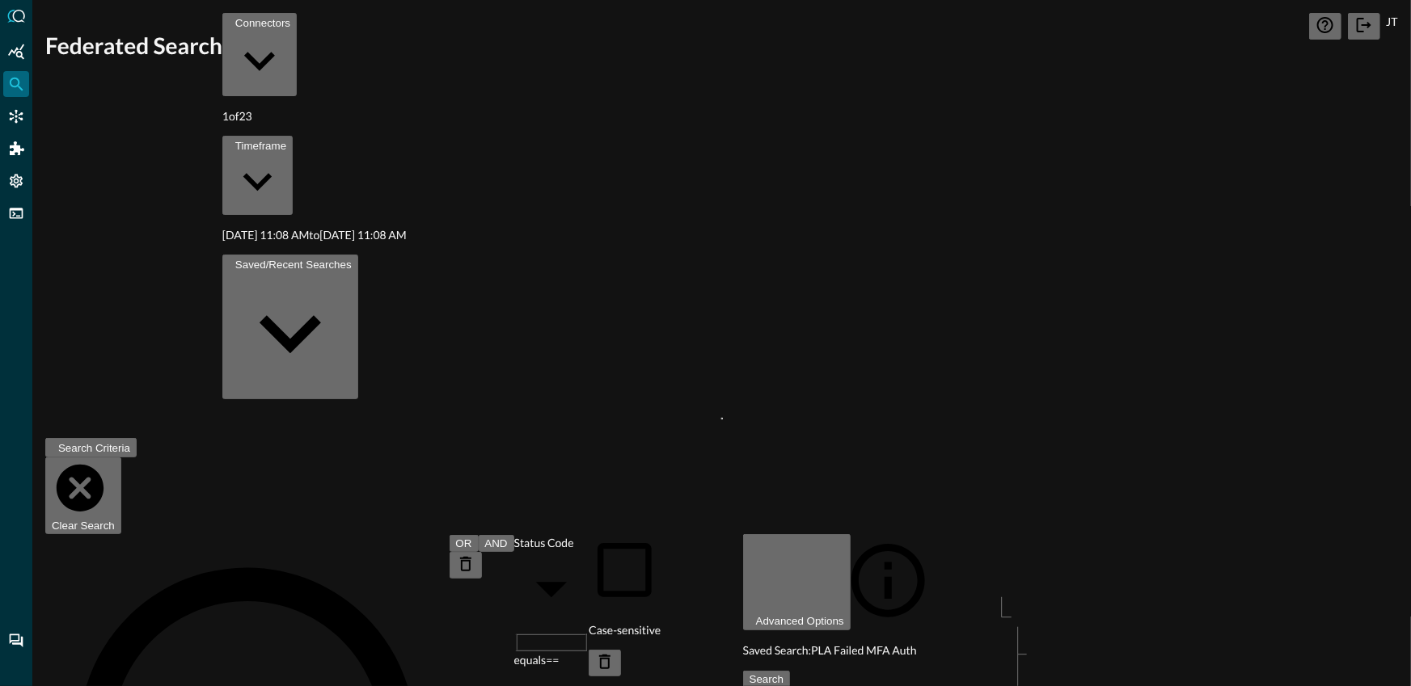
click at [790, 686] on button "Search" at bounding box center [766, 697] width 47 height 17
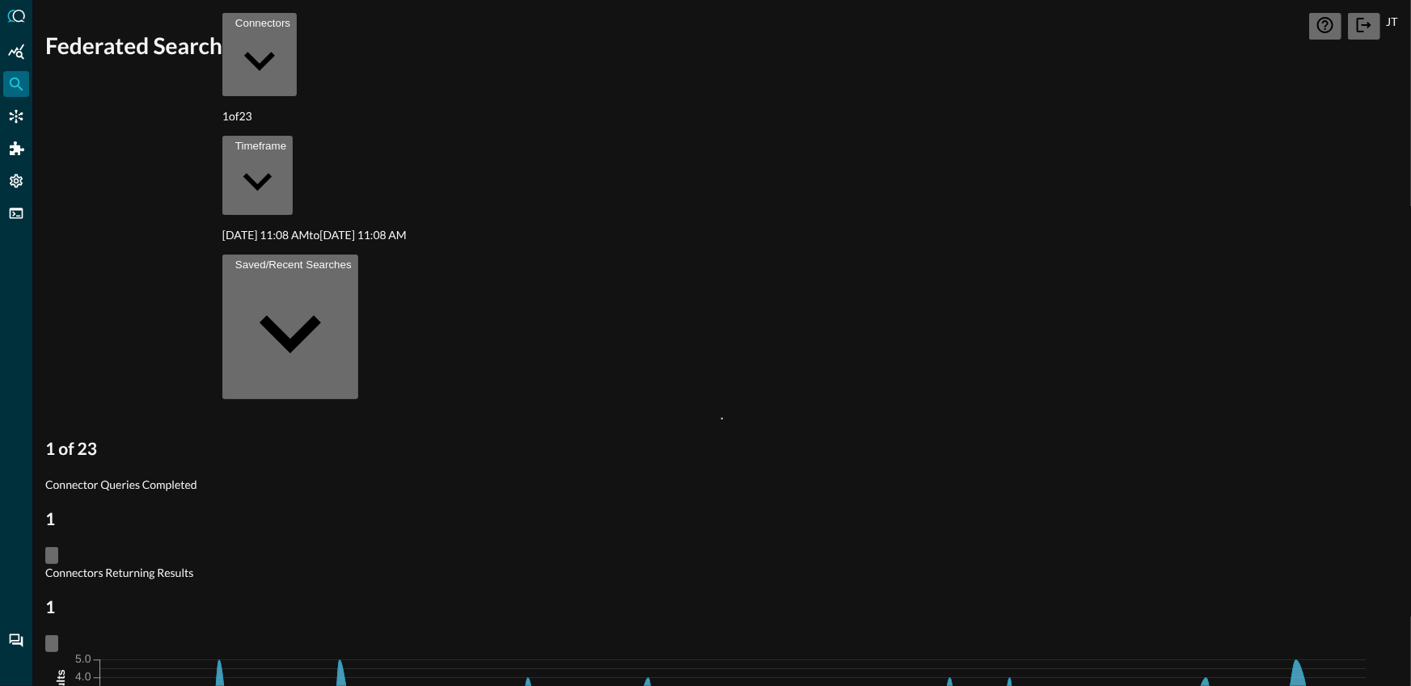
scroll to position [154, 0]
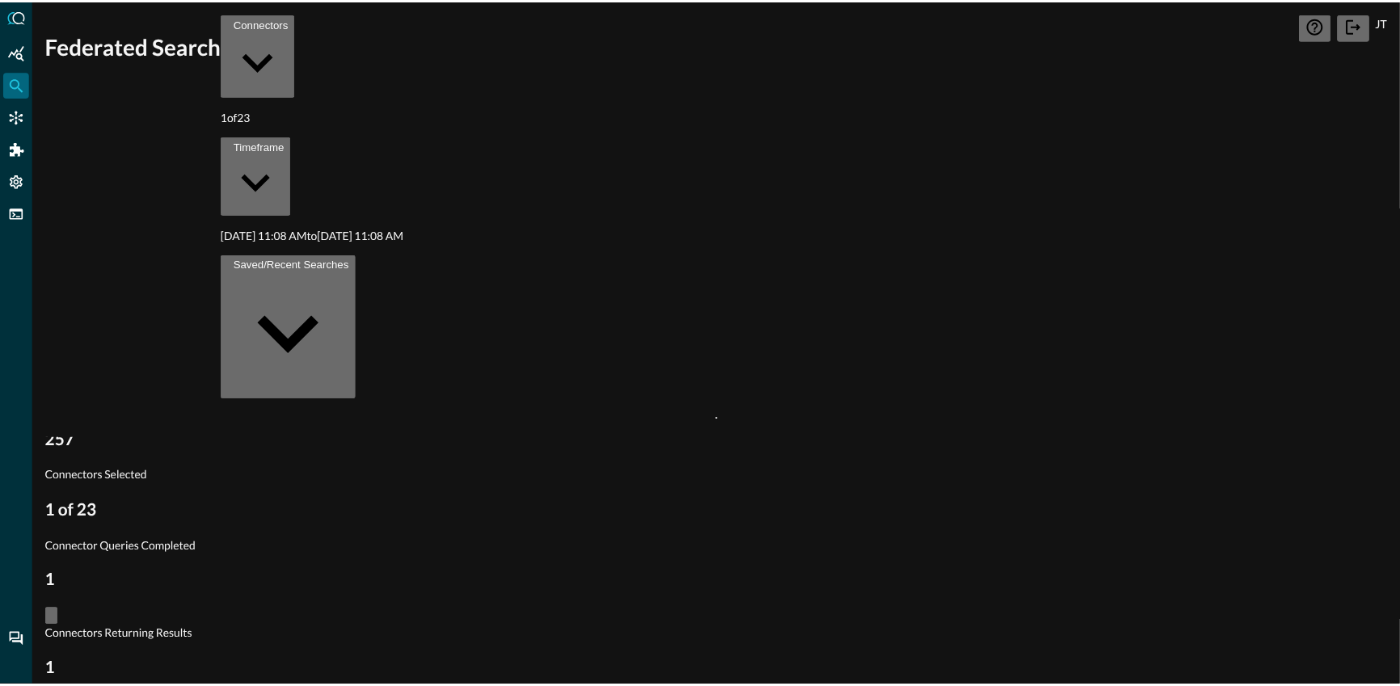
scroll to position [0, 0]
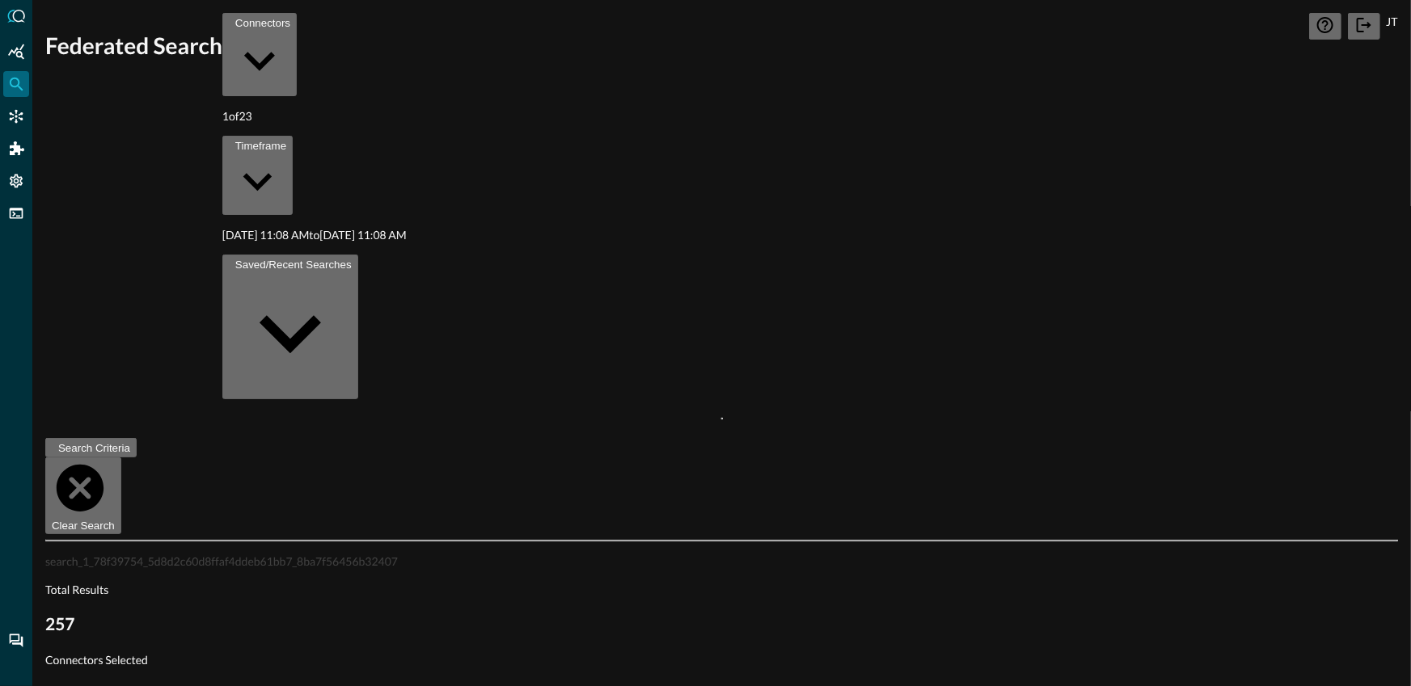
click at [74, 438] on button "Search Criteria" at bounding box center [90, 447] width 91 height 19
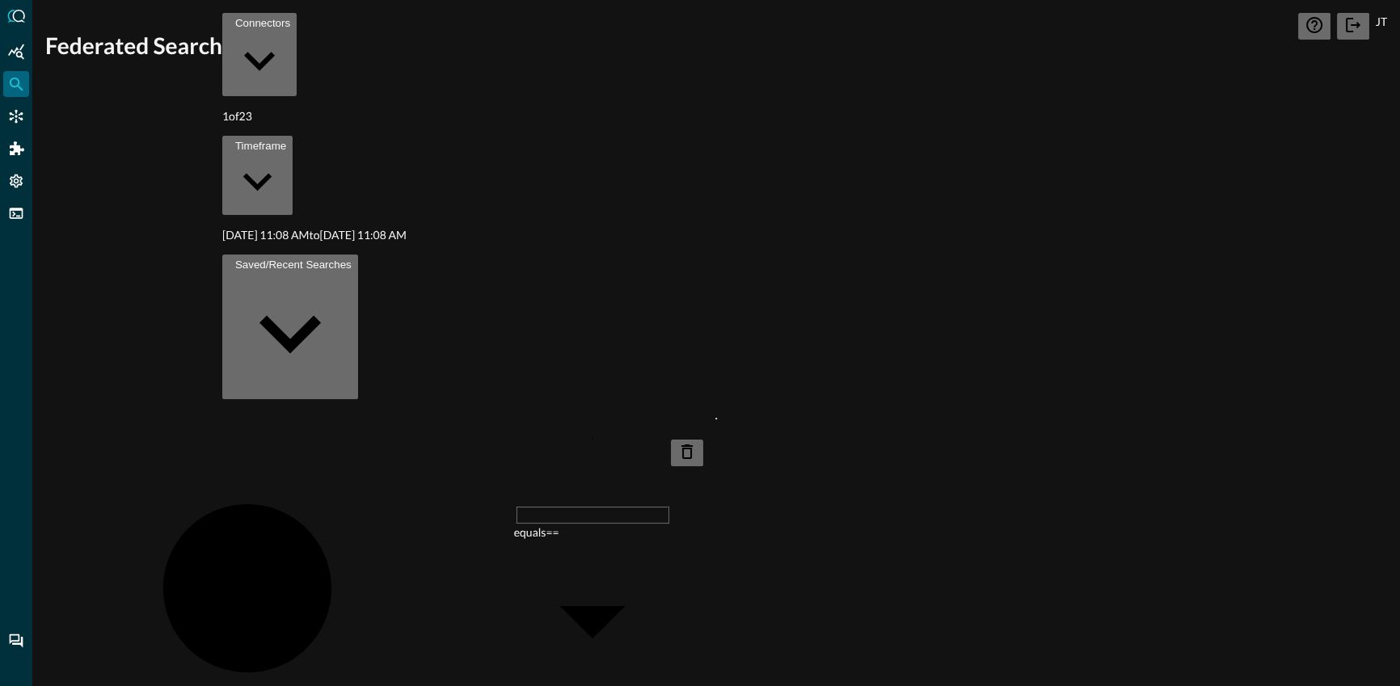
scroll to position [598, 0]
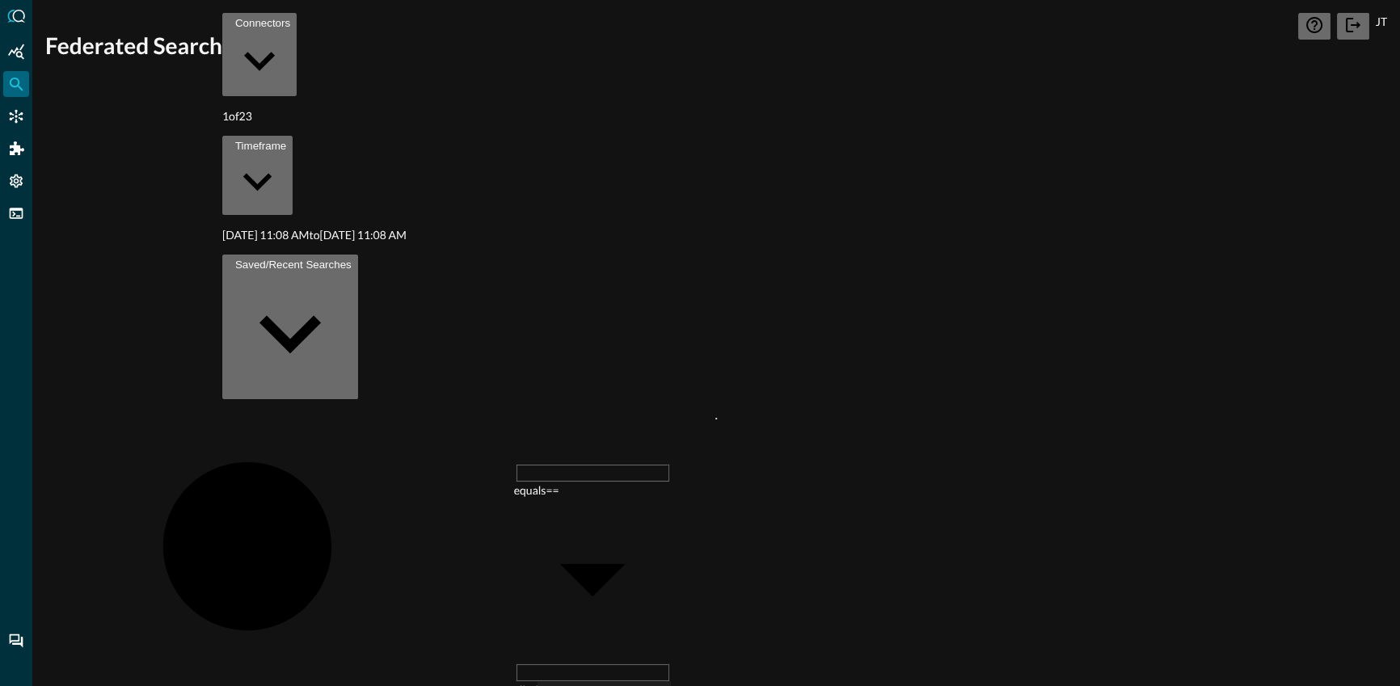
checkbox input "true"
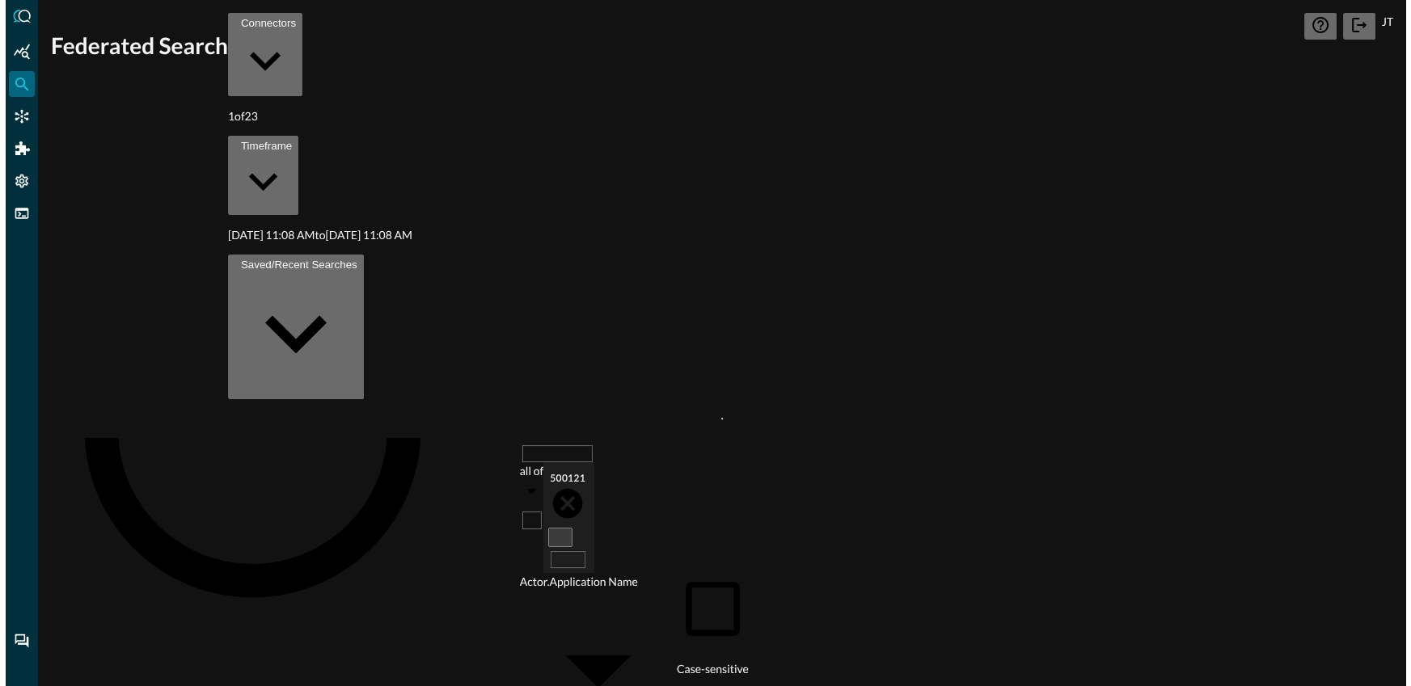
scroll to position [293, 0]
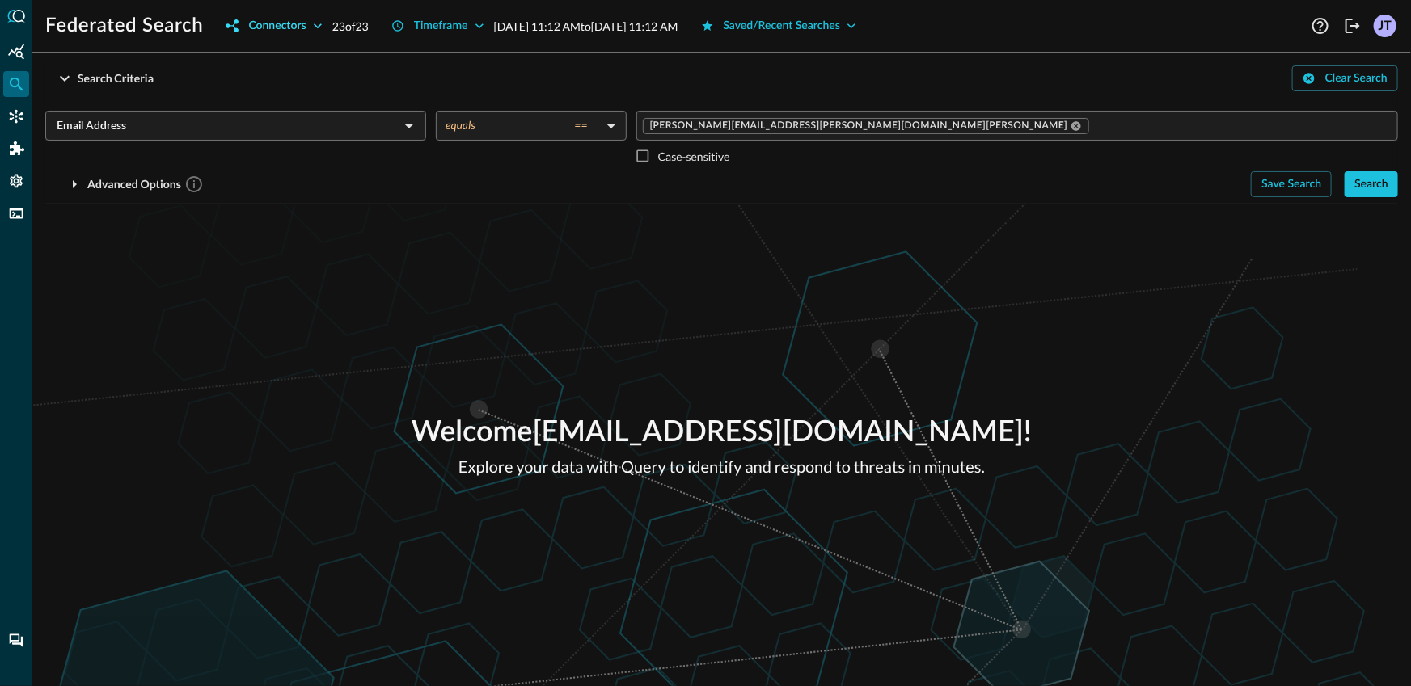
click at [277, 31] on div "Connectors" at bounding box center [276, 26] width 57 height 20
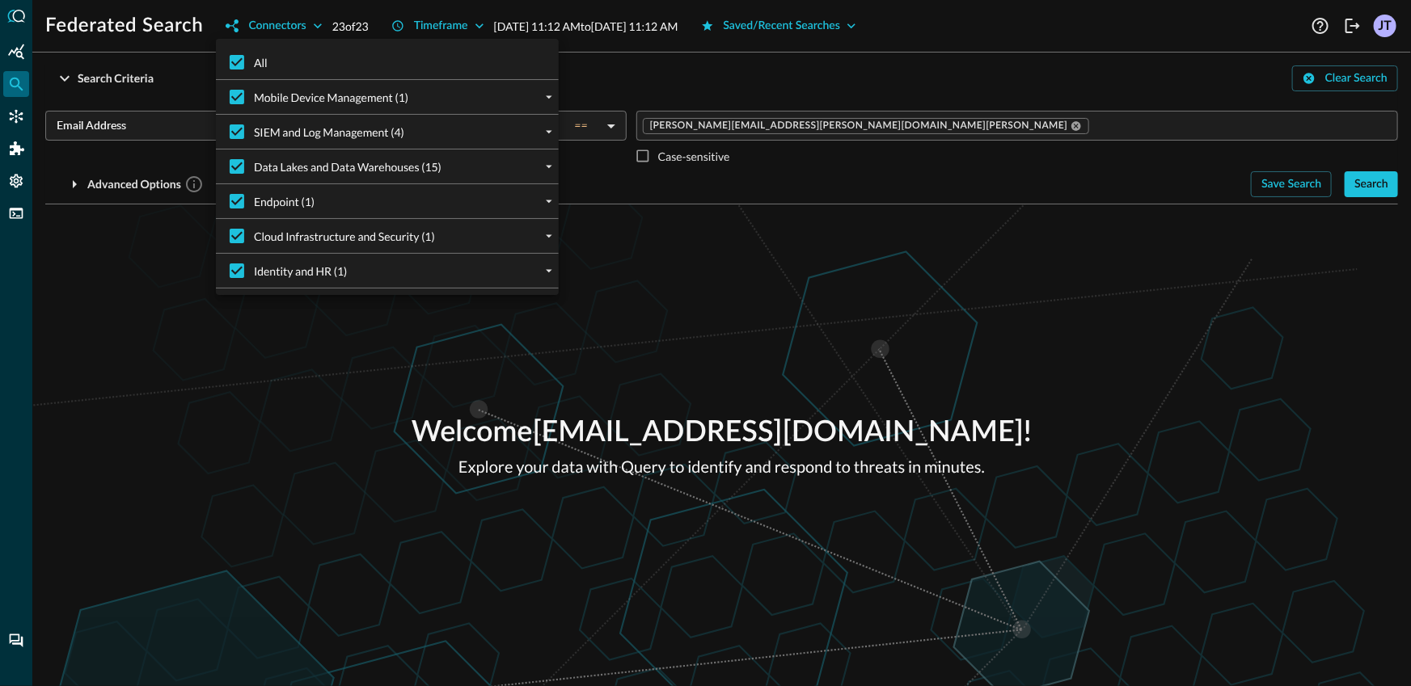
click at [336, 340] on div at bounding box center [705, 343] width 1411 height 686
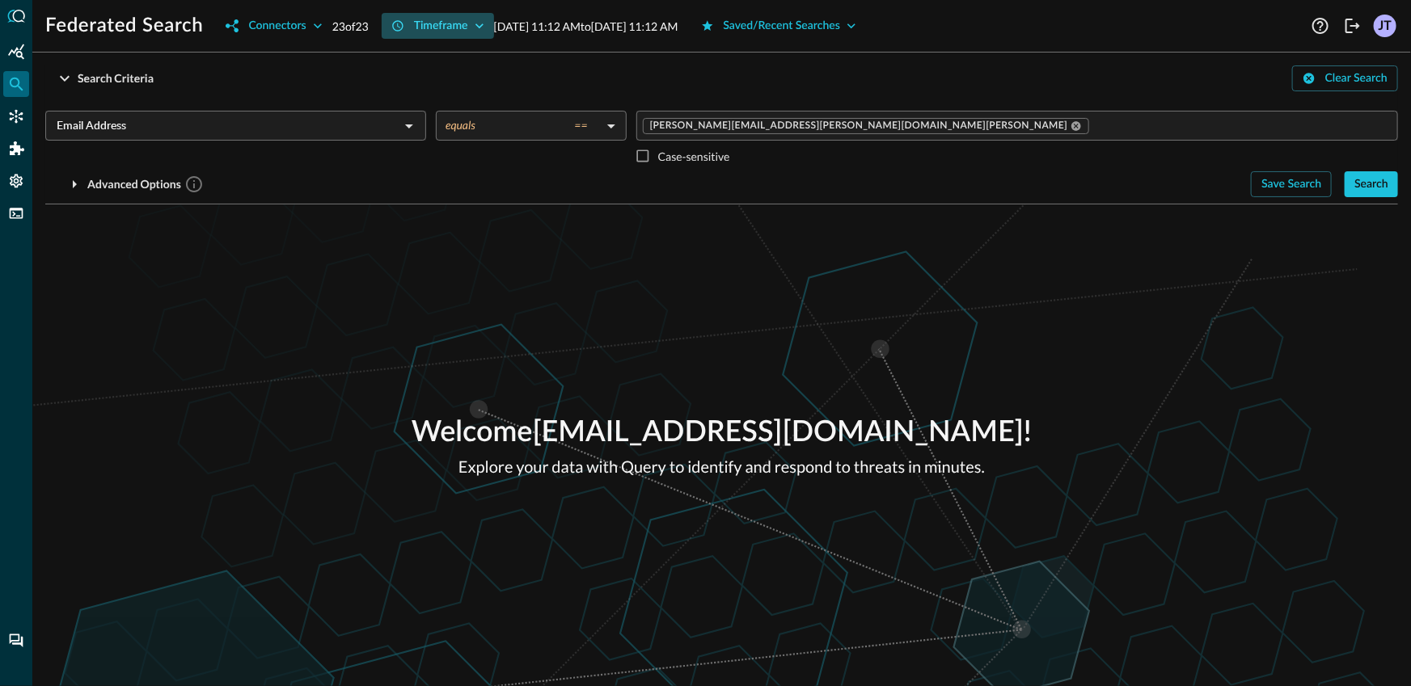
click at [444, 31] on div "Timeframe" at bounding box center [441, 26] width 54 height 20
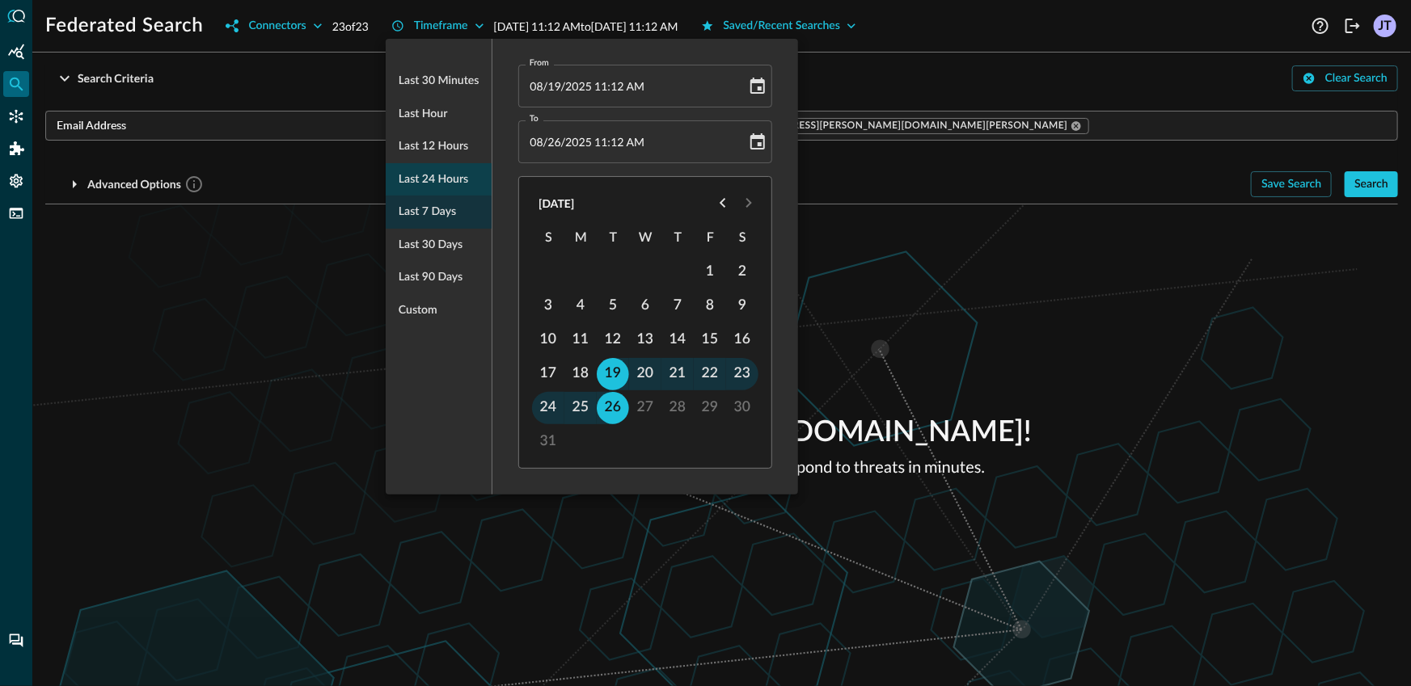
click at [442, 179] on span "Last 24 hours" at bounding box center [434, 180] width 70 height 20
type input "08/25/2025 11:12 AM"
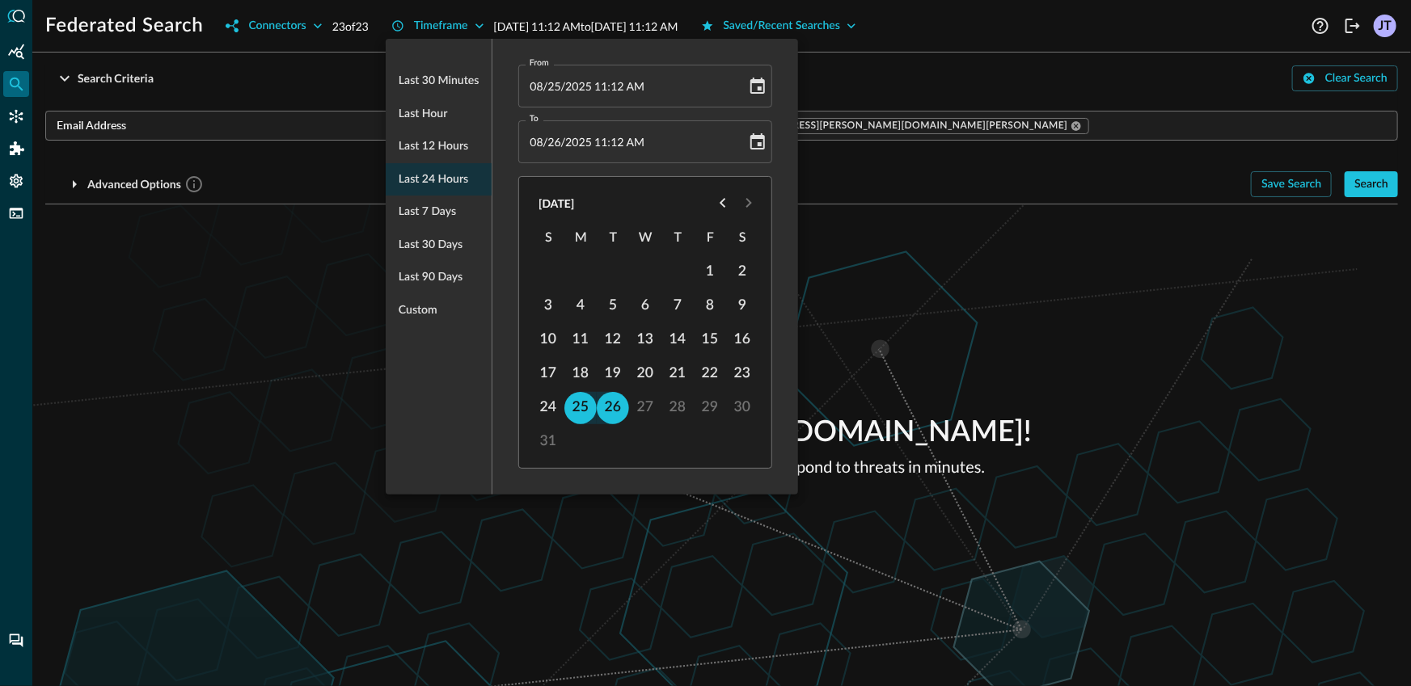
click at [192, 290] on div at bounding box center [705, 343] width 1411 height 686
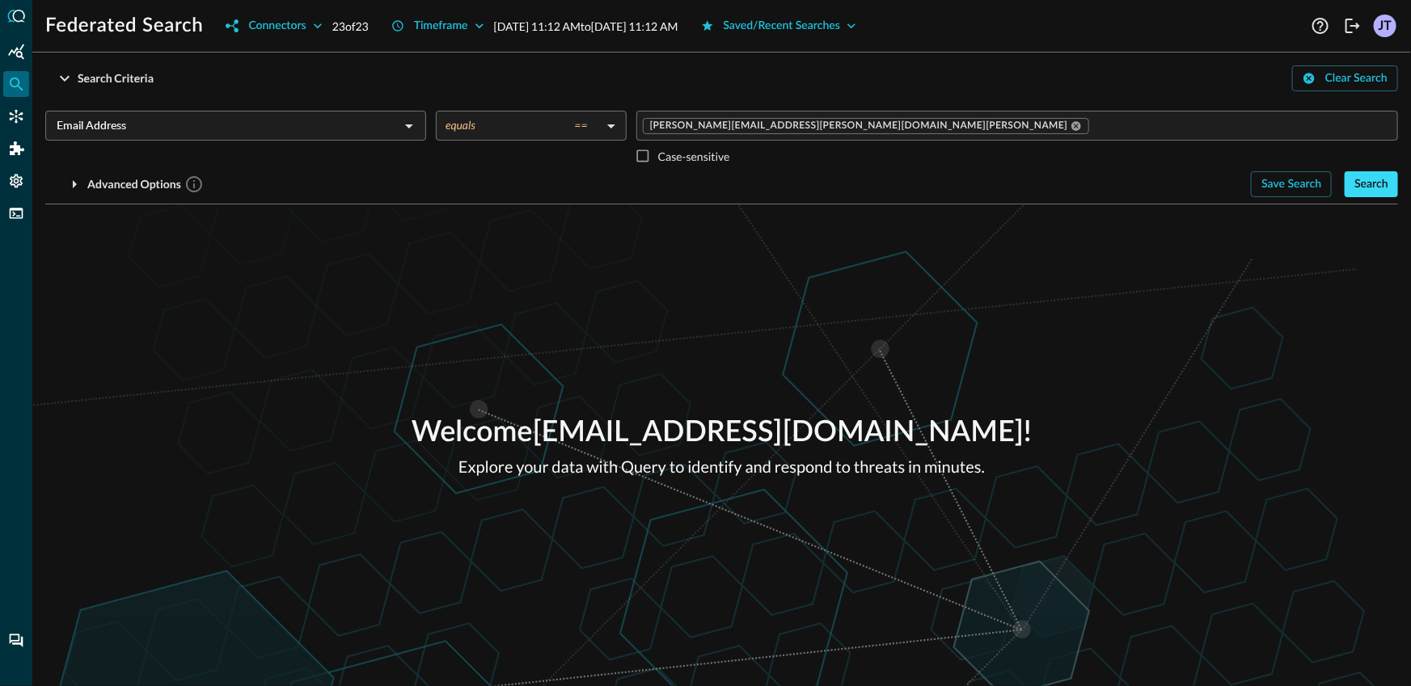
click at [1361, 192] on div "Search" at bounding box center [1371, 185] width 34 height 20
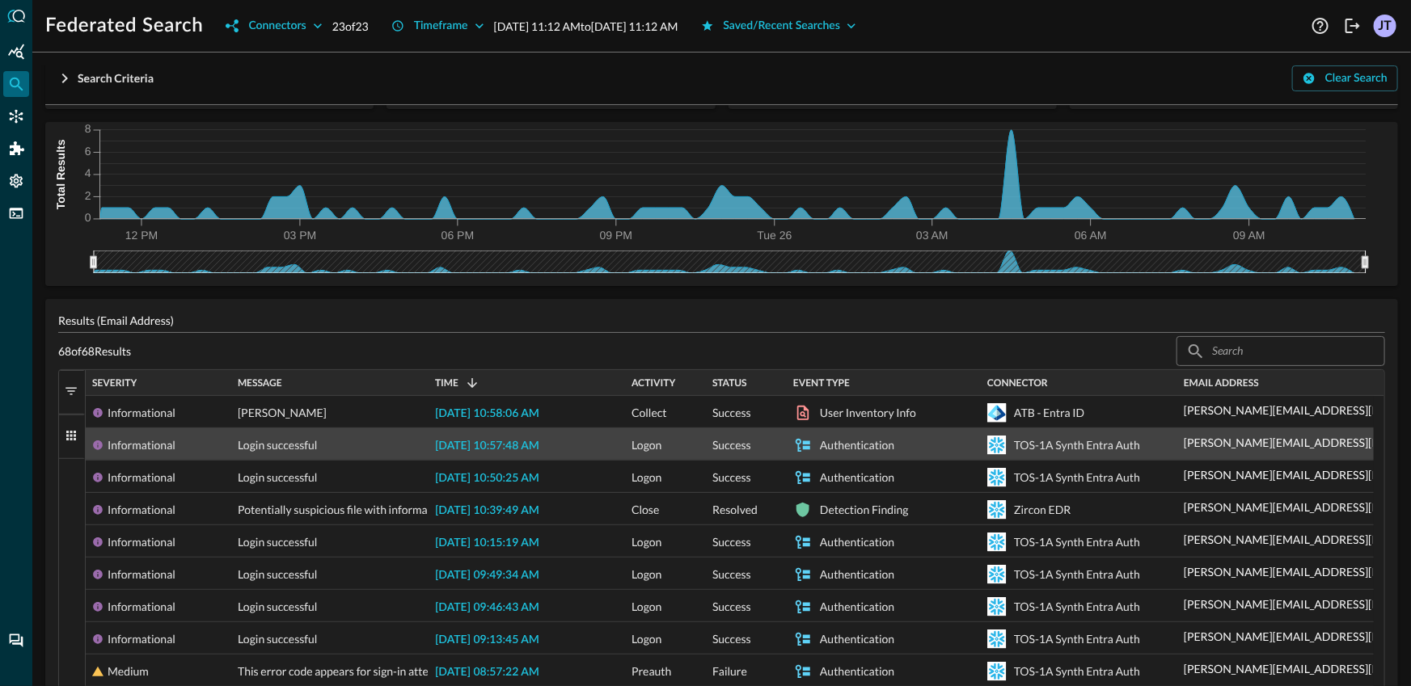
scroll to position [102, 0]
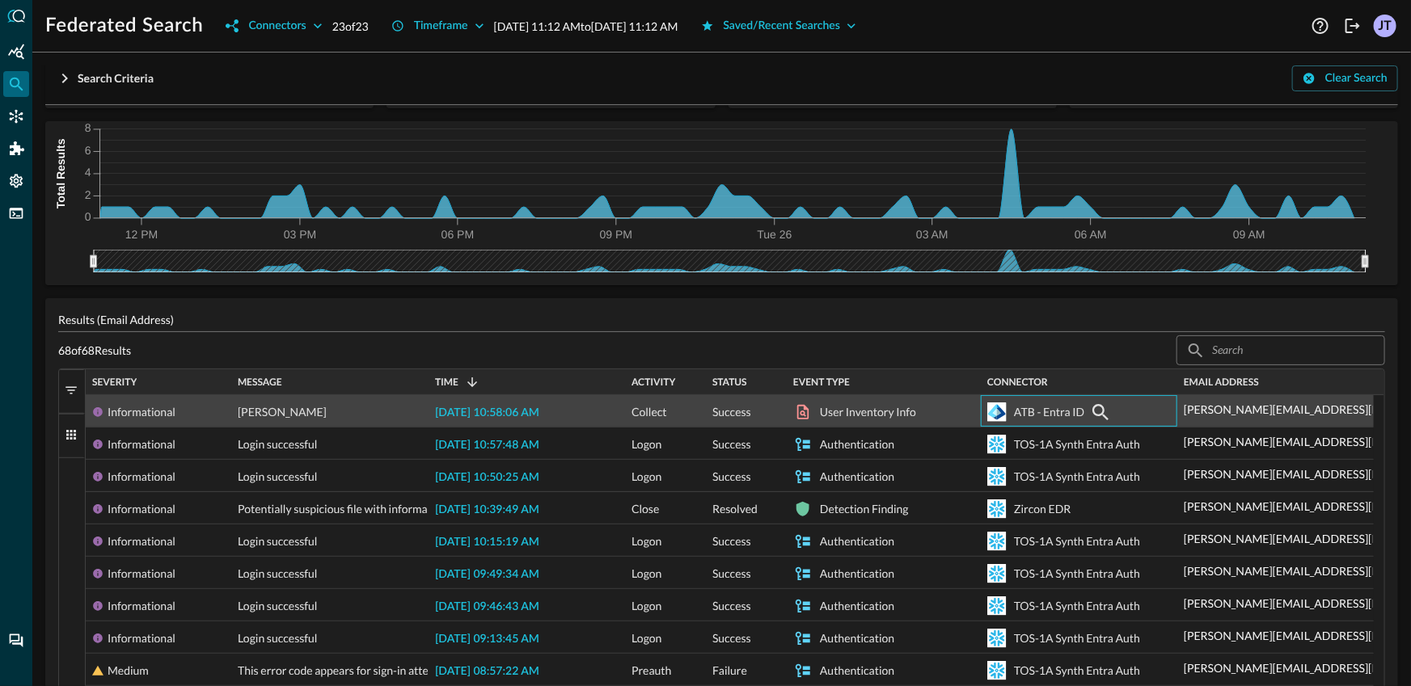
click at [1067, 410] on div "ATB - Entra ID" at bounding box center [1049, 412] width 70 height 32
click at [522, 416] on span "2025-08-26 10:58:06 AM" at bounding box center [487, 413] width 104 height 11
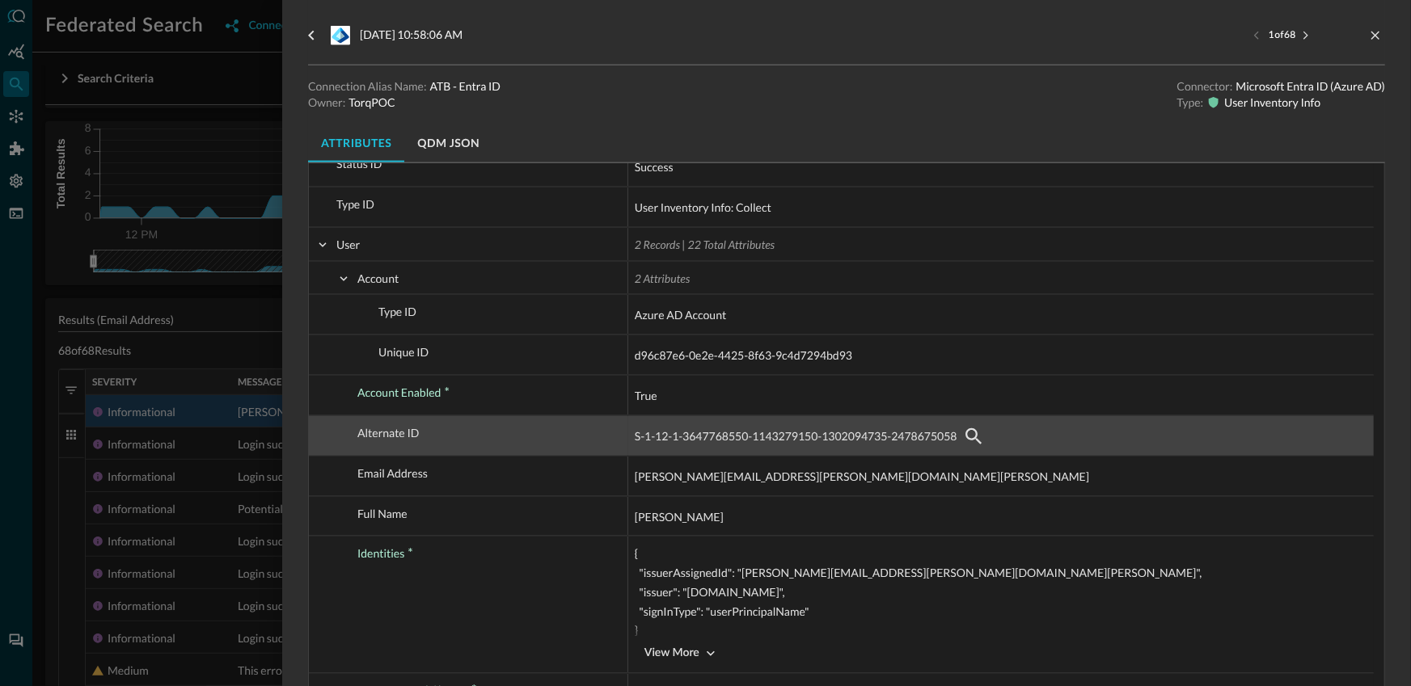
scroll to position [958, 0]
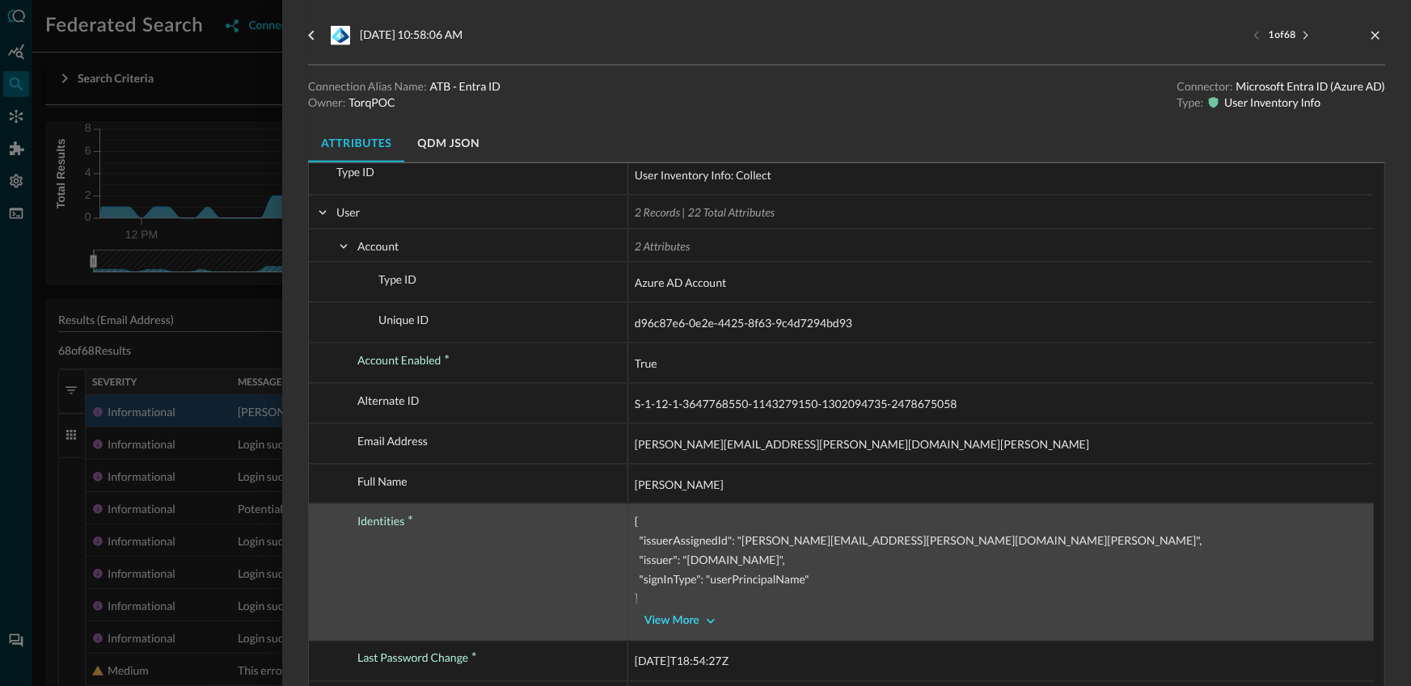
click at [707, 619] on icon "button" at bounding box center [711, 622] width 16 height 16
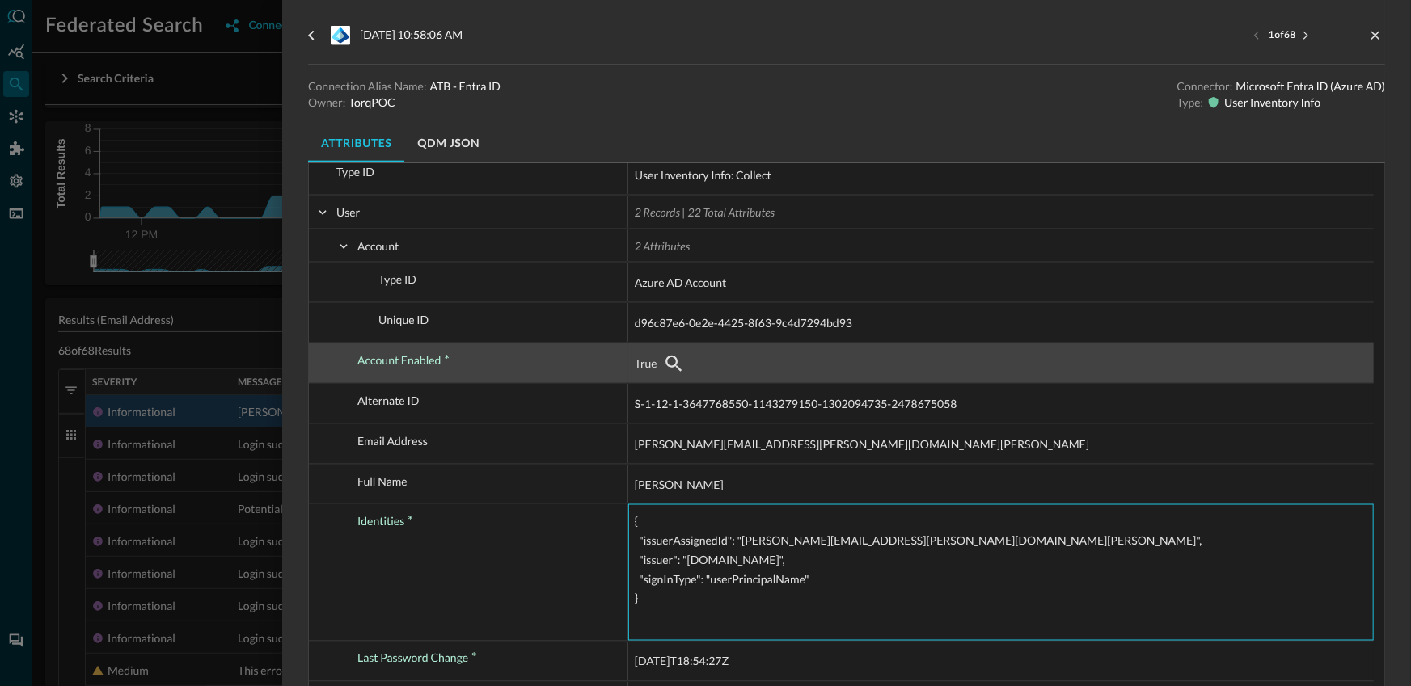
click at [648, 367] on span "True" at bounding box center [646, 363] width 23 height 19
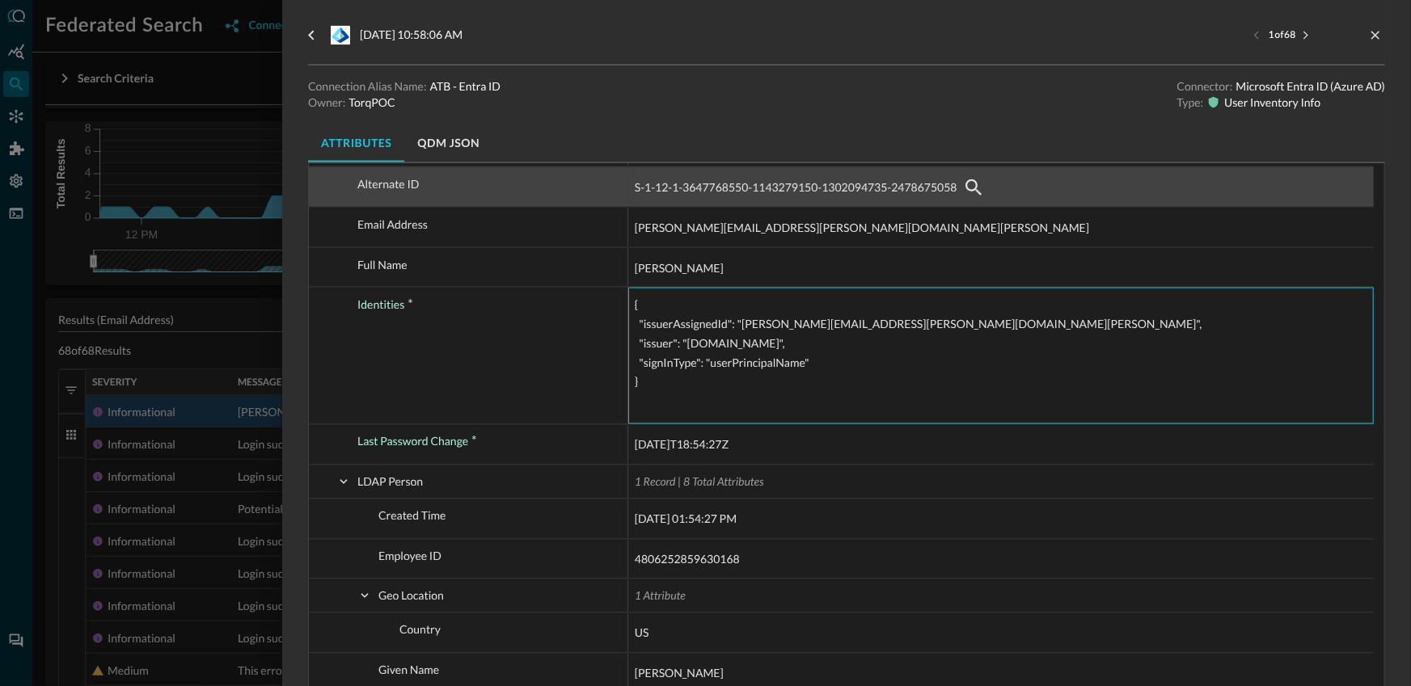
scroll to position [1180, 0]
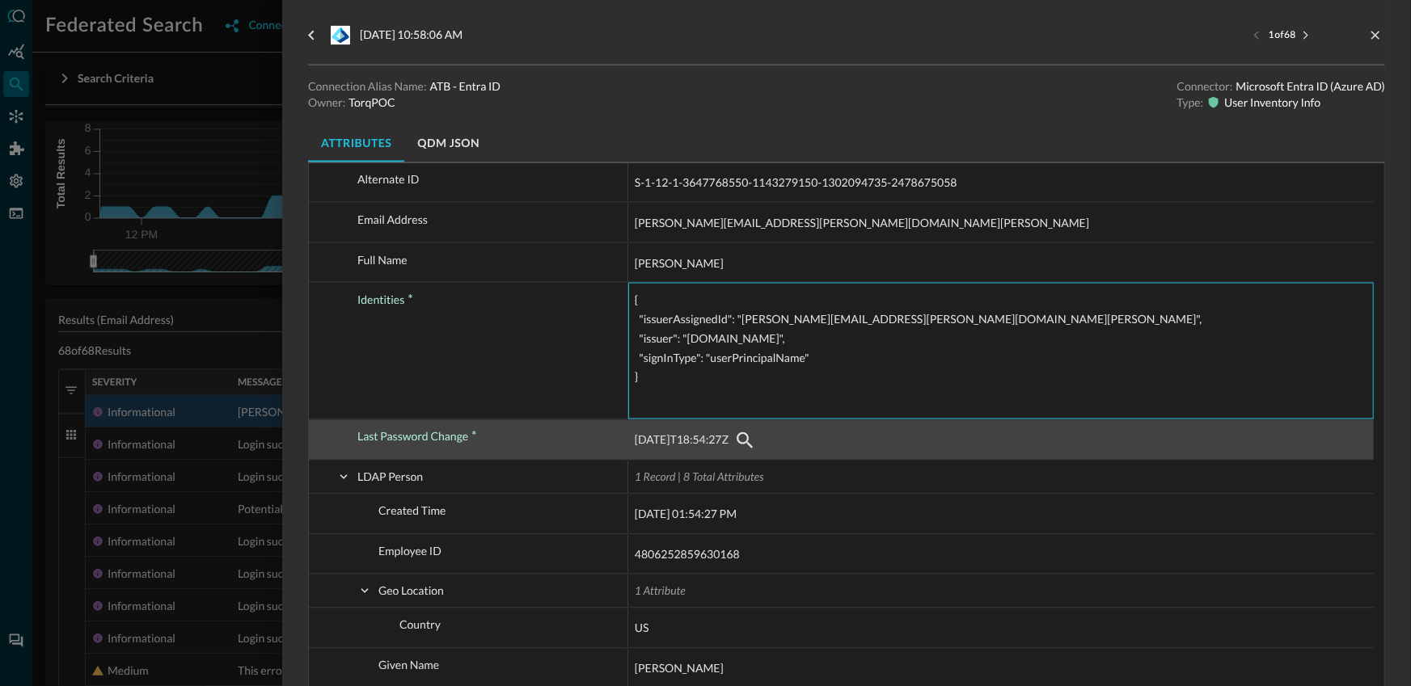
click at [693, 446] on span "2025-02-03T18:54:27Z" at bounding box center [682, 440] width 94 height 19
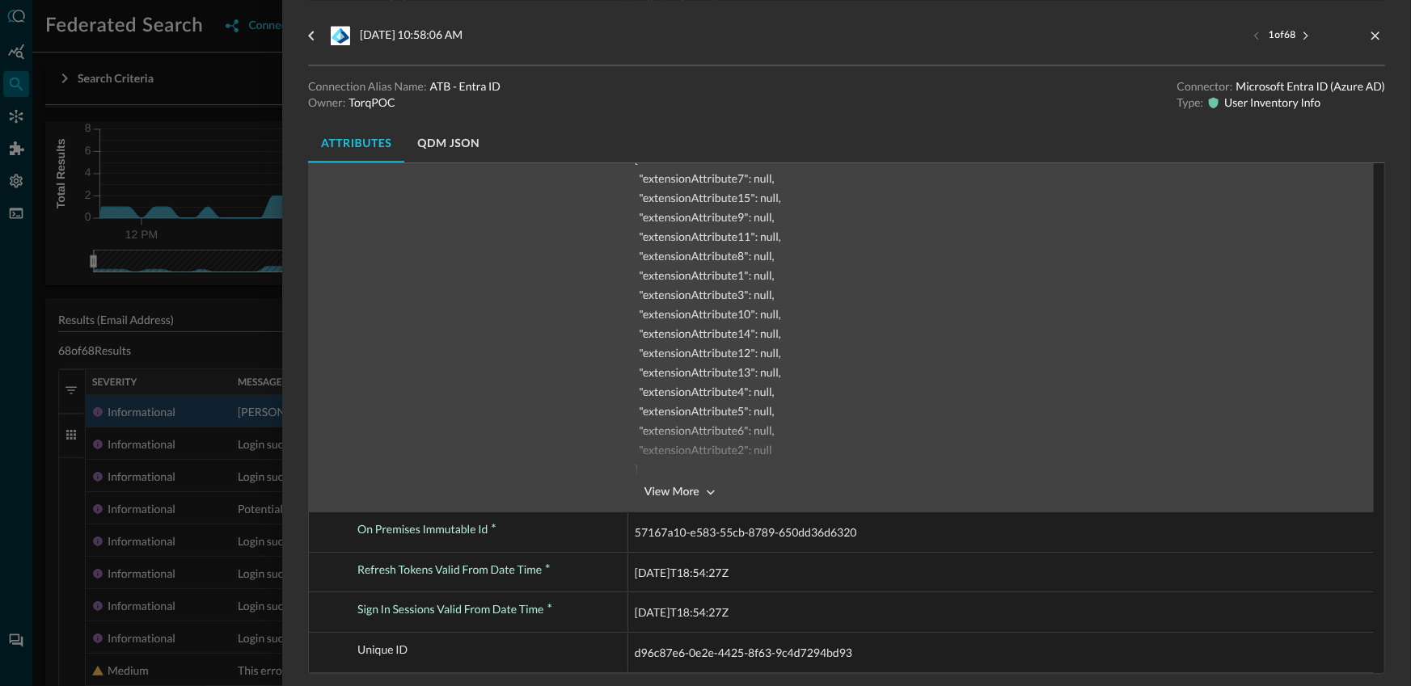
scroll to position [1934, 0]
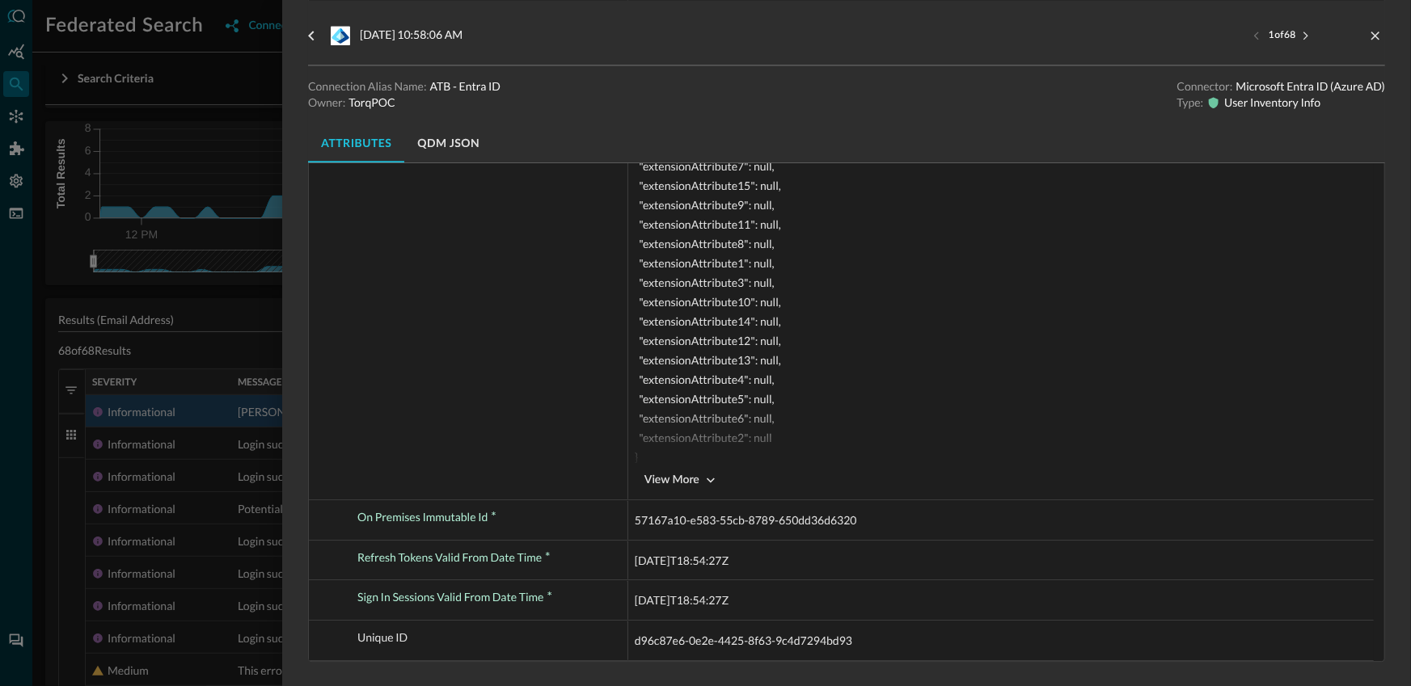
click at [204, 493] on div at bounding box center [705, 343] width 1411 height 686
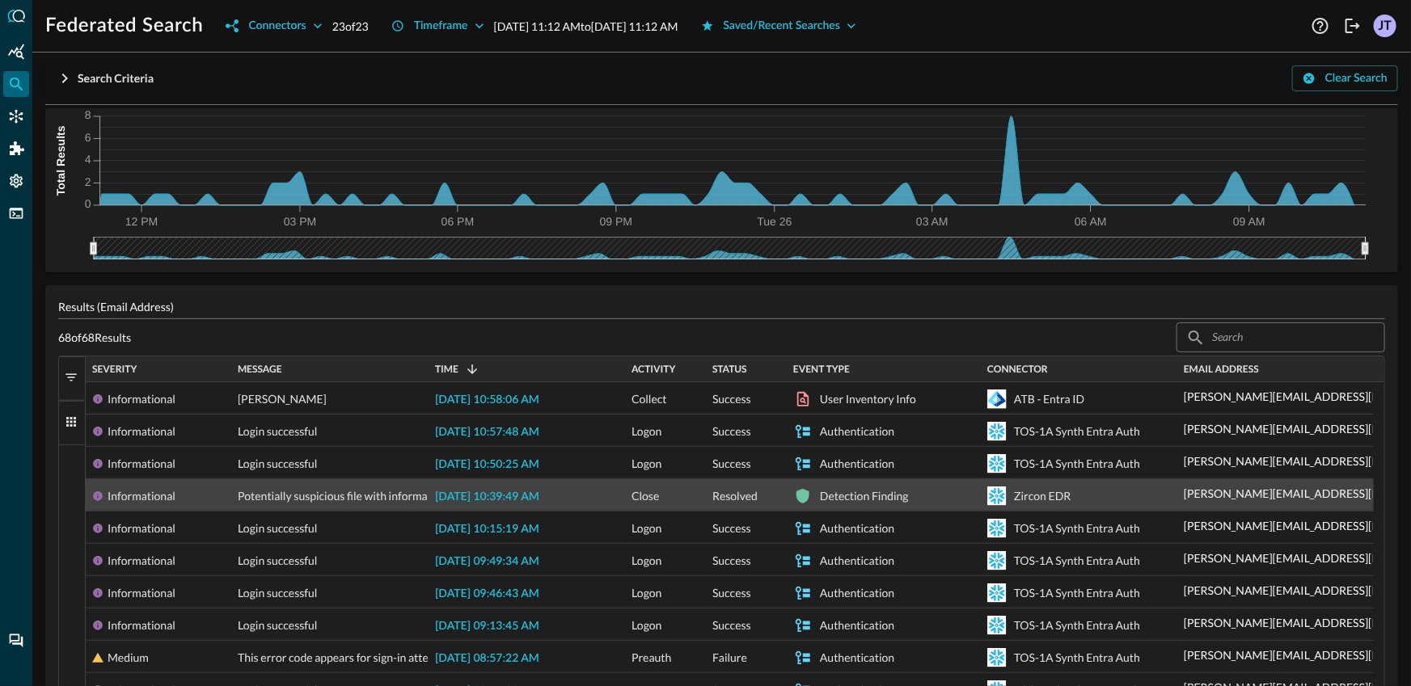
scroll to position [142, 0]
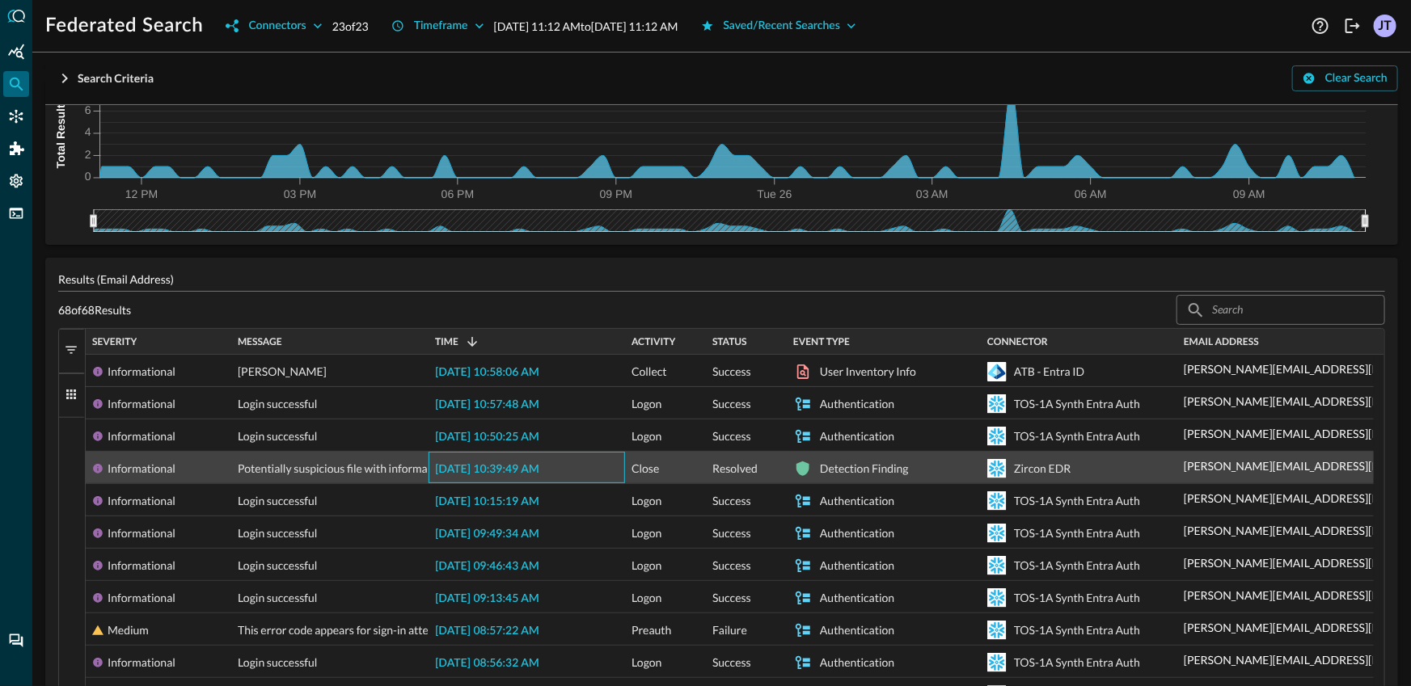
click at [483, 464] on span "[DATE] 10:39:49 AM" at bounding box center [487, 469] width 104 height 11
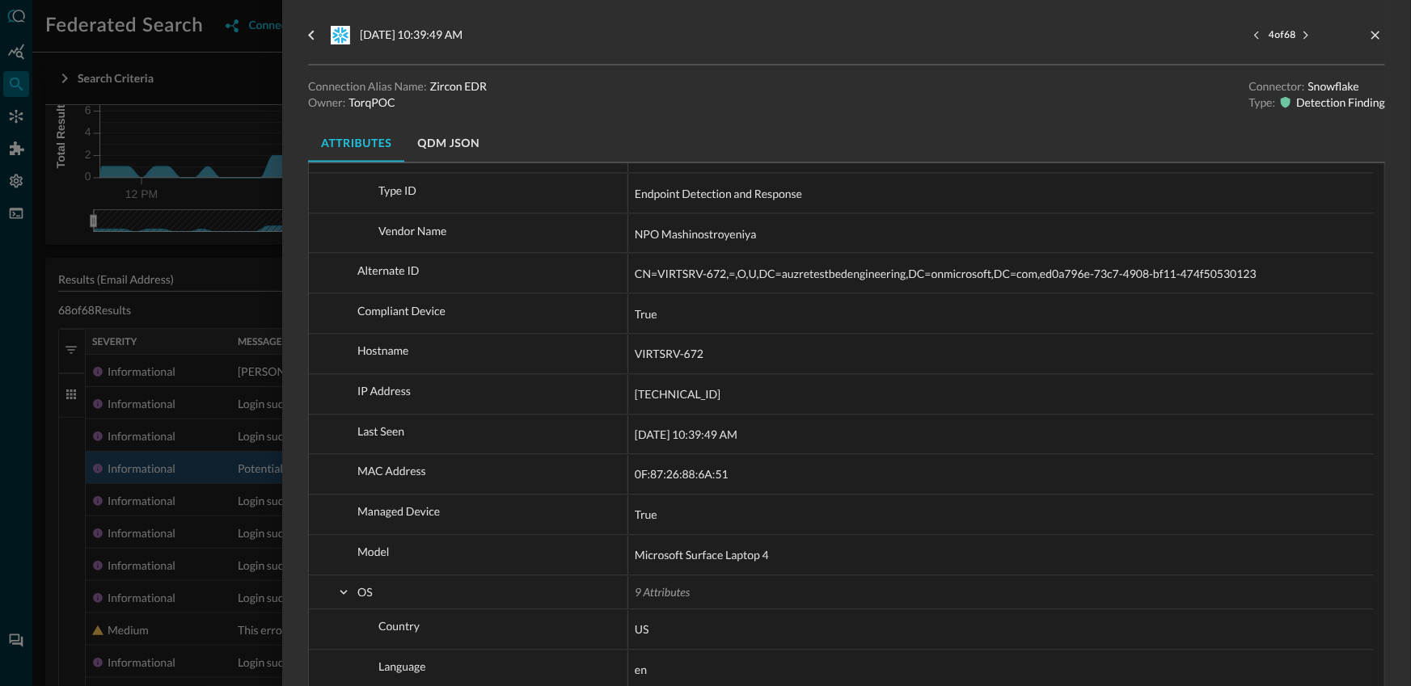
scroll to position [1214, 0]
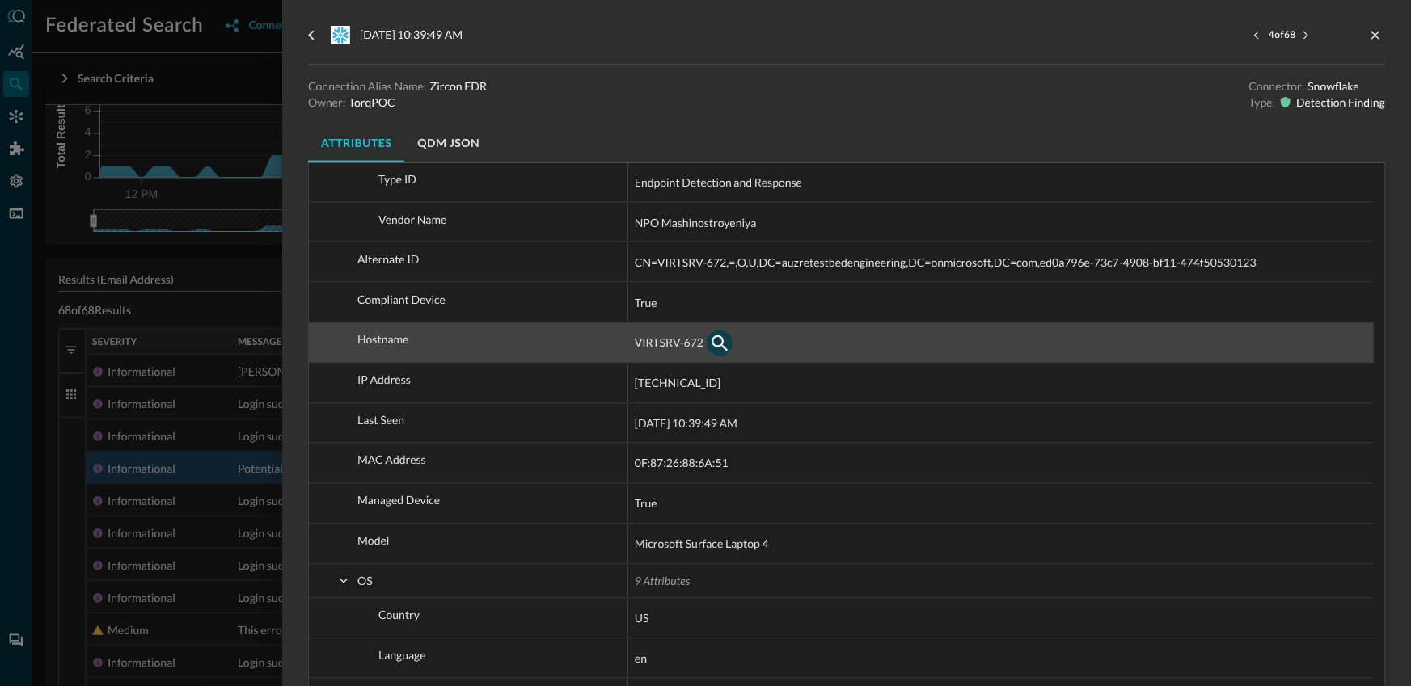
click at [726, 344] on icon "button" at bounding box center [719, 343] width 19 height 19
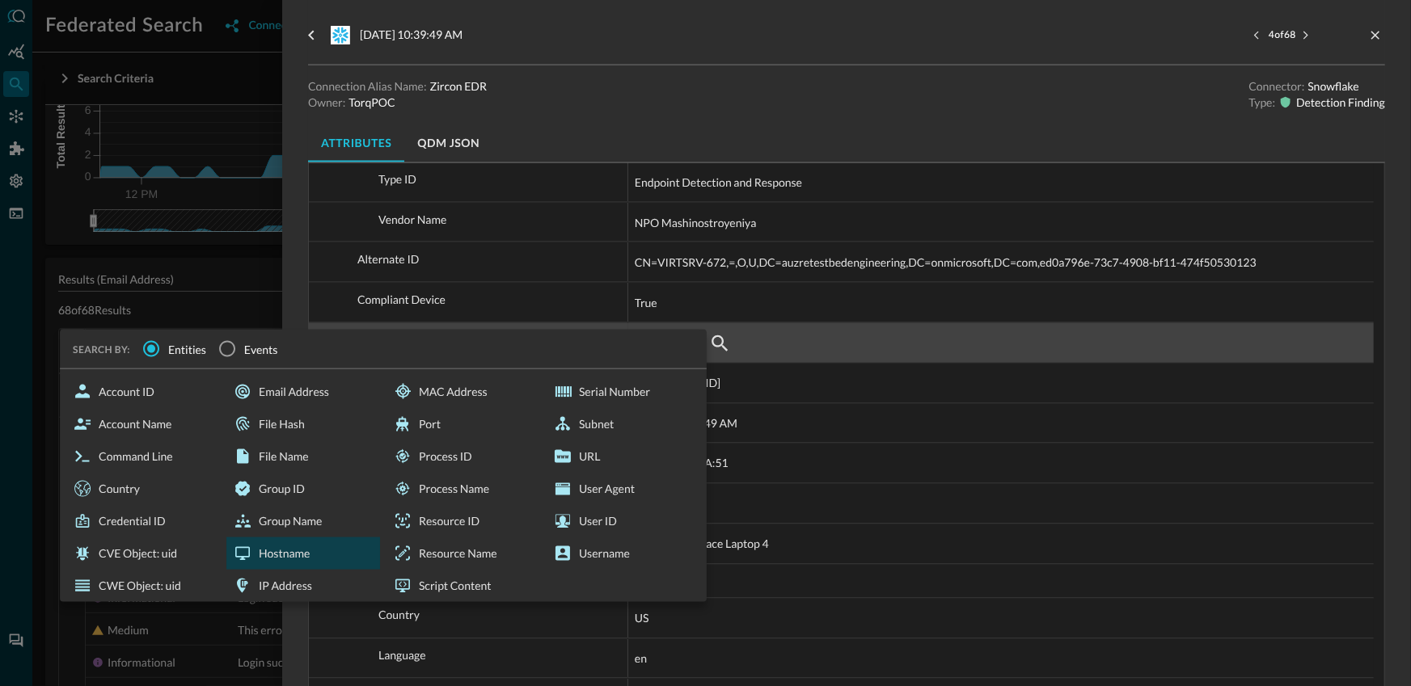
click at [315, 551] on div "Hostname" at bounding box center [303, 554] width 154 height 32
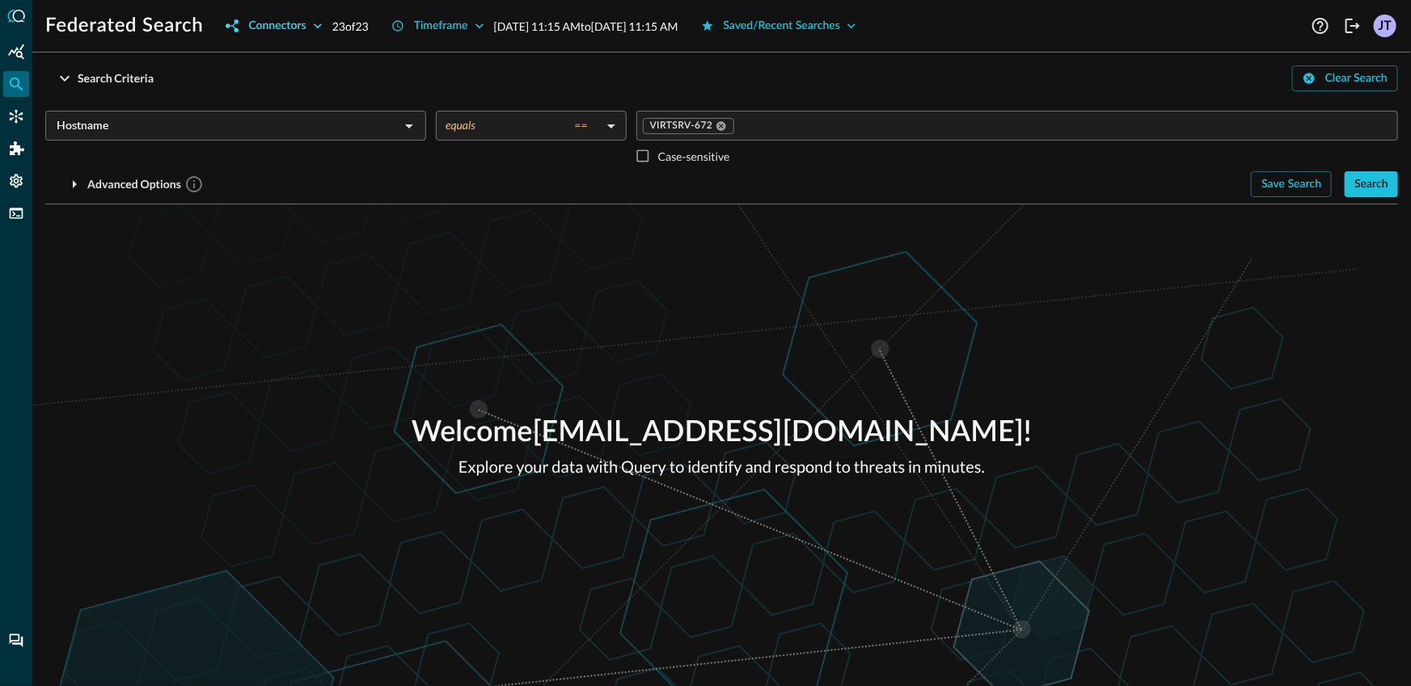
click at [257, 21] on div "Connectors" at bounding box center [276, 26] width 57 height 20
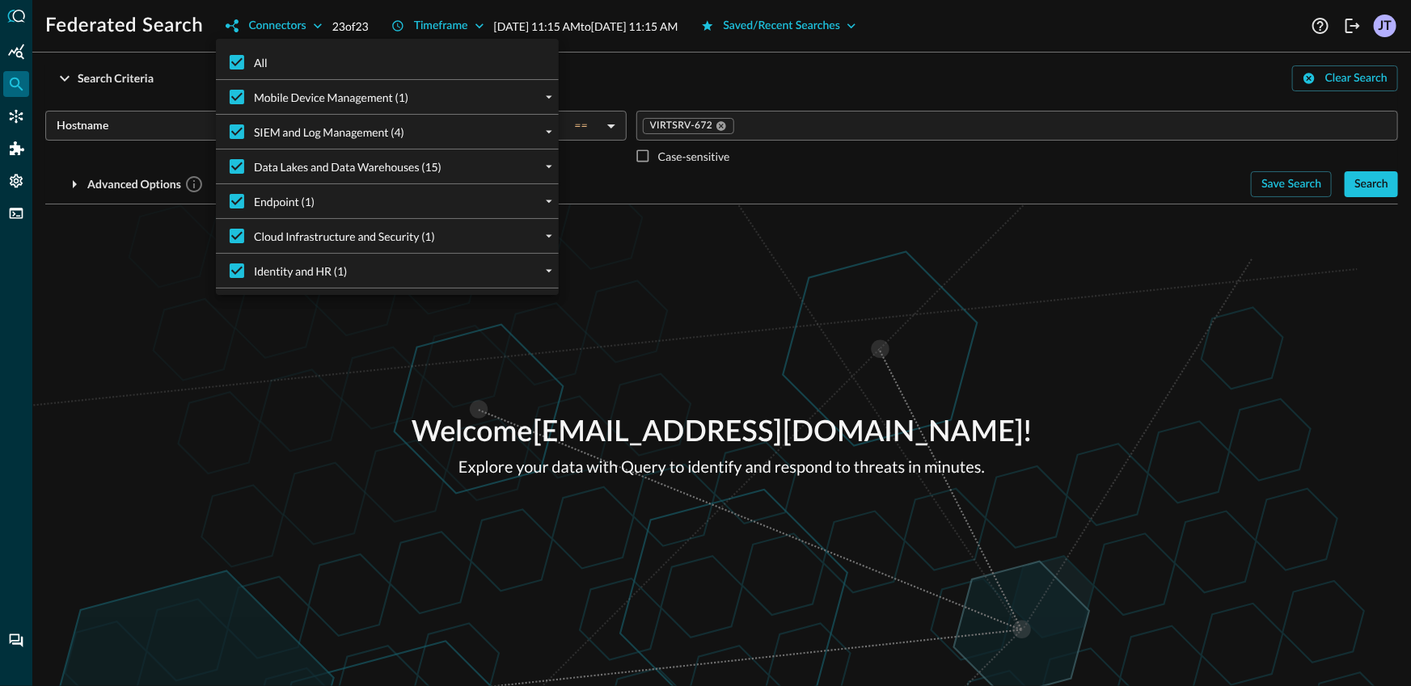
click at [87, 338] on div at bounding box center [705, 343] width 1411 height 686
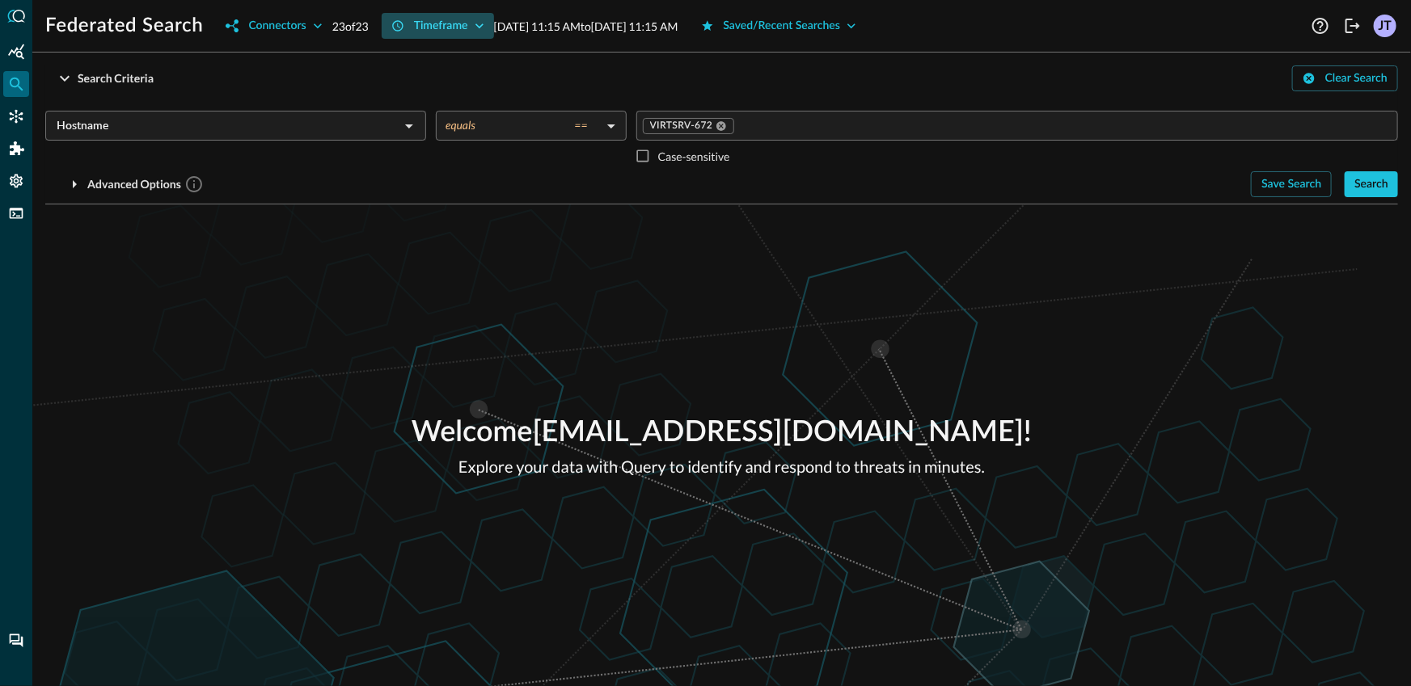
click at [442, 24] on div "Timeframe" at bounding box center [441, 26] width 54 height 20
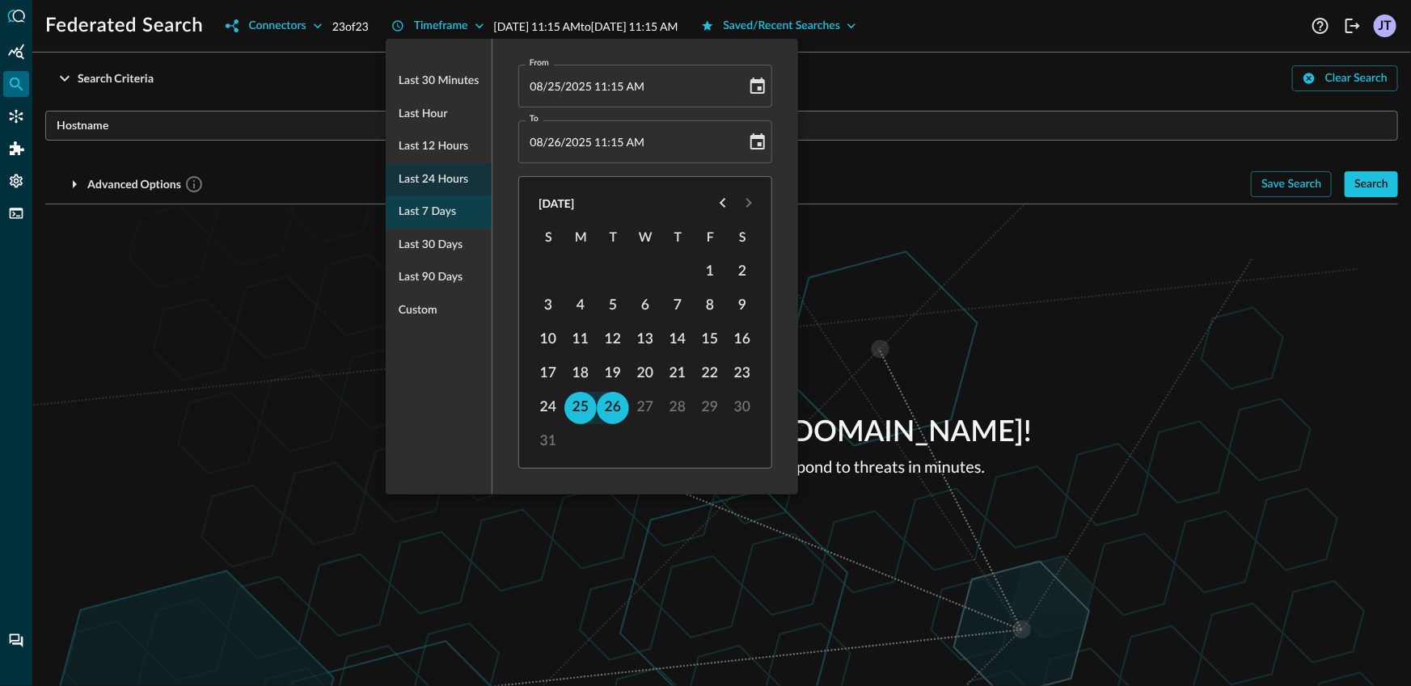
click at [418, 205] on span "Last 7 days" at bounding box center [427, 212] width 57 height 20
type input "[DATE] 11:15 AM"
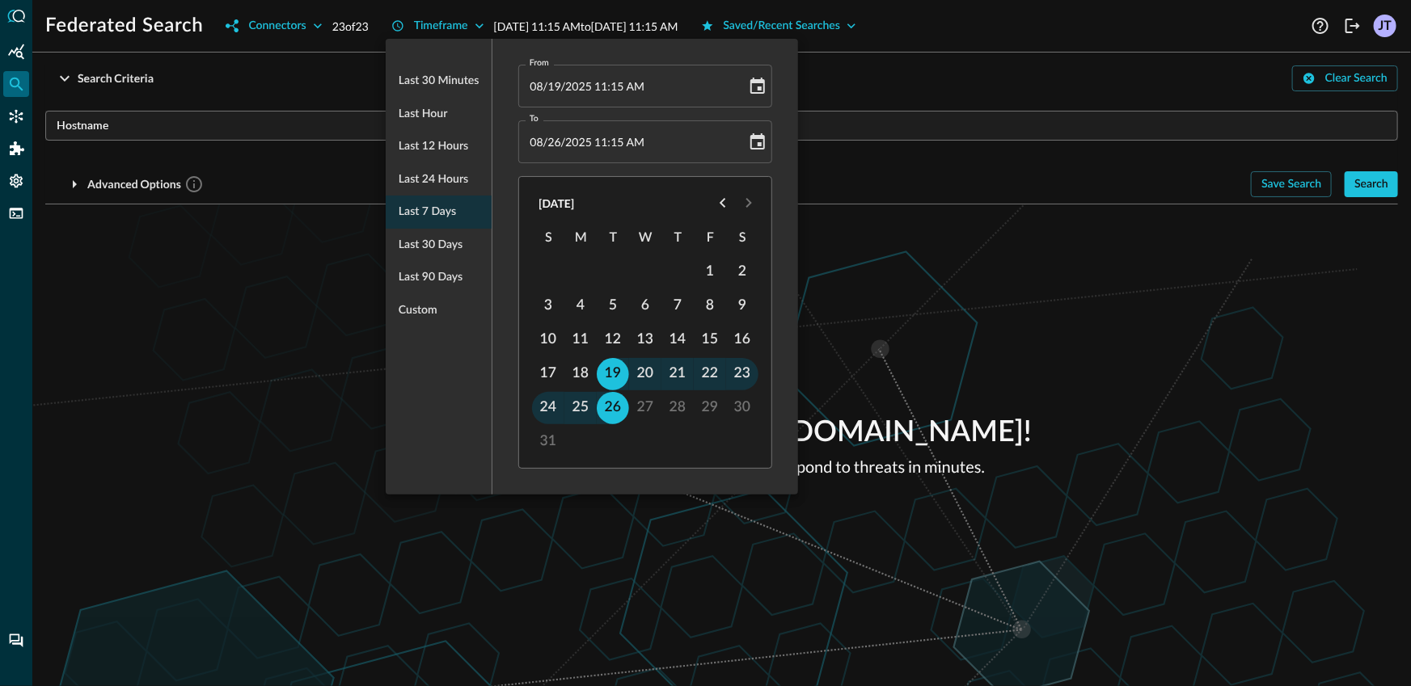
click at [250, 256] on div at bounding box center [705, 343] width 1411 height 686
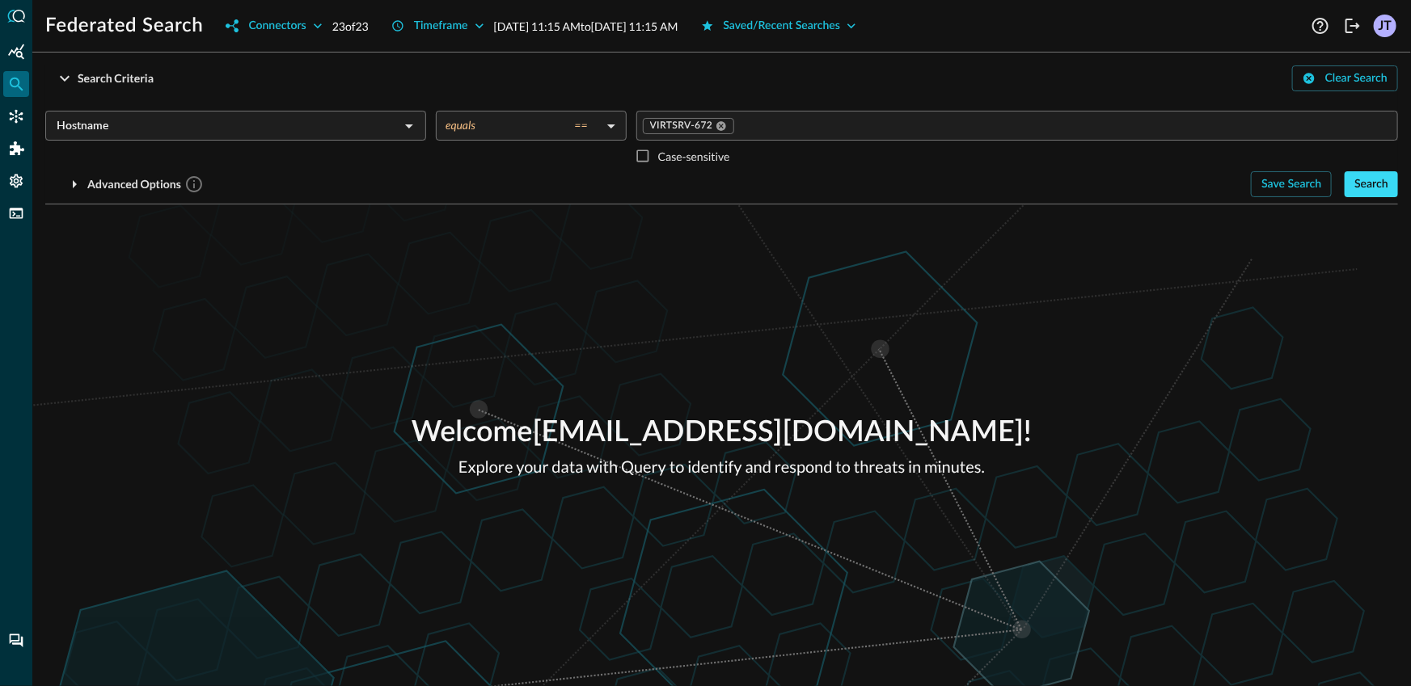
click at [1374, 188] on div "Search" at bounding box center [1371, 185] width 34 height 20
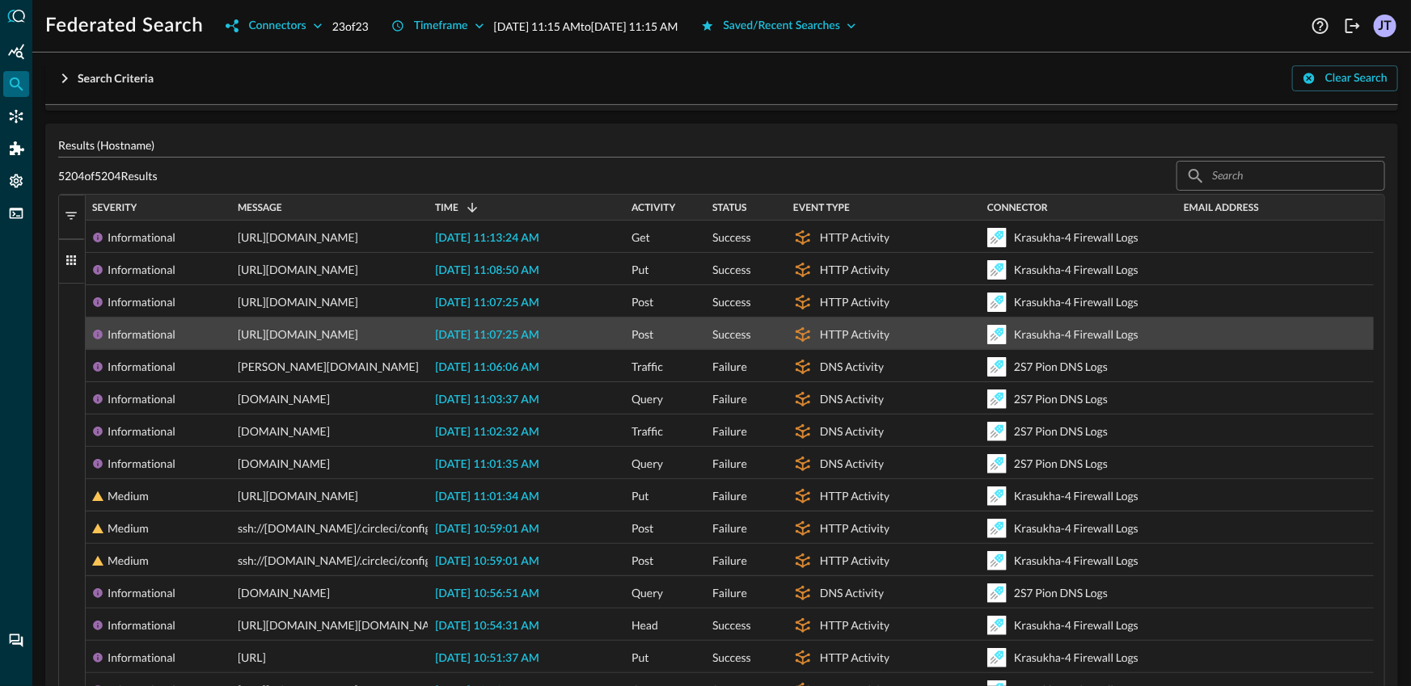
scroll to position [194, 0]
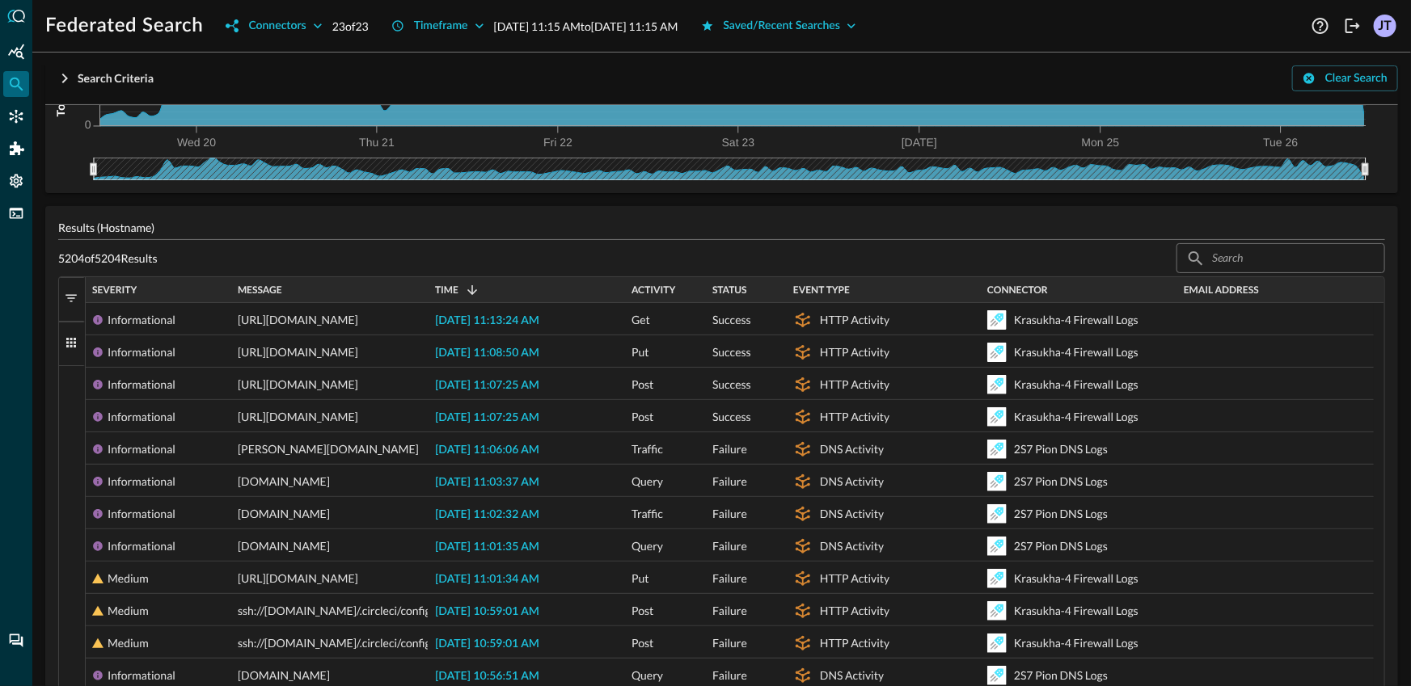
click at [70, 303] on span "button" at bounding box center [71, 298] width 15 height 15
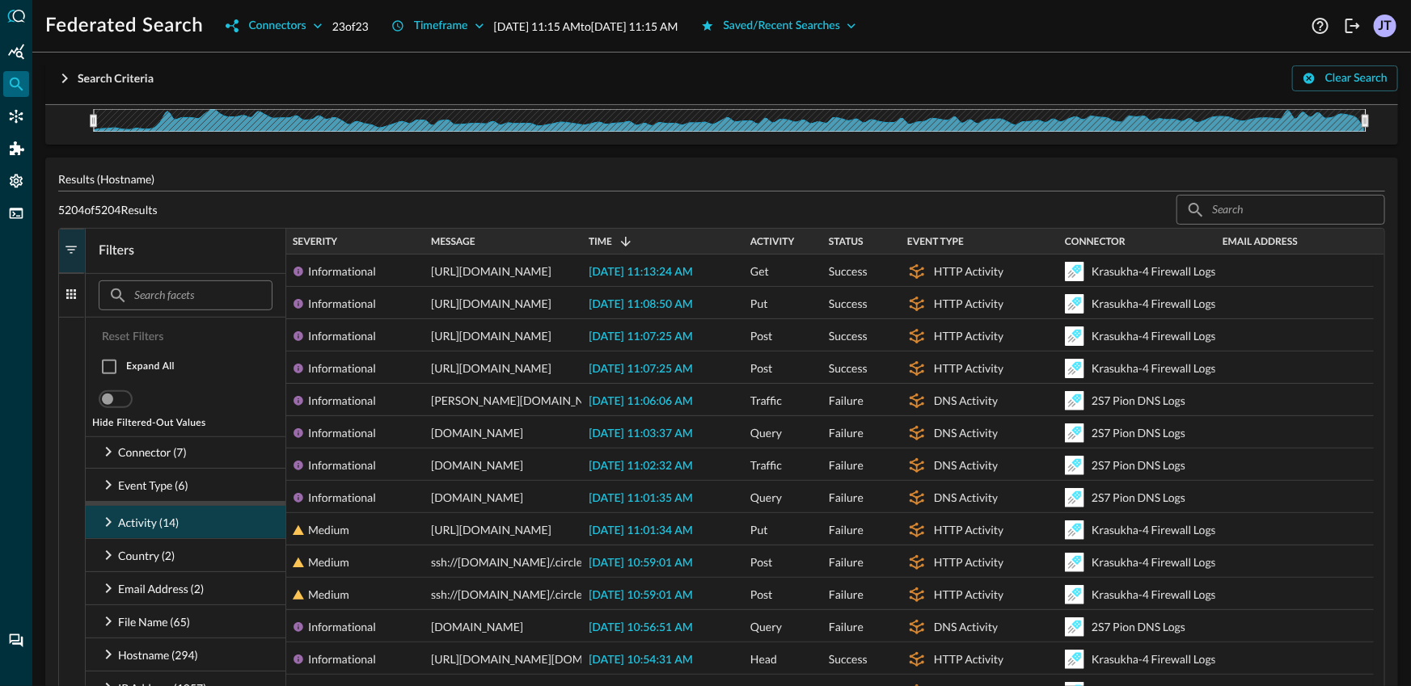
scroll to position [315, 0]
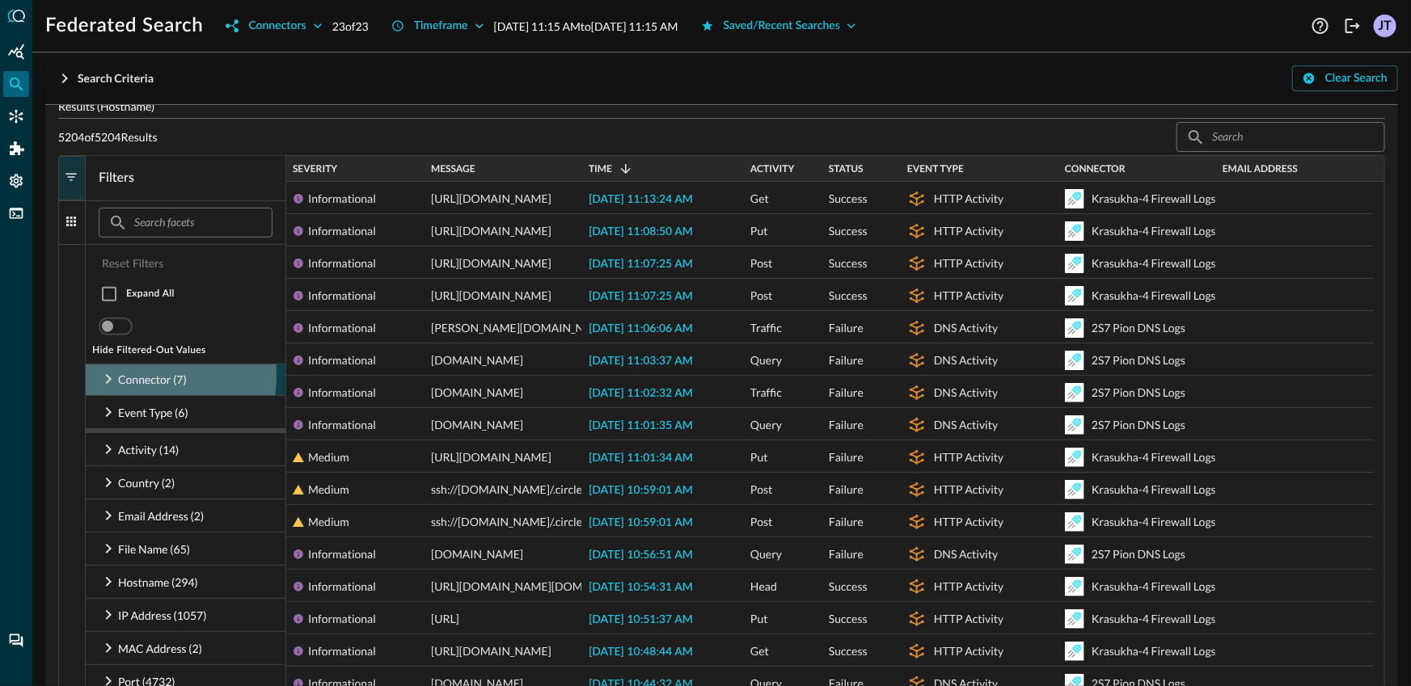
click at [108, 374] on icon at bounding box center [108, 379] width 19 height 19
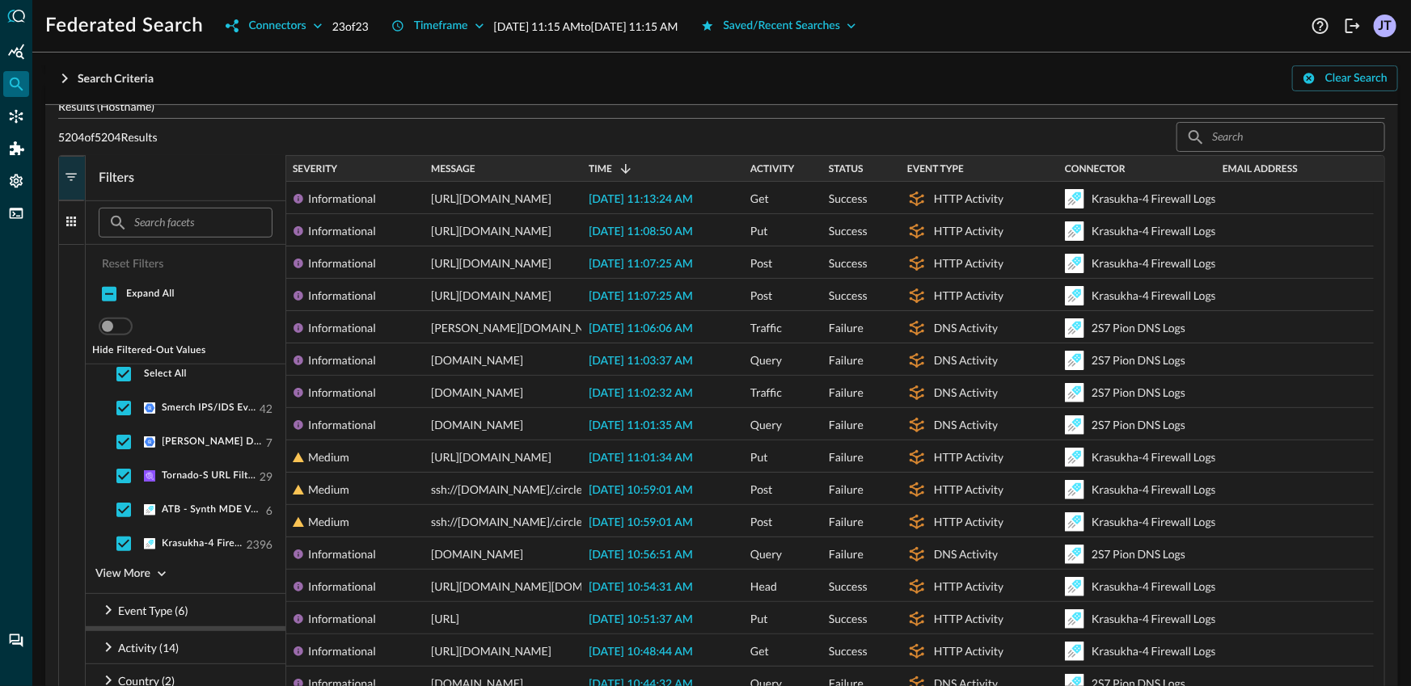
scroll to position [39, 0]
click at [129, 371] on input "checkbox" at bounding box center [124, 374] width 34 height 34
checkbox input "false"
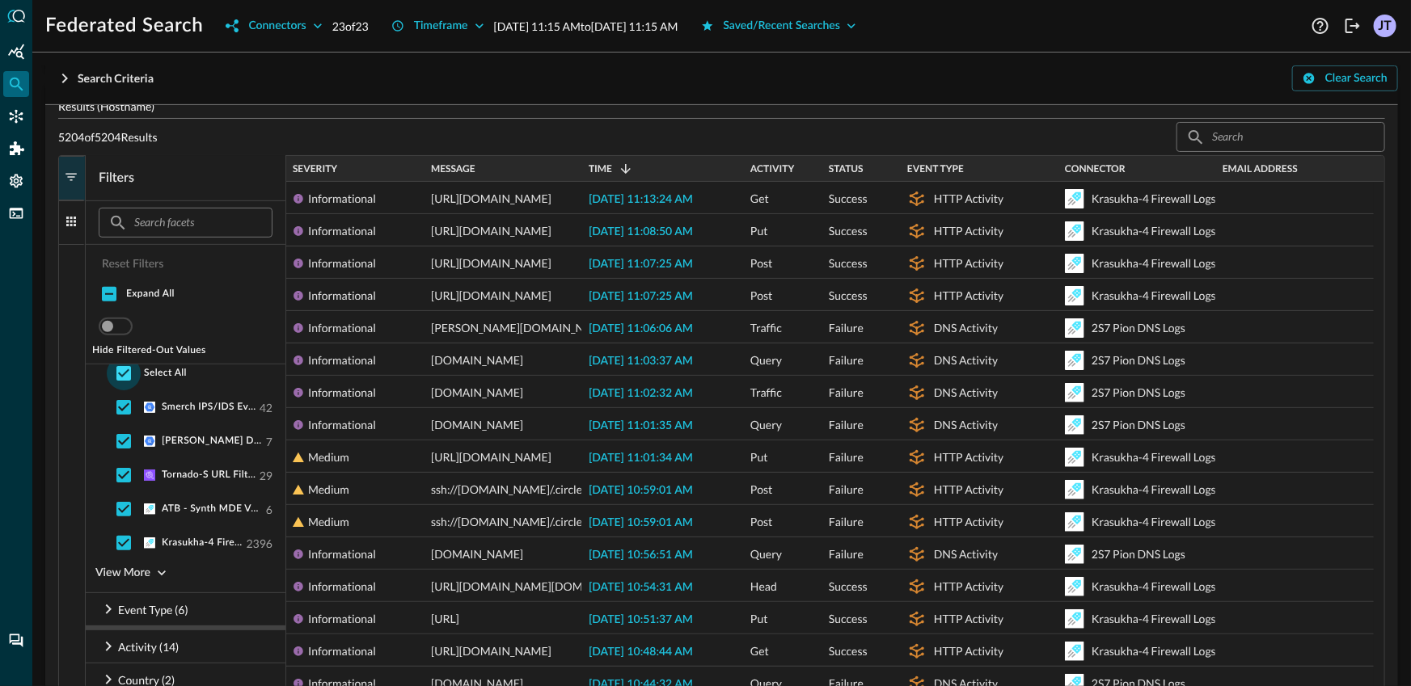
checkbox input "false"
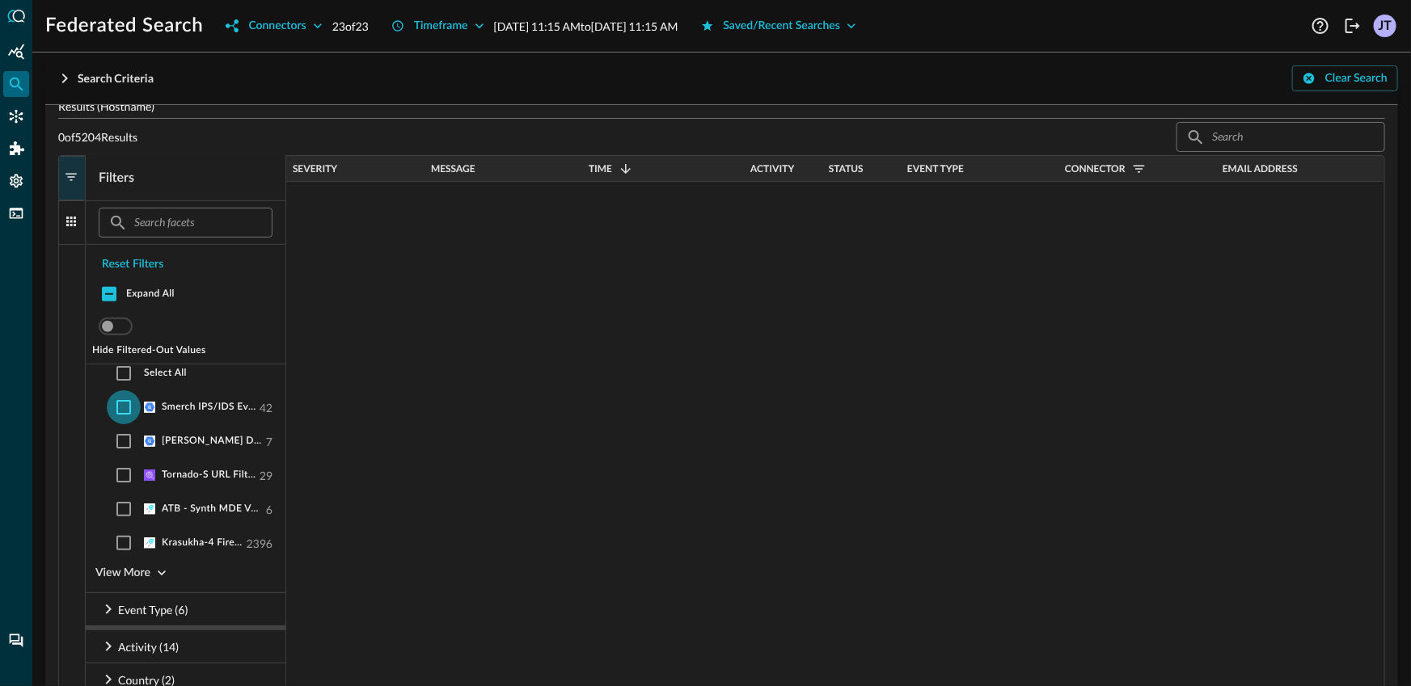
click at [126, 408] on input "checkbox" at bounding box center [124, 408] width 34 height 34
checkbox input "true"
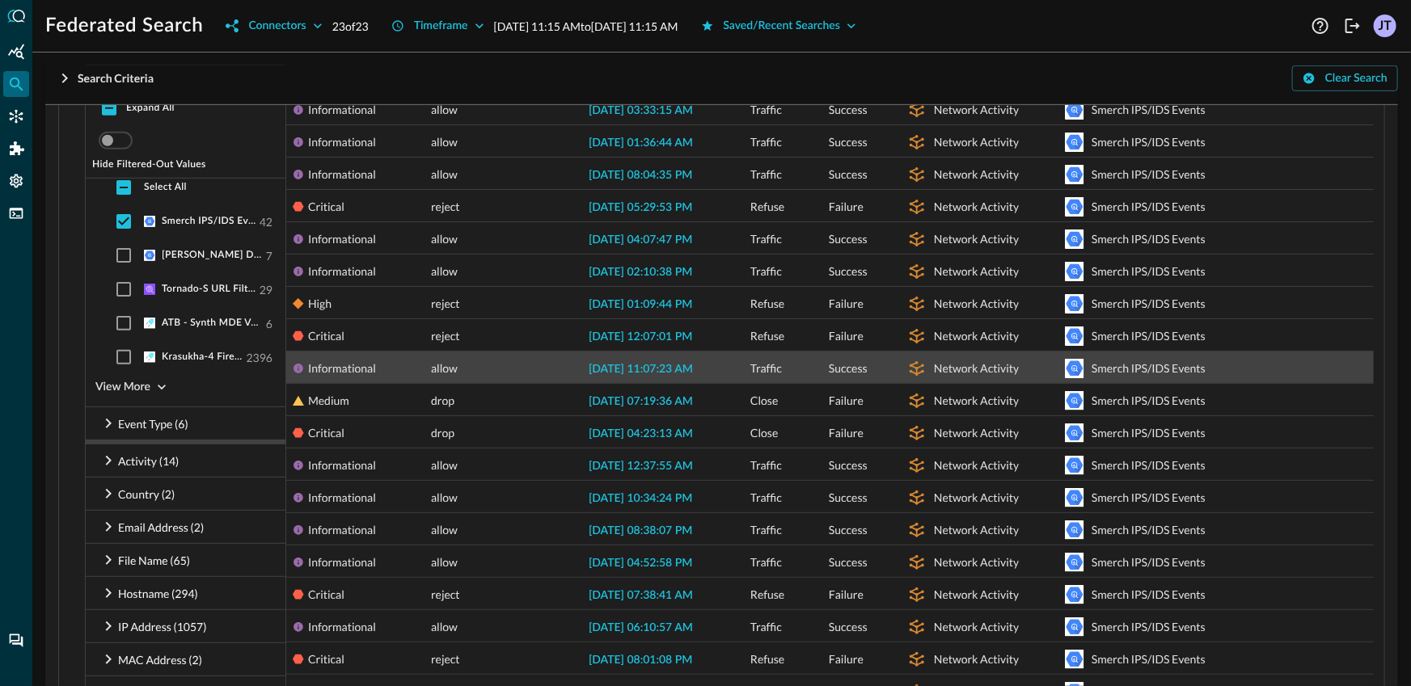
scroll to position [392, 0]
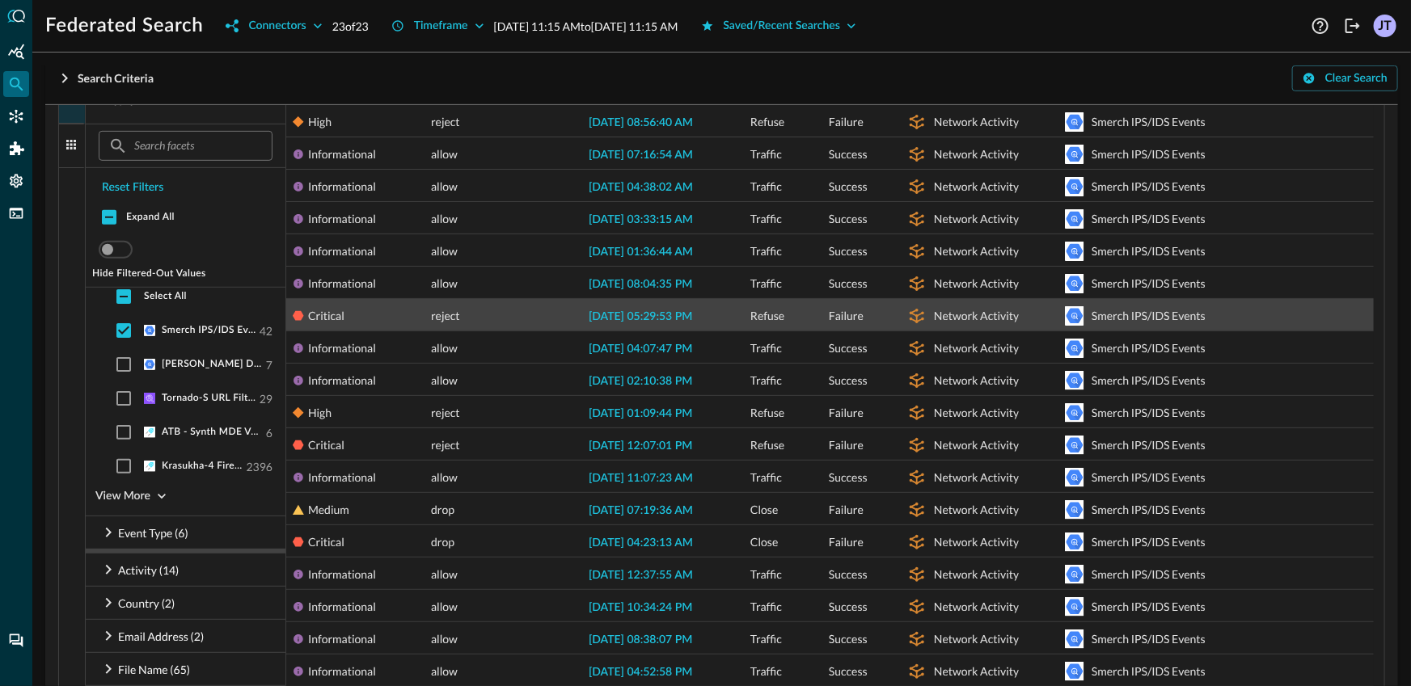
click at [598, 313] on span "2025-08-25 05:29:53 PM" at bounding box center [640, 316] width 103 height 11
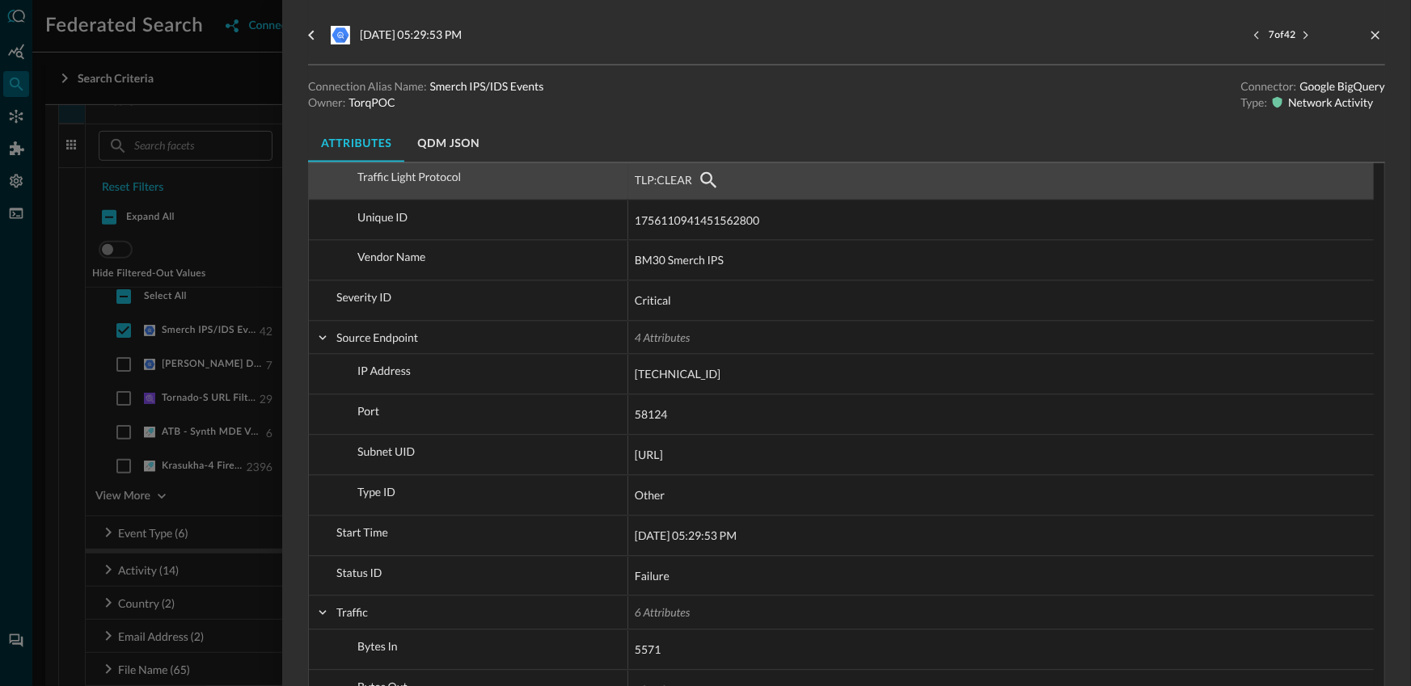
scroll to position [1310, 0]
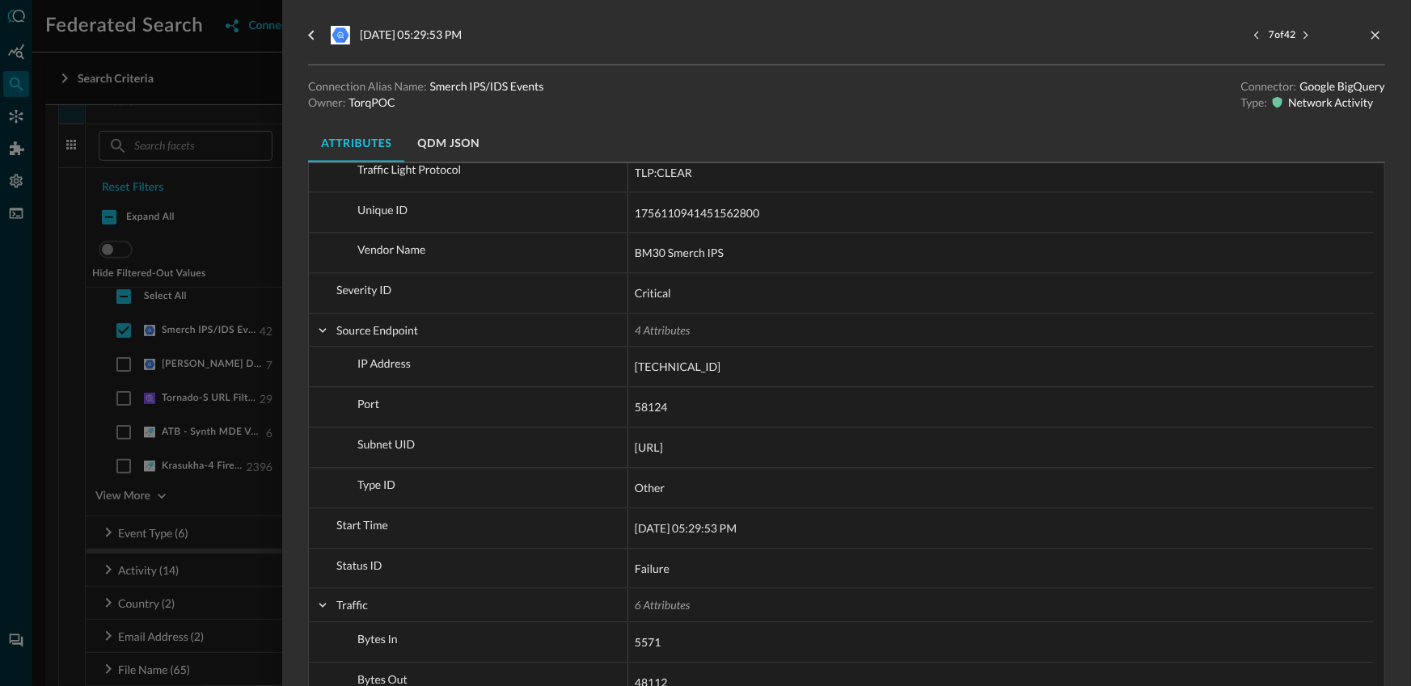
click at [846, 85] on div "Connection Alias Name: Smerch IPS/IDS Events Owner: TorqPOC Connector: Google B…" at bounding box center [846, 94] width 1077 height 32
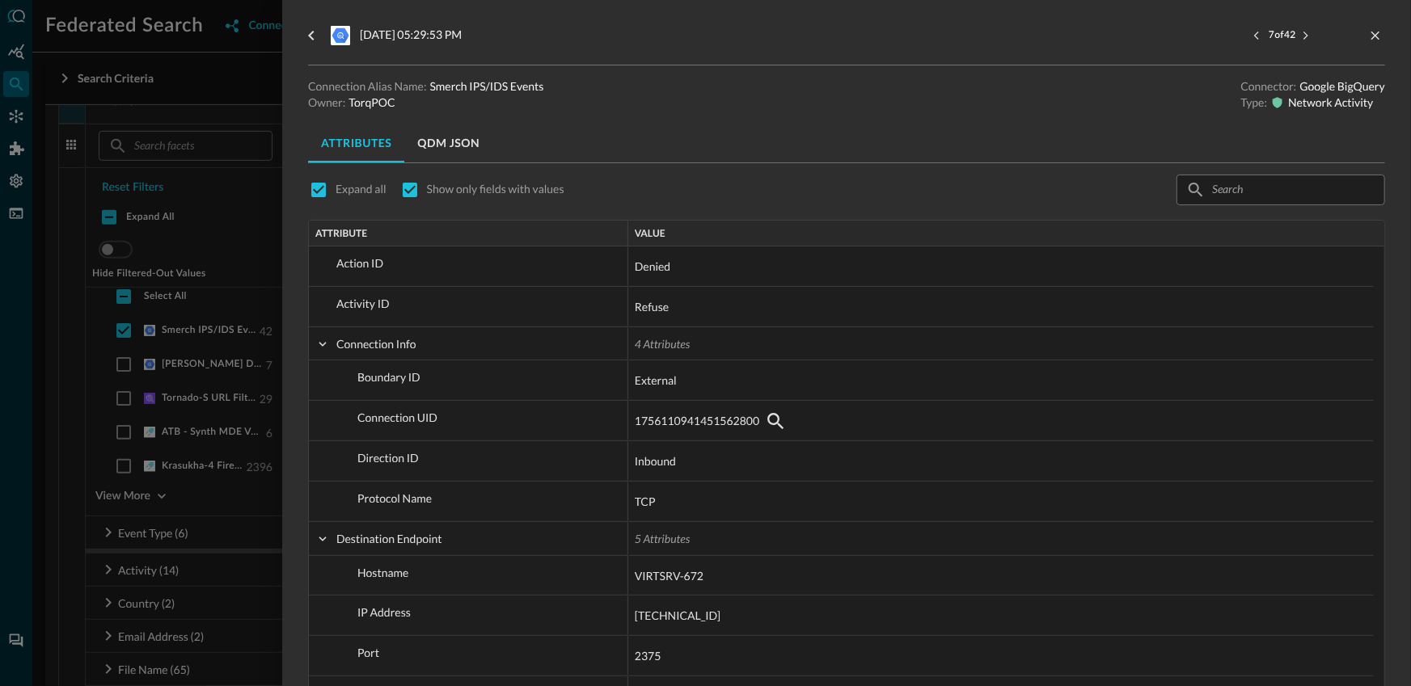
scroll to position [0, 0]
click at [219, 238] on div at bounding box center [705, 343] width 1411 height 686
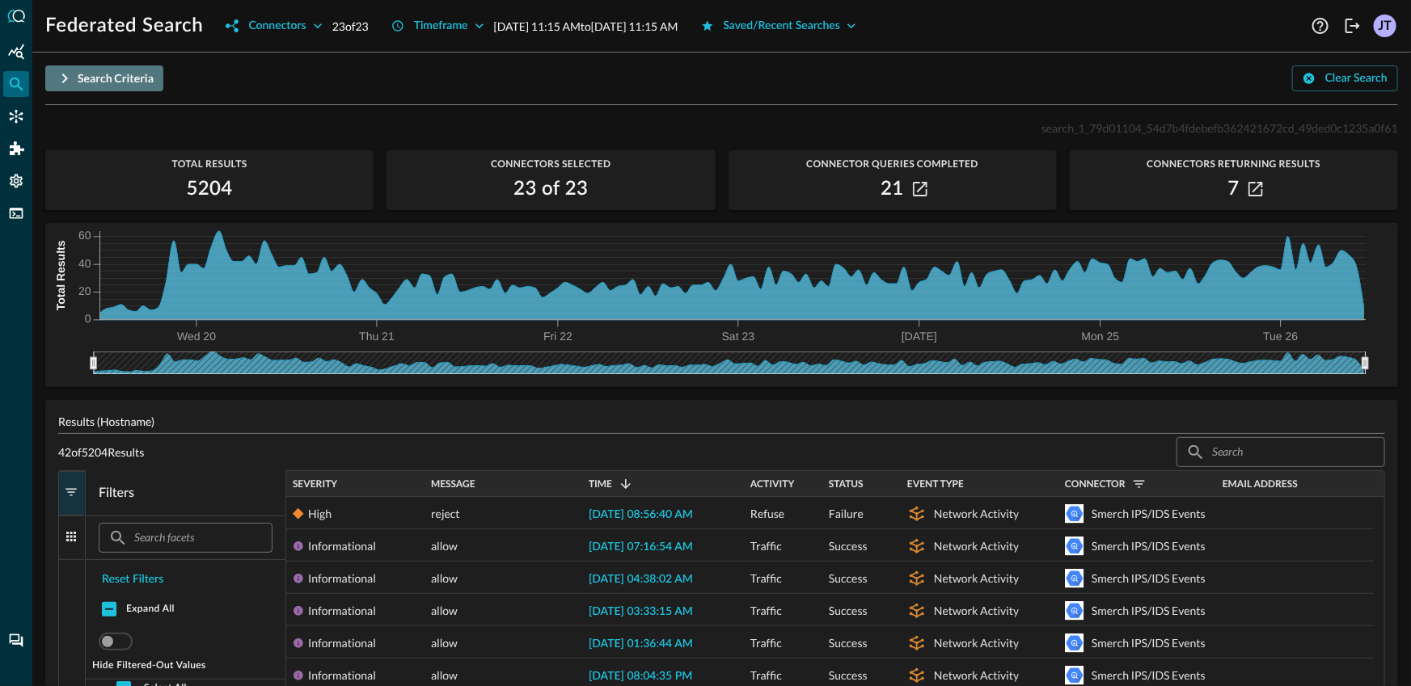
click at [90, 78] on div "Search Criteria" at bounding box center [116, 79] width 76 height 20
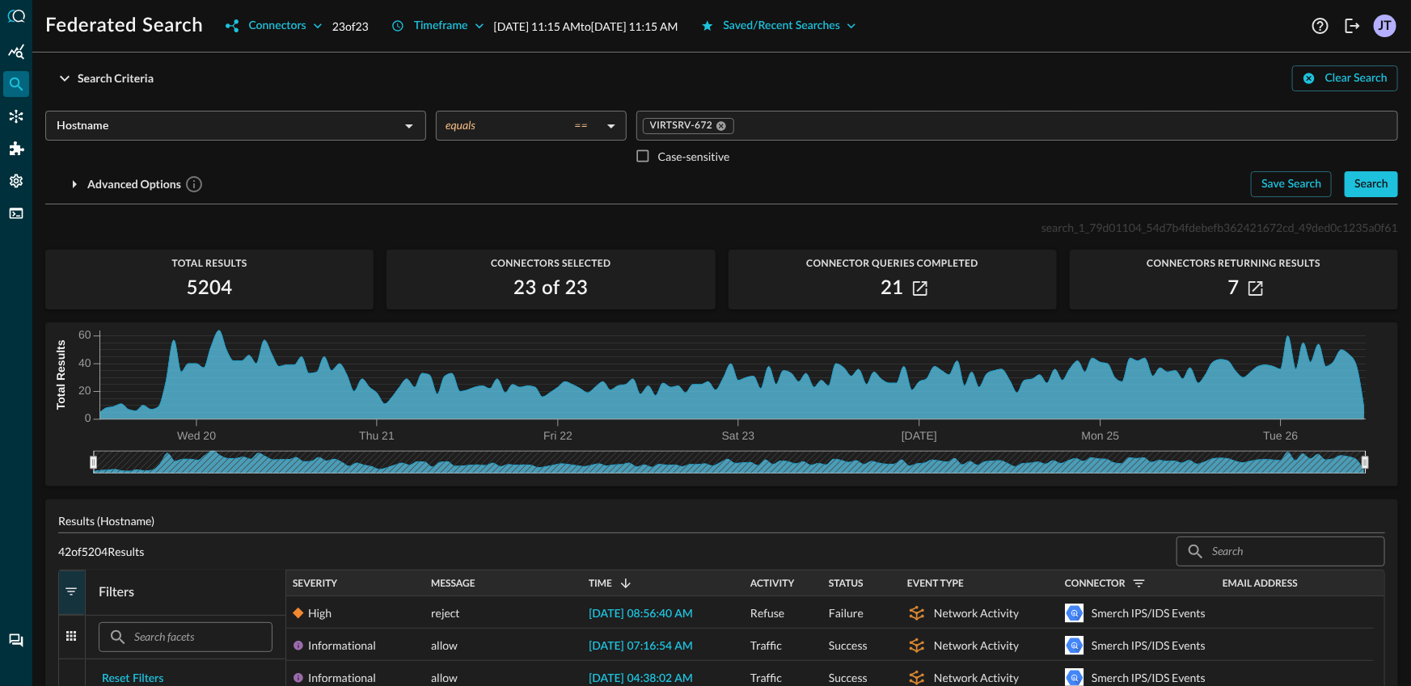
click at [781, 129] on input "Value" at bounding box center [1063, 126] width 655 height 20
click at [538, 192] on div "Advanced Options" at bounding box center [641, 184] width 1193 height 26
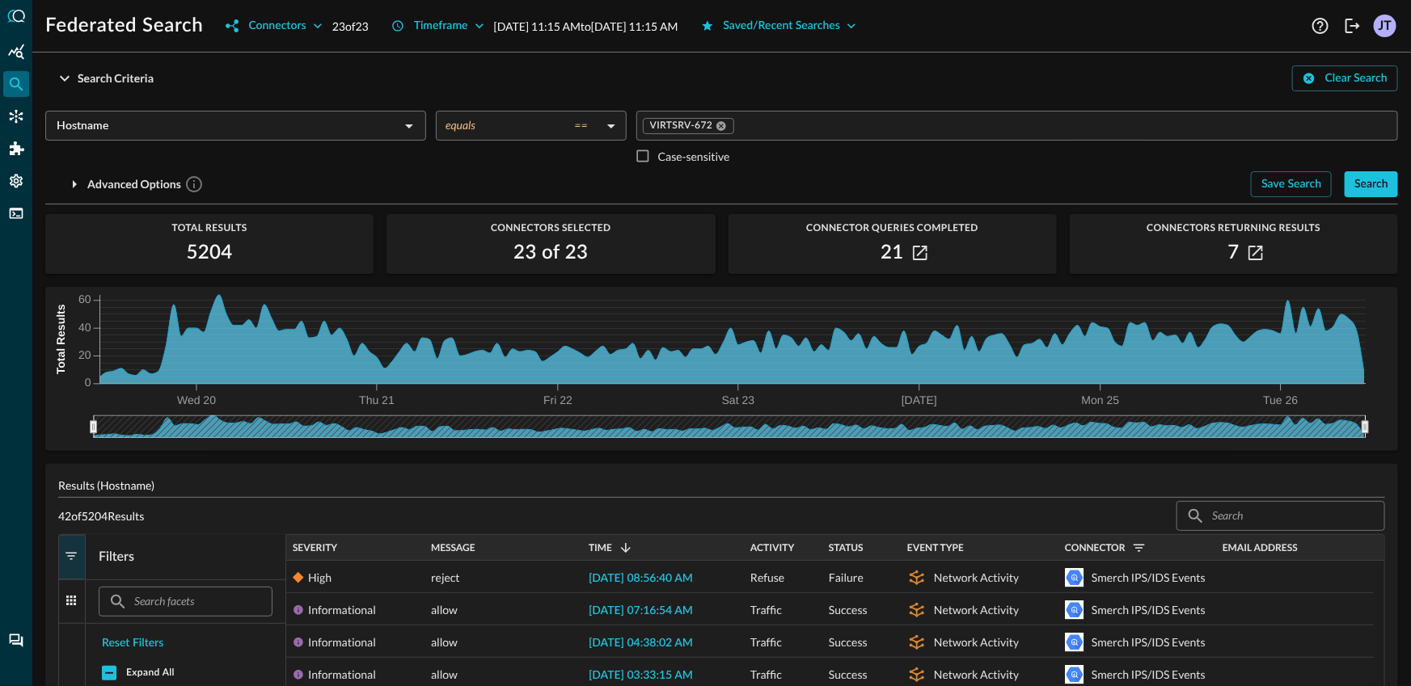
scroll to position [223, 0]
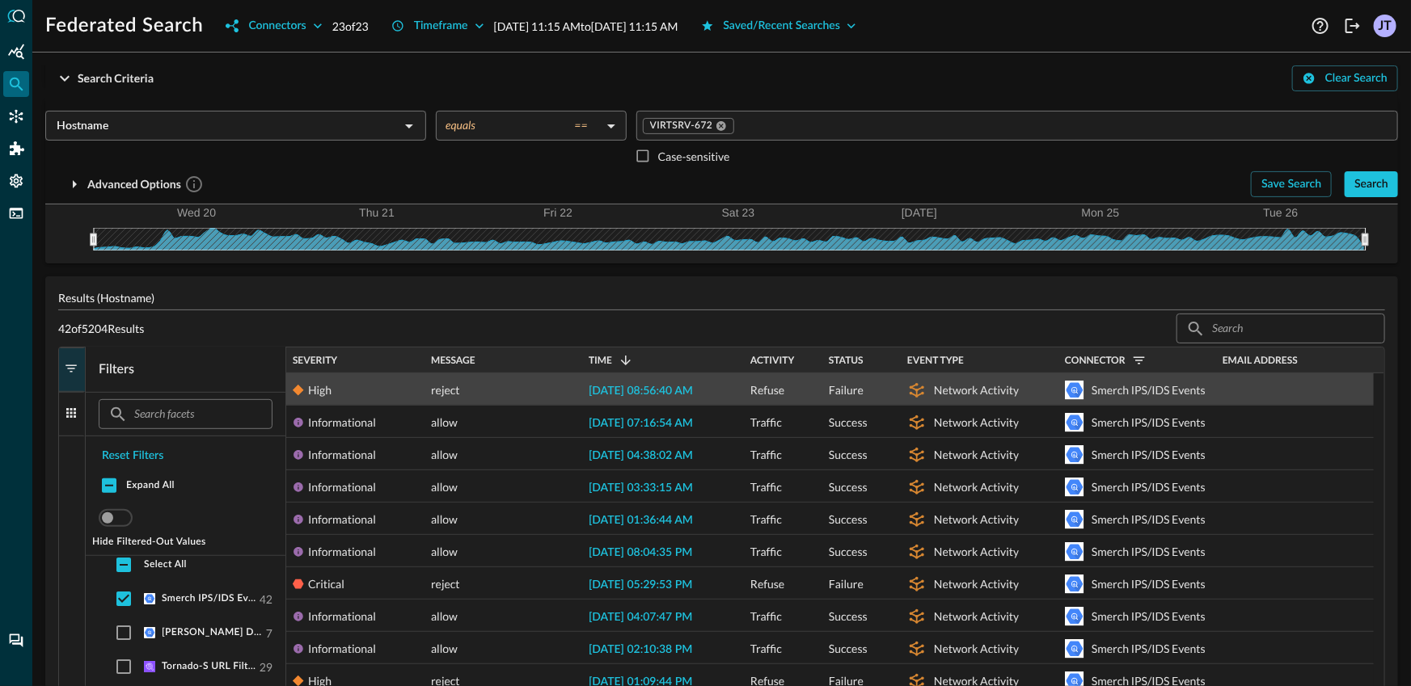
click at [658, 389] on span "2025-08-26 08:56:40 AM" at bounding box center [641, 391] width 104 height 11
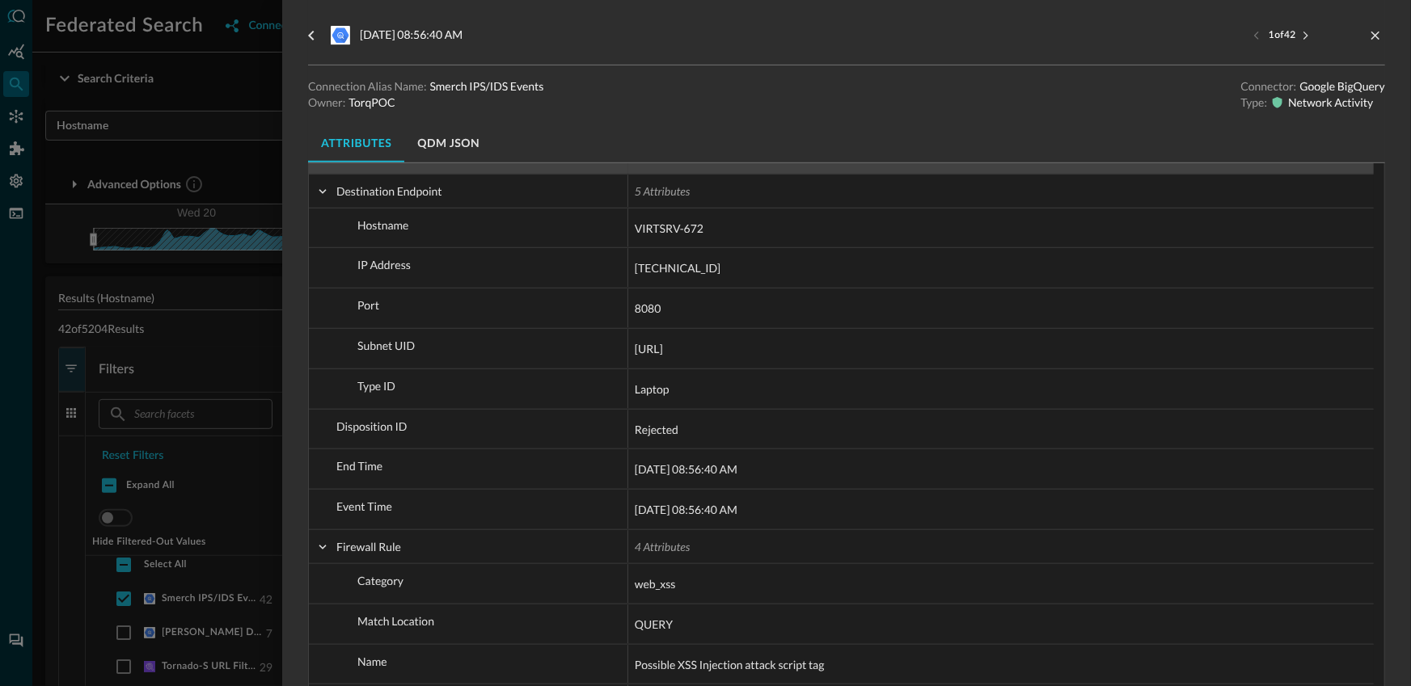
scroll to position [359, 0]
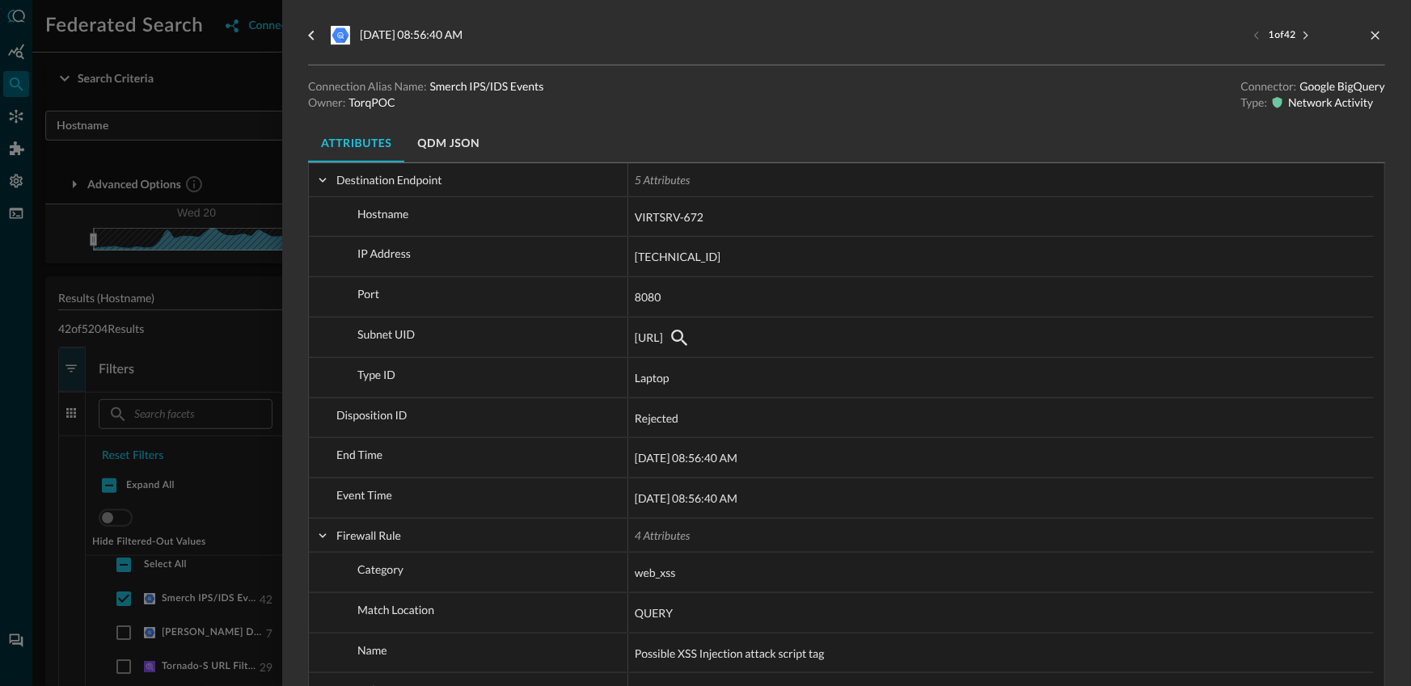
click at [171, 150] on div at bounding box center [705, 343] width 1411 height 686
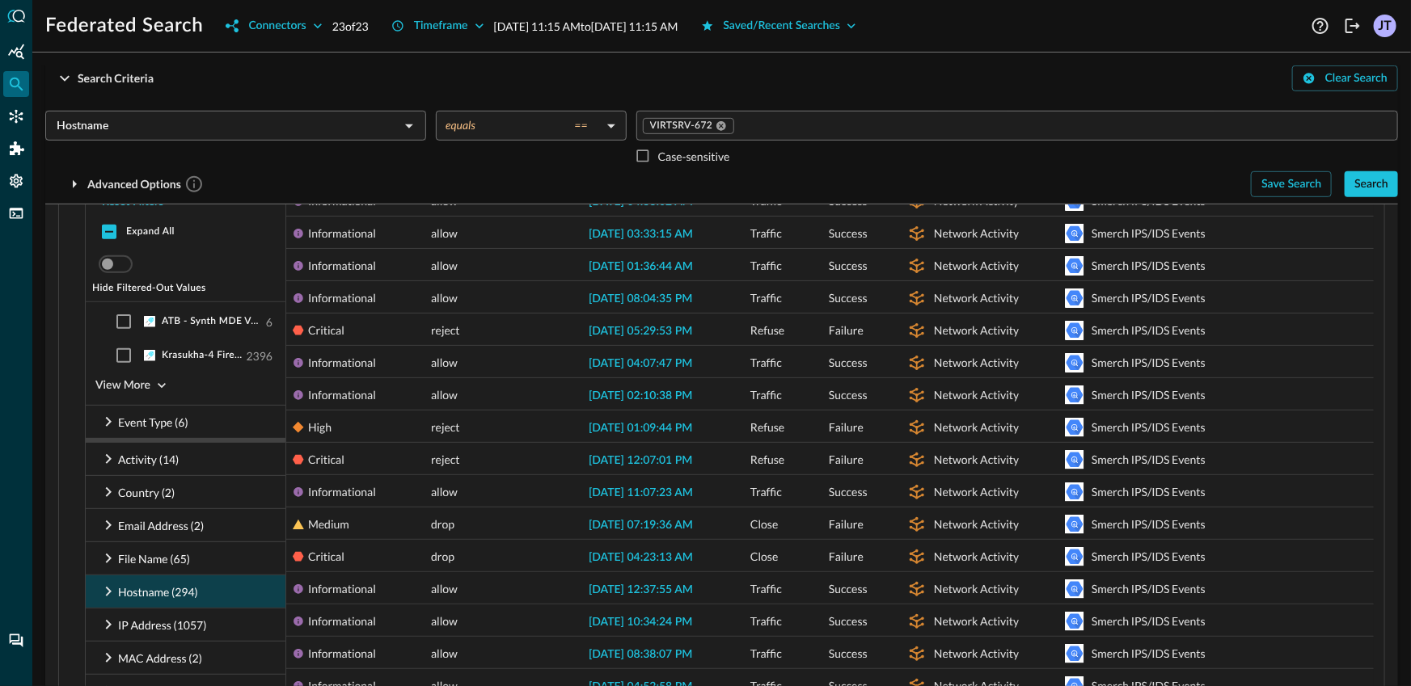
scroll to position [274, 0]
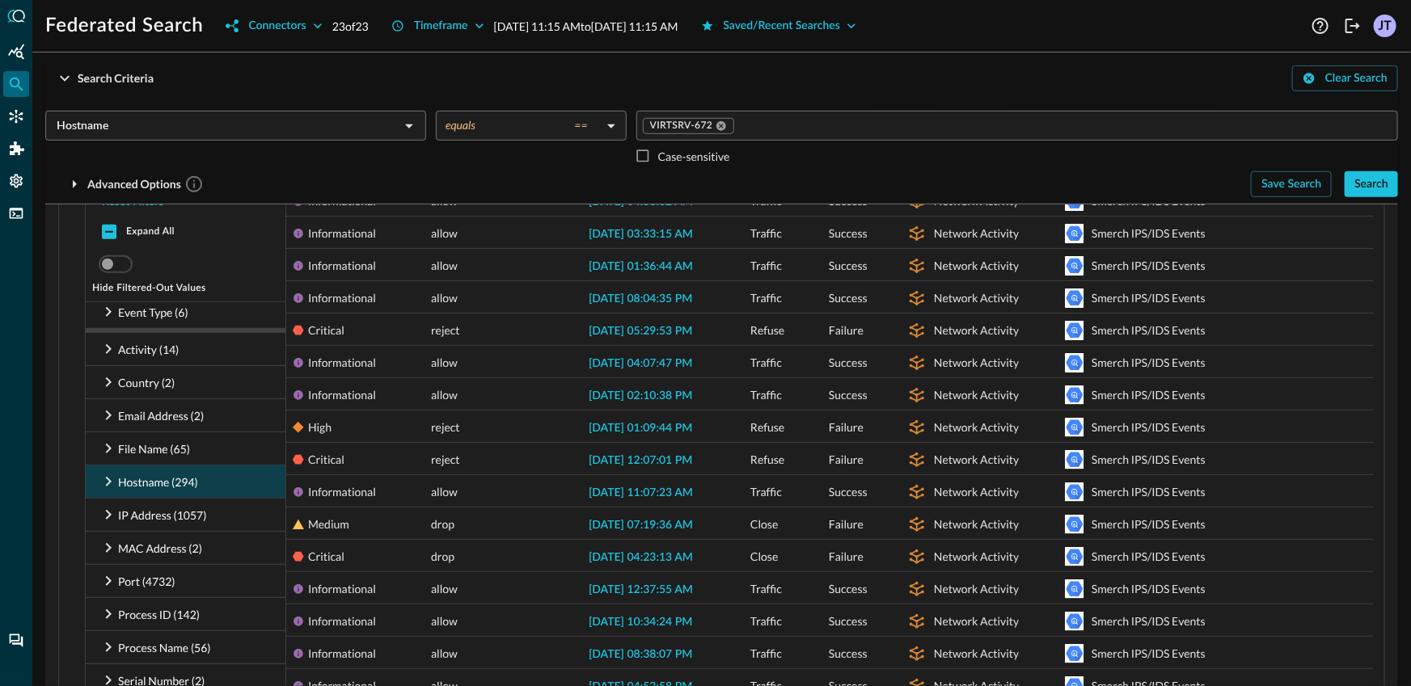
click at [182, 467] on div "Hostname (294)" at bounding box center [186, 482] width 200 height 32
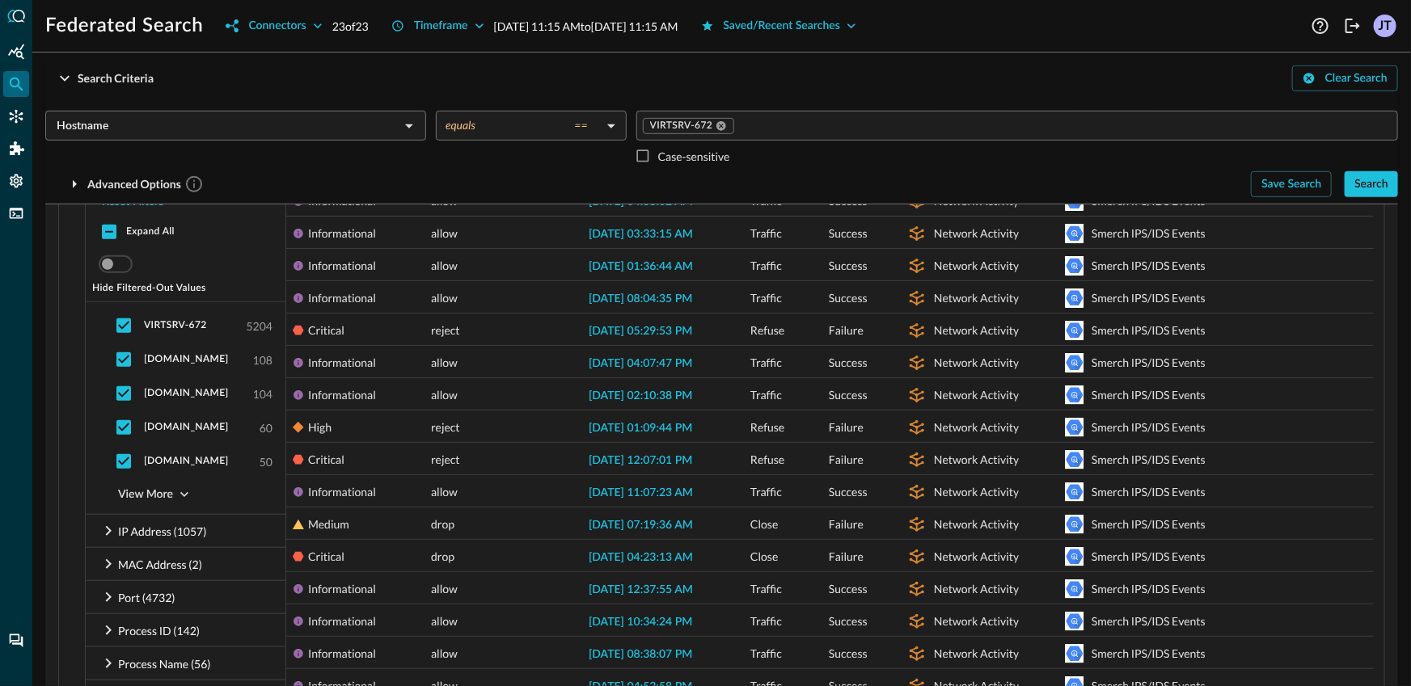
scroll to position [0, 0]
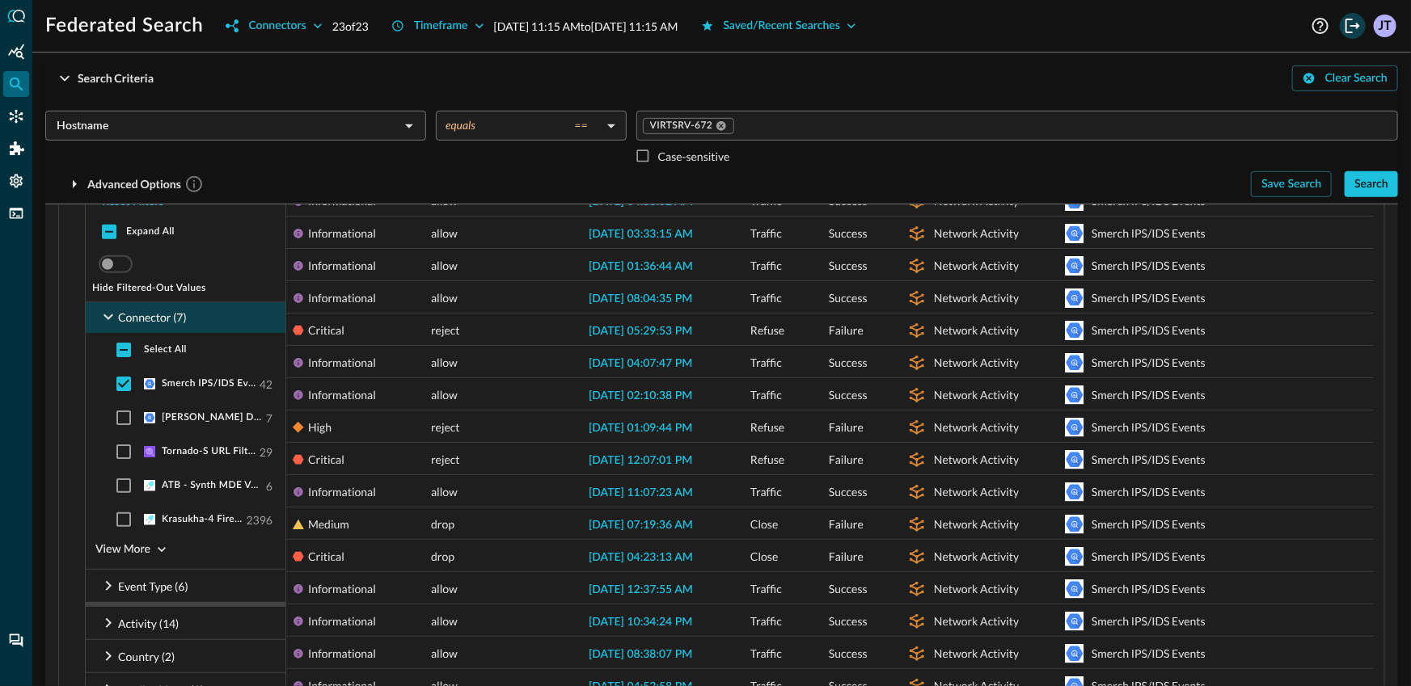
click at [1356, 29] on icon "Logout" at bounding box center [1352, 25] width 19 height 19
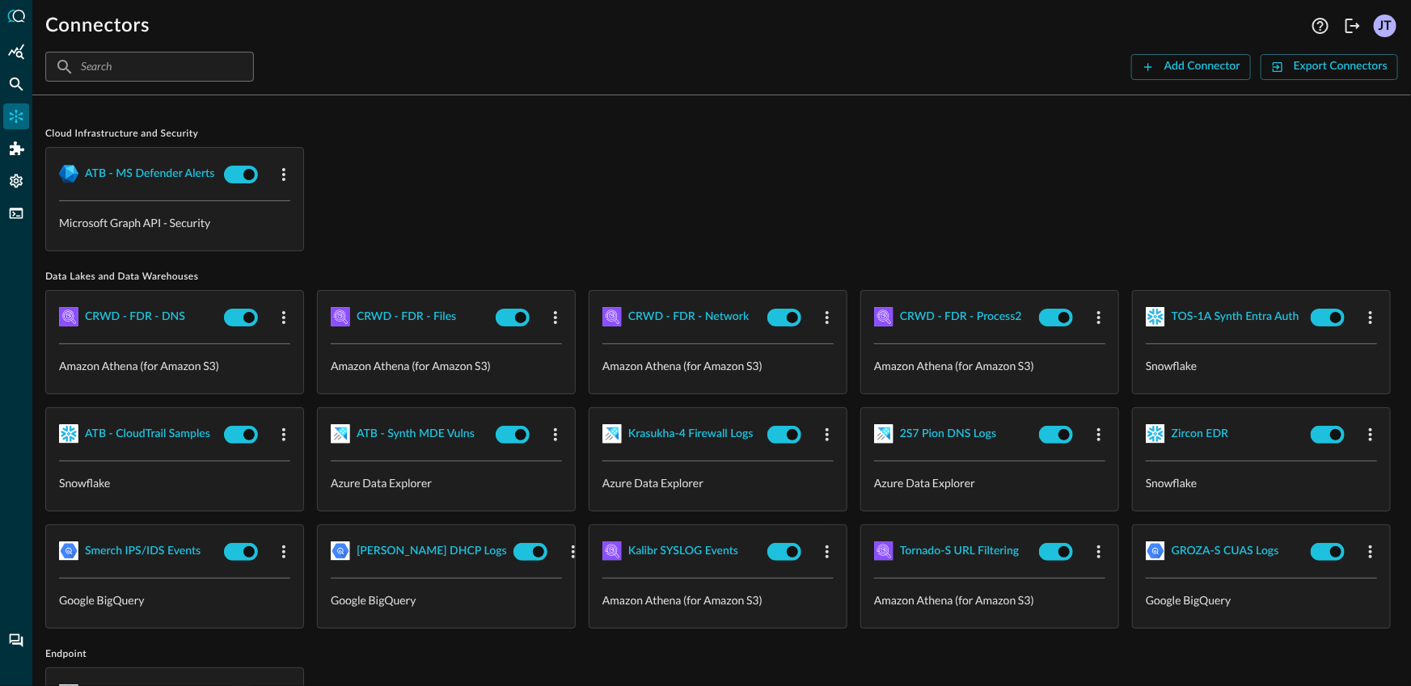
click at [488, 167] on div "ATB - MS Defender Alerts Microsoft Graph API - Security" at bounding box center [721, 199] width 1353 height 104
click at [15, 82] on icon "Federated Search" at bounding box center [16, 84] width 16 height 16
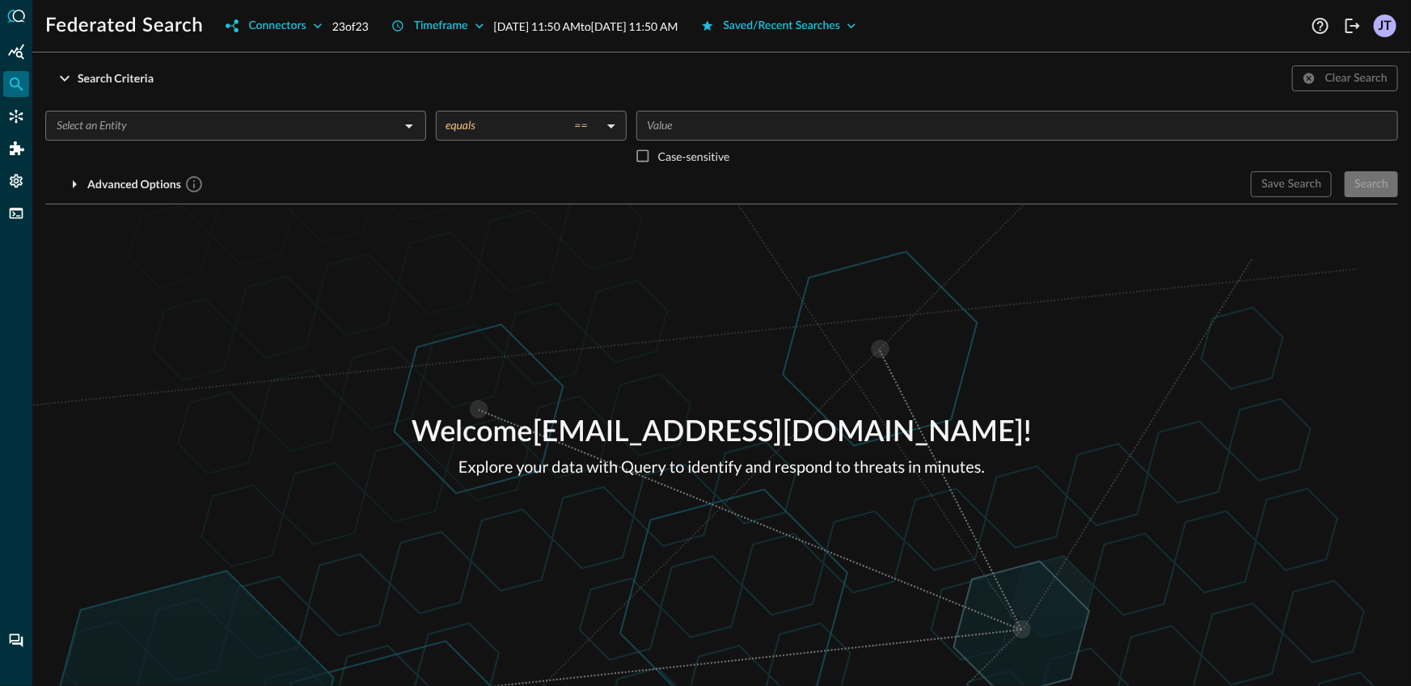
click at [209, 133] on input "text" at bounding box center [222, 126] width 344 height 20
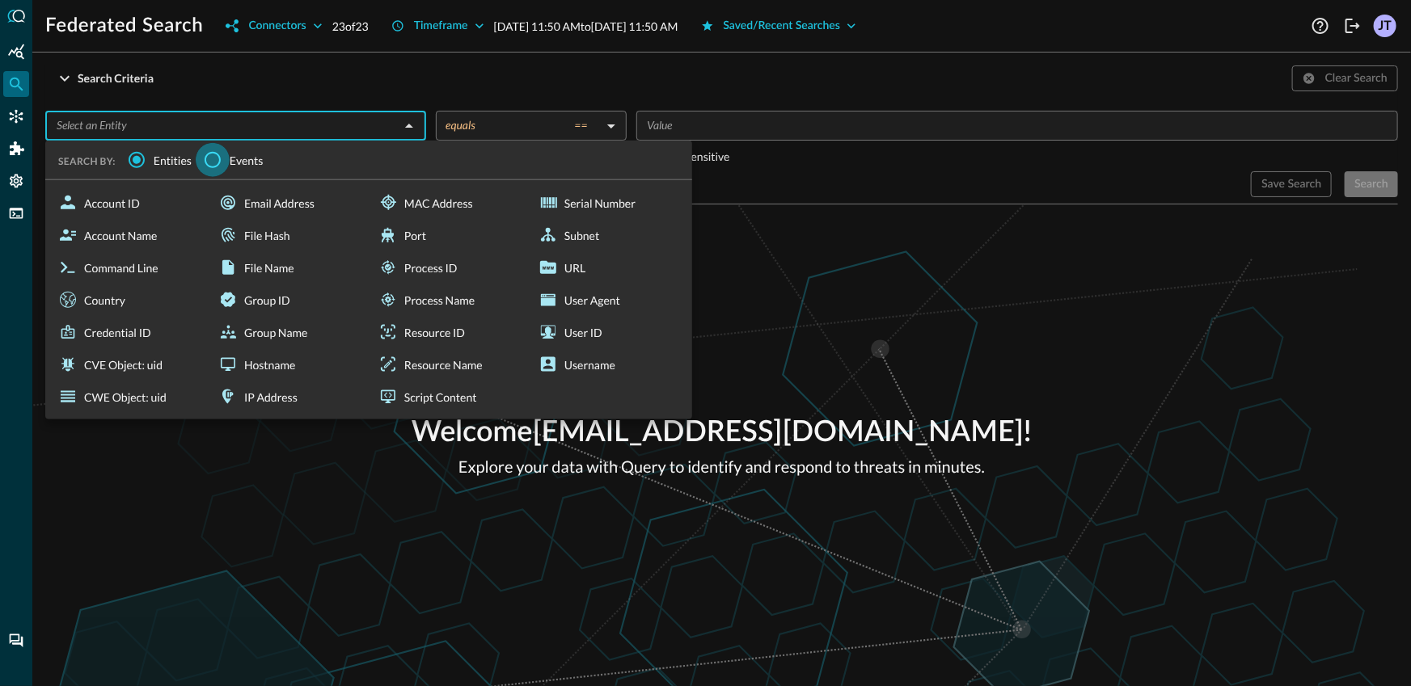
click at [212, 161] on input "Events" at bounding box center [213, 160] width 34 height 34
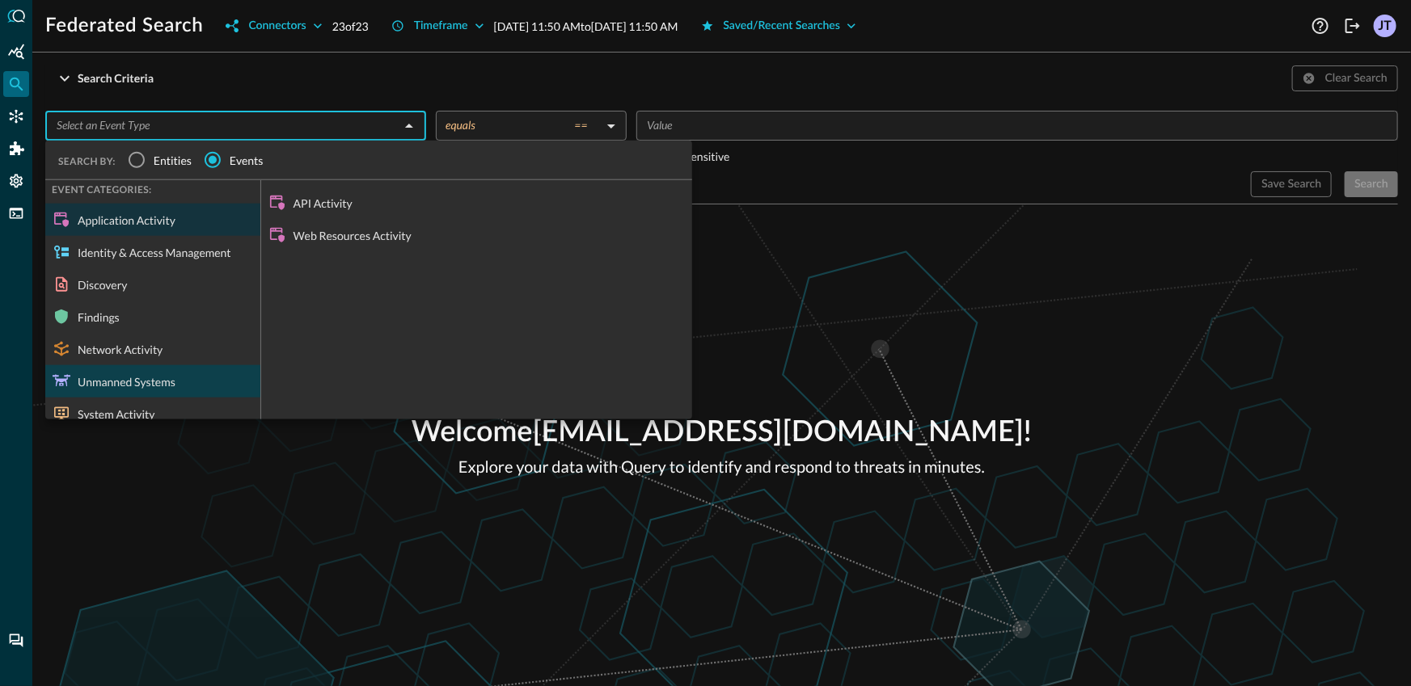
scroll to position [16, 0]
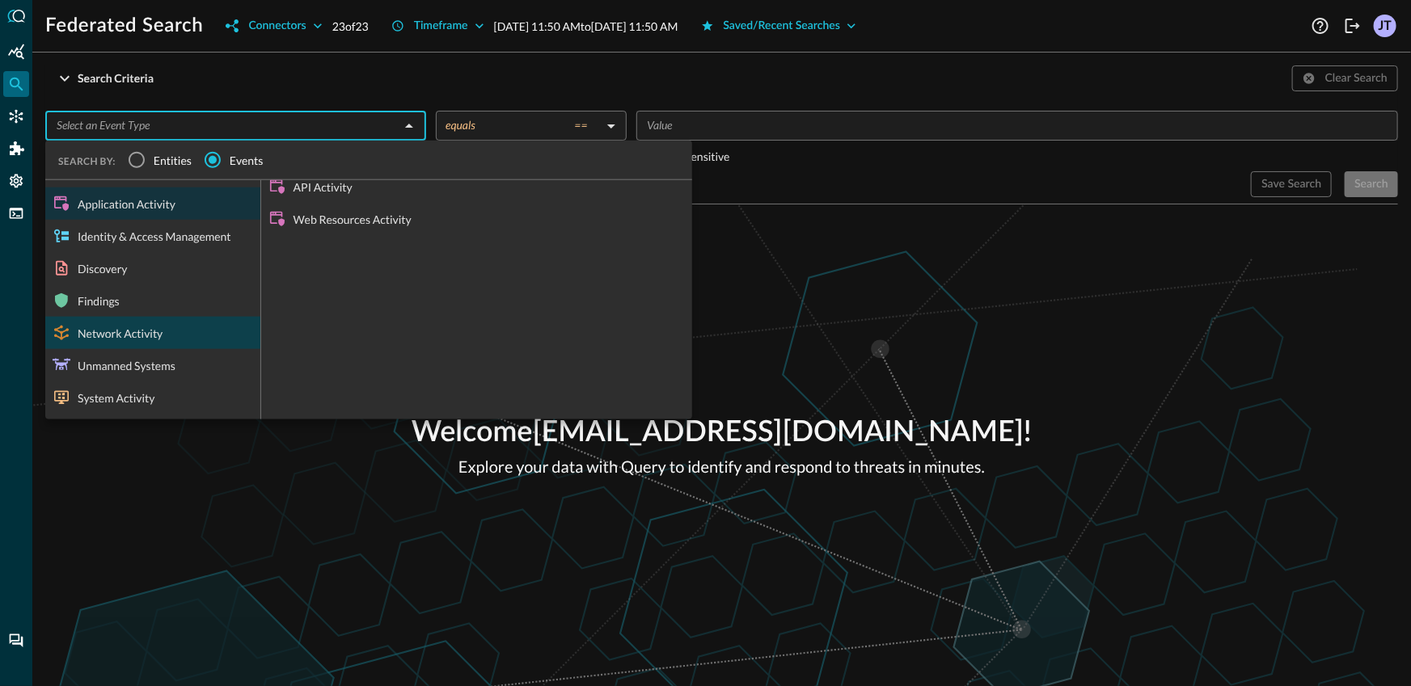
click at [169, 337] on div "Network Activity" at bounding box center [152, 333] width 215 height 32
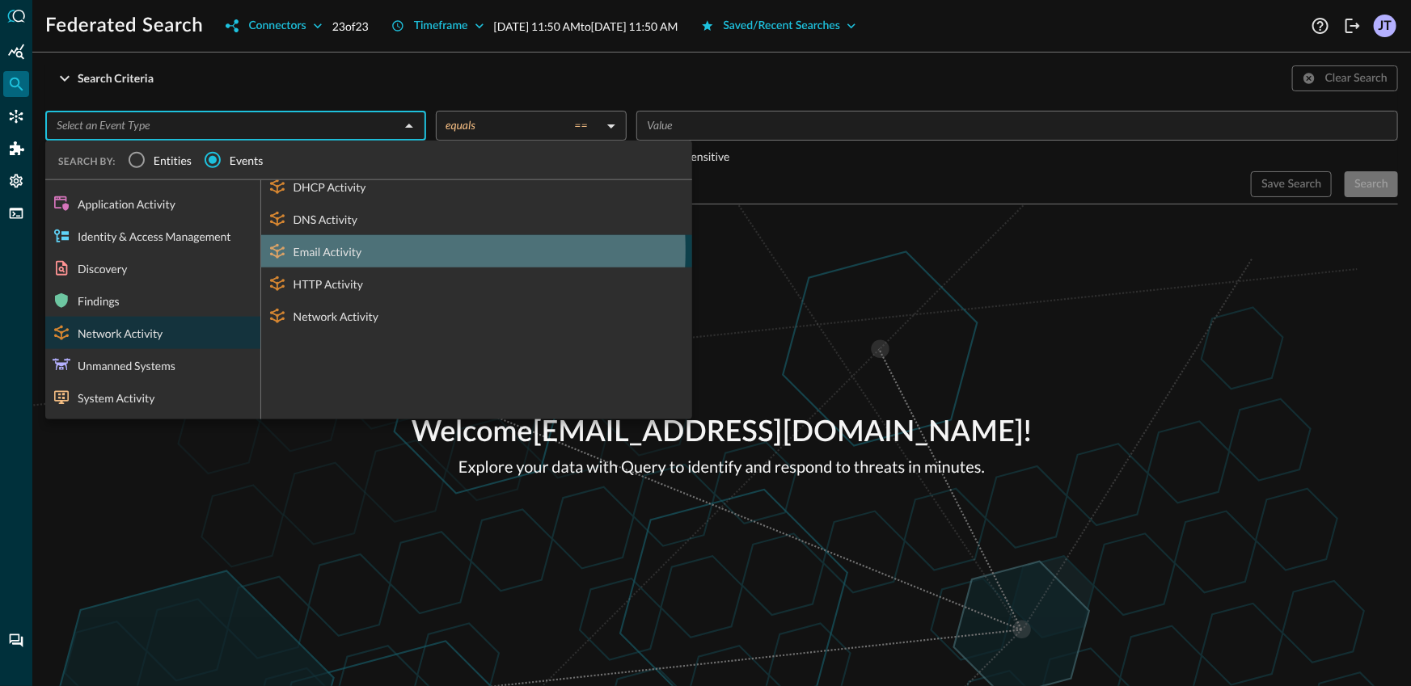
click at [344, 250] on div "Email Activity" at bounding box center [476, 251] width 431 height 32
click at [276, 64] on div "Federated Search Connectors 23 of 23 Timeframe [DATE] 11:50 AM to [DATE] 11:50 …" at bounding box center [721, 343] width 1379 height 686
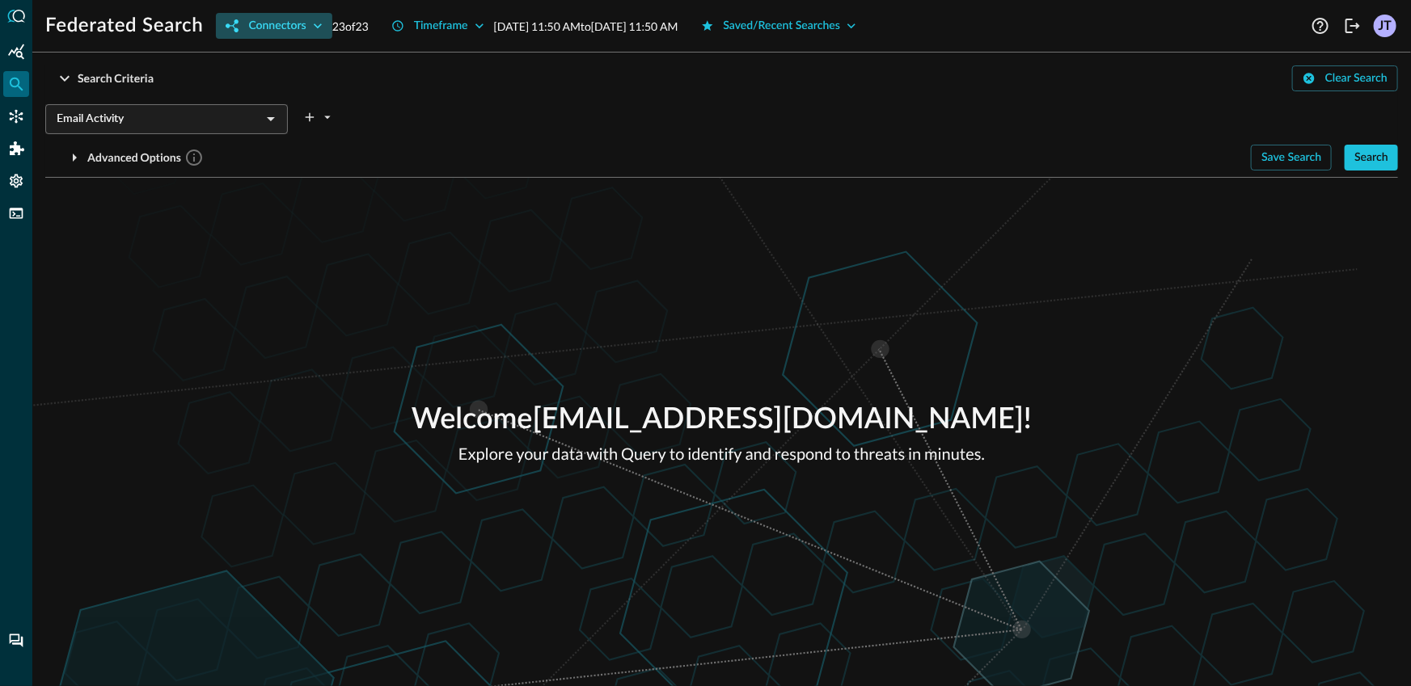
click at [275, 34] on div "Connectors" at bounding box center [276, 26] width 57 height 20
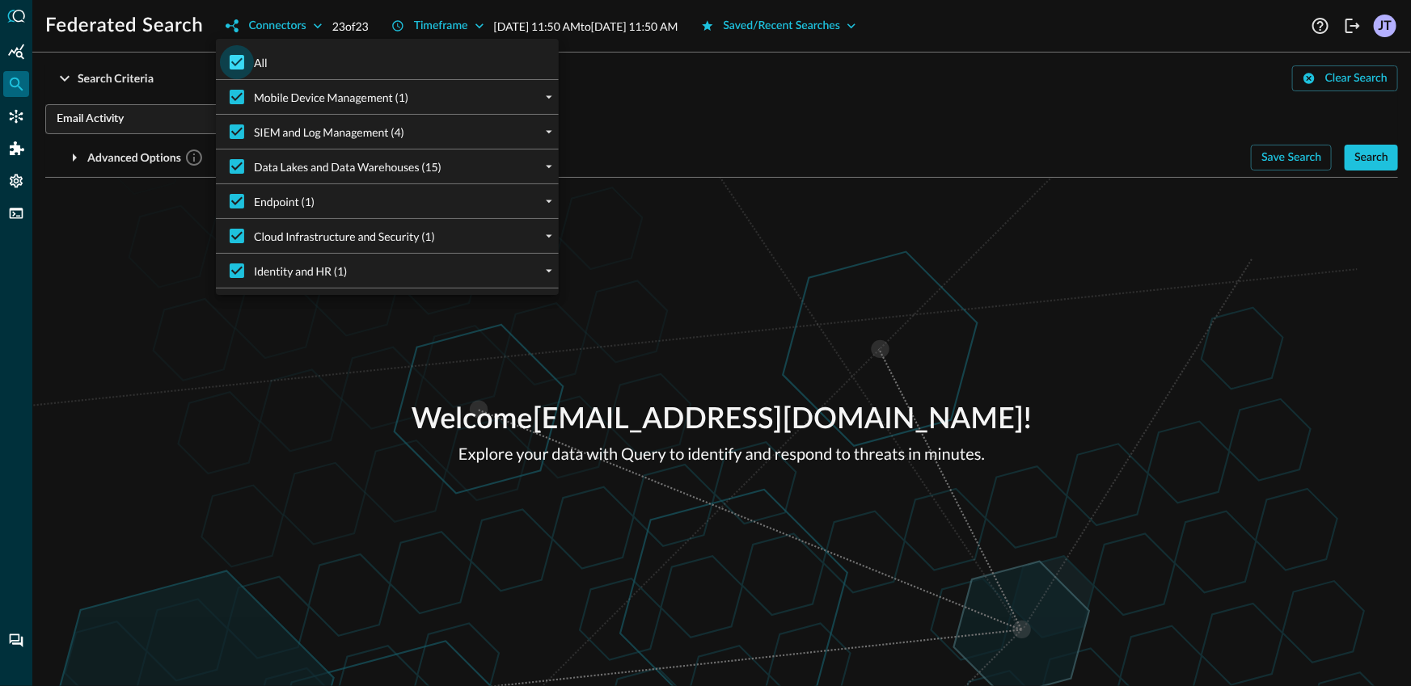
click at [243, 61] on input "All" at bounding box center [237, 62] width 34 height 34
checkbox input "false"
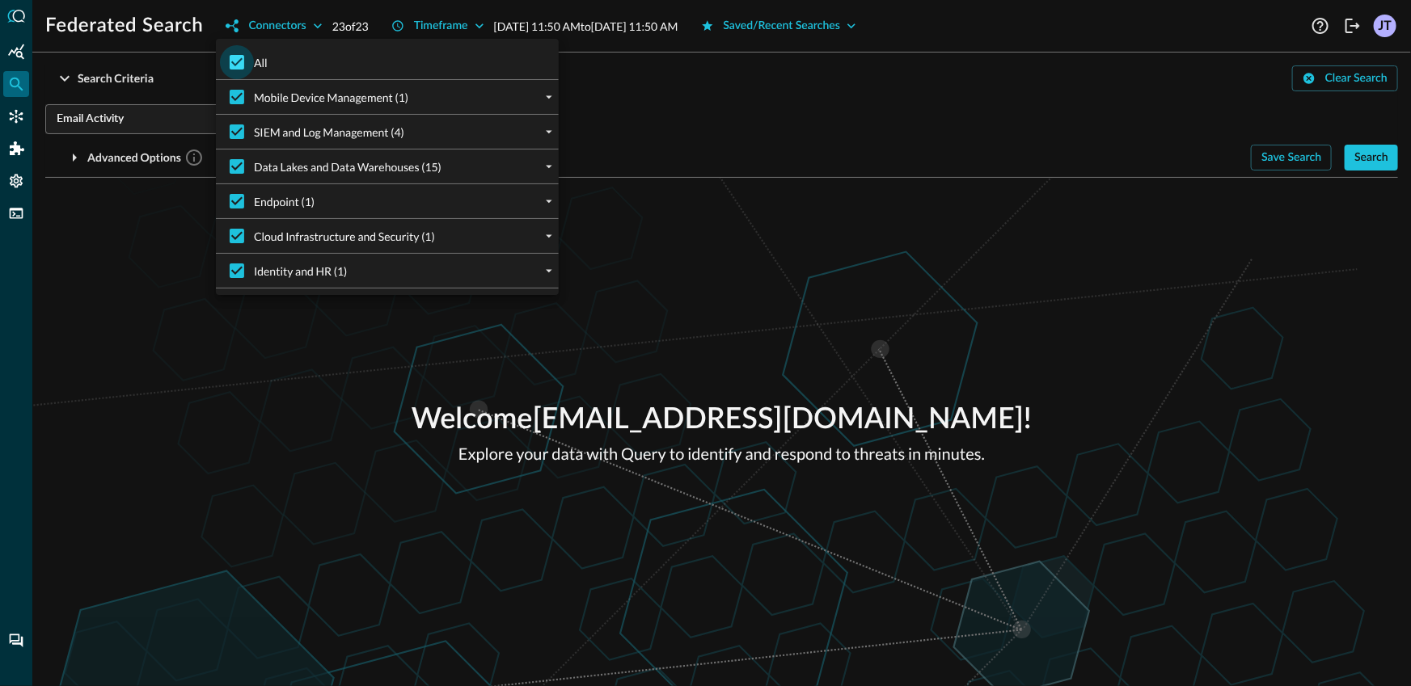
checkbox input "false"
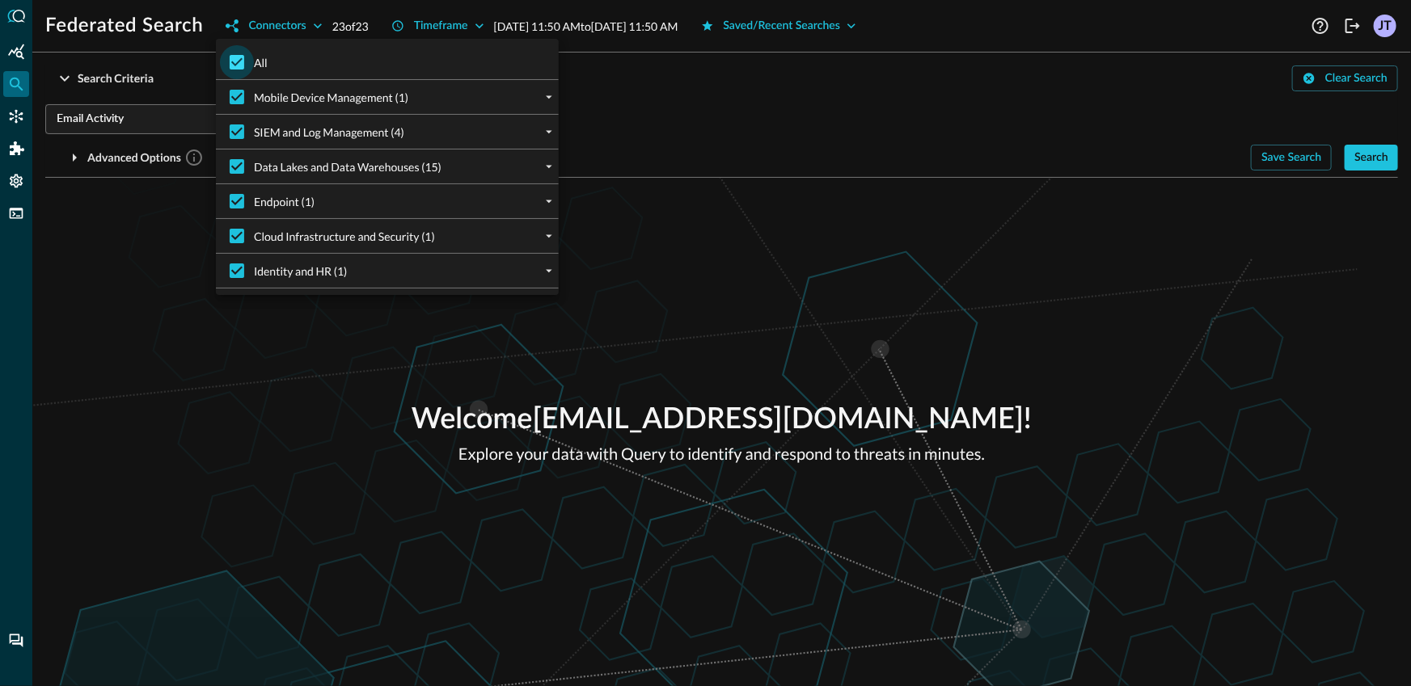
checkbox input "false"
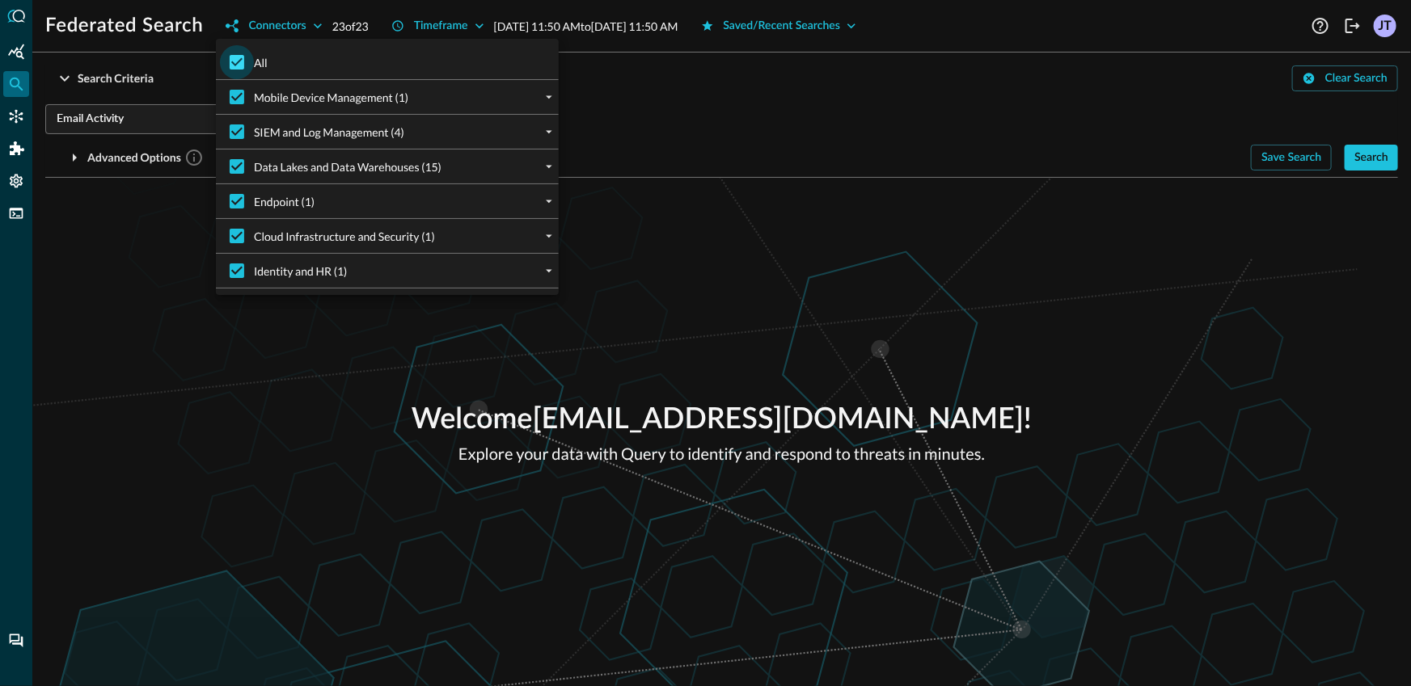
checkbox input "false"
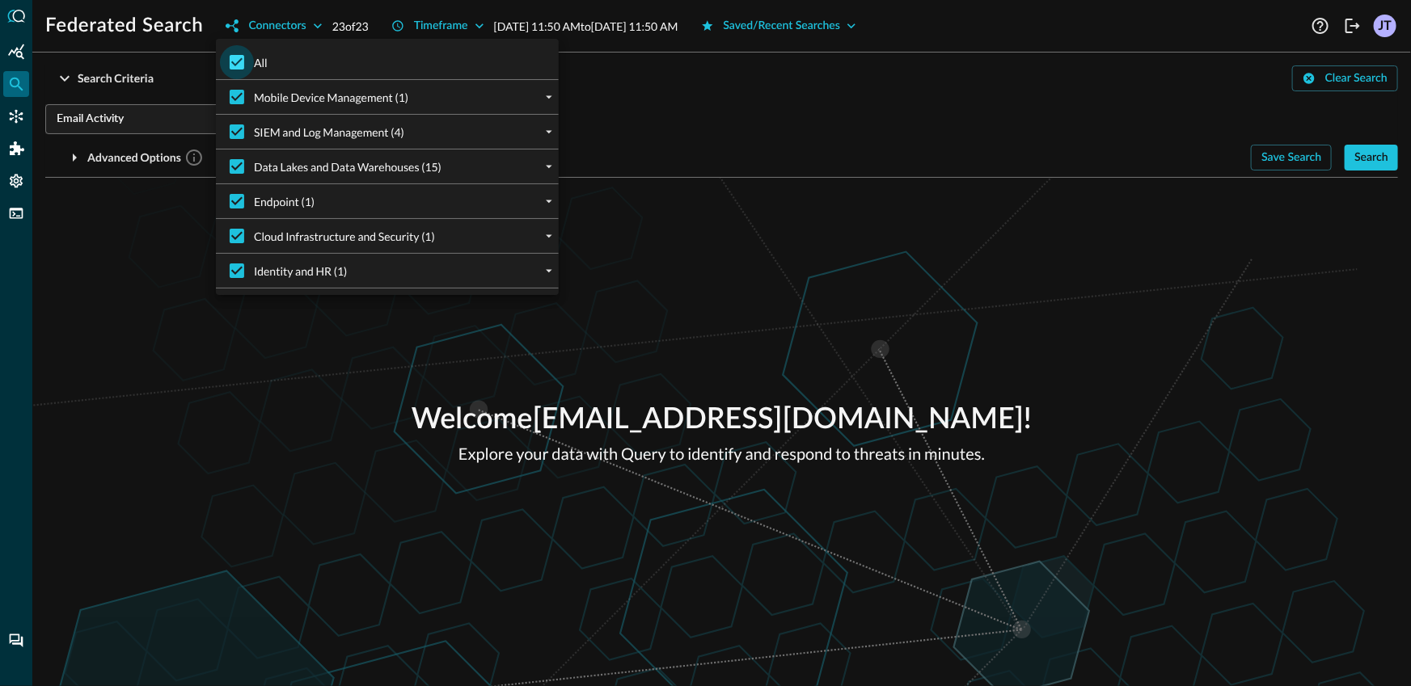
checkbox input "false"
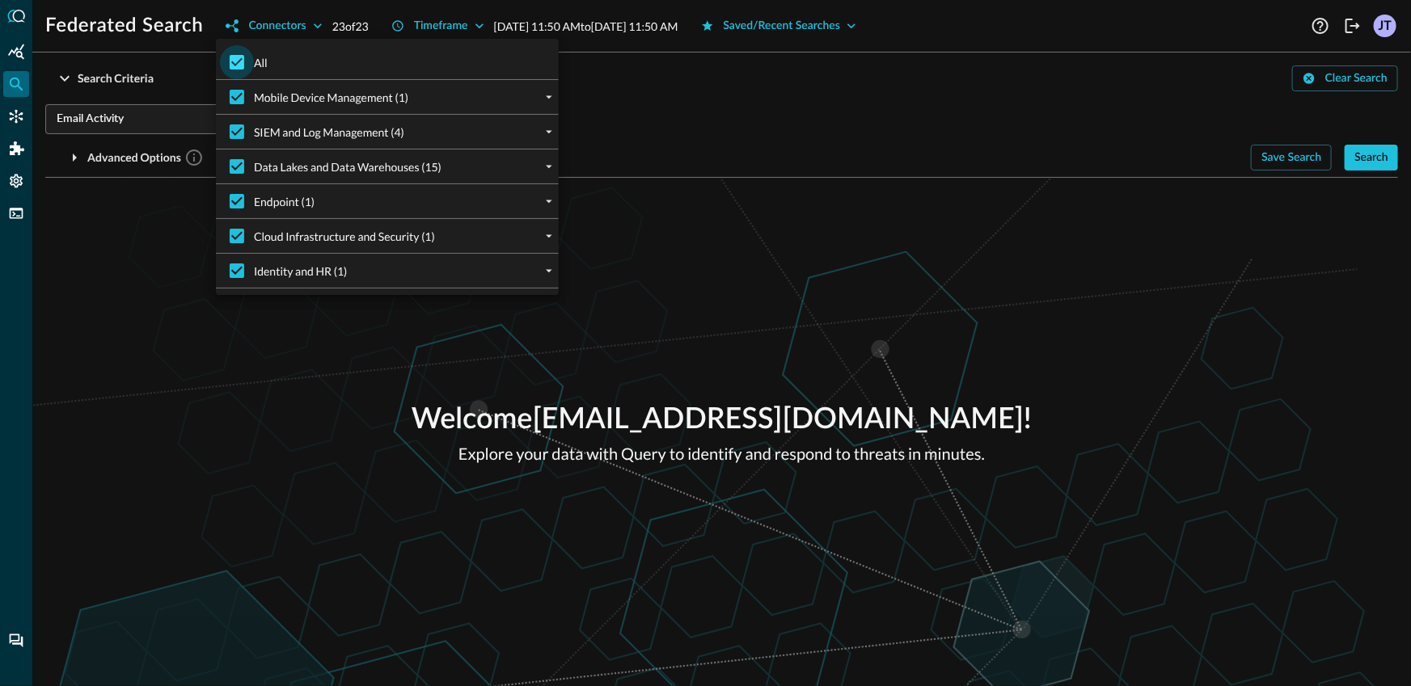
checkbox input "false"
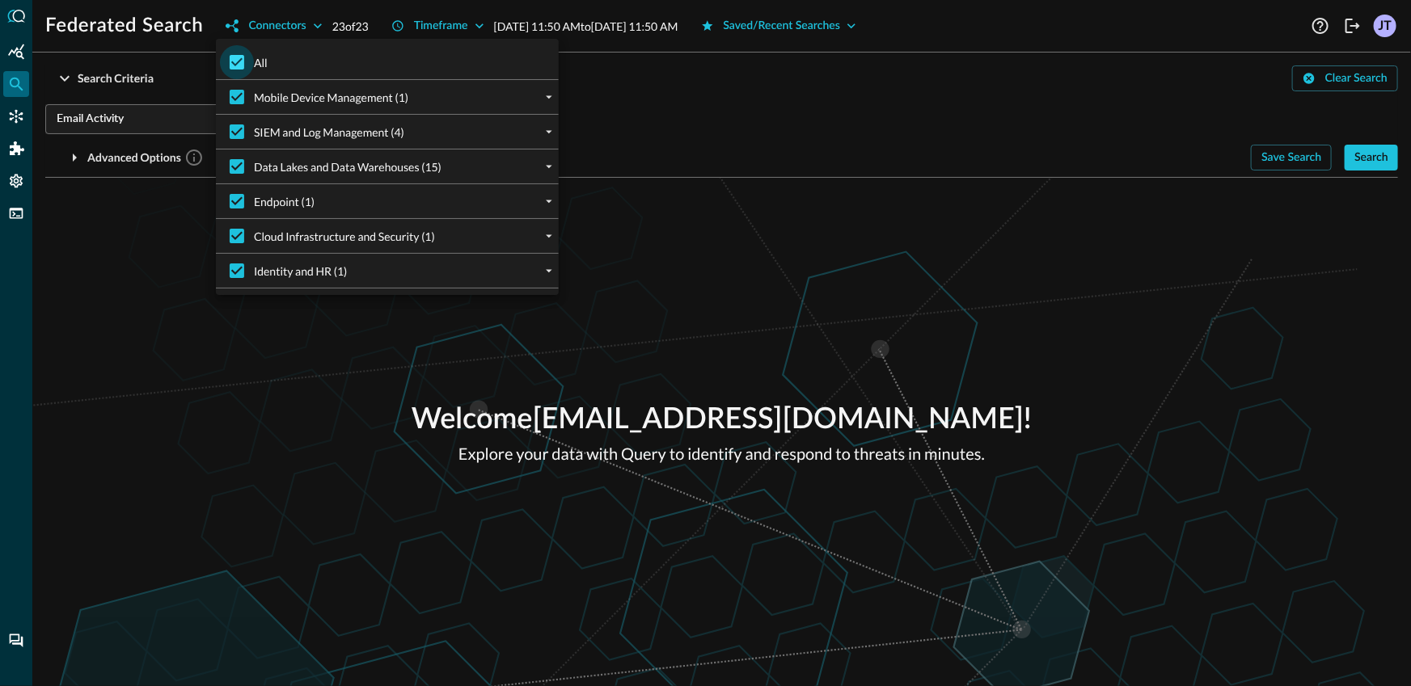
checkbox input "false"
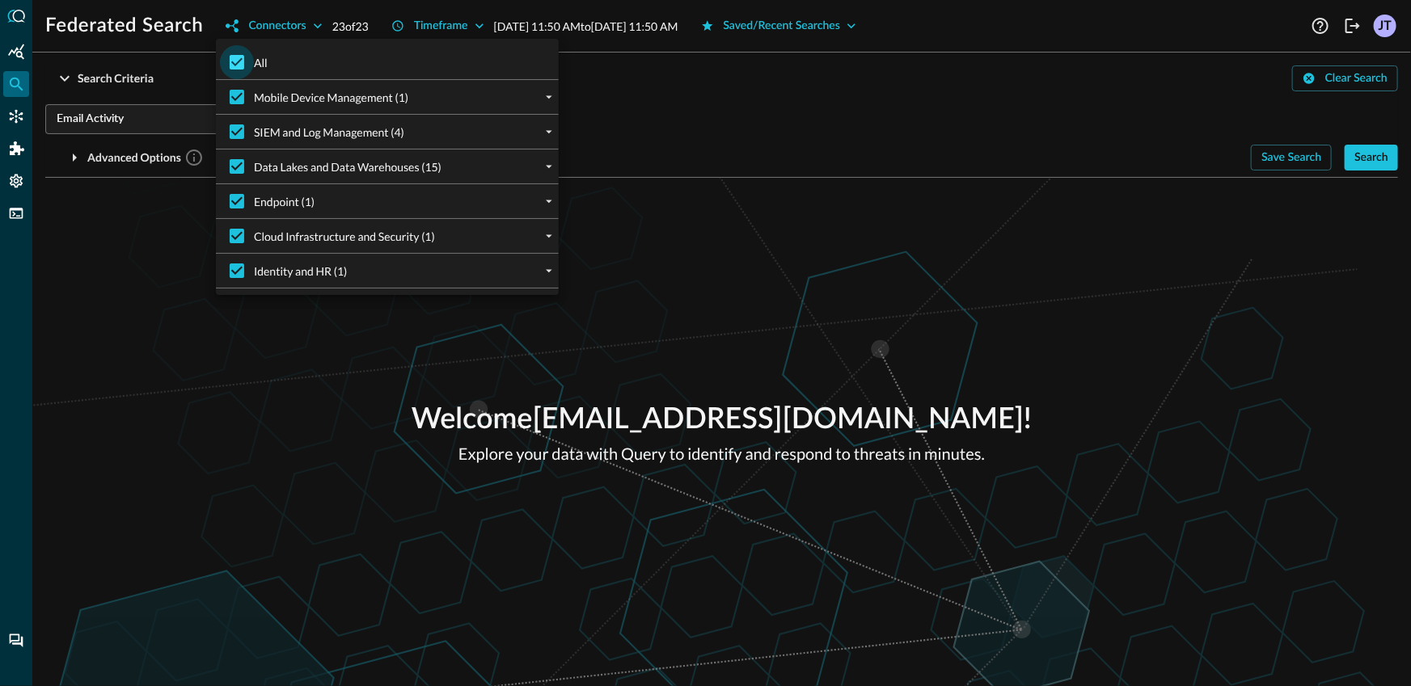
checkbox input "false"
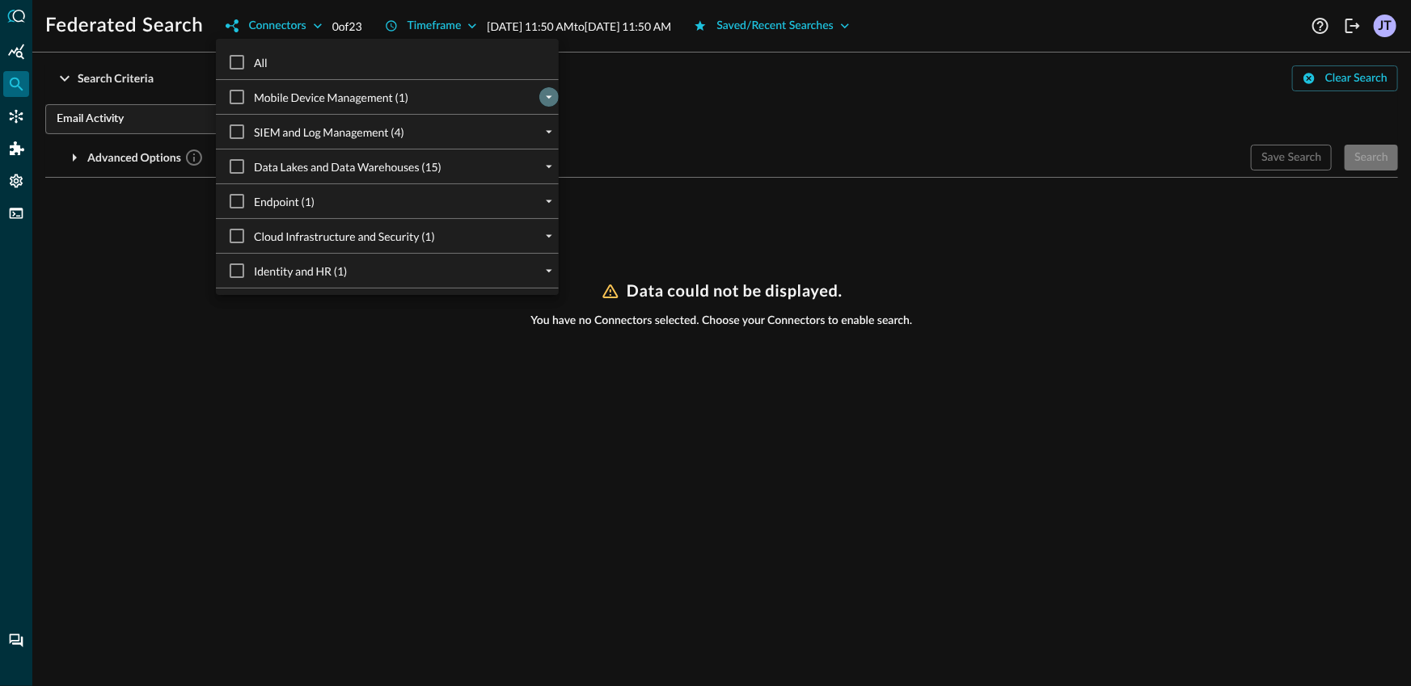
click at [542, 101] on icon "expand" at bounding box center [549, 97] width 15 height 15
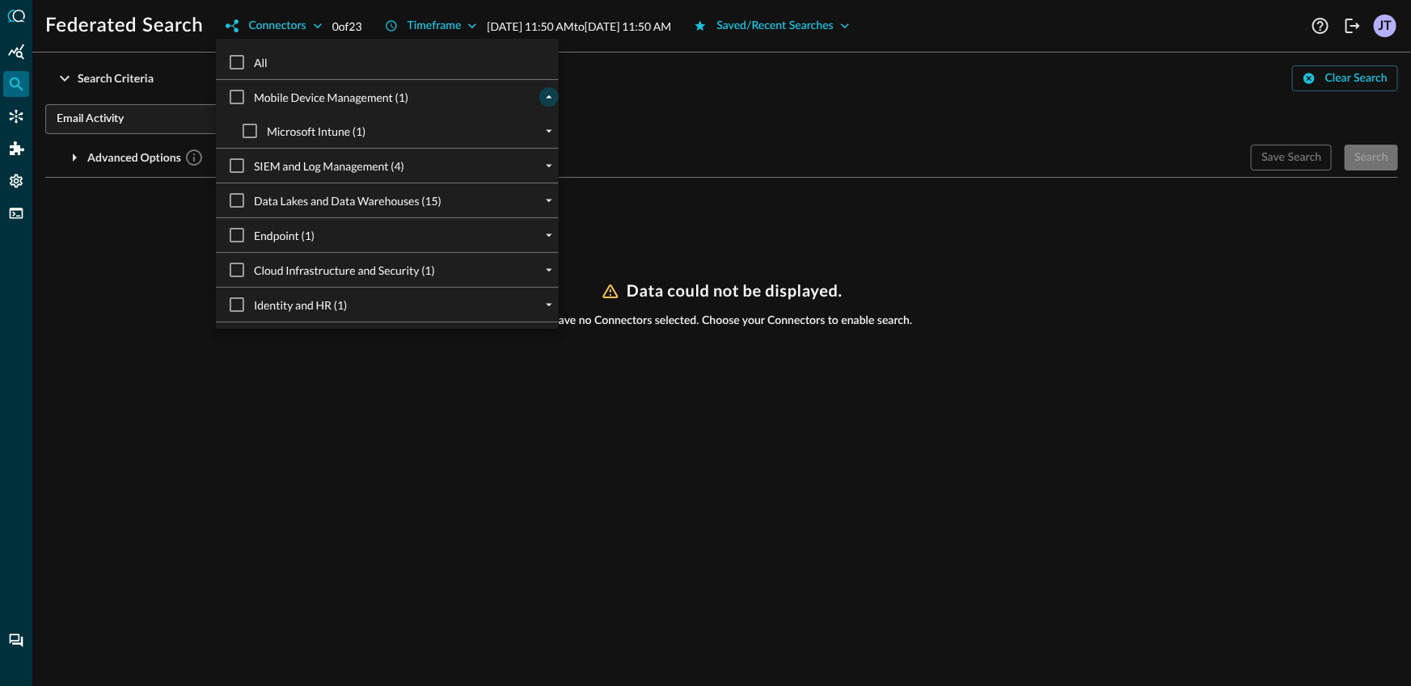
click at [542, 101] on icon "collapse" at bounding box center [549, 97] width 15 height 15
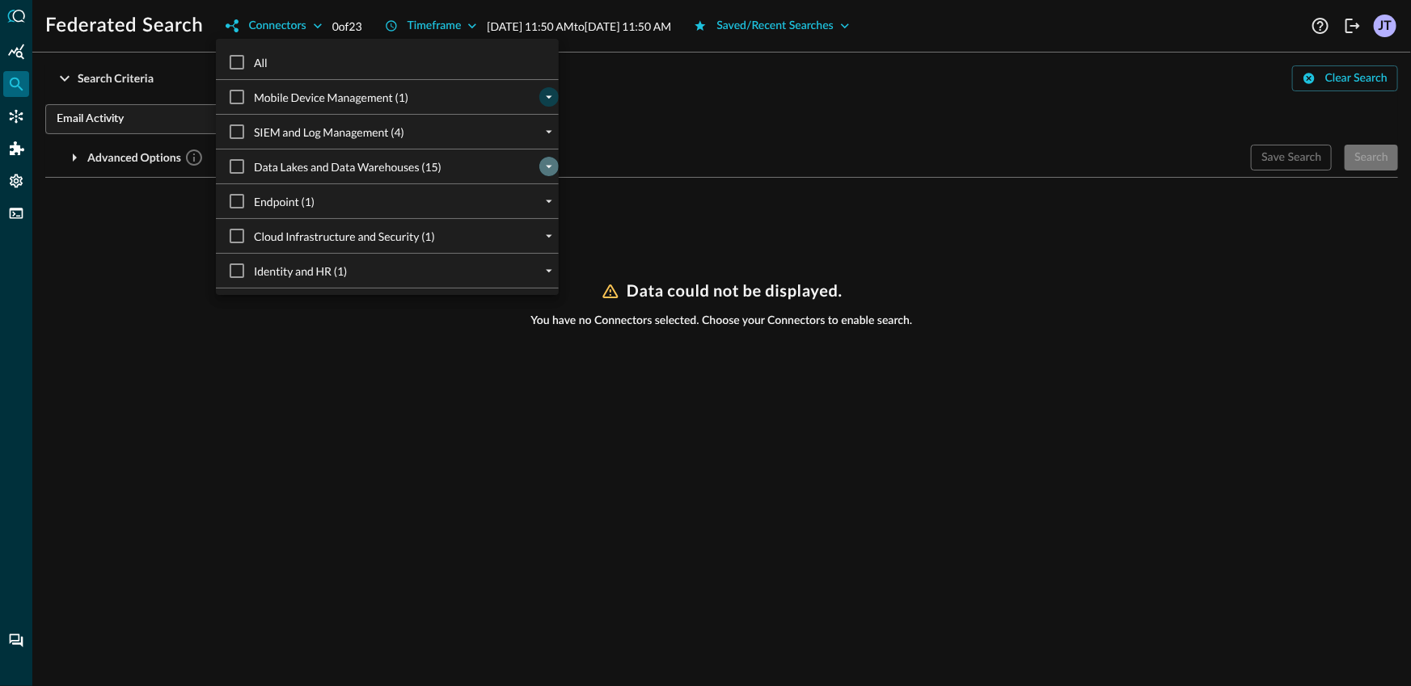
click at [542, 169] on icon "expand" at bounding box center [549, 166] width 15 height 15
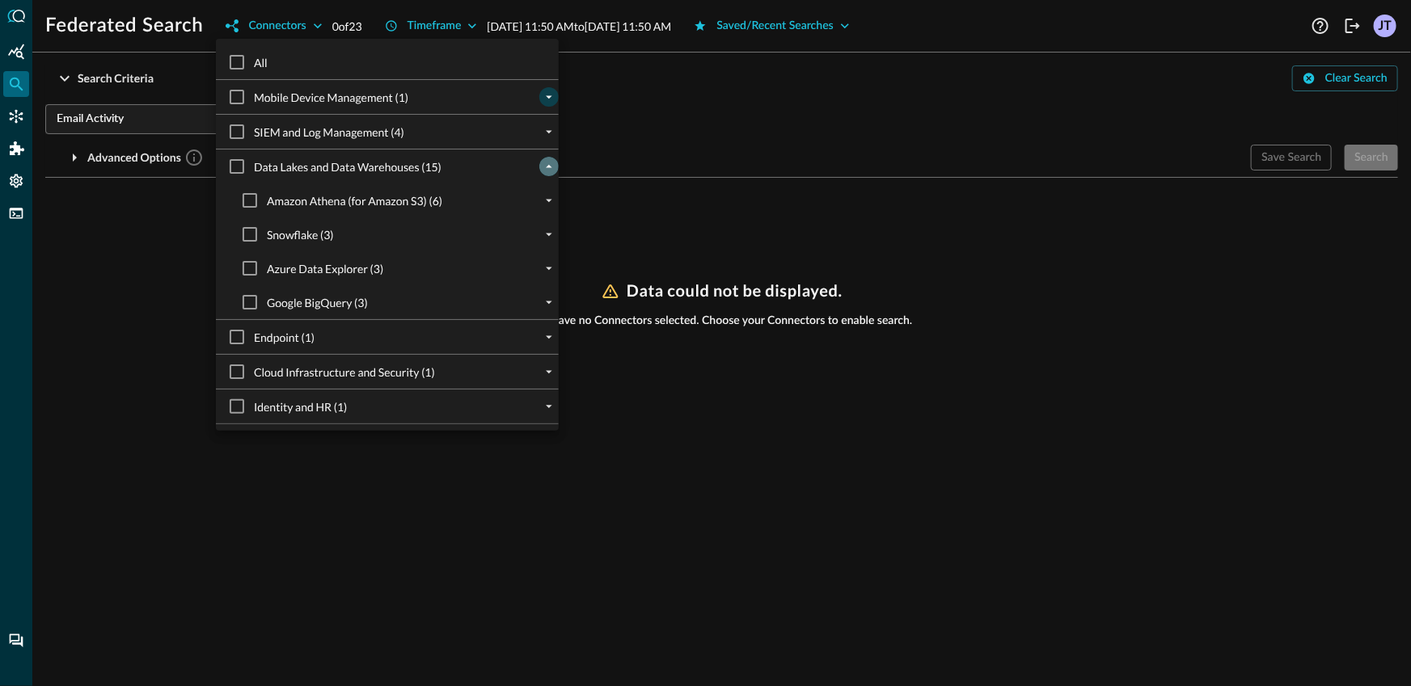
click at [542, 168] on icon "collapse" at bounding box center [549, 166] width 15 height 15
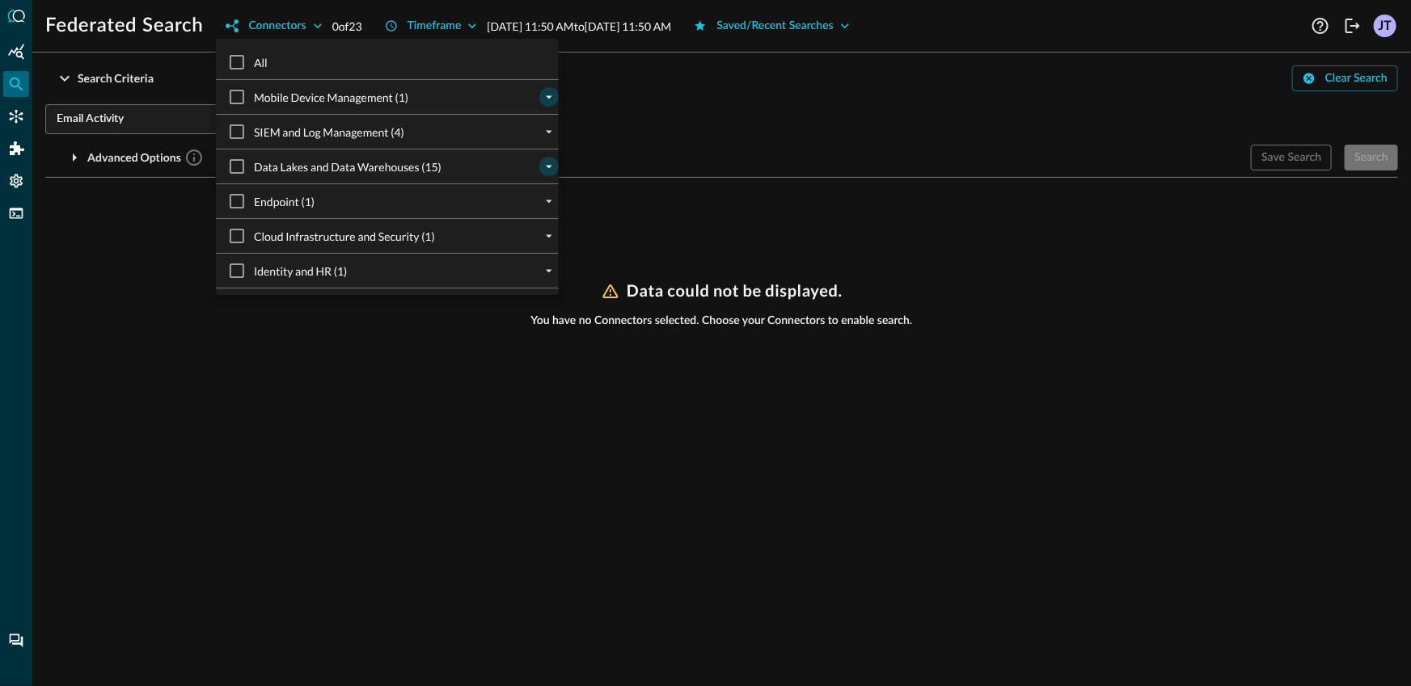
click at [532, 260] on div "Identity and HR (1)" at bounding box center [394, 271] width 330 height 34
drag, startPoint x: 531, startPoint y: 275, endPoint x: 484, endPoint y: 284, distance: 48.5
click at [542, 275] on icon "expand" at bounding box center [549, 271] width 15 height 15
click at [243, 306] on input "Microsoft Entra ID (Azure AD) (1)" at bounding box center [250, 305] width 34 height 34
checkbox input "true"
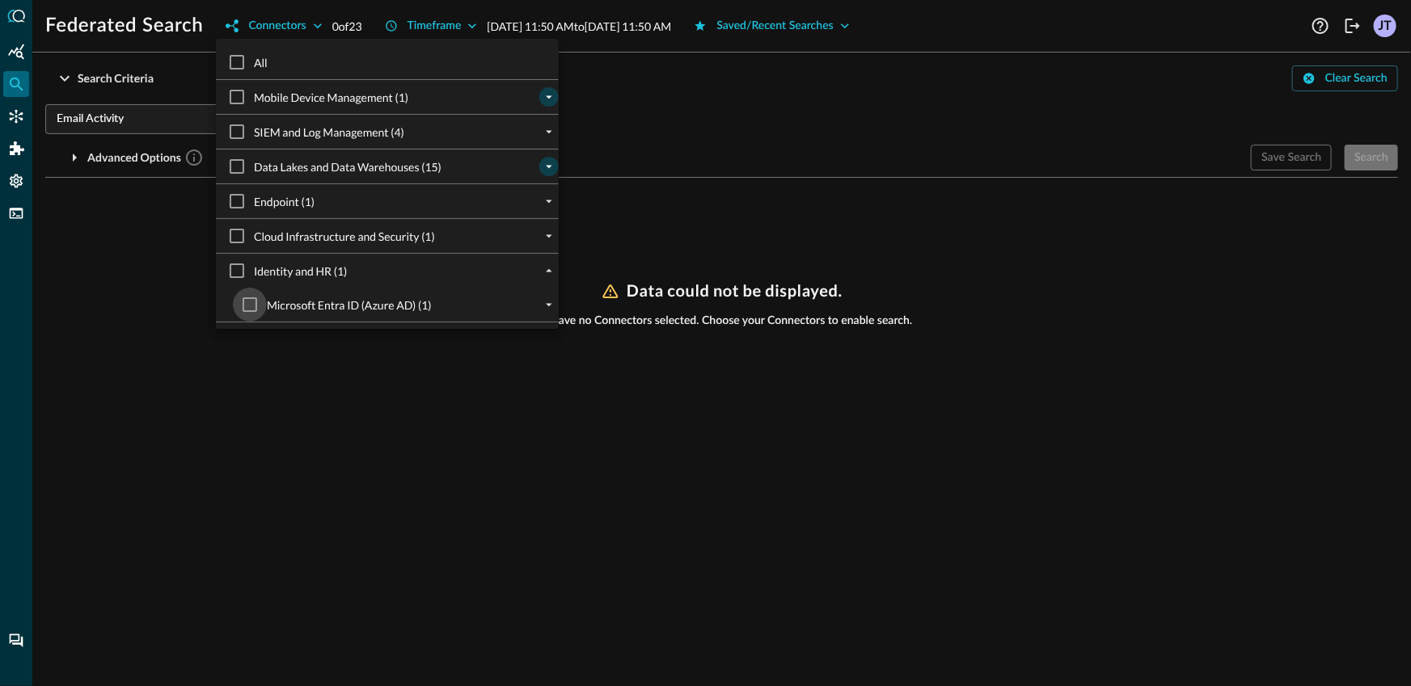
checkbox input "true"
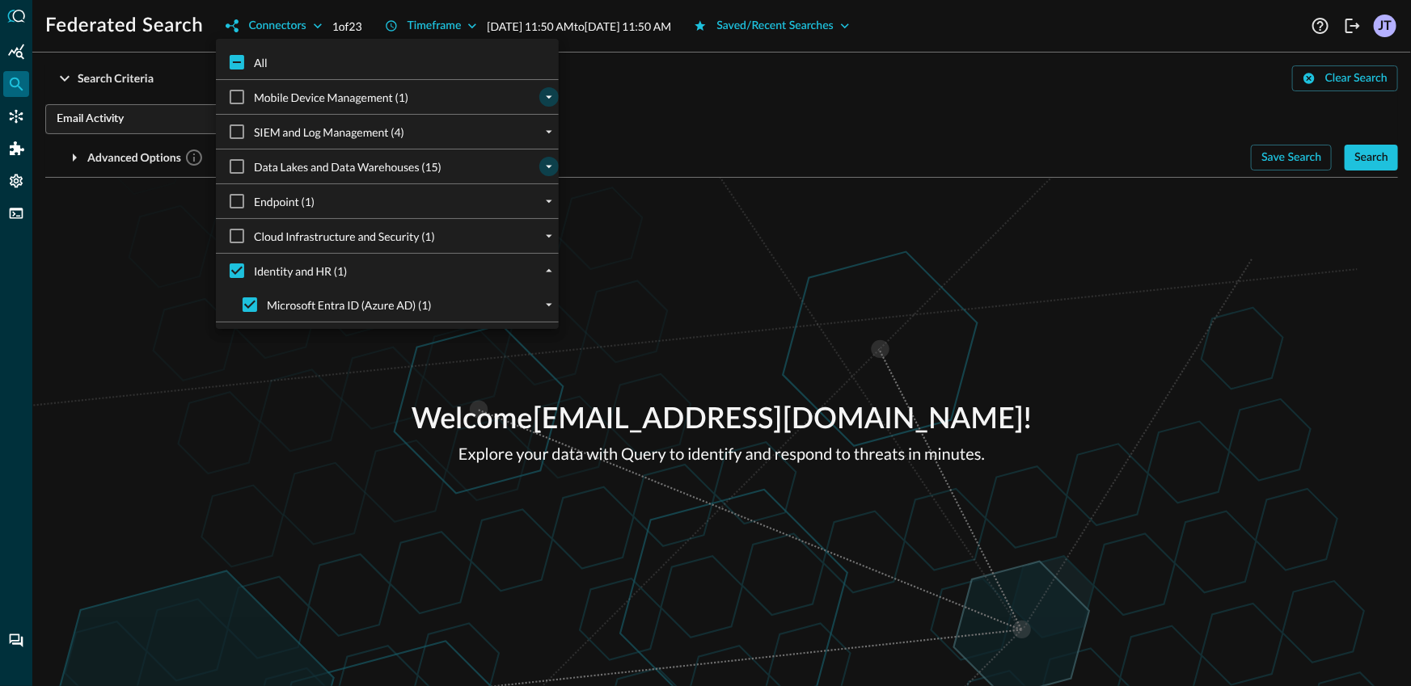
click at [177, 278] on div at bounding box center [705, 343] width 1411 height 686
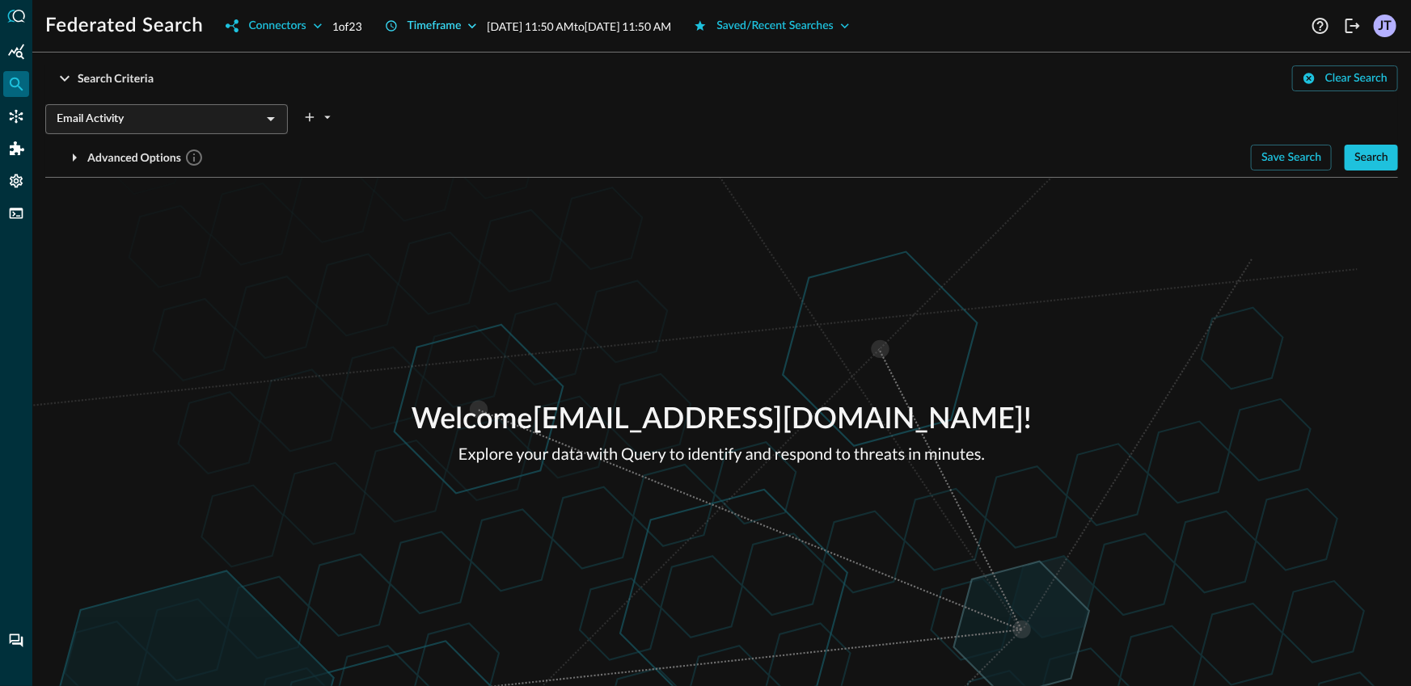
click at [462, 25] on div "Timeframe" at bounding box center [435, 26] width 54 height 20
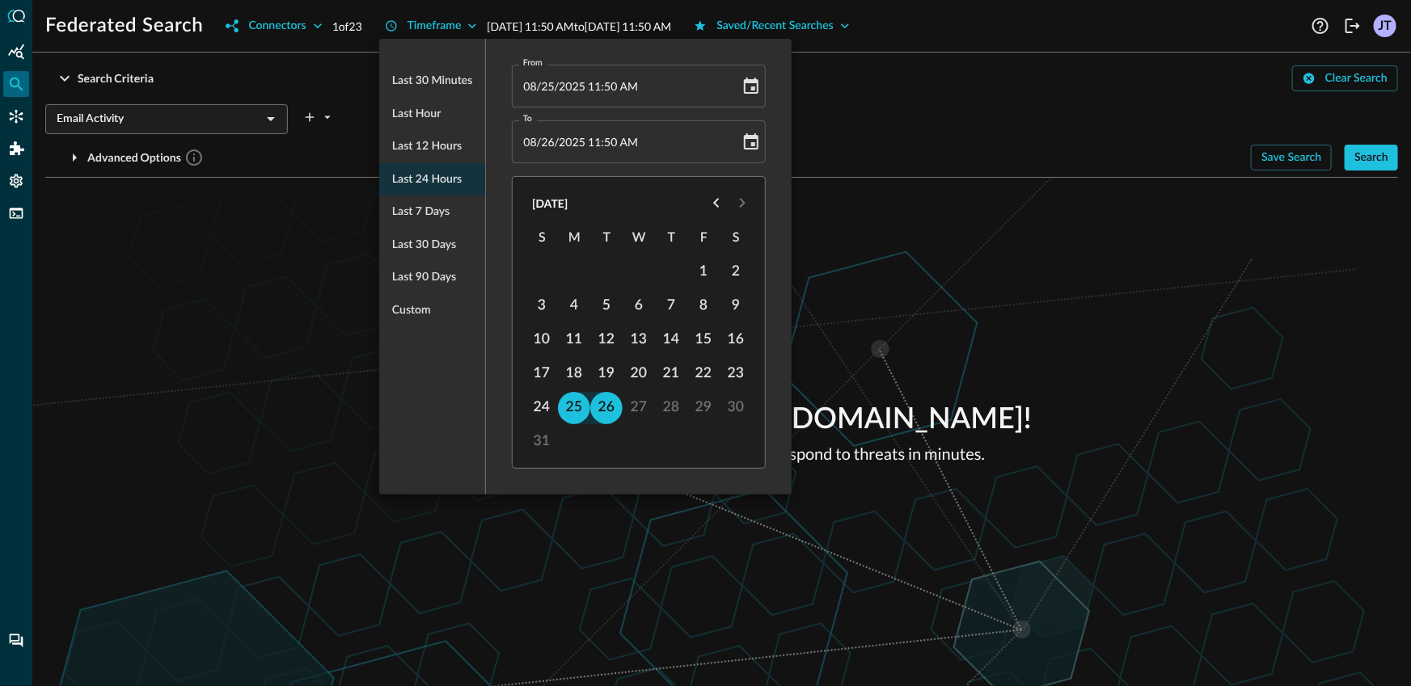
click at [450, 221] on div "Last 7 days" at bounding box center [432, 212] width 106 height 33
type input "[DATE] 11:51 AM"
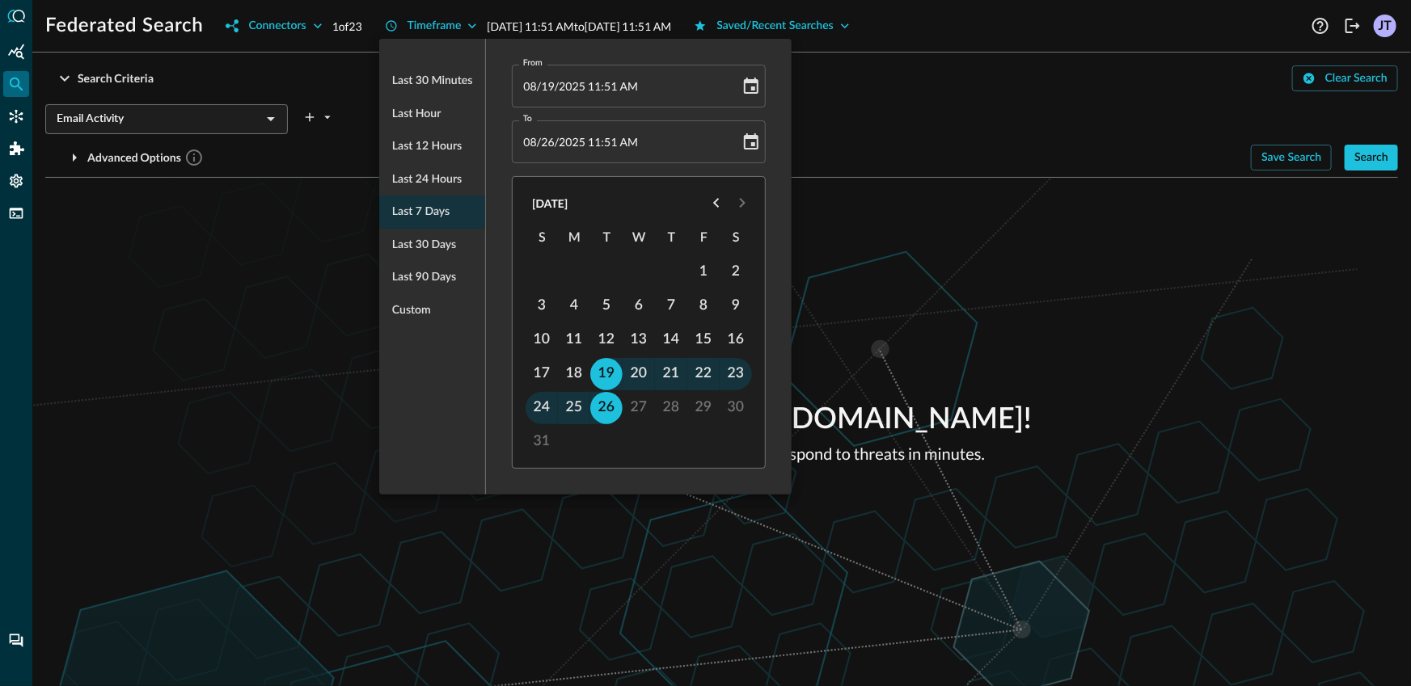
click at [249, 229] on div at bounding box center [705, 343] width 1411 height 686
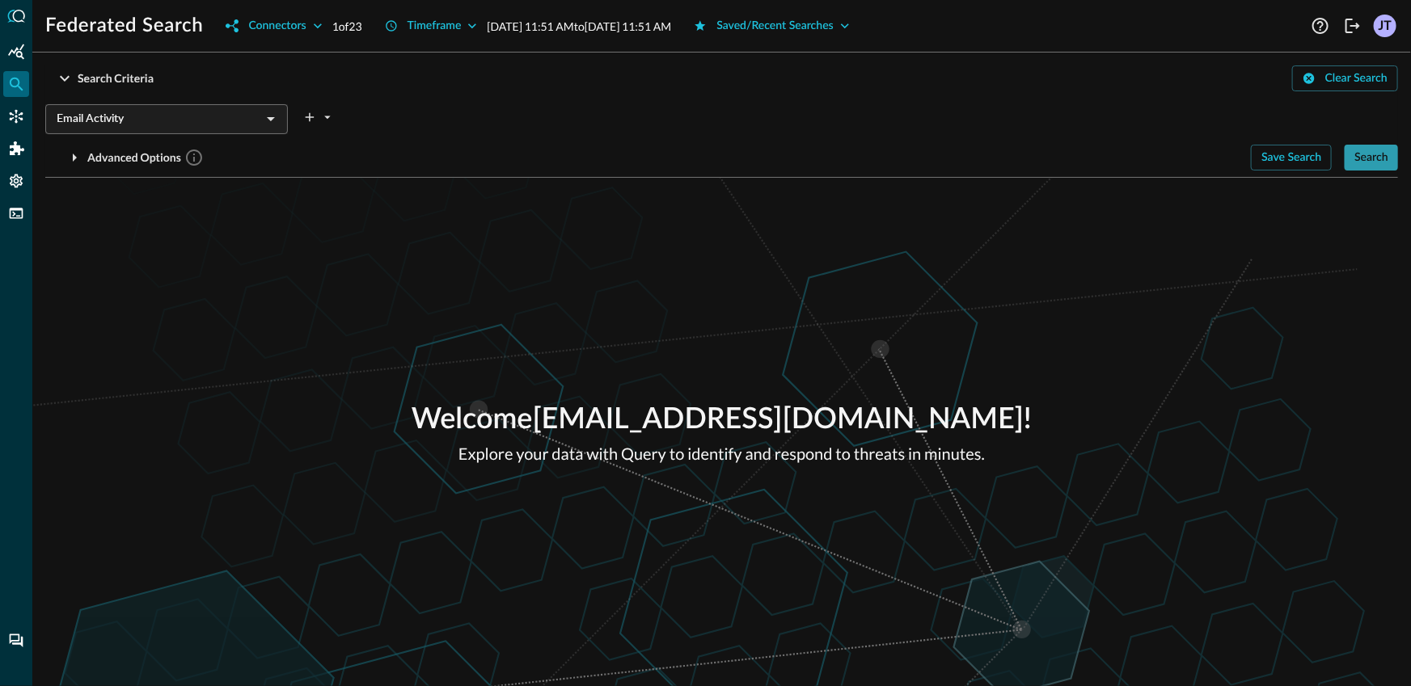
click at [1370, 164] on div "Search" at bounding box center [1371, 158] width 34 height 20
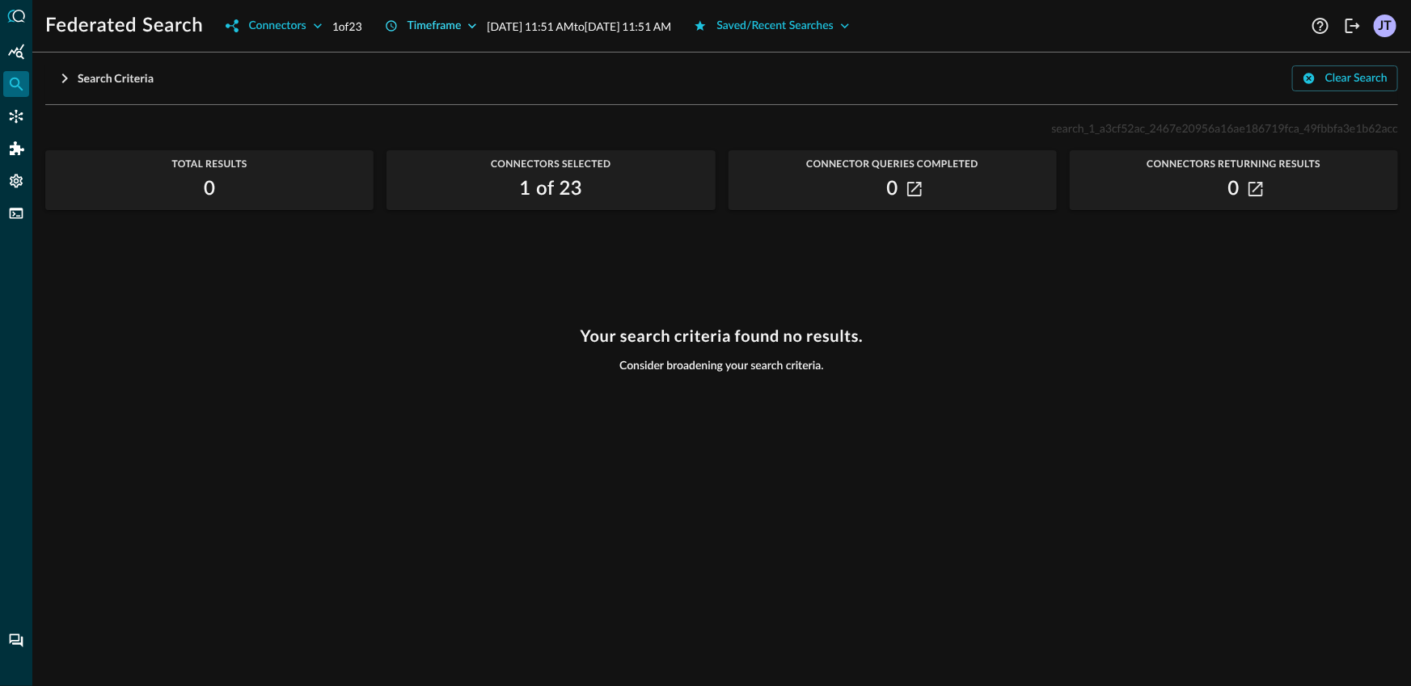
click at [421, 31] on div "Timeframe" at bounding box center [435, 26] width 54 height 20
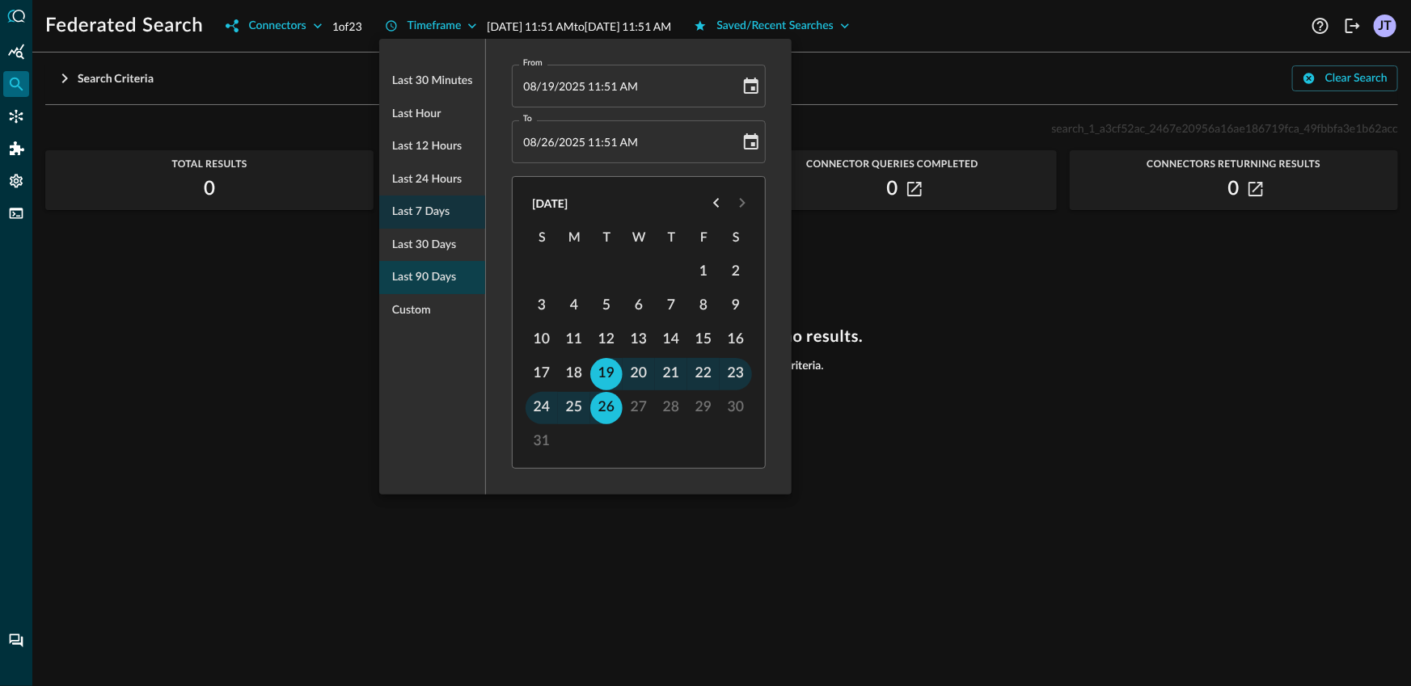
click at [443, 279] on span "Last 90 days" at bounding box center [424, 278] width 64 height 20
type input "[DATE] 11:51 AM"
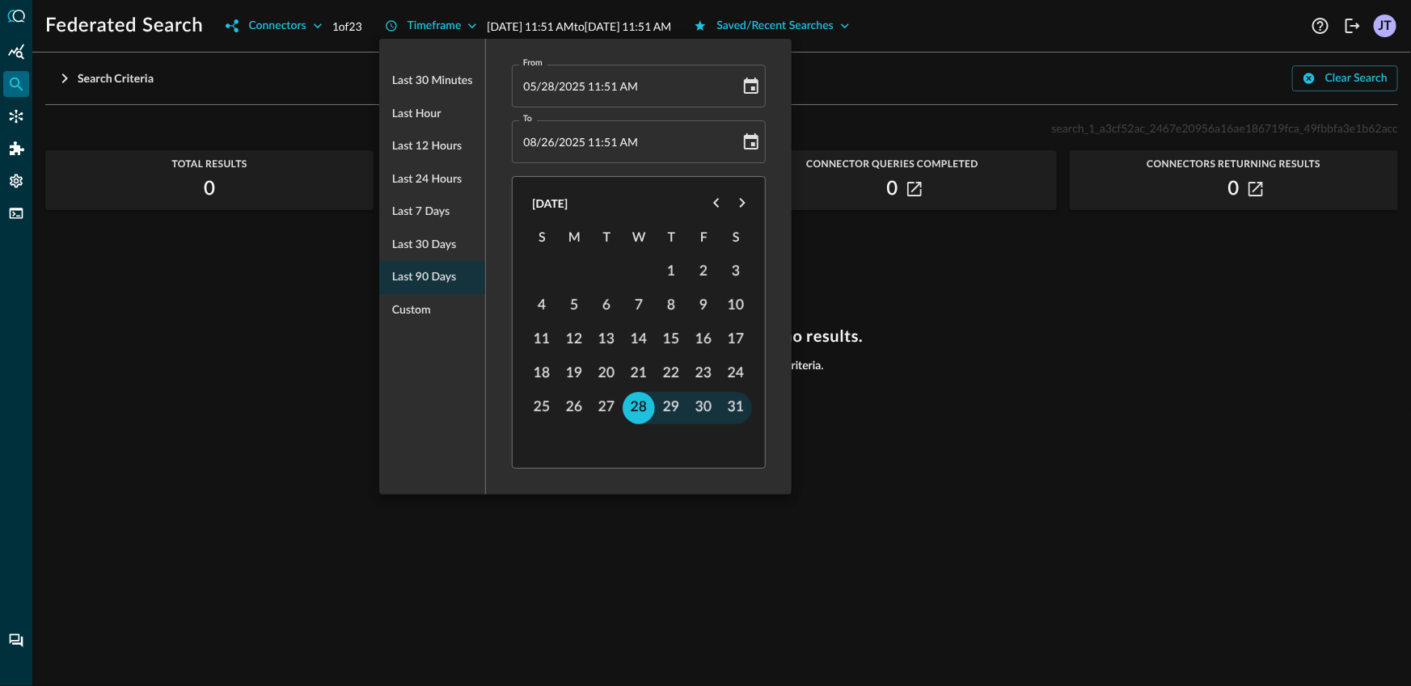
click at [171, 267] on div at bounding box center [705, 343] width 1411 height 686
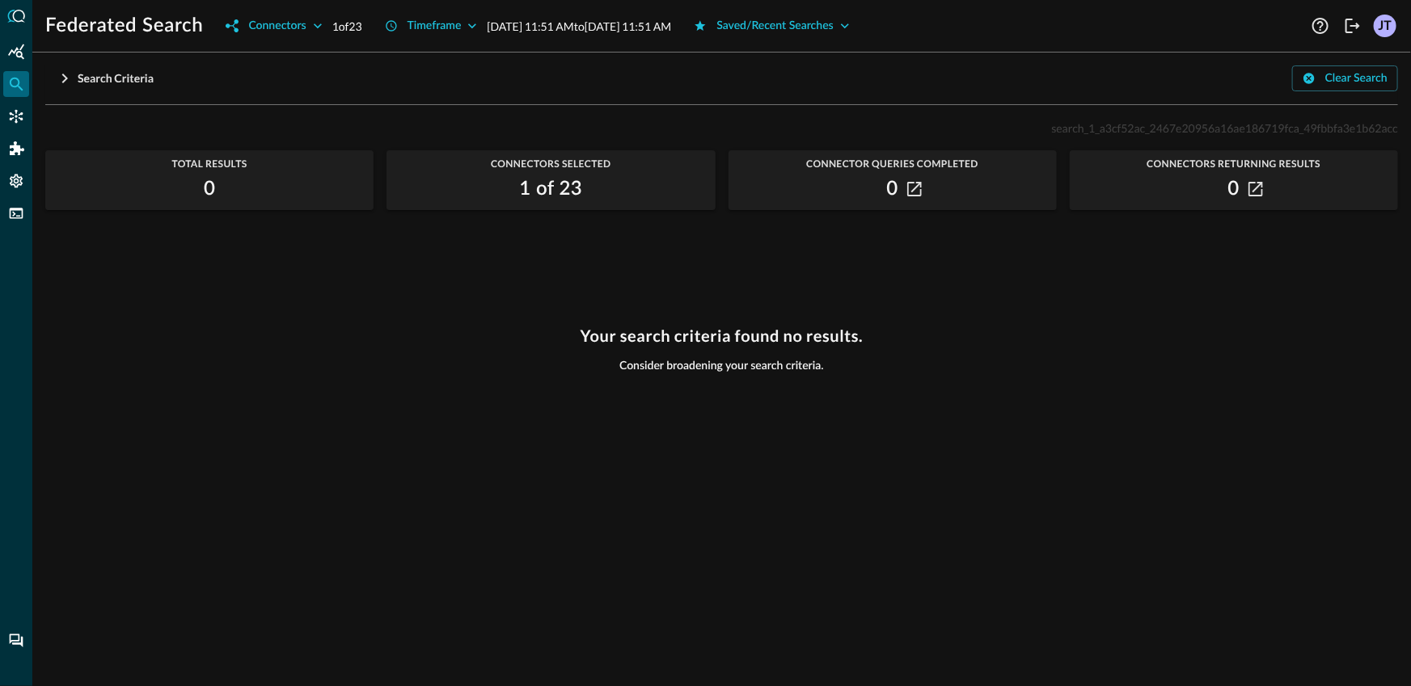
click at [95, 92] on div "Search Criteria Clear Search Email Activity ​ Advanced Options Save Search Sear…" at bounding box center [721, 85] width 1353 height 40
click at [124, 85] on div "Search Criteria" at bounding box center [116, 79] width 76 height 20
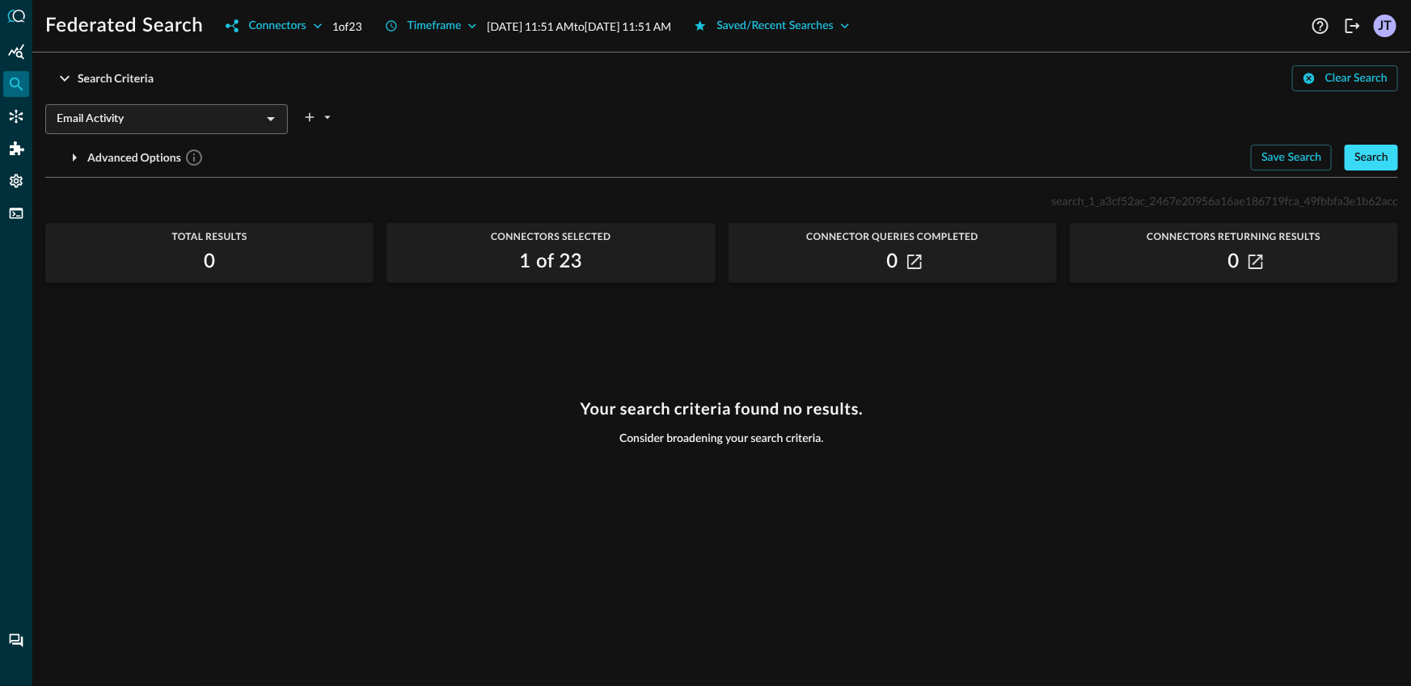
click at [1388, 160] on div "Search" at bounding box center [1371, 158] width 34 height 20
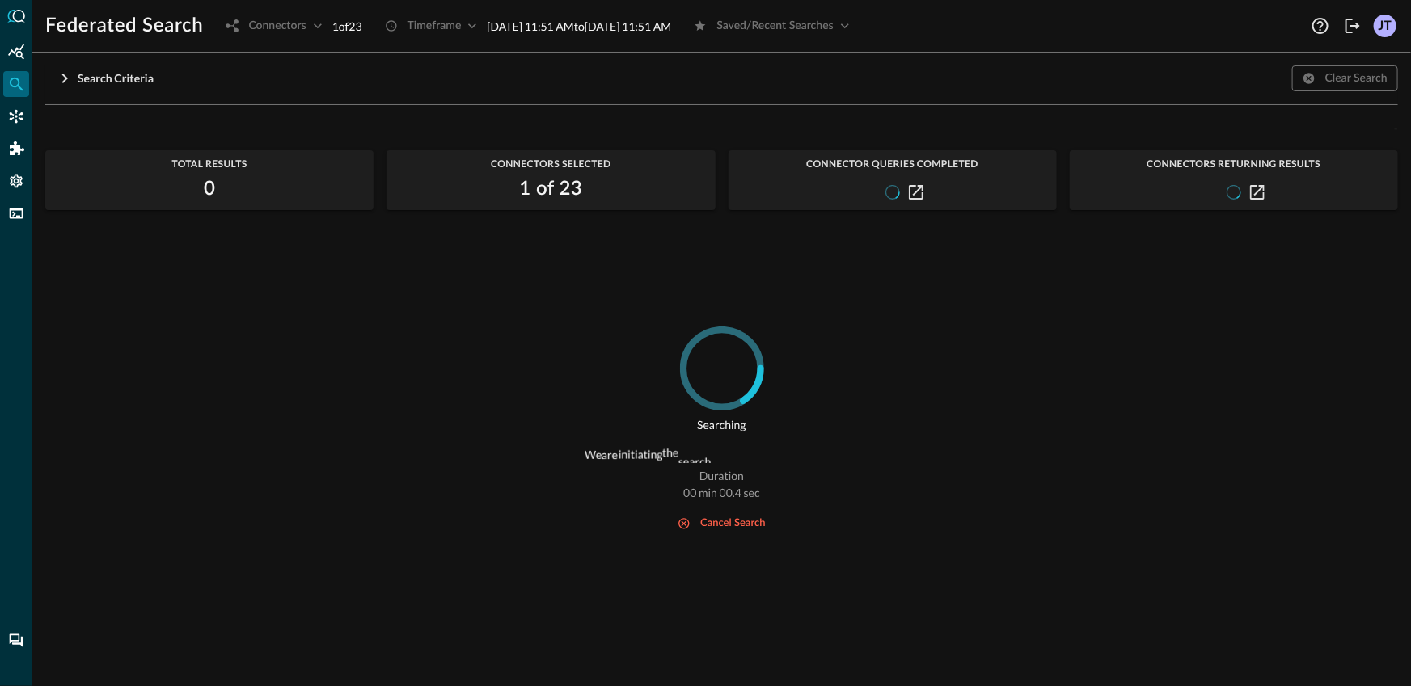
click at [392, 442] on div "Searching We are initiating the search and preparing to load up results. Durati…" at bounding box center [721, 497] width 1353 height 340
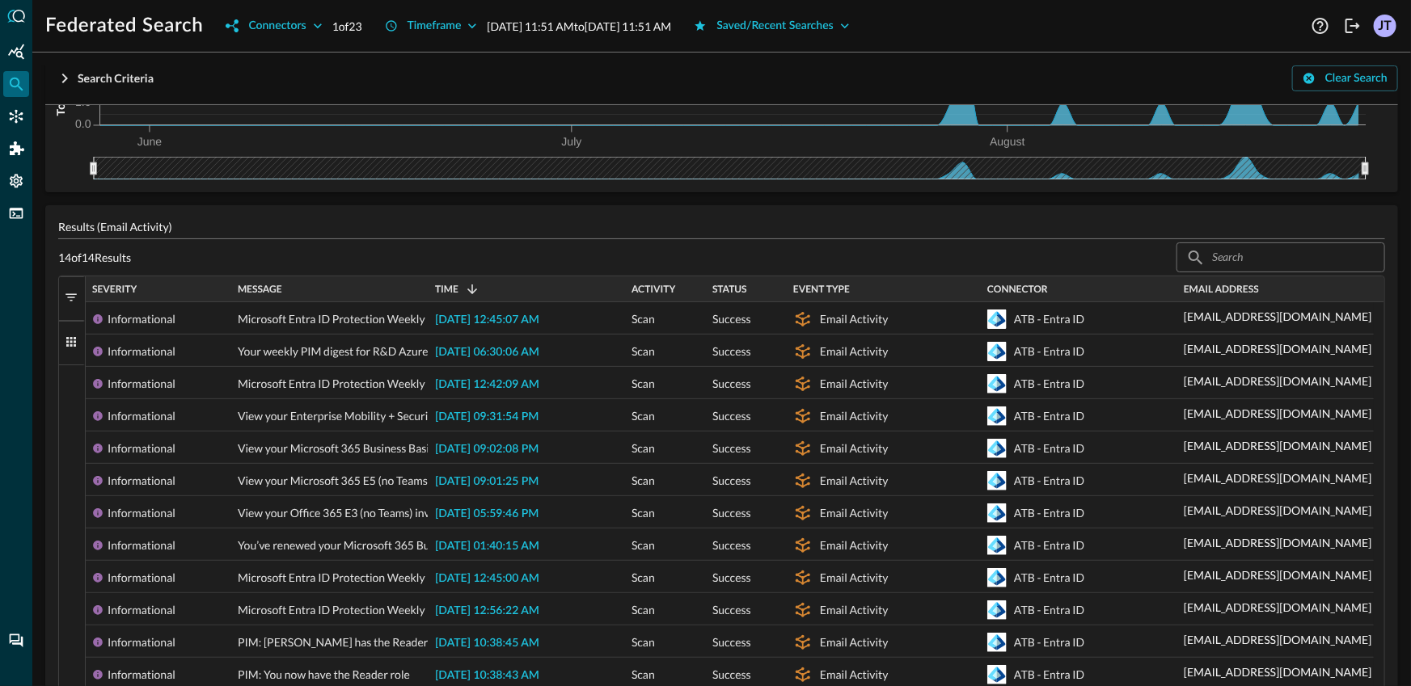
scroll to position [0, 0]
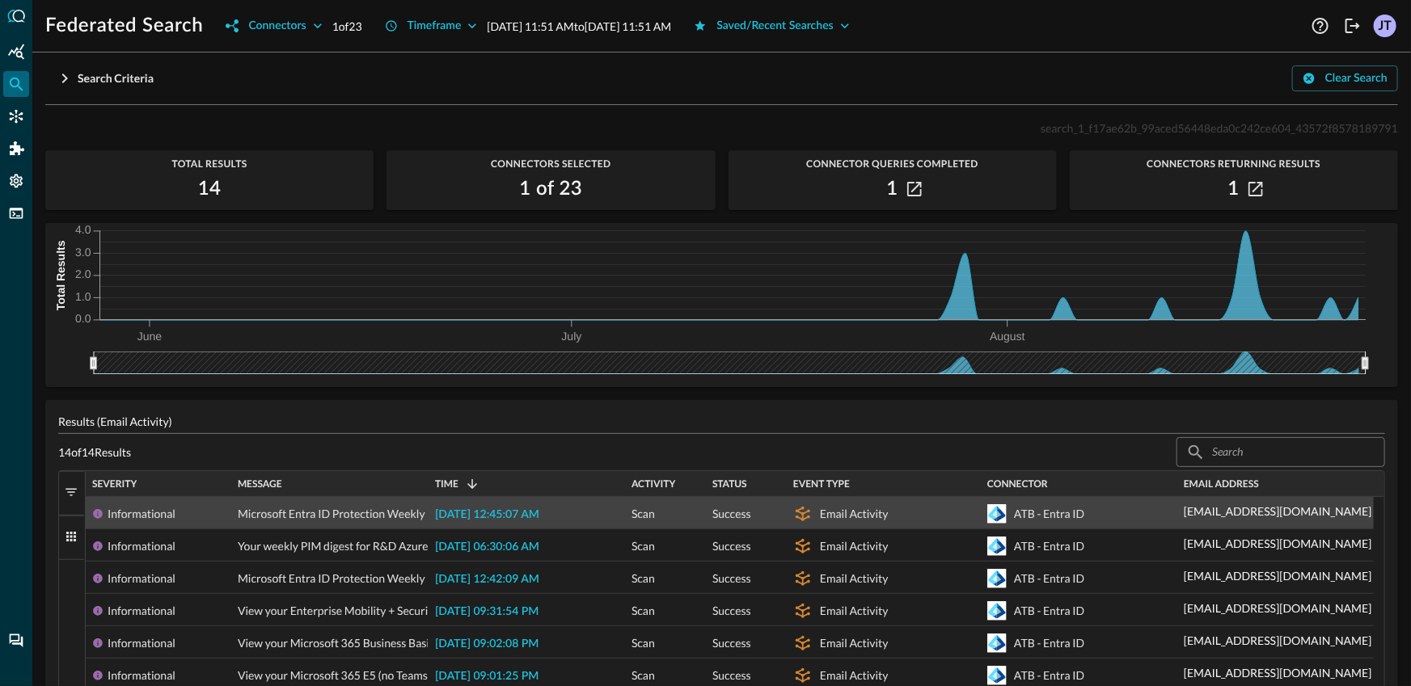
click at [503, 511] on span "[DATE] 12:45:07 AM" at bounding box center [487, 514] width 104 height 11
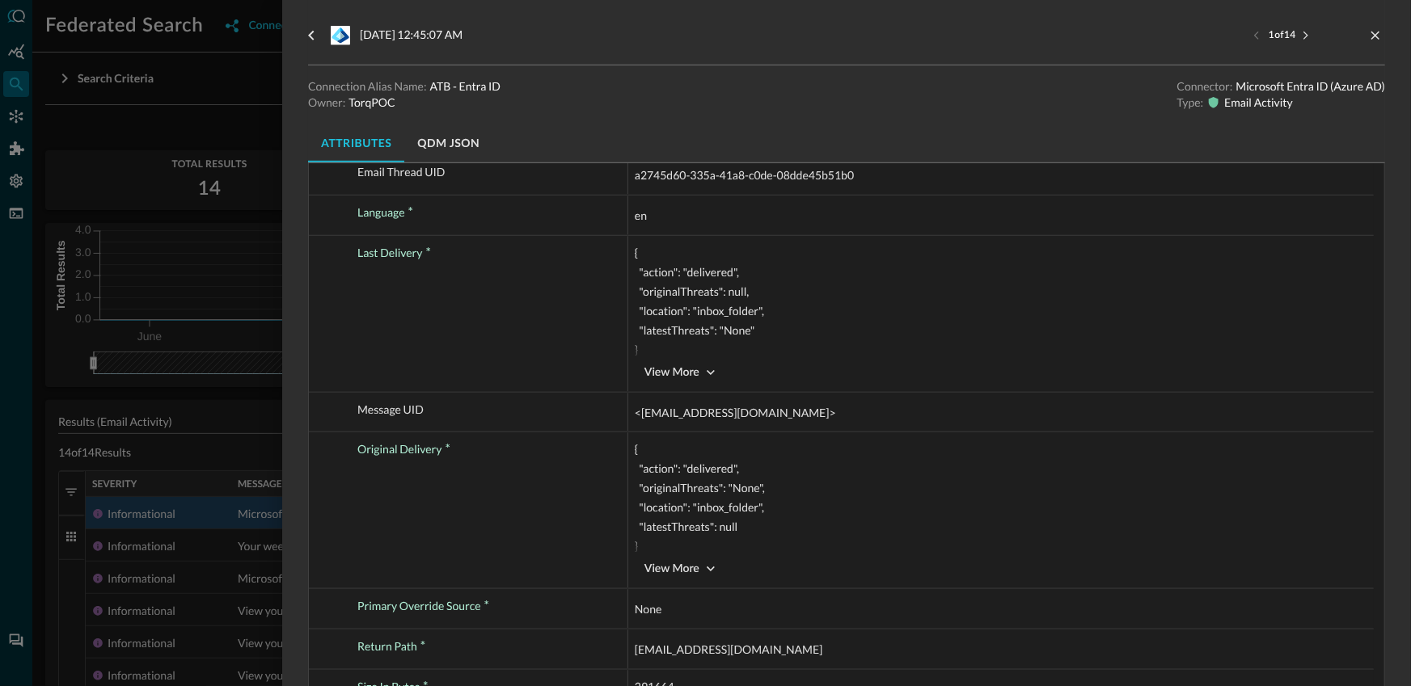
scroll to position [610, 0]
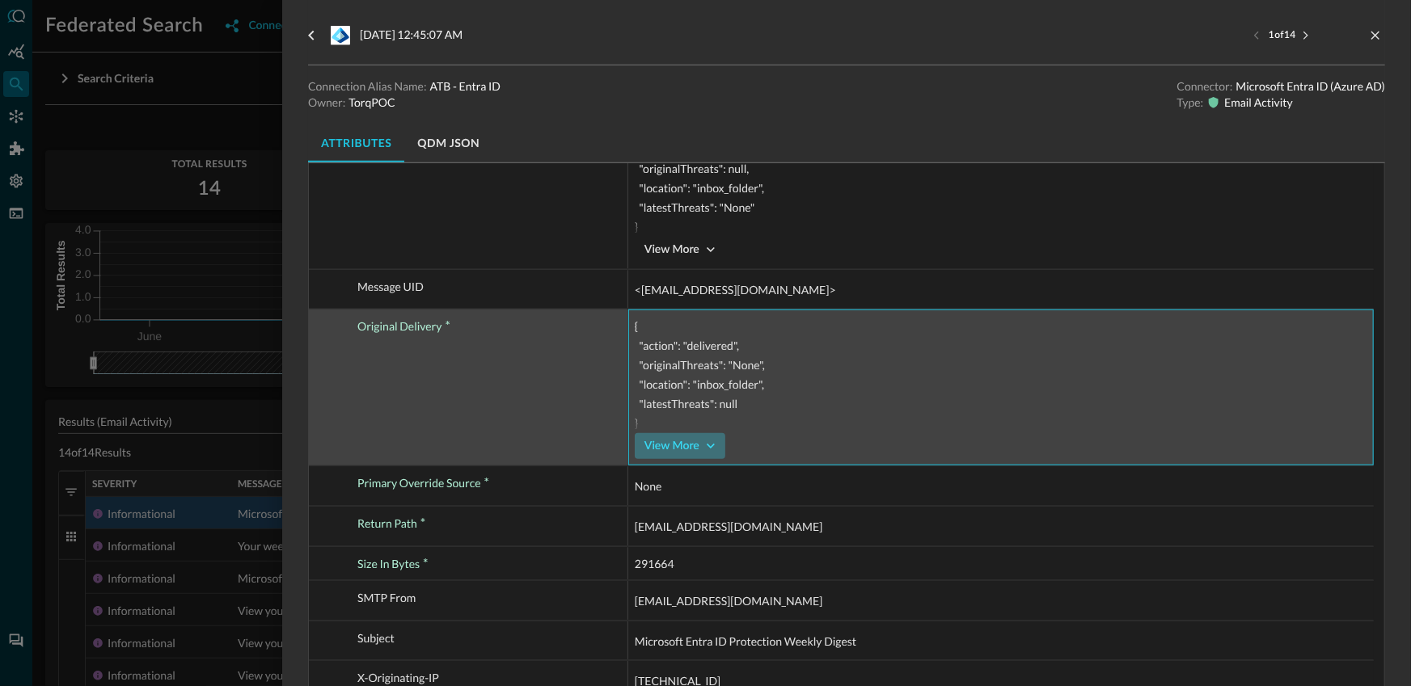
click at [708, 444] on icon "button" at bounding box center [711, 446] width 16 height 16
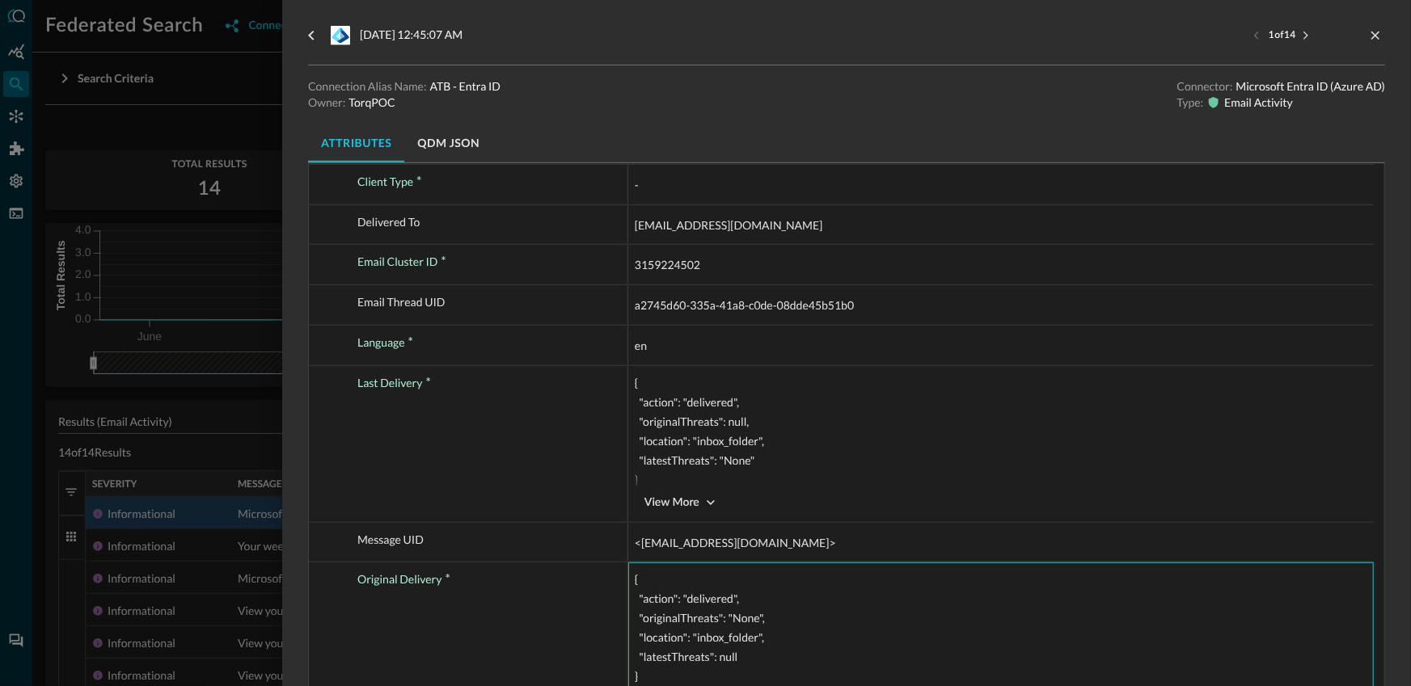
scroll to position [0, 0]
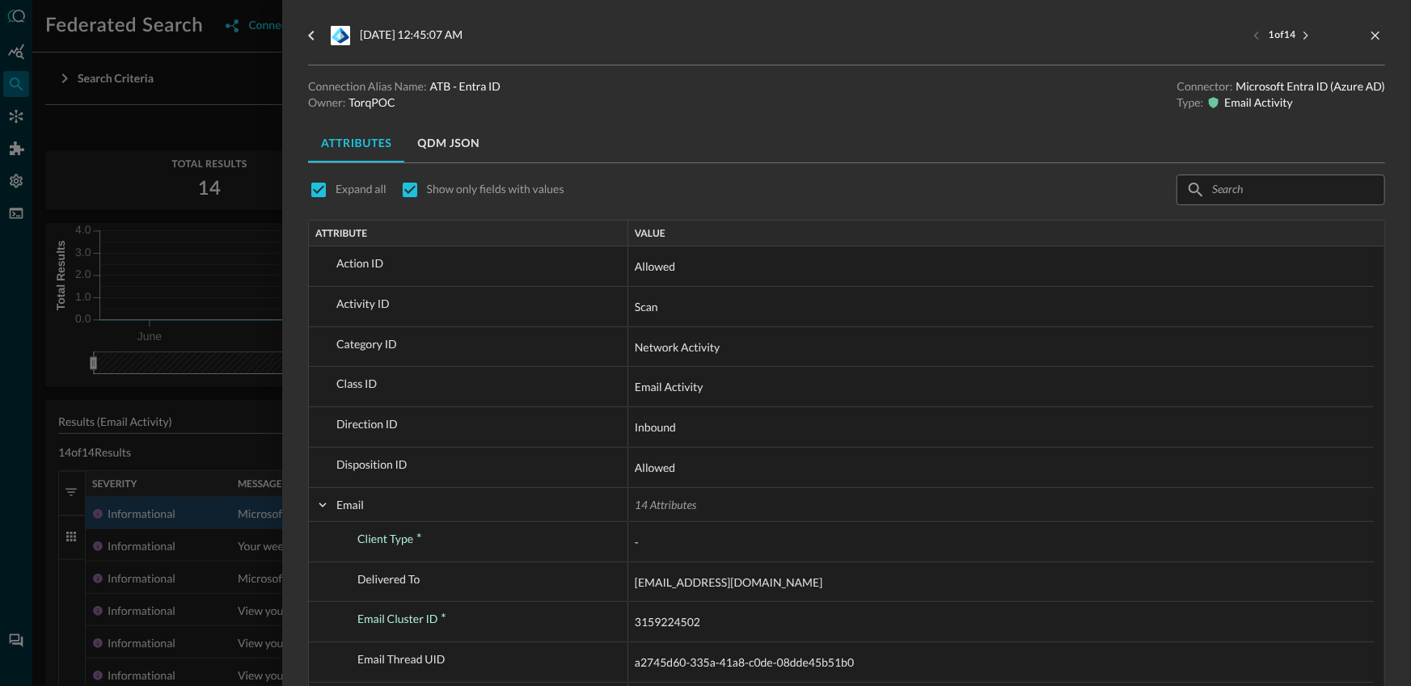
click at [220, 399] on div at bounding box center [705, 343] width 1411 height 686
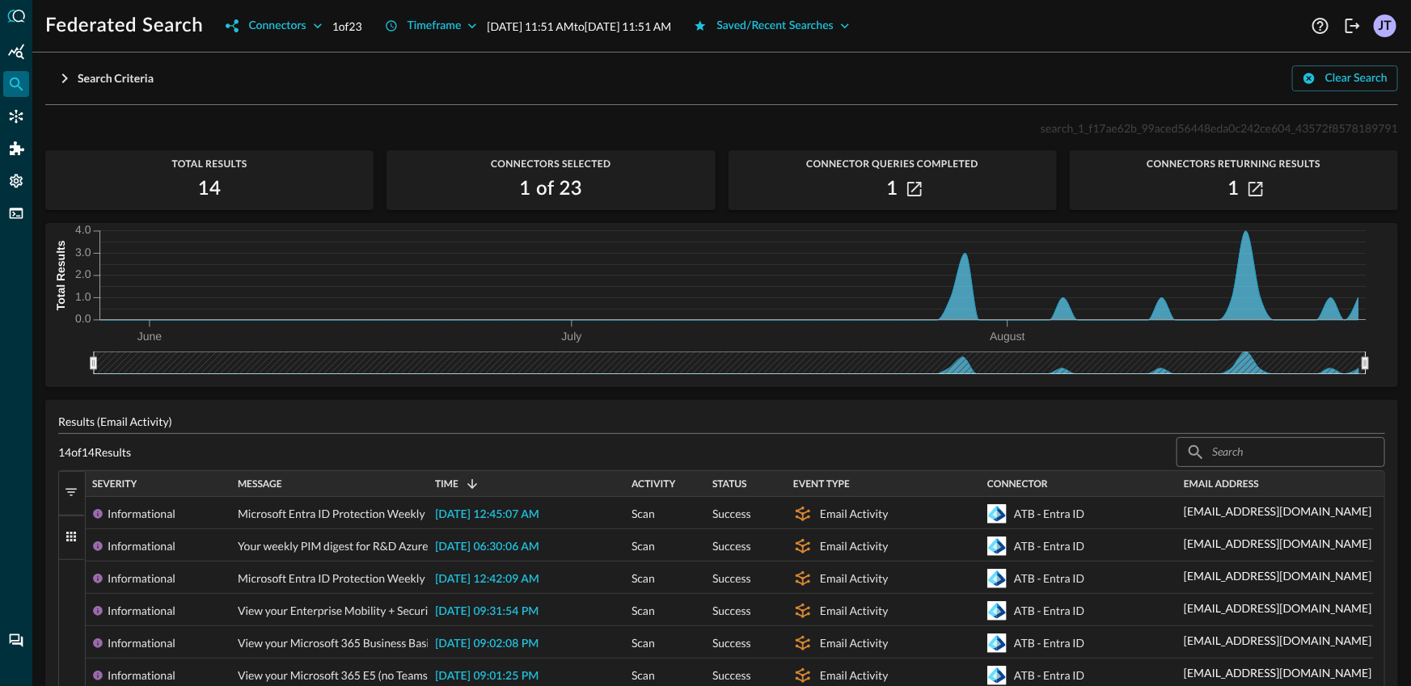
scroll to position [336, 0]
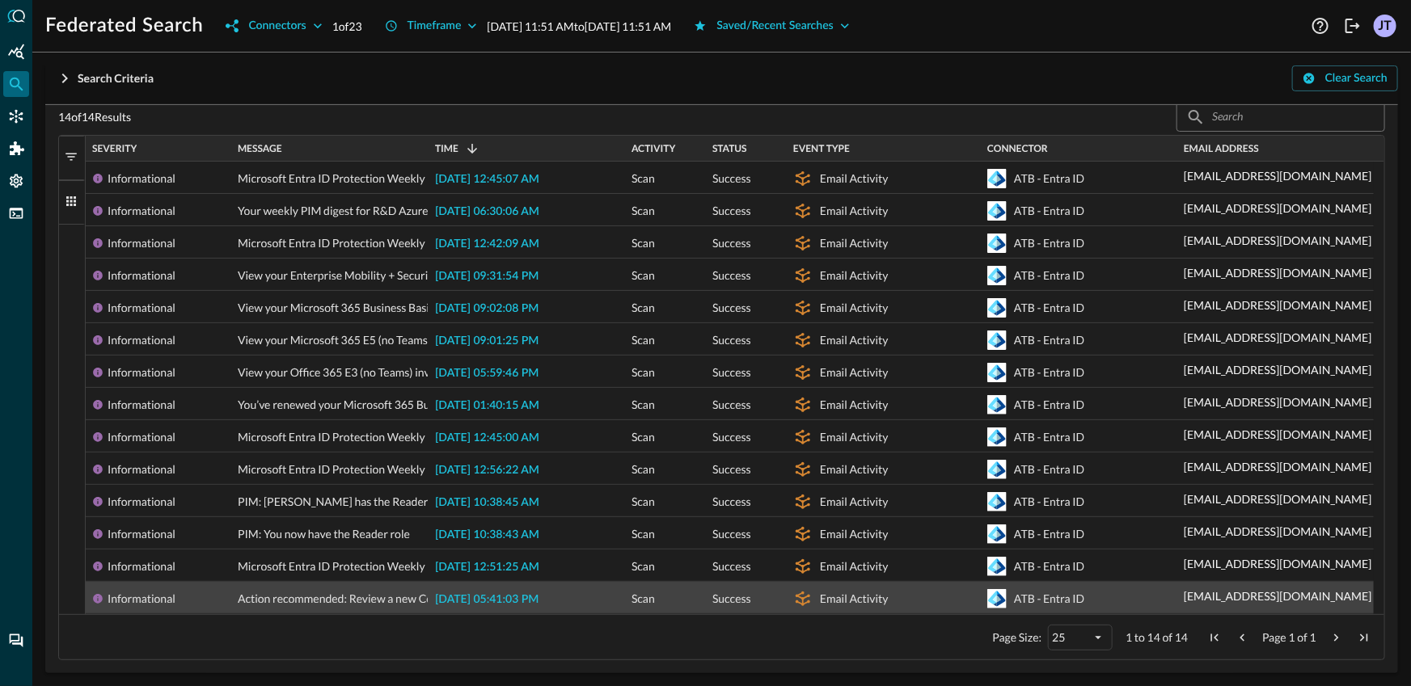
click at [499, 601] on span "[DATE] 05:41:03 PM" at bounding box center [486, 599] width 103 height 11
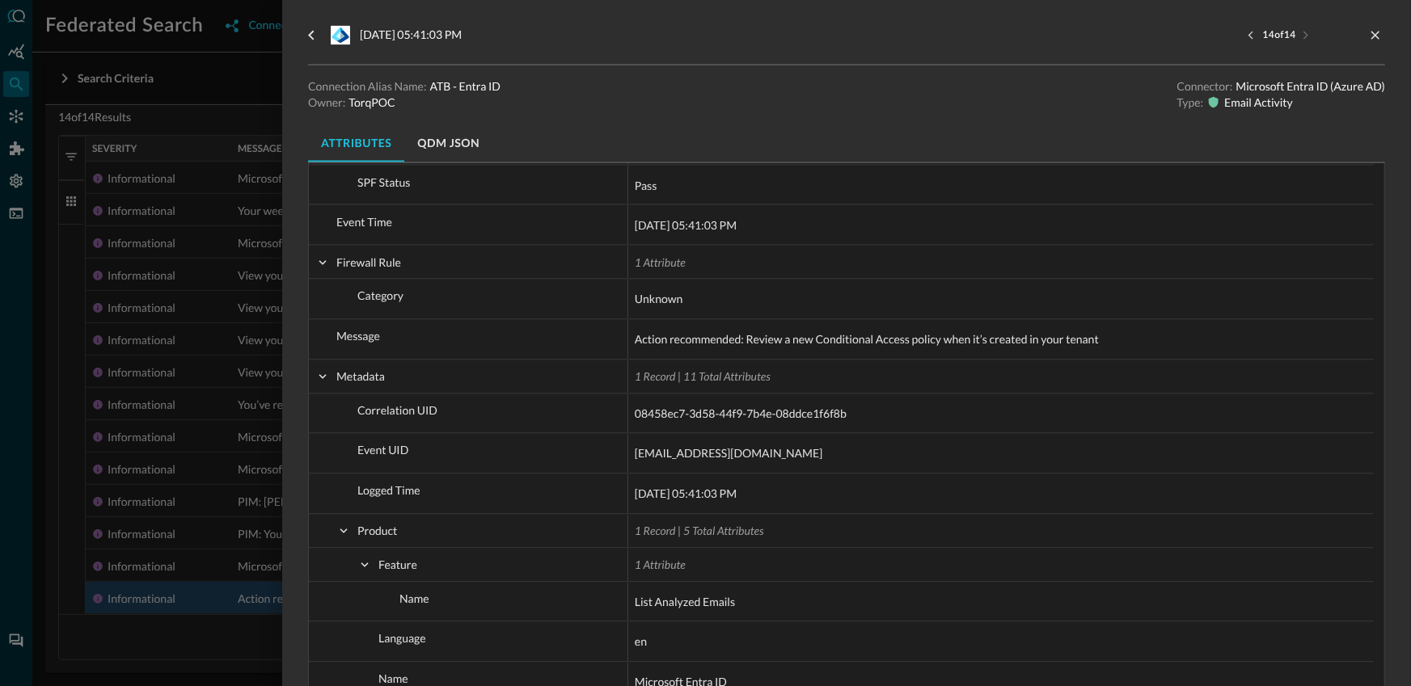
scroll to position [1776, 0]
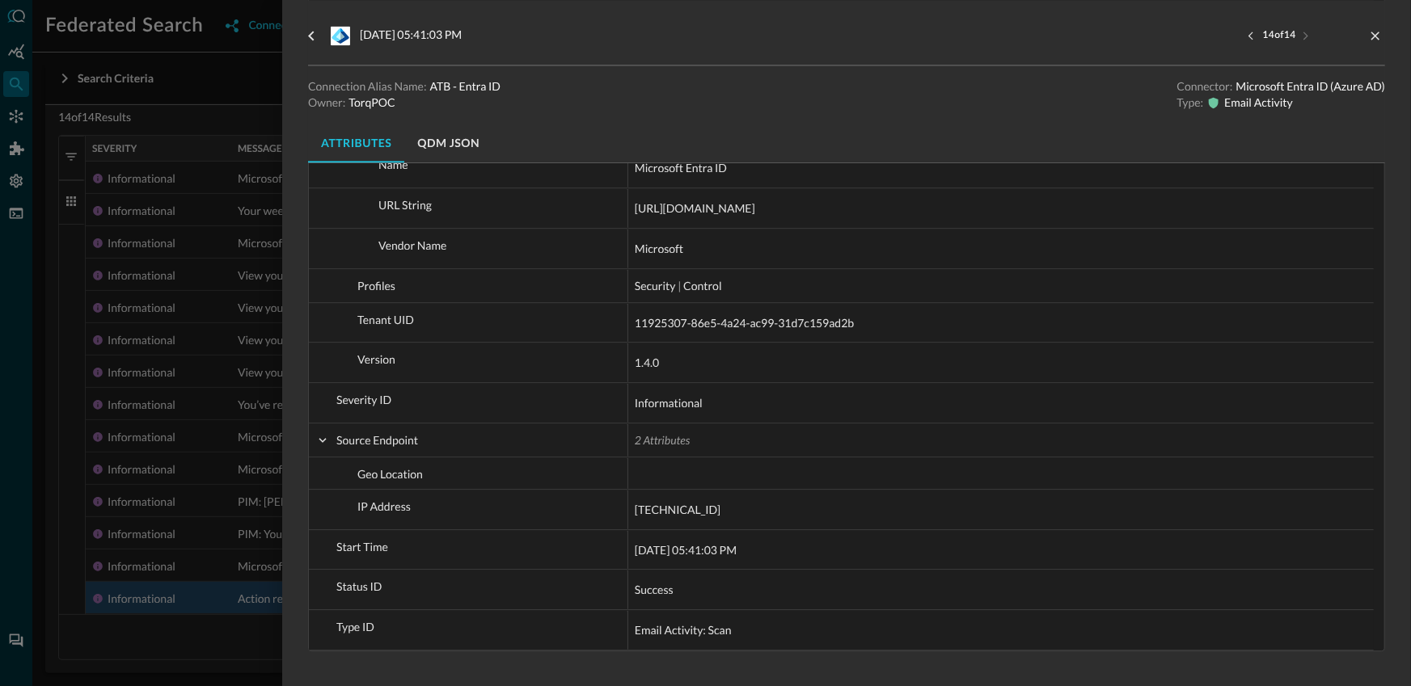
click at [195, 478] on div at bounding box center [705, 343] width 1411 height 686
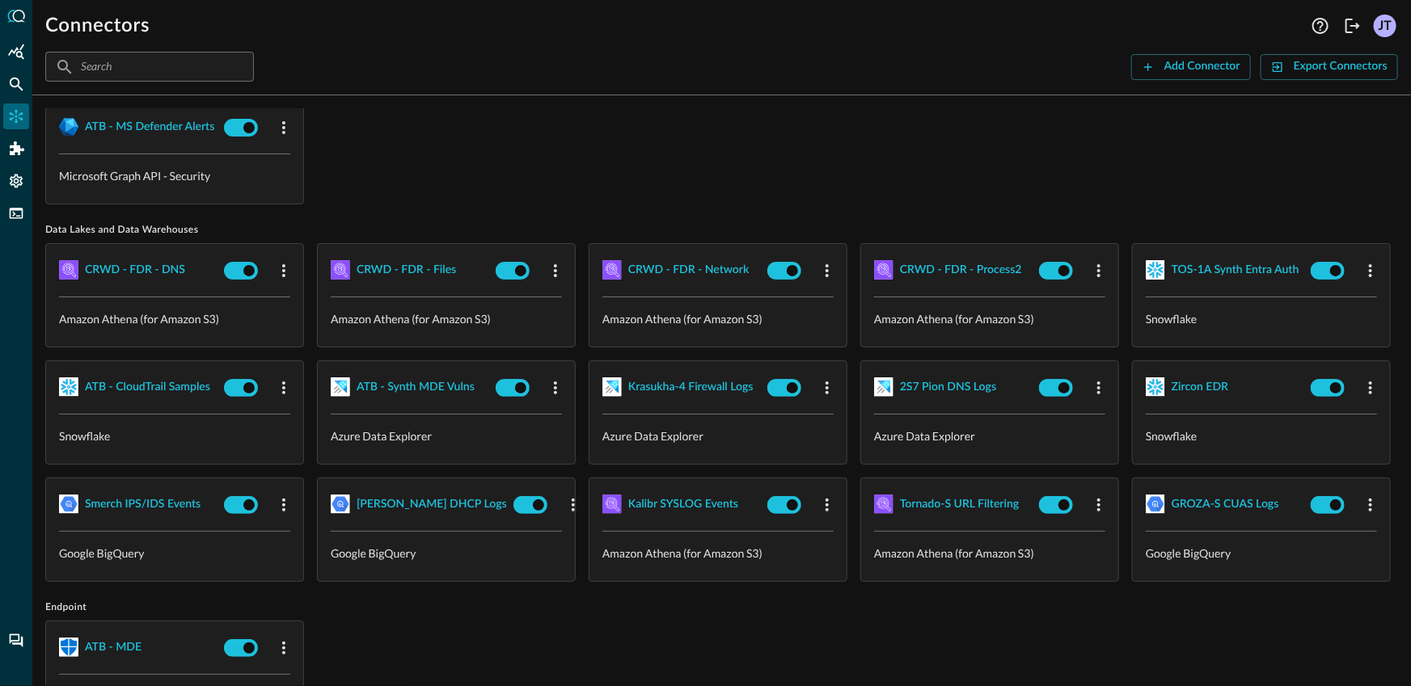
scroll to position [47, 0]
click at [1172, 281] on div "TOS-1A Synth Entra Auth" at bounding box center [1236, 270] width 128 height 20
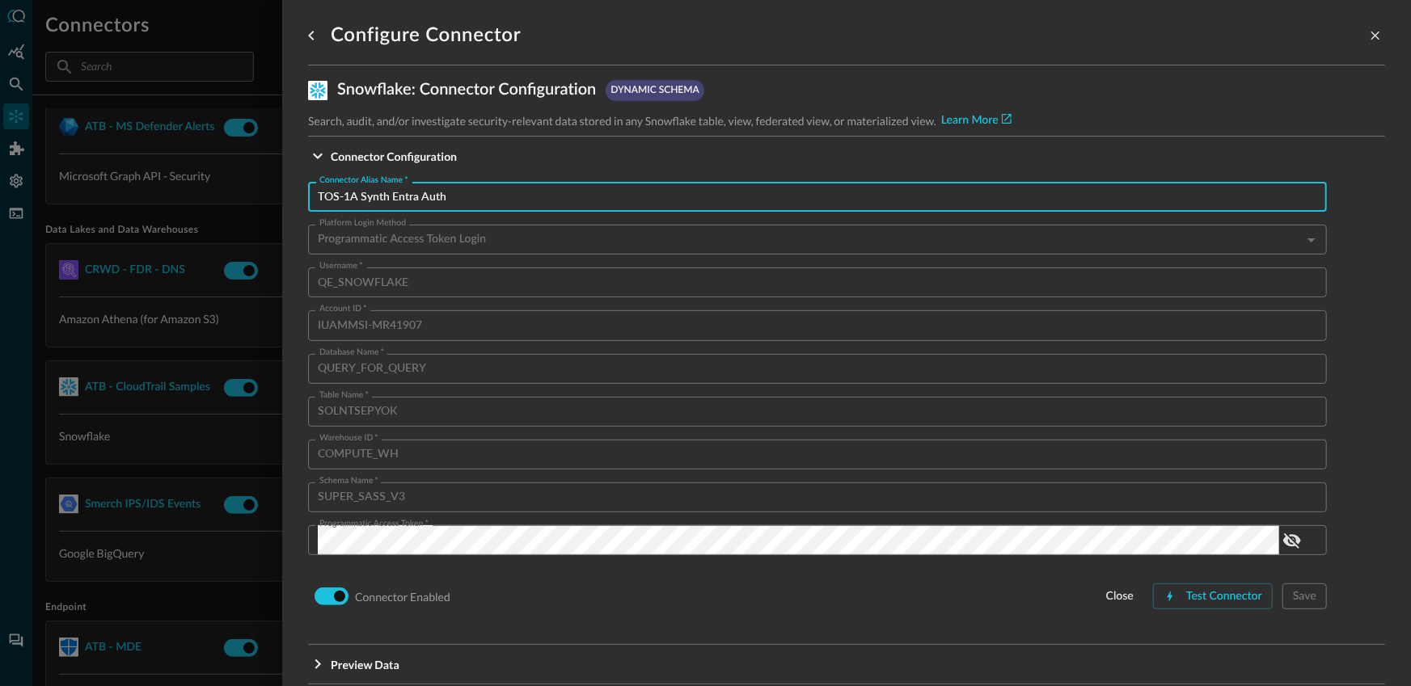
click at [445, 193] on input "TOS-1A Synth Entra Auth" at bounding box center [822, 197] width 1009 height 30
click at [169, 435] on div at bounding box center [705, 343] width 1411 height 686
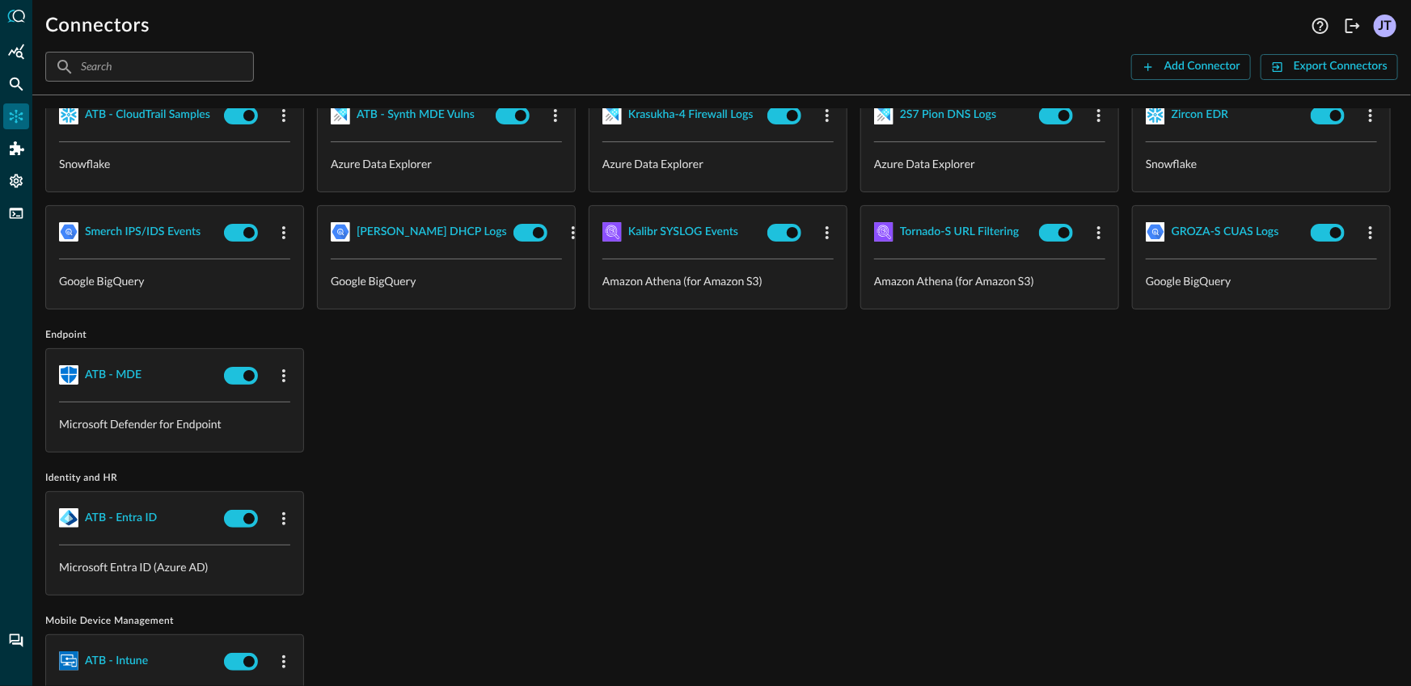
scroll to position [429, 0]
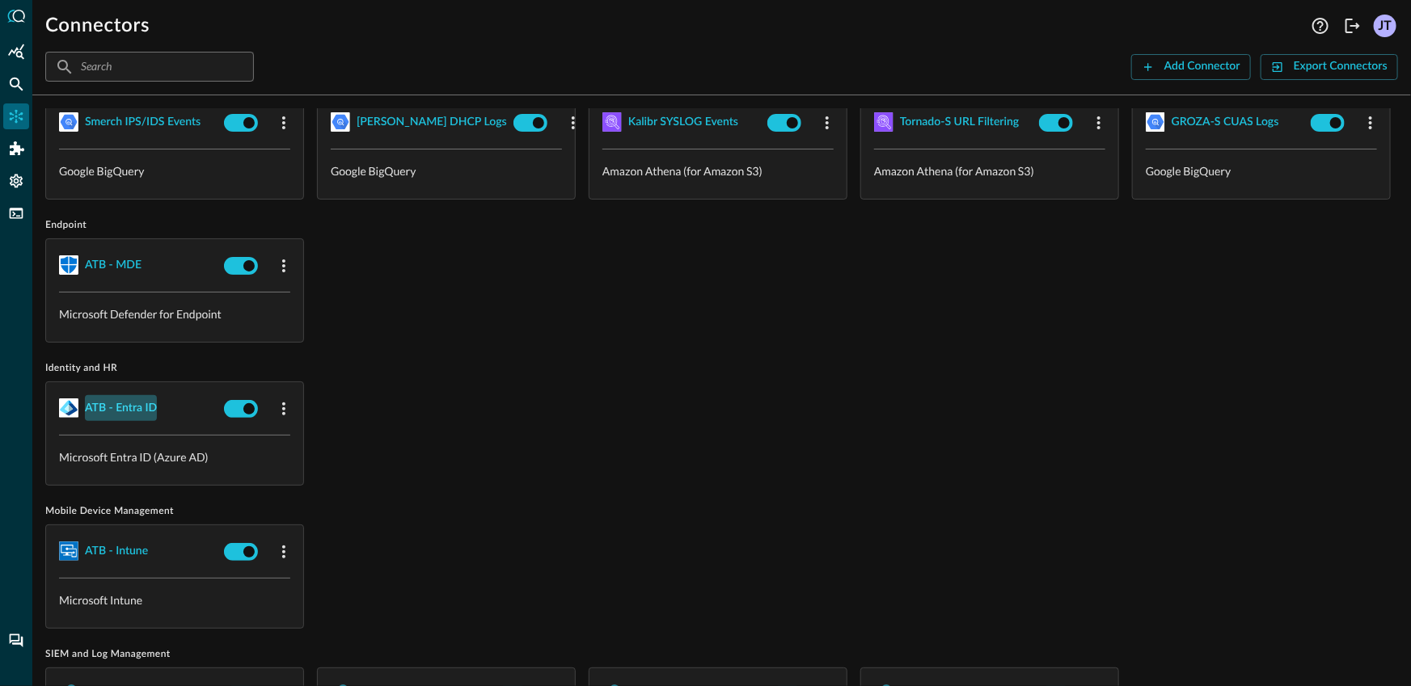
click at [137, 419] on div "ATB - Entra ID" at bounding box center [121, 409] width 72 height 20
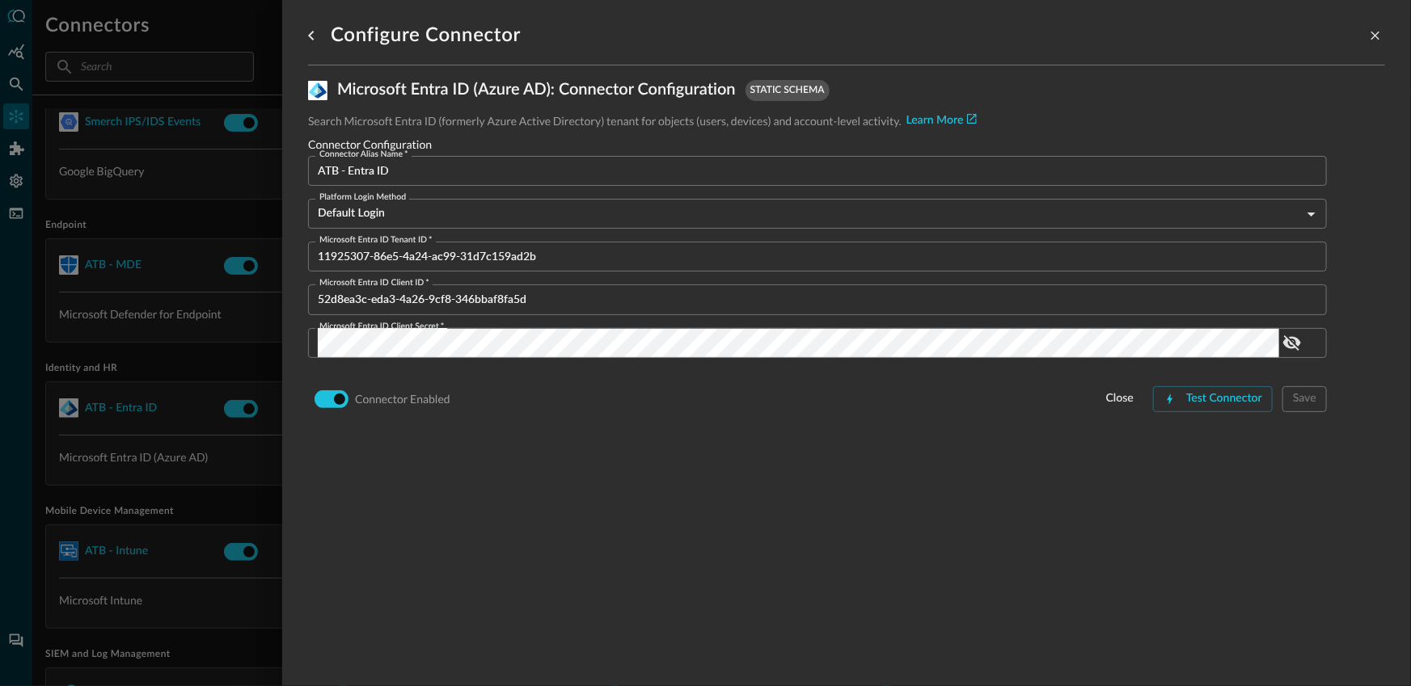
click at [389, 165] on input "ATB - Entra ID" at bounding box center [822, 171] width 1009 height 30
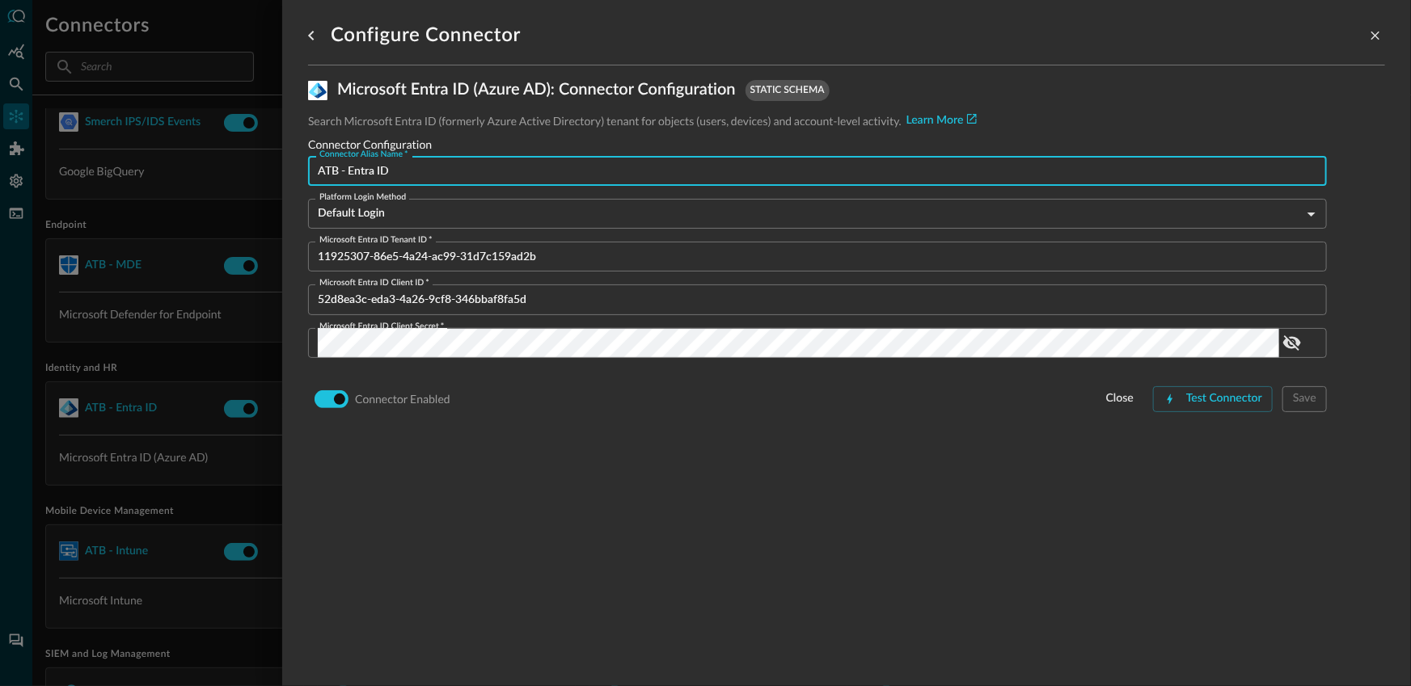
click at [108, 319] on div at bounding box center [705, 343] width 1411 height 686
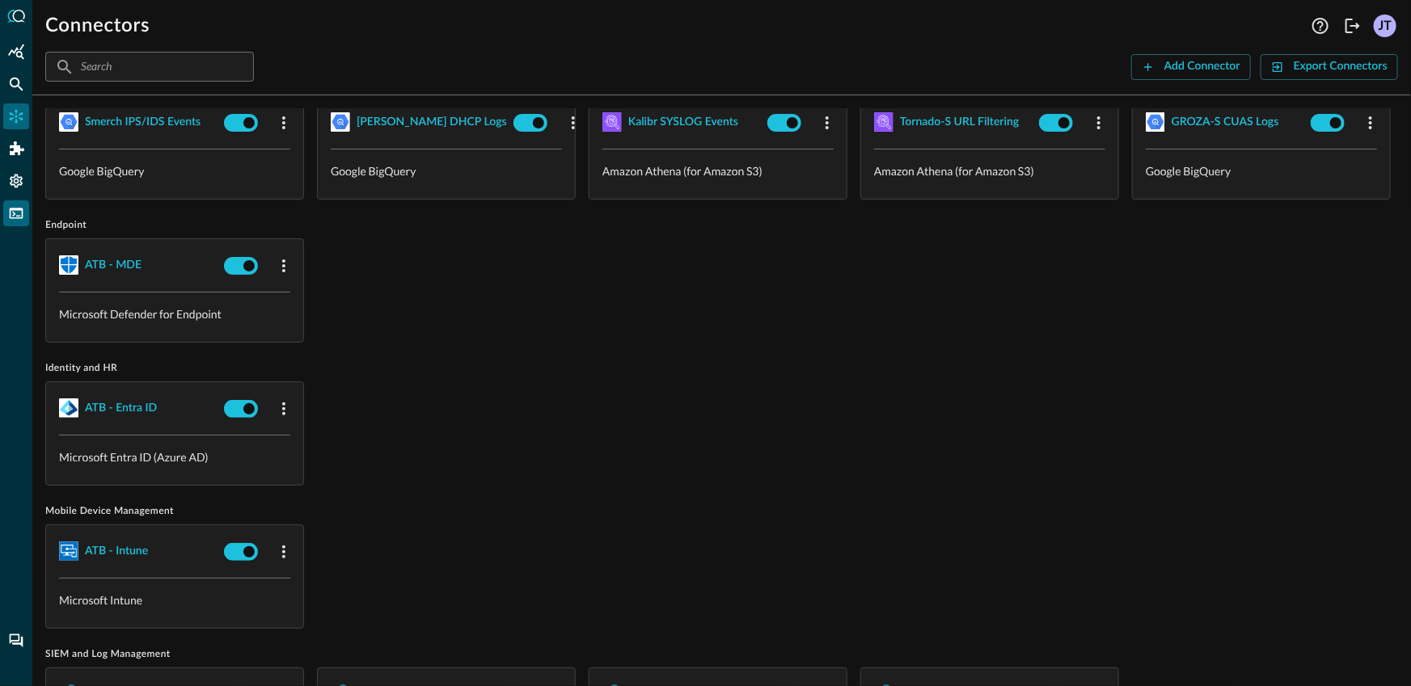
click at [14, 215] on icon "FSQL" at bounding box center [17, 213] width 14 height 11
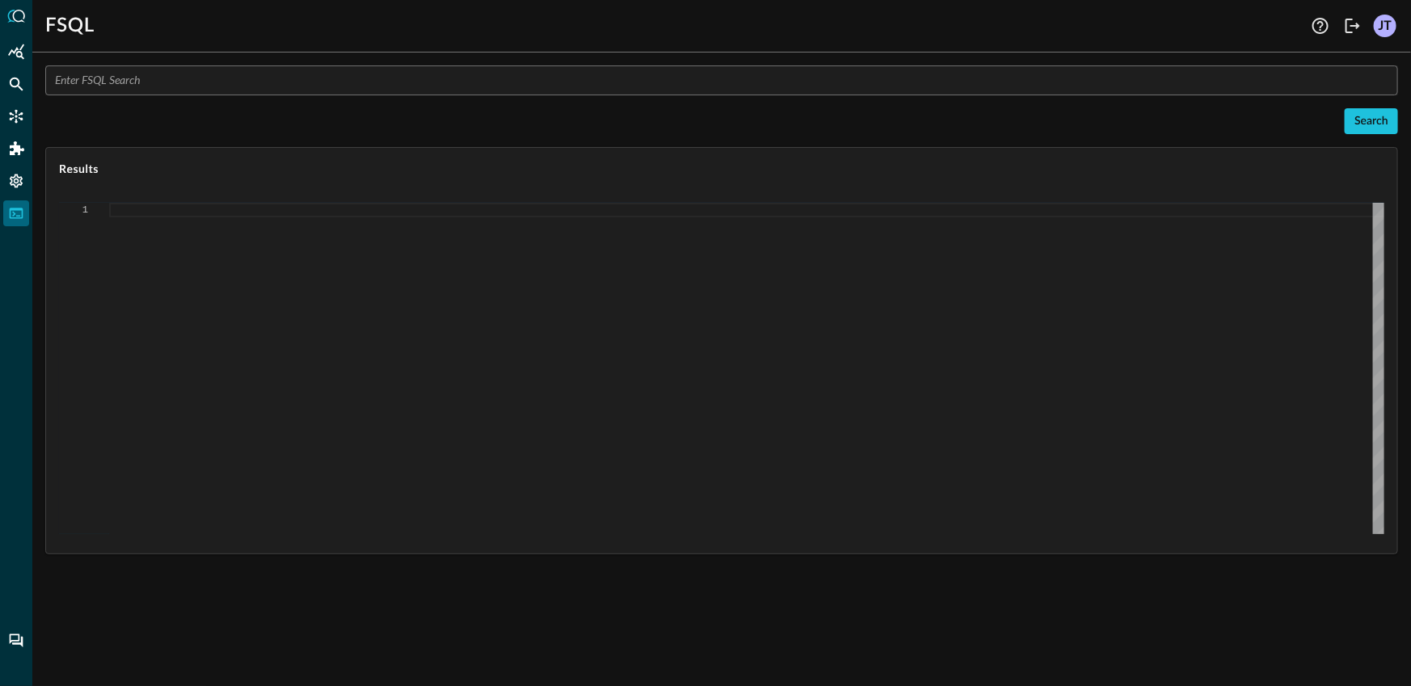
click at [250, 88] on input "text" at bounding box center [726, 80] width 1343 height 30
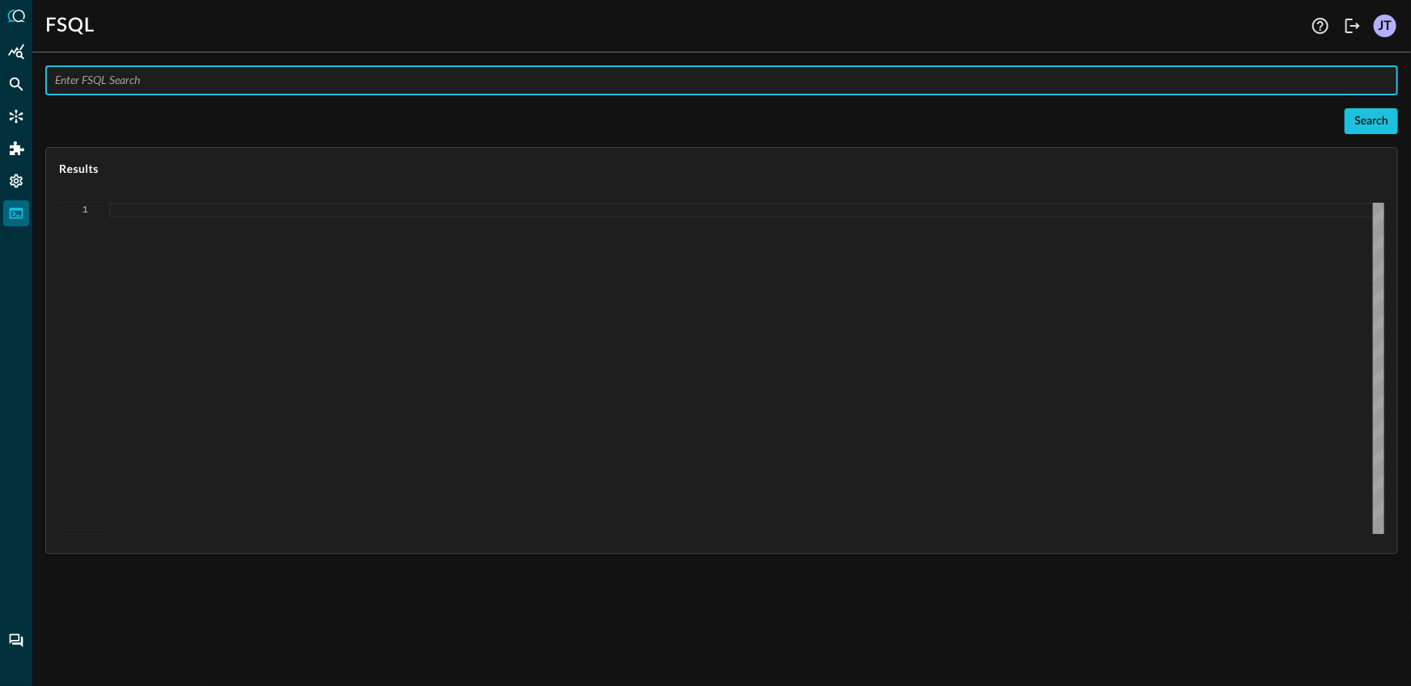
paste input "QUERY [DOMAIN_NAME]_name, [DOMAIN_NAME]_addr, [DOMAIN_NAME], [DOMAIN_NAME]_[DOM…"
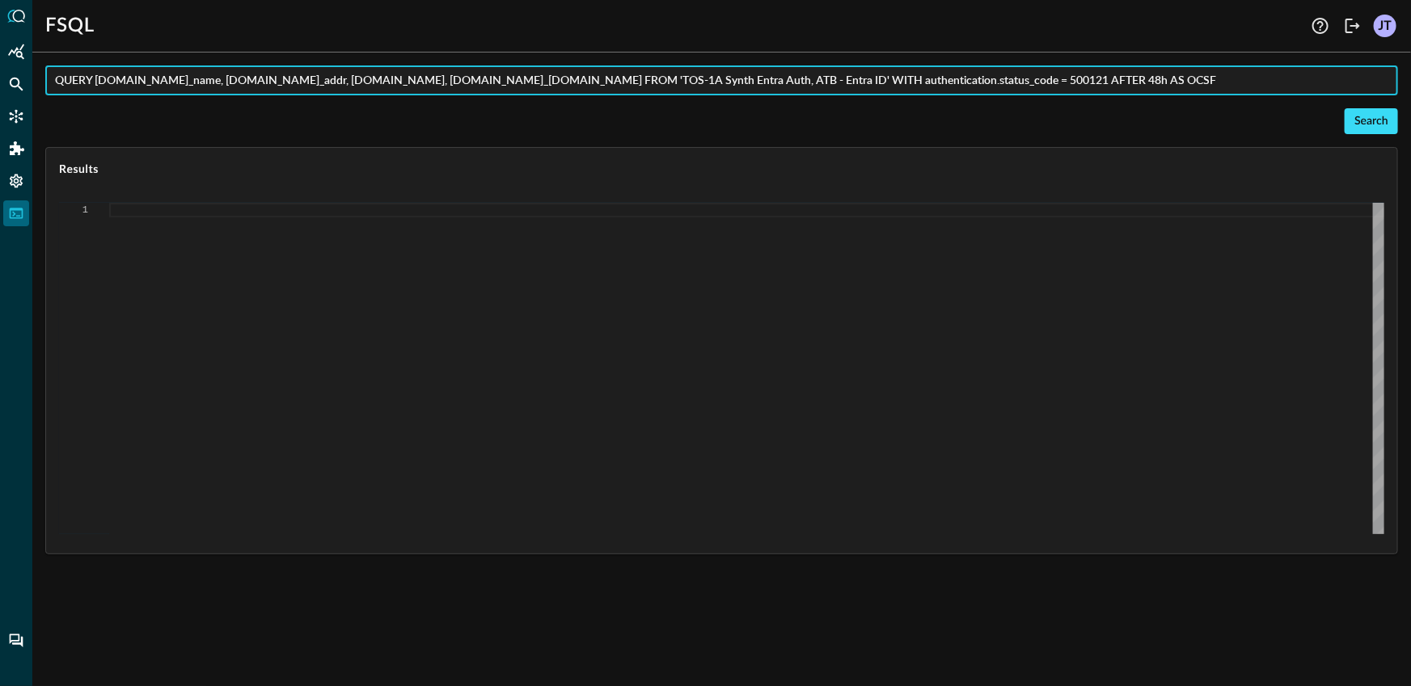
type input "QUERY [DOMAIN_NAME]_name, [DOMAIN_NAME]_addr, [DOMAIN_NAME], [DOMAIN_NAME]_[DOM…"
click at [1358, 119] on div "Search" at bounding box center [1371, 122] width 34 height 20
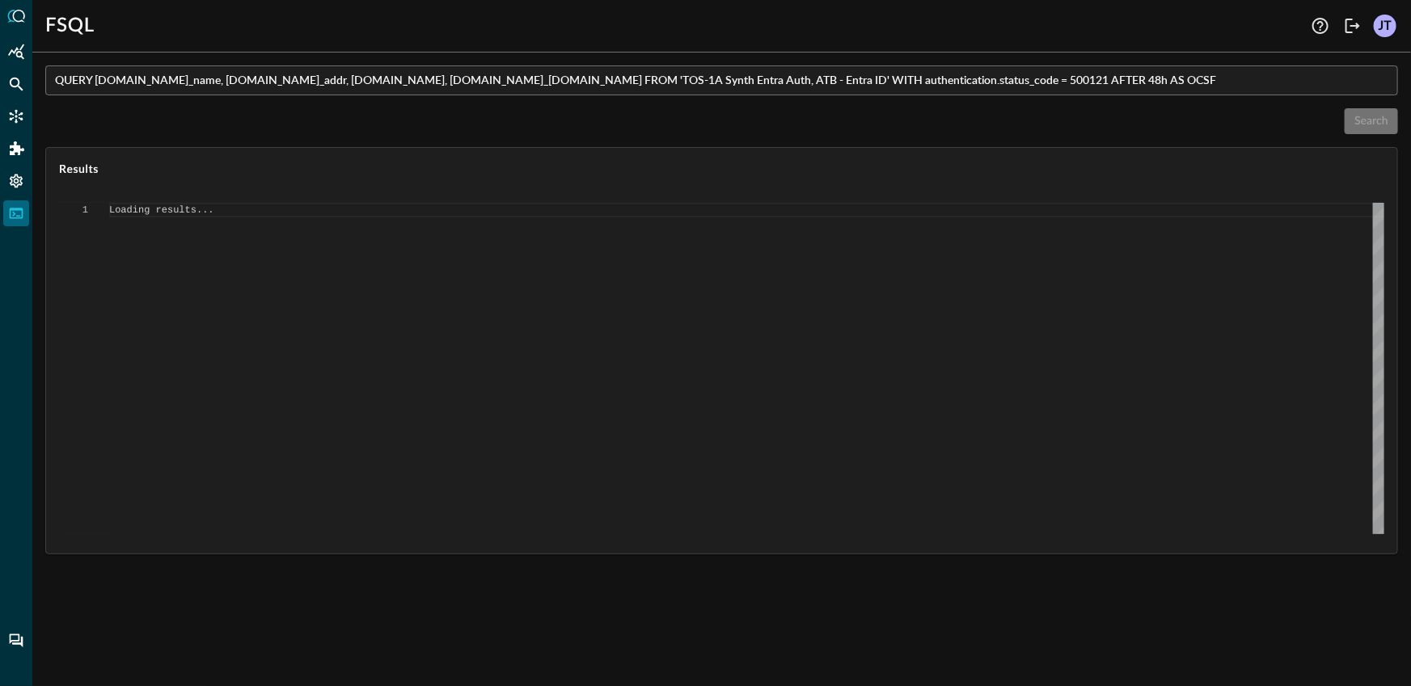
type textarea "{ "response": [ { "status": "connected" }, { "command": "QUERY" }, { "search_id…"
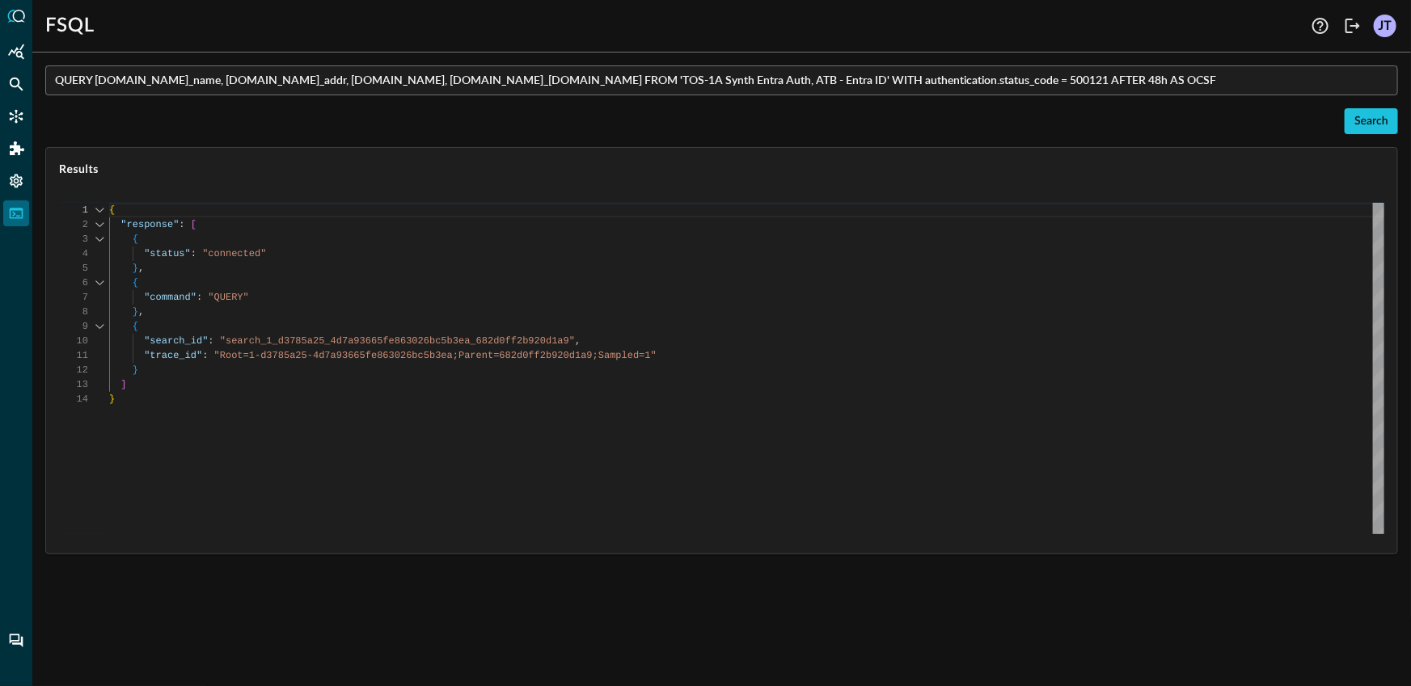
click at [1195, 81] on input "QUERY [DOMAIN_NAME]_name, [DOMAIN_NAME]_addr, [DOMAIN_NAME], [DOMAIN_NAME]_[DOM…" at bounding box center [726, 80] width 1343 height 30
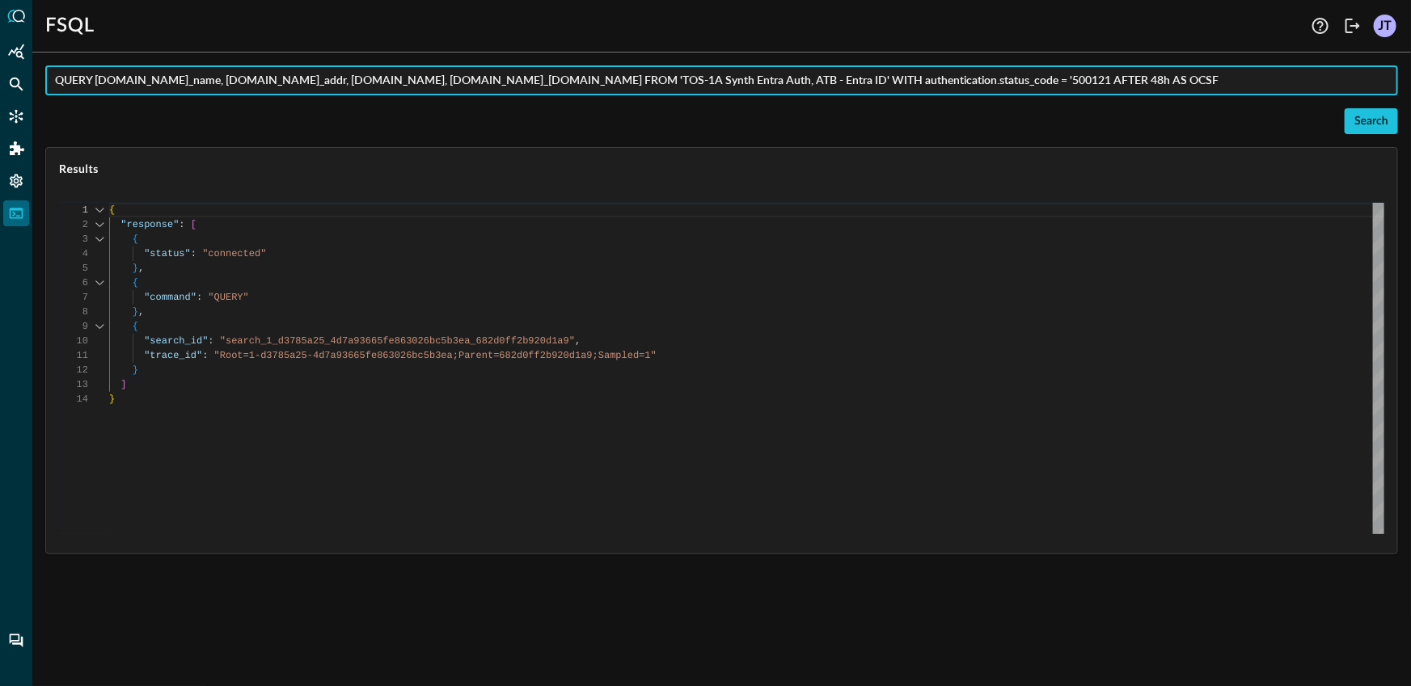
click at [1234, 84] on input "QUERY [DOMAIN_NAME]_name, [DOMAIN_NAME]_addr, [DOMAIN_NAME], [DOMAIN_NAME]_[DOM…" at bounding box center [726, 80] width 1343 height 30
type input "QUERY [DOMAIN_NAME]_name, [DOMAIN_NAME]_addr, [DOMAIN_NAME], [DOMAIN_NAME]_[DOM…"
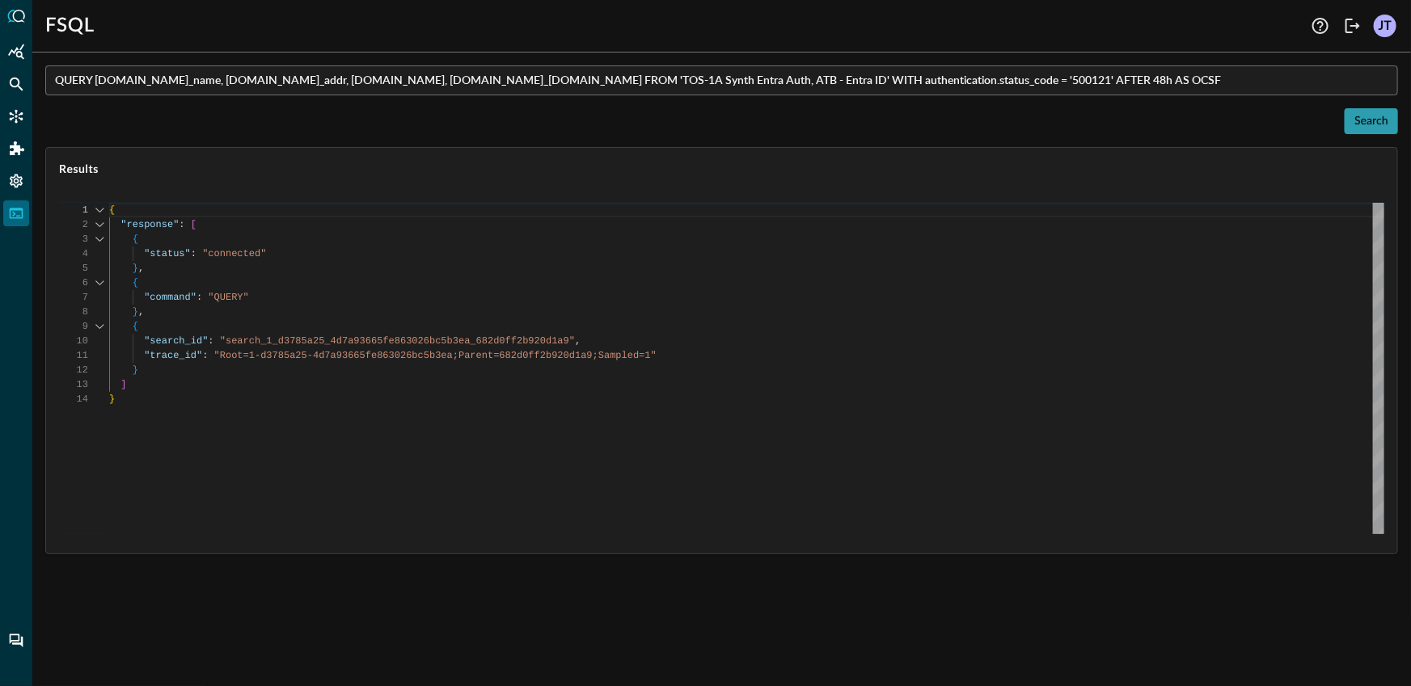
click at [1362, 125] on div "Search" at bounding box center [1371, 122] width 34 height 20
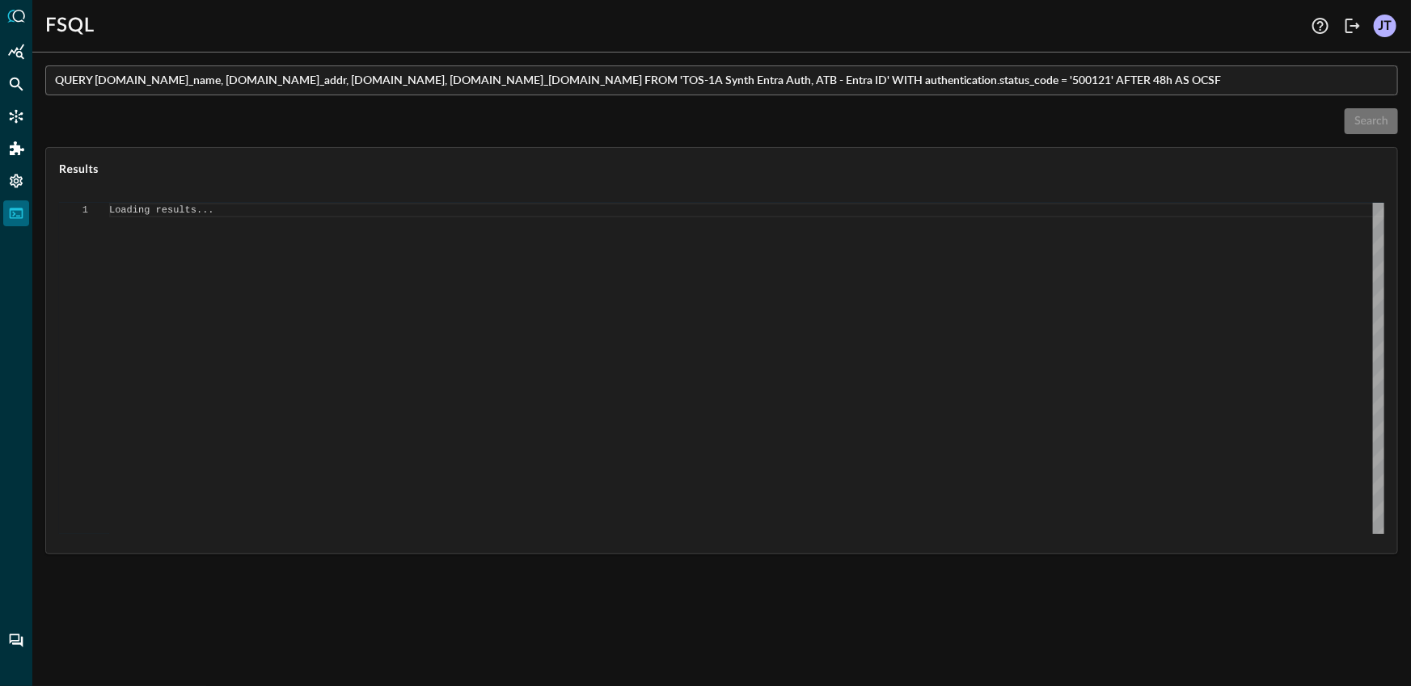
type textarea "{ "response": [ { "status": "connected" }, { "command": "QUERY" }, { "search_id…"
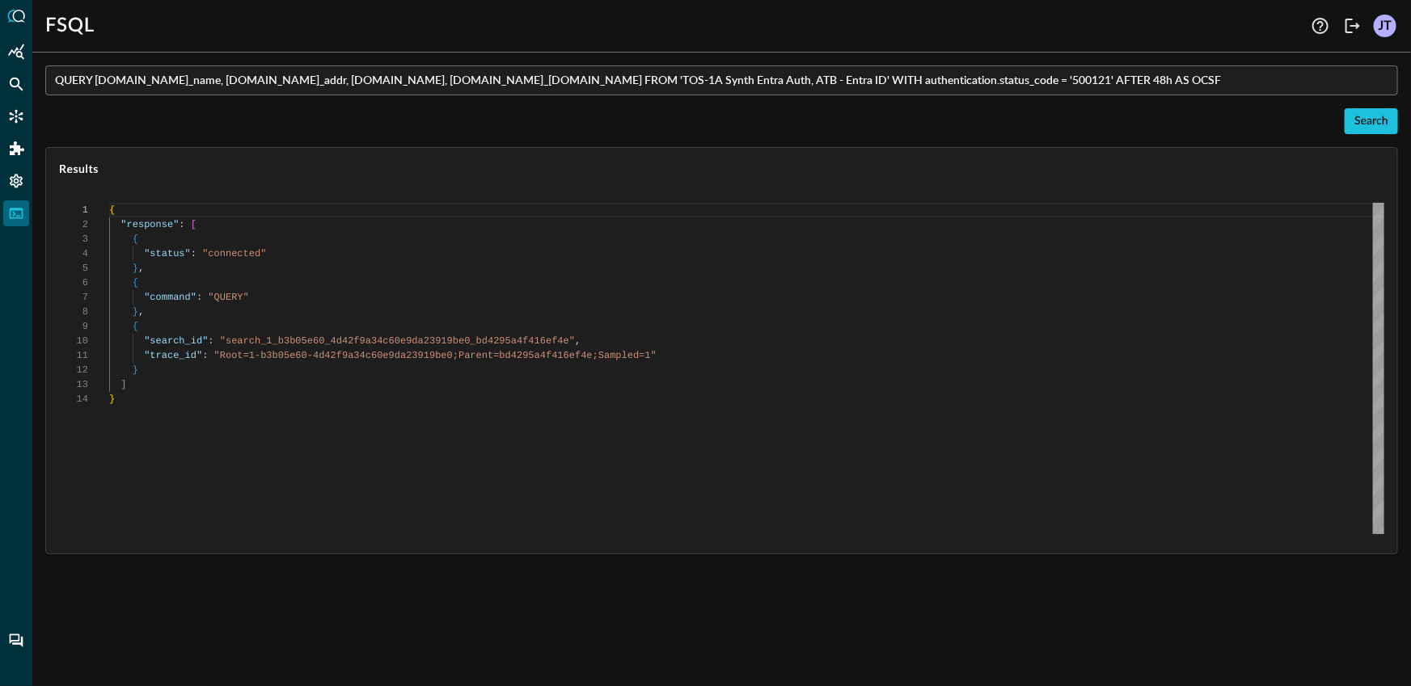
scroll to position [146, 0]
click at [775, 87] on input "QUERY [DOMAIN_NAME]_name, [DOMAIN_NAME]_addr, [DOMAIN_NAME], [DOMAIN_NAME]_[DOM…" at bounding box center [726, 80] width 1343 height 30
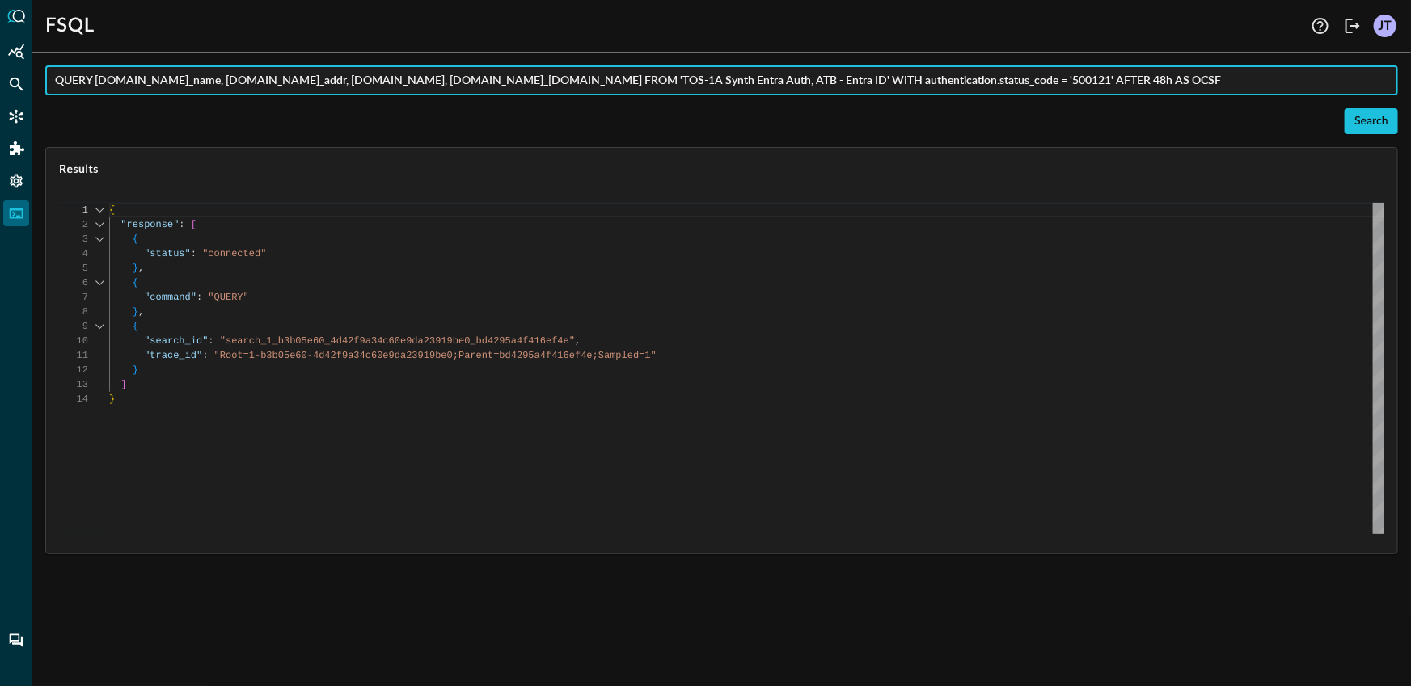
drag, startPoint x: 765, startPoint y: 82, endPoint x: 1009, endPoint y: 86, distance: 244.2
click at [1009, 86] on input "QUERY [DOMAIN_NAME]_name, [DOMAIN_NAME]_addr, [DOMAIN_NAME], [DOMAIN_NAME]_[DOM…" at bounding box center [726, 80] width 1343 height 30
type input "QUERY [DOMAIN_NAME]_name, [DOMAIN_NAME]_addr, [DOMAIN_NAME], [DOMAIN_NAME]_[DOM…"
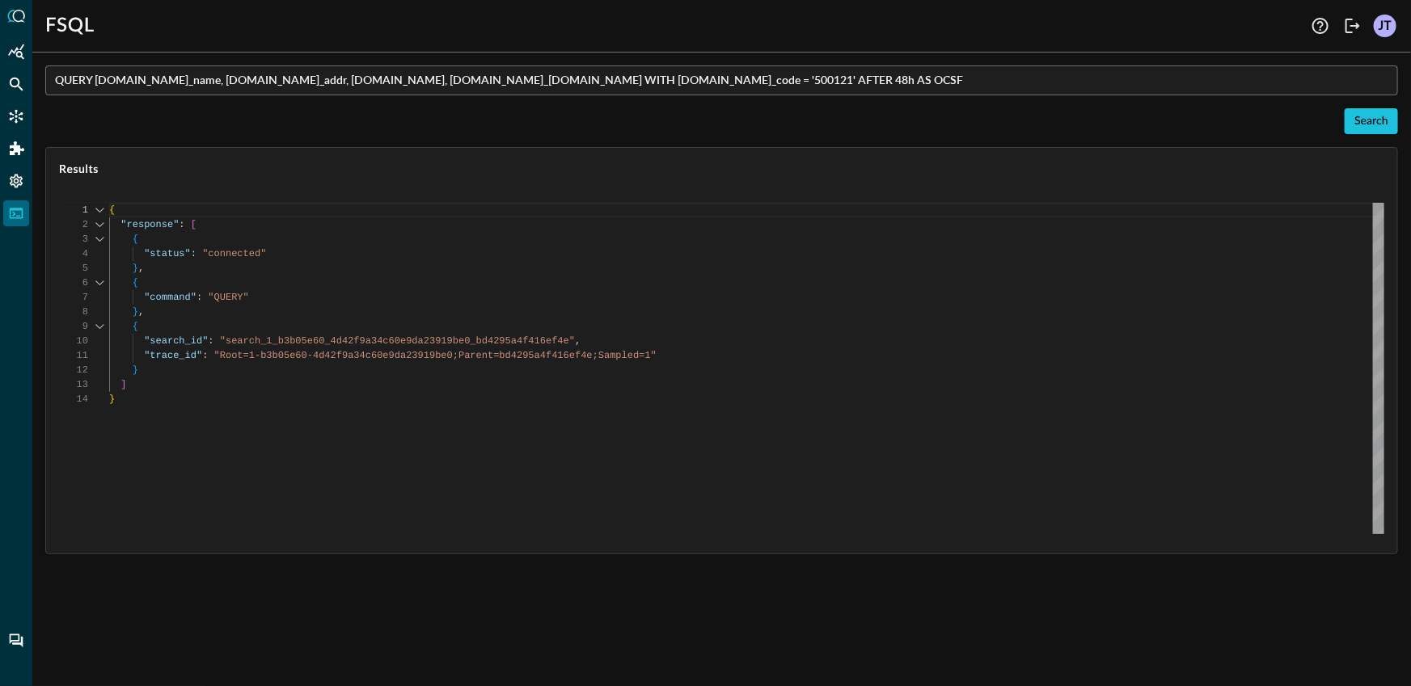
click at [1400, 121] on div "QUERY [DOMAIN_NAME]_name, [DOMAIN_NAME]_addr, [DOMAIN_NAME], [DOMAIN_NAME]_[DOM…" at bounding box center [721, 375] width 1379 height 621
click at [1379, 125] on div "Search" at bounding box center [1371, 122] width 34 height 20
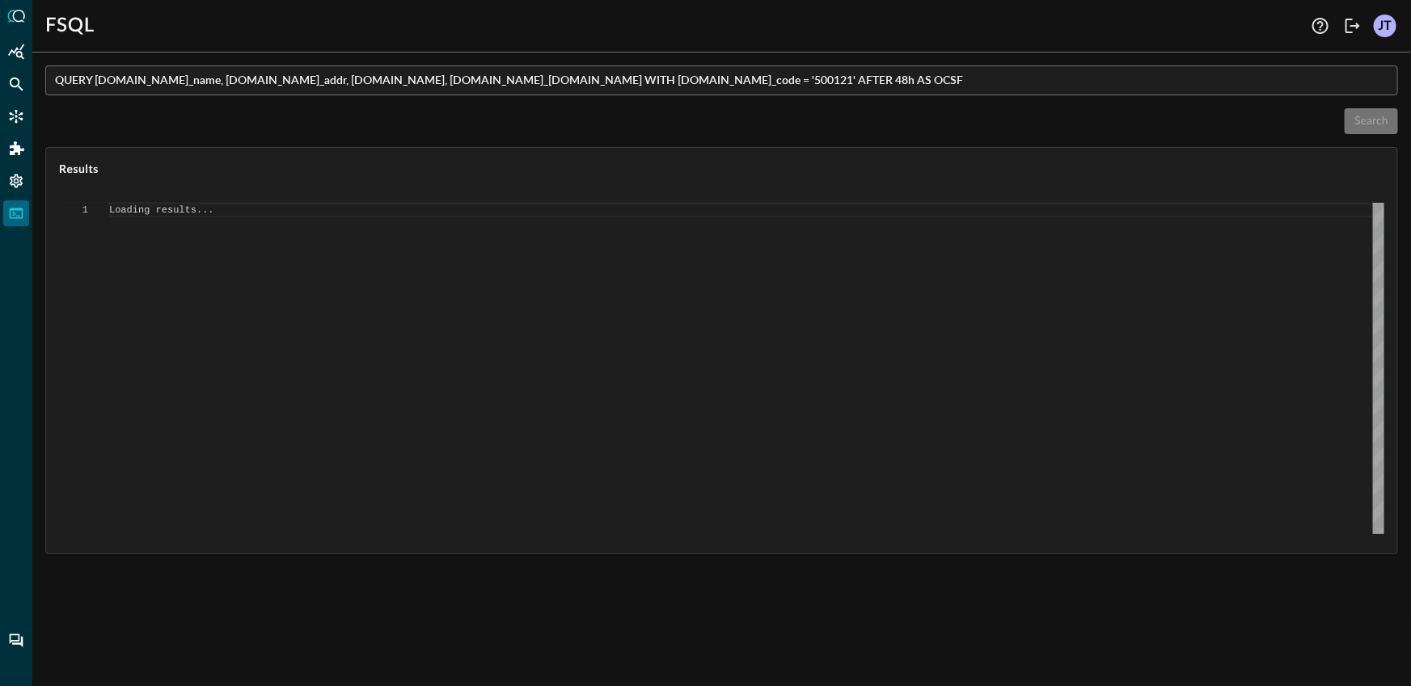
click at [898, 82] on input "QUERY [DOMAIN_NAME]_name, [DOMAIN_NAME]_addr, [DOMAIN_NAME], [DOMAIN_NAME]_[DOM…" at bounding box center [726, 80] width 1343 height 30
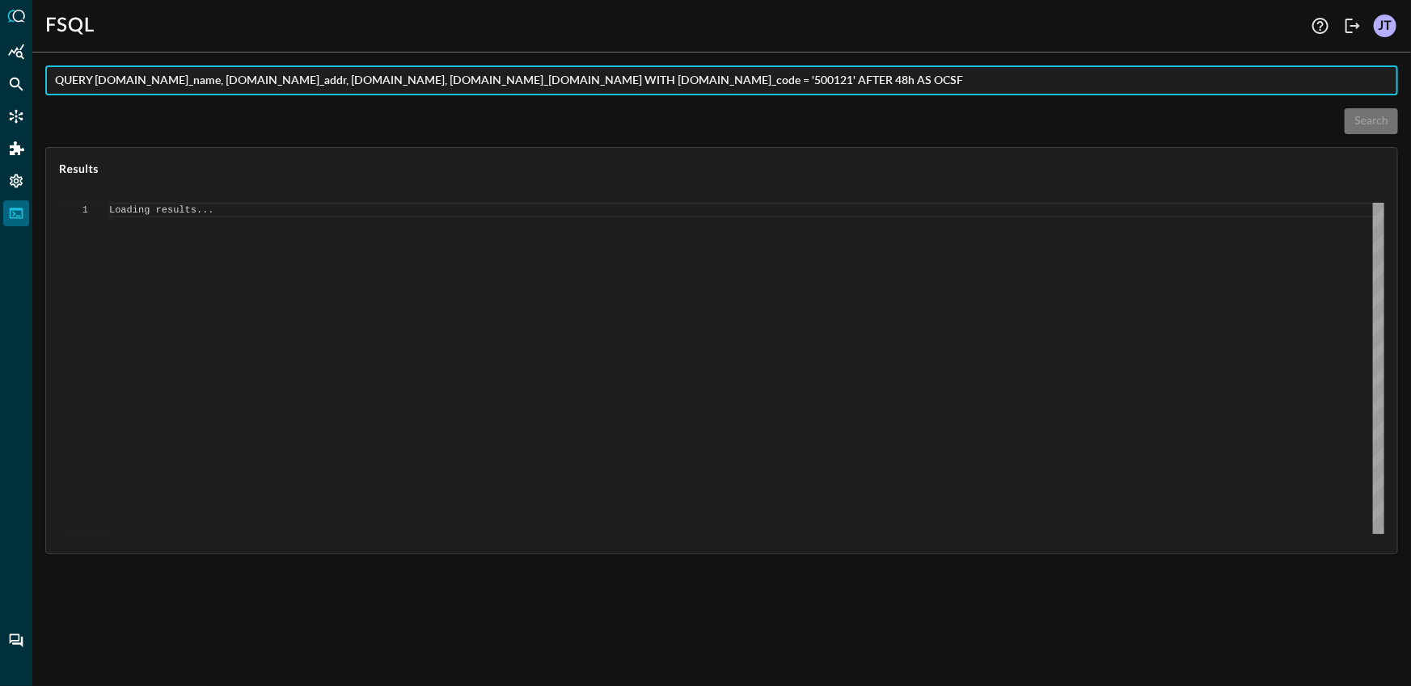
click at [881, 112] on div "Search" at bounding box center [721, 121] width 1353 height 26
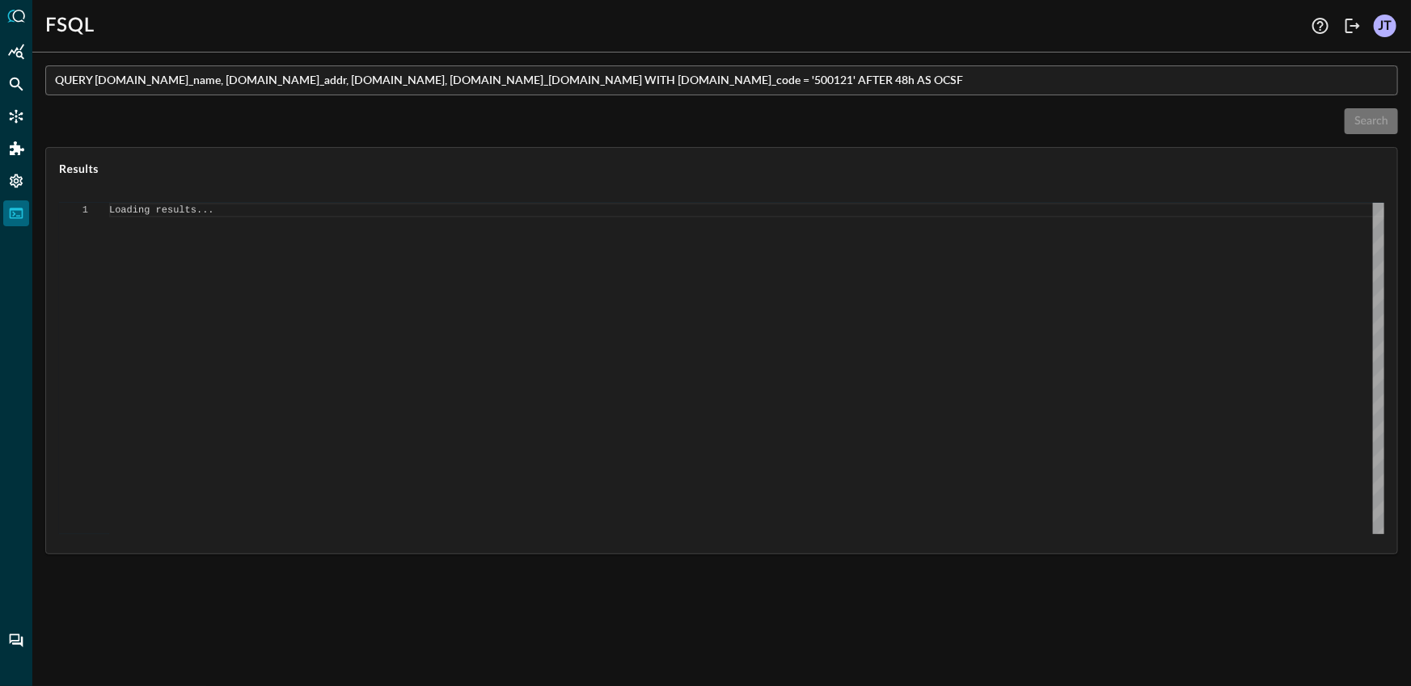
type textarea "{ "response": [ "Error invoking FSQL: TypeError: network error" ] }"
click at [840, 117] on div "Search" at bounding box center [721, 121] width 1353 height 26
click at [948, 81] on input "QUERY [DOMAIN_NAME]_name, [DOMAIN_NAME]_addr, [DOMAIN_NAME], [DOMAIN_NAME]_[DOM…" at bounding box center [726, 80] width 1343 height 30
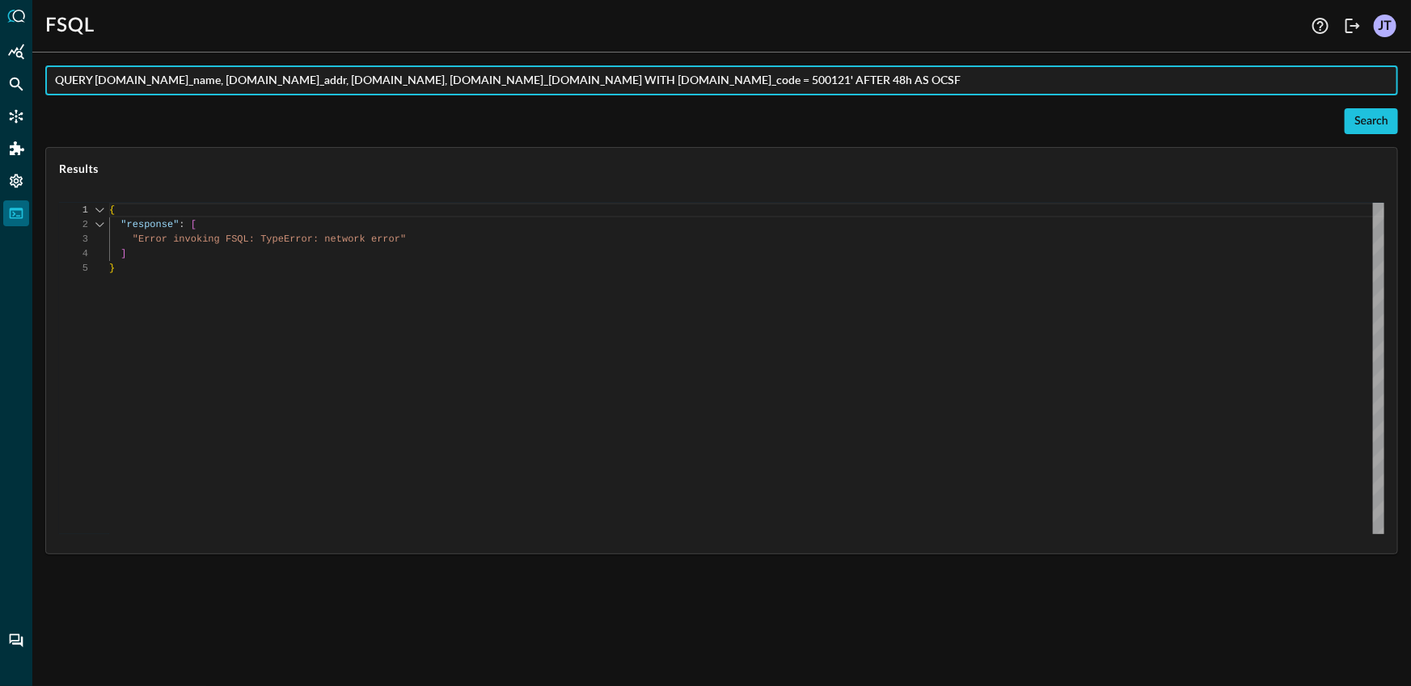
click at [987, 82] on input "QUERY [DOMAIN_NAME]_name, [DOMAIN_NAME]_addr, [DOMAIN_NAME], [DOMAIN_NAME]_[DOM…" at bounding box center [726, 80] width 1343 height 30
type input "QUERY [DOMAIN_NAME]_name, [DOMAIN_NAME]_addr, [DOMAIN_NAME], [DOMAIN_NAME]_[DOM…"
click at [1378, 126] on div "Search" at bounding box center [1371, 122] width 34 height 20
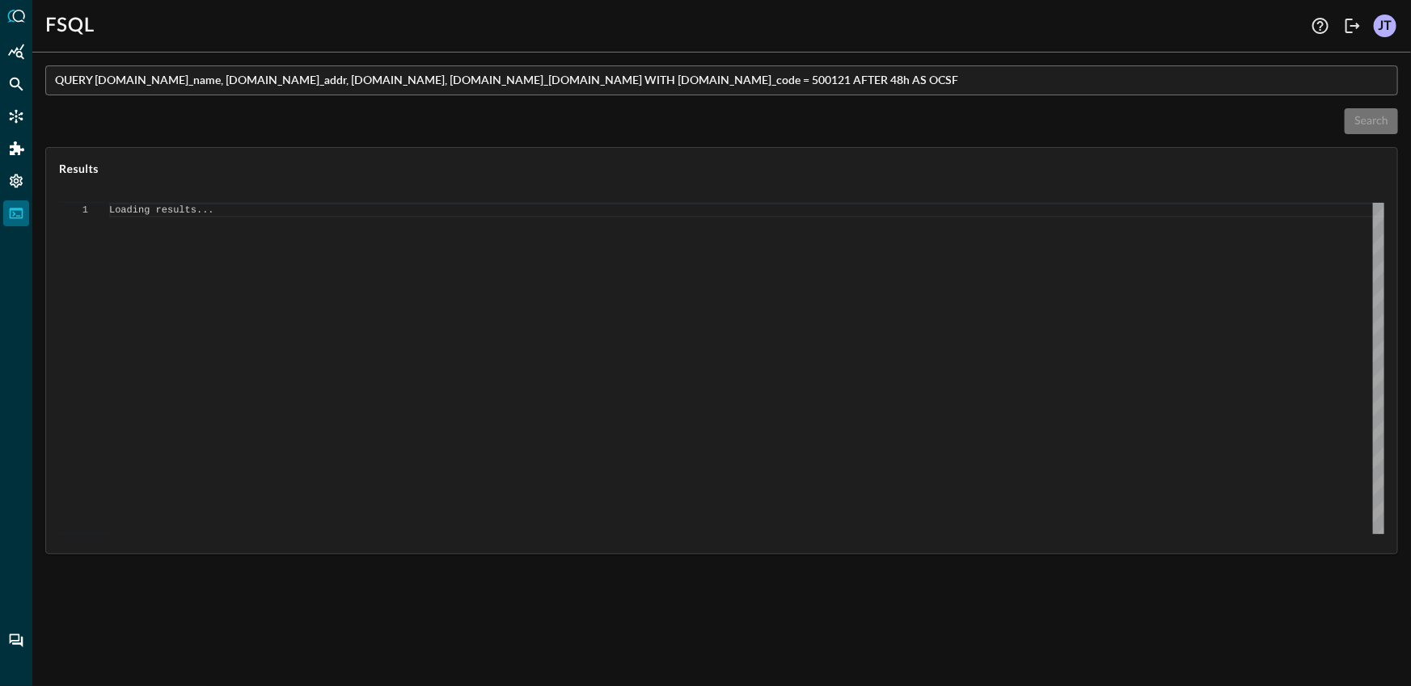
click at [951, 83] on input "QUERY [DOMAIN_NAME]_name, [DOMAIN_NAME]_addr, [DOMAIN_NAME], [DOMAIN_NAME]_[DOM…" at bounding box center [726, 80] width 1343 height 30
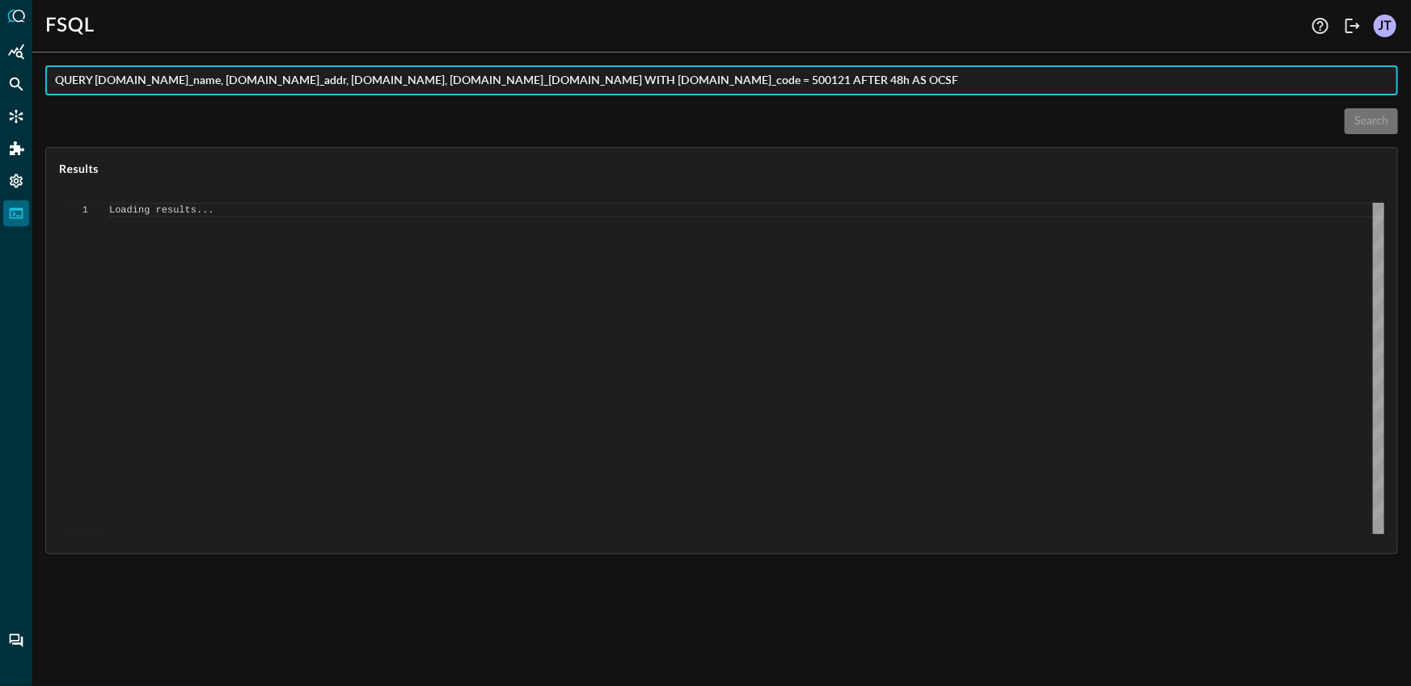
click at [886, 41] on div "FSQL Help Logout JT QUERY [DOMAIN_NAME]_name, [DOMAIN_NAME]_addr, [DOMAIN_NAME]…" at bounding box center [721, 343] width 1379 height 686
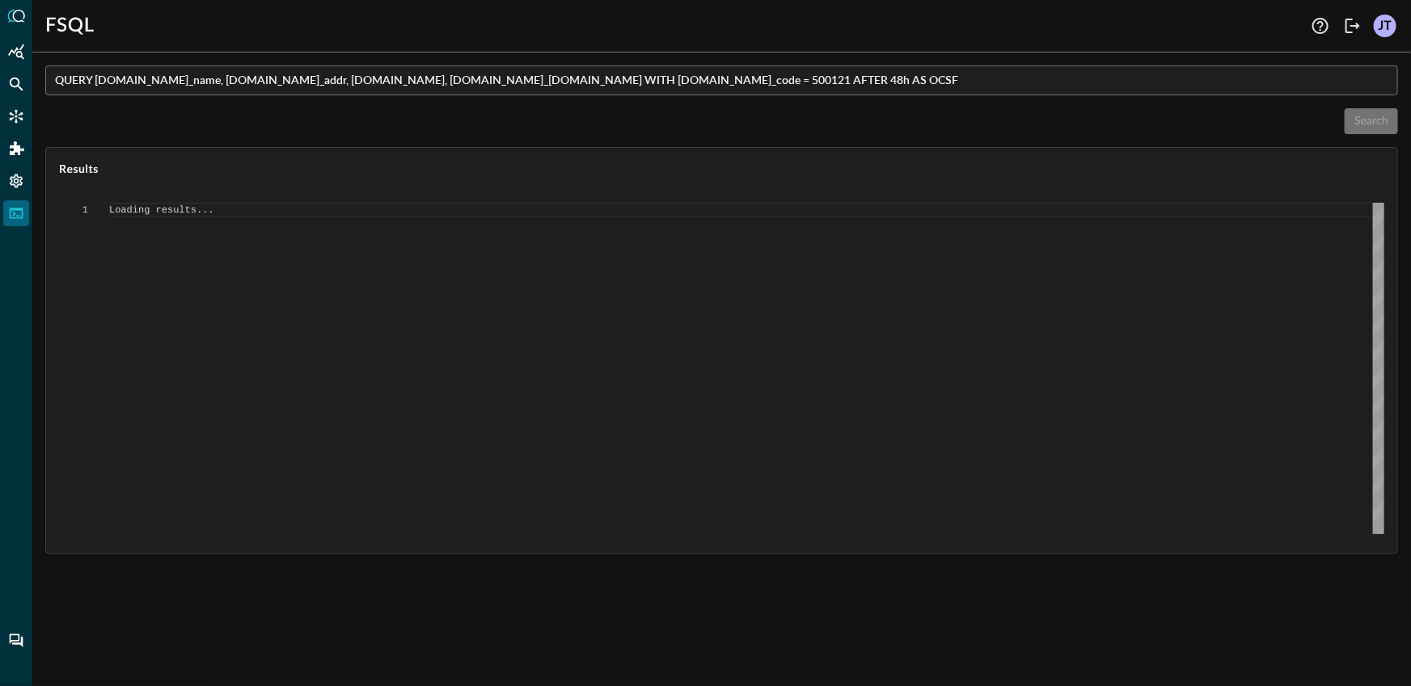
type textarea "{ "response": [ "Error invoking FSQL: TypeError: network error" ] }"
click at [568, 319] on div "{ "response" : [ "Error invoking FSQL: TypeError: network error" ] }" at bounding box center [746, 369] width 1275 height 332
click at [345, 324] on div "{ "response" : [ "Error invoking FSQL: TypeError: network error" ] }" at bounding box center [746, 369] width 1275 height 332
